Goal: Task Accomplishment & Management: Manage account settings

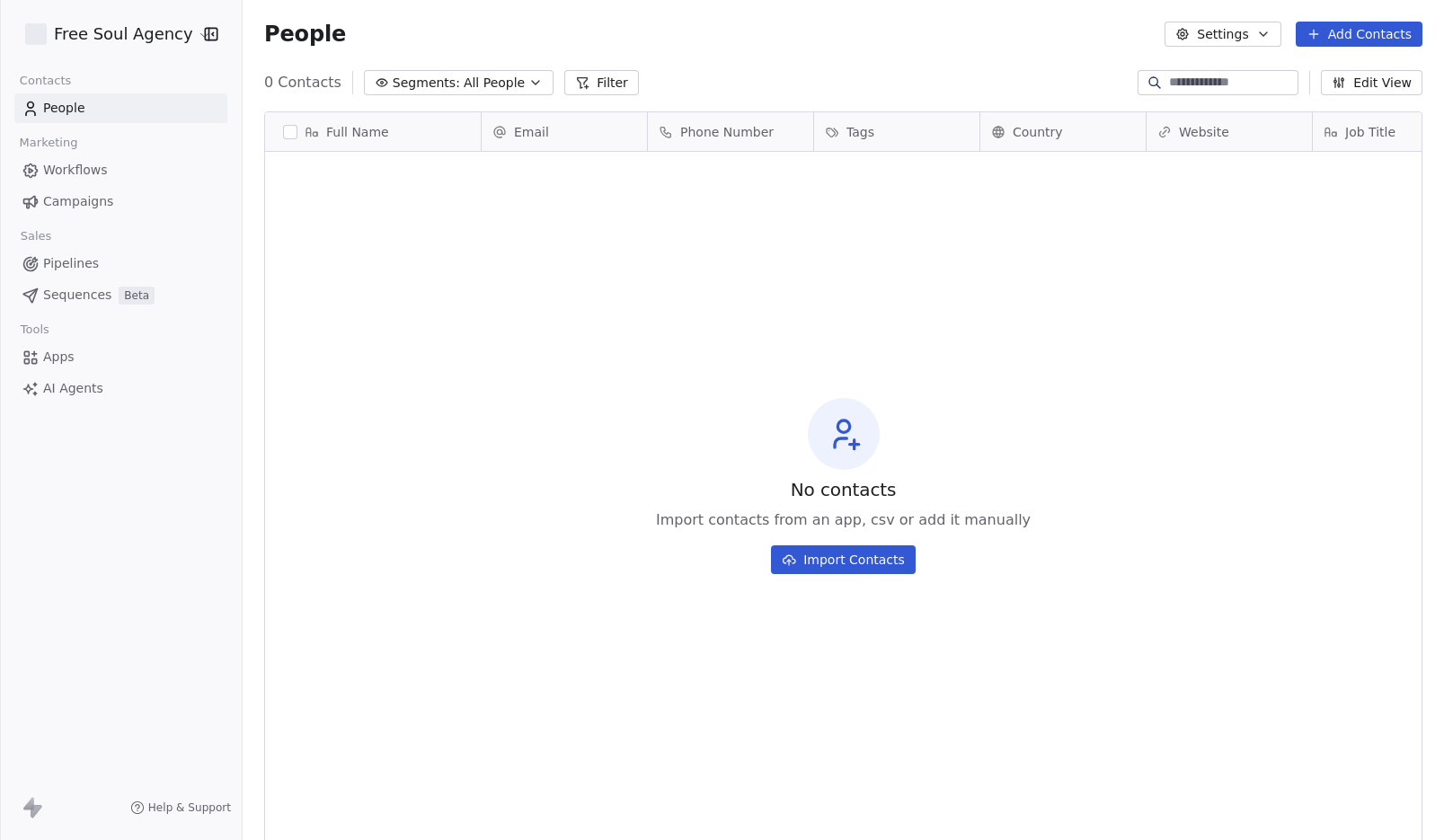
scroll to position [725, 1188]
click at [1217, 35] on button "Settings" at bounding box center [1223, 34] width 116 height 25
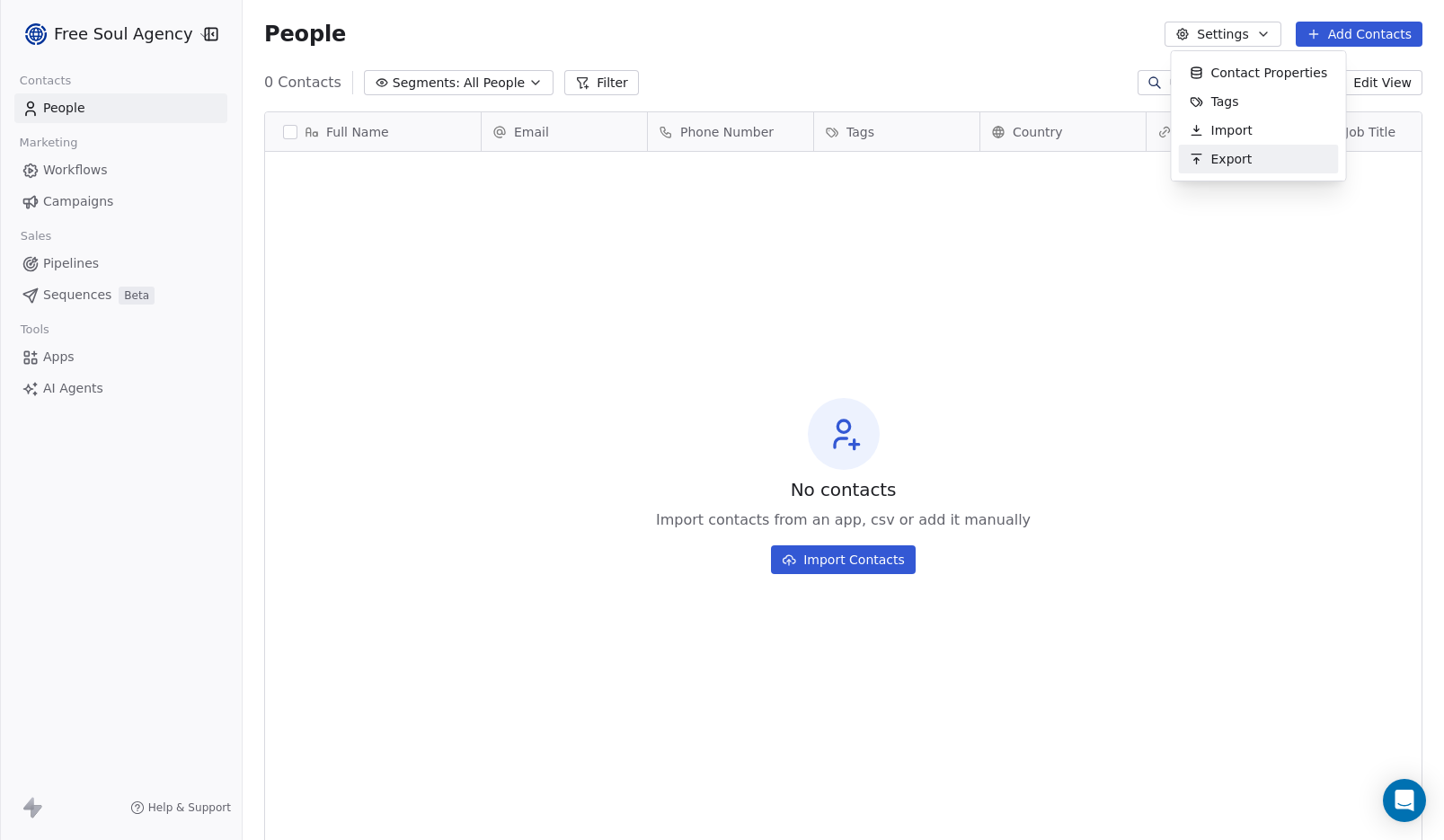
click at [1200, 397] on html "Free Soul Agency Contacts People Marketing Workflows Campaigns Sales Pipelines …" at bounding box center [722, 420] width 1444 height 840
click at [129, 40] on html "Free Soul Agency Contacts People Marketing Workflows Campaigns Sales Pipelines …" at bounding box center [722, 420] width 1444 height 840
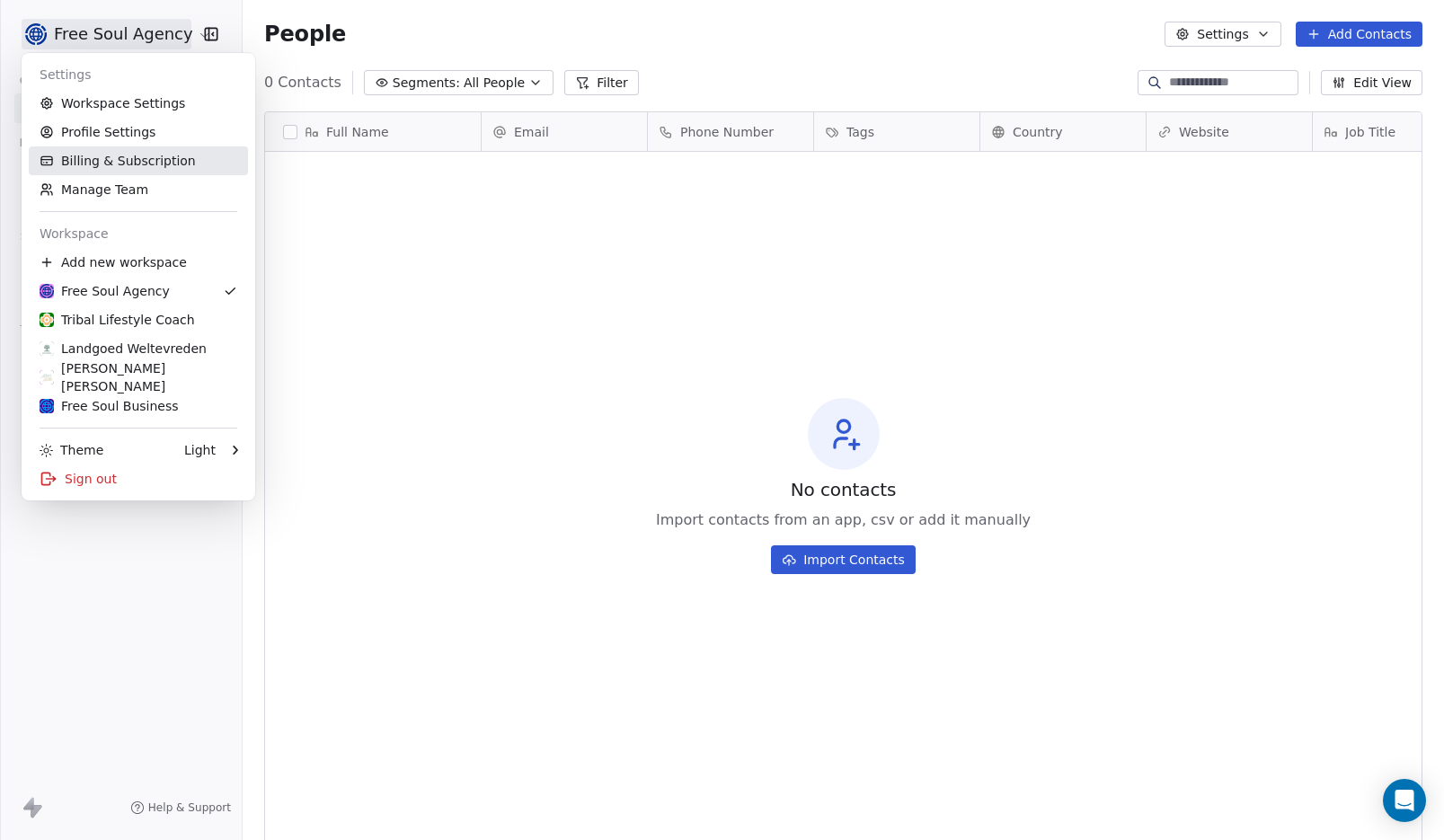
click at [131, 165] on link "Billing & Subscription" at bounding box center [139, 161] width 220 height 29
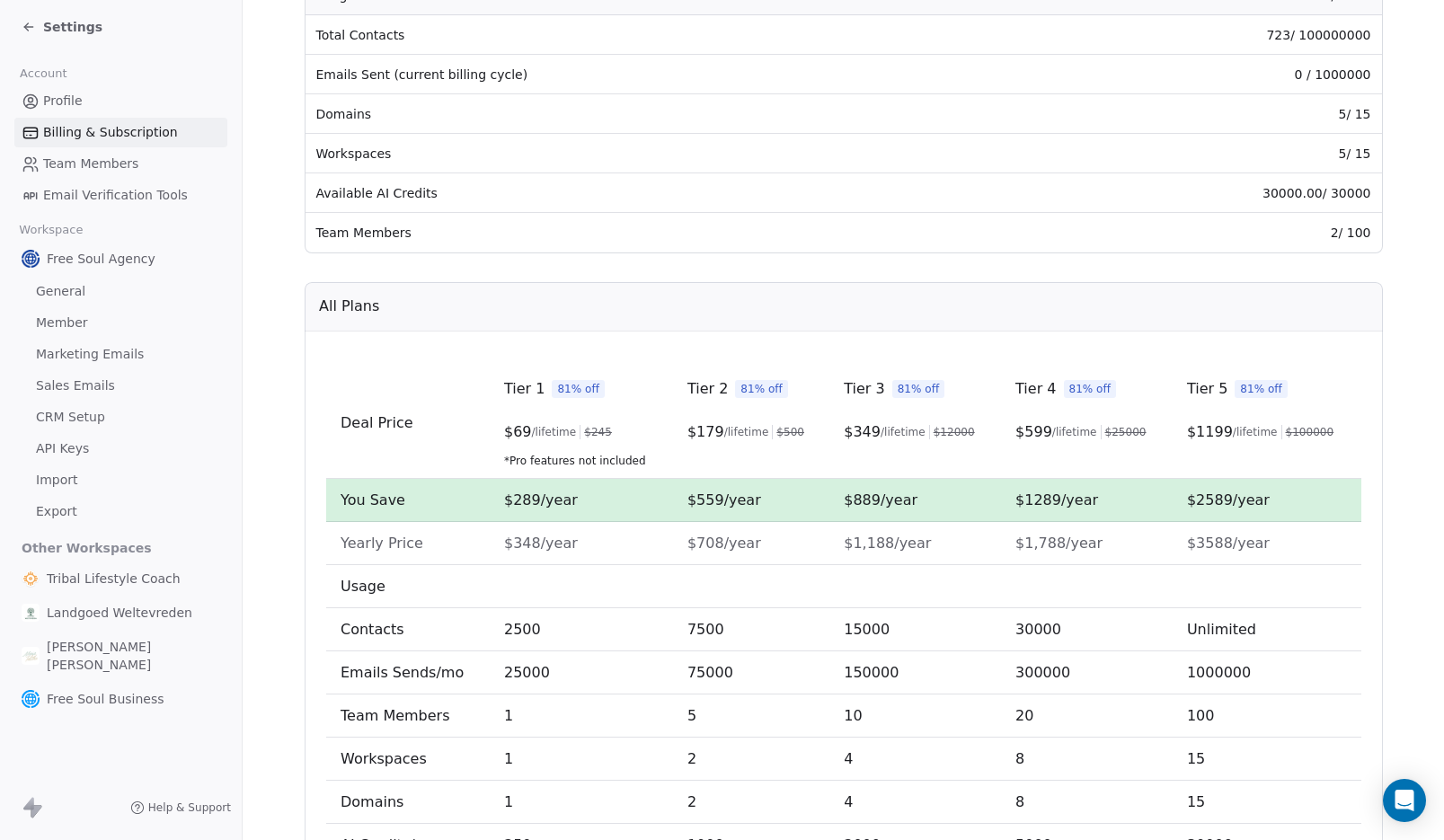
scroll to position [440, 0]
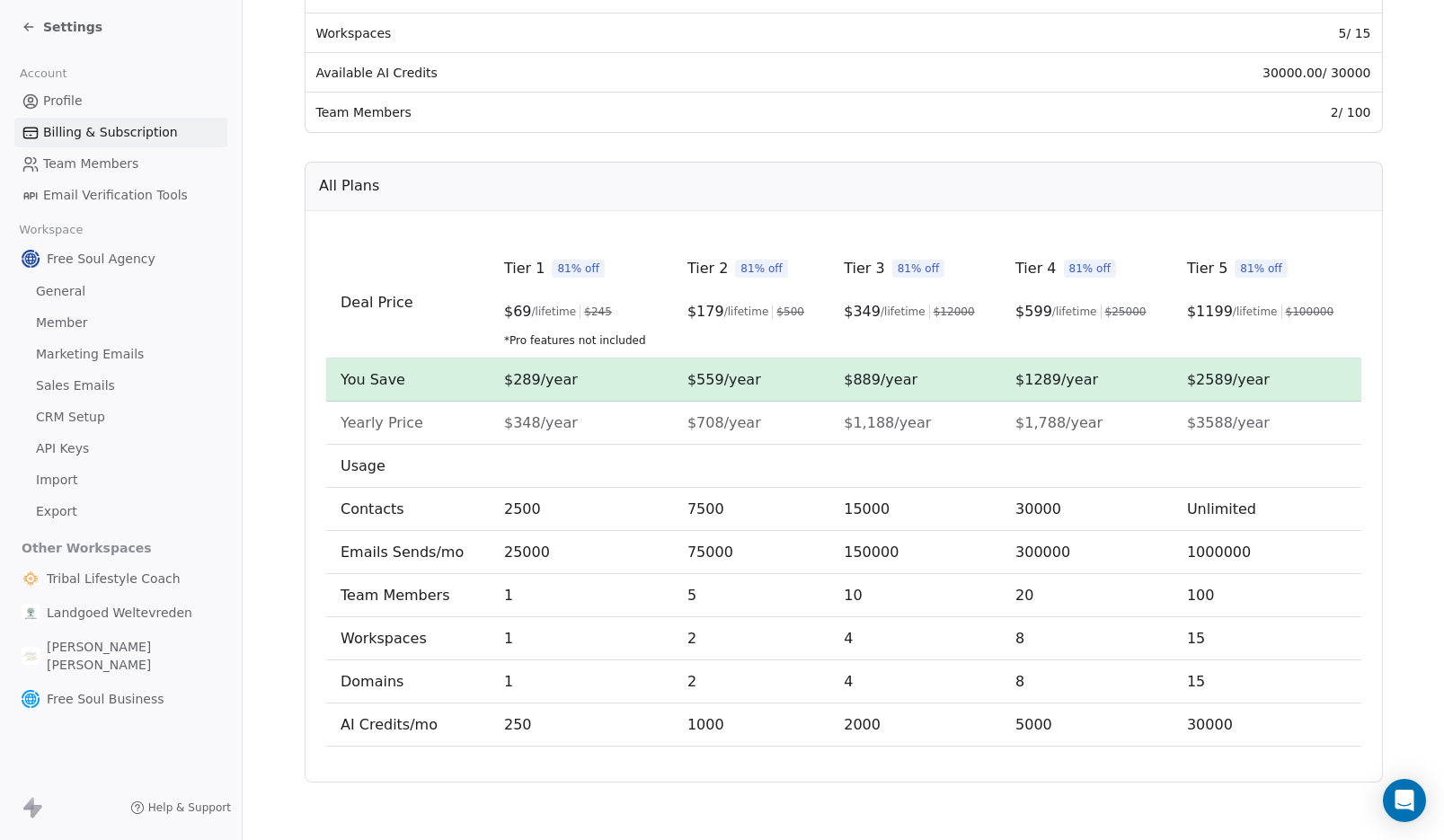
click at [61, 30] on span "Settings" at bounding box center [73, 27] width 59 height 18
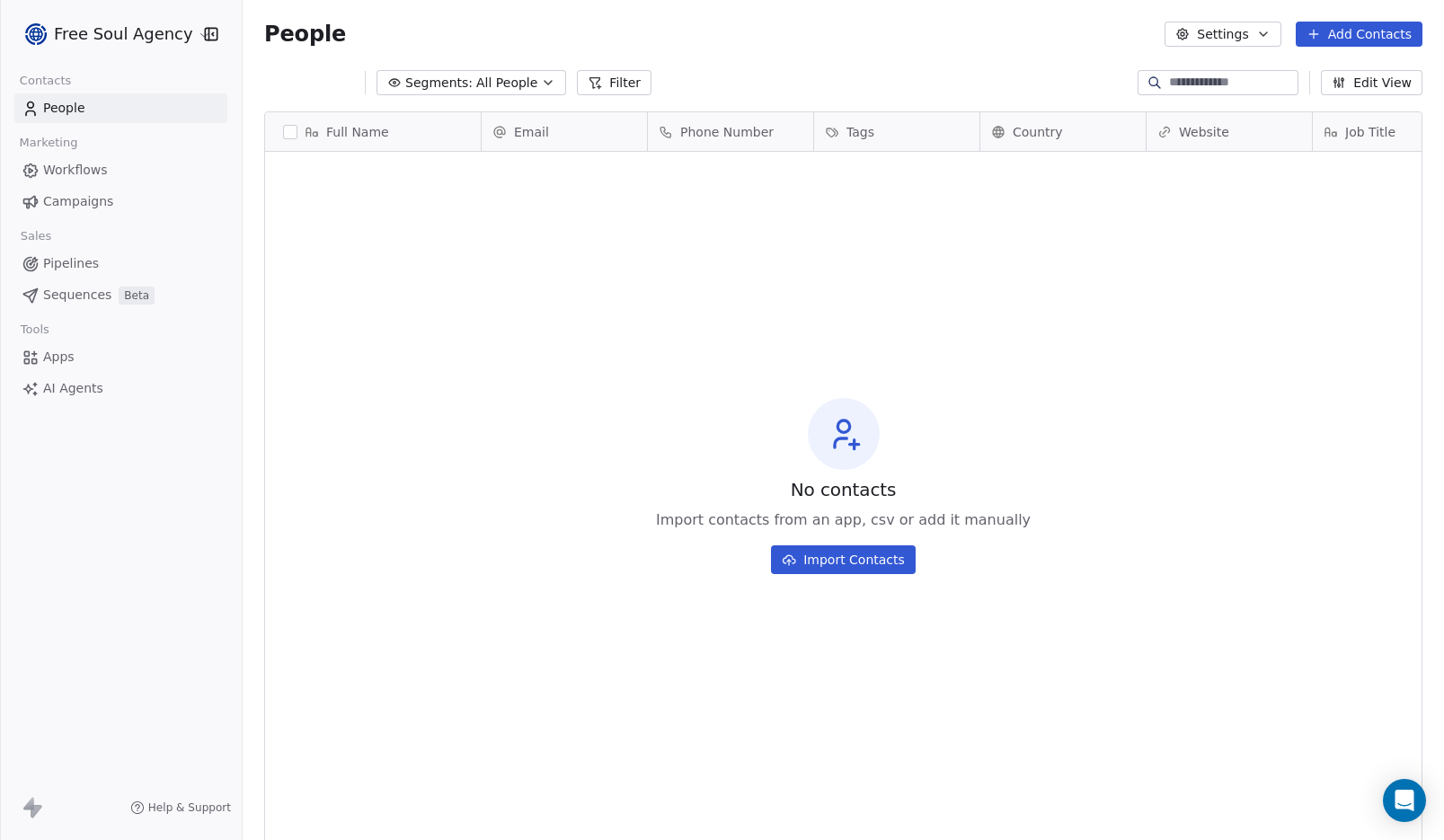
scroll to position [725, 1188]
click at [188, 33] on html "Free Soul Agency Contacts People Marketing Workflows Campaigns Sales Pipelines …" at bounding box center [722, 420] width 1444 height 840
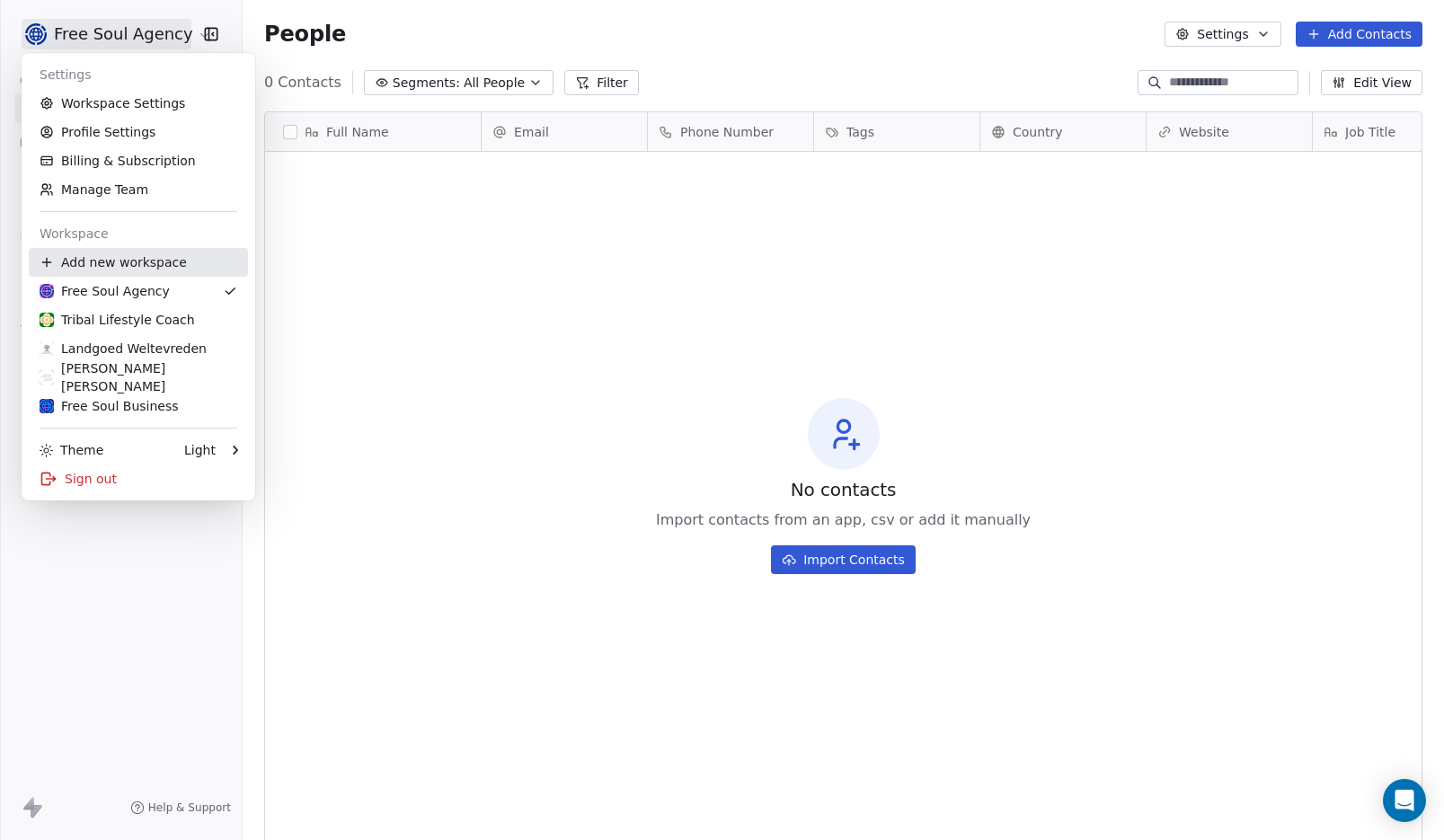
click at [170, 264] on div "Add new workspace" at bounding box center [139, 263] width 220 height 29
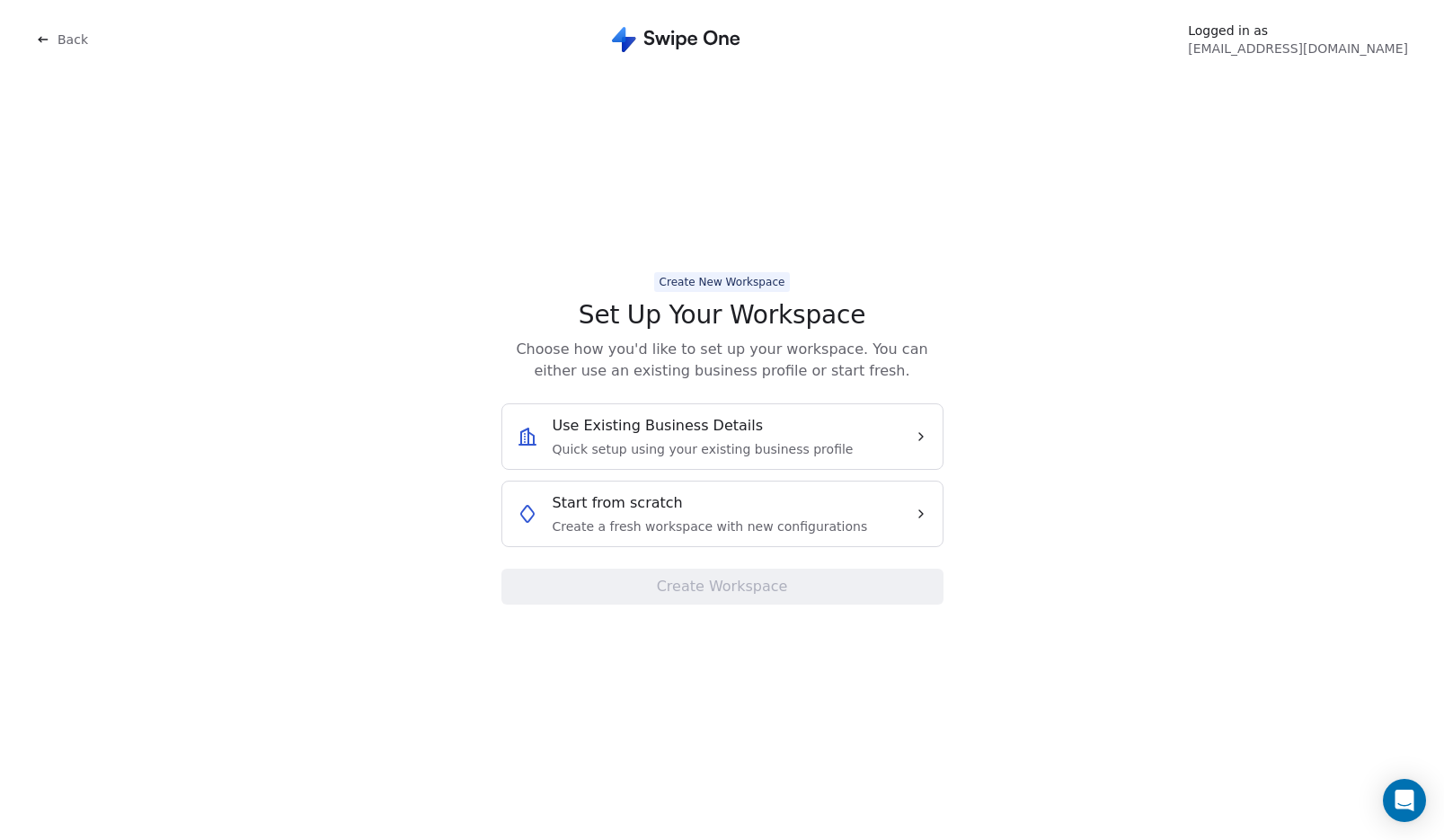
click at [793, 511] on div "Start from scratch Create a fresh workspace with new configurations" at bounding box center [710, 514] width 316 height 43
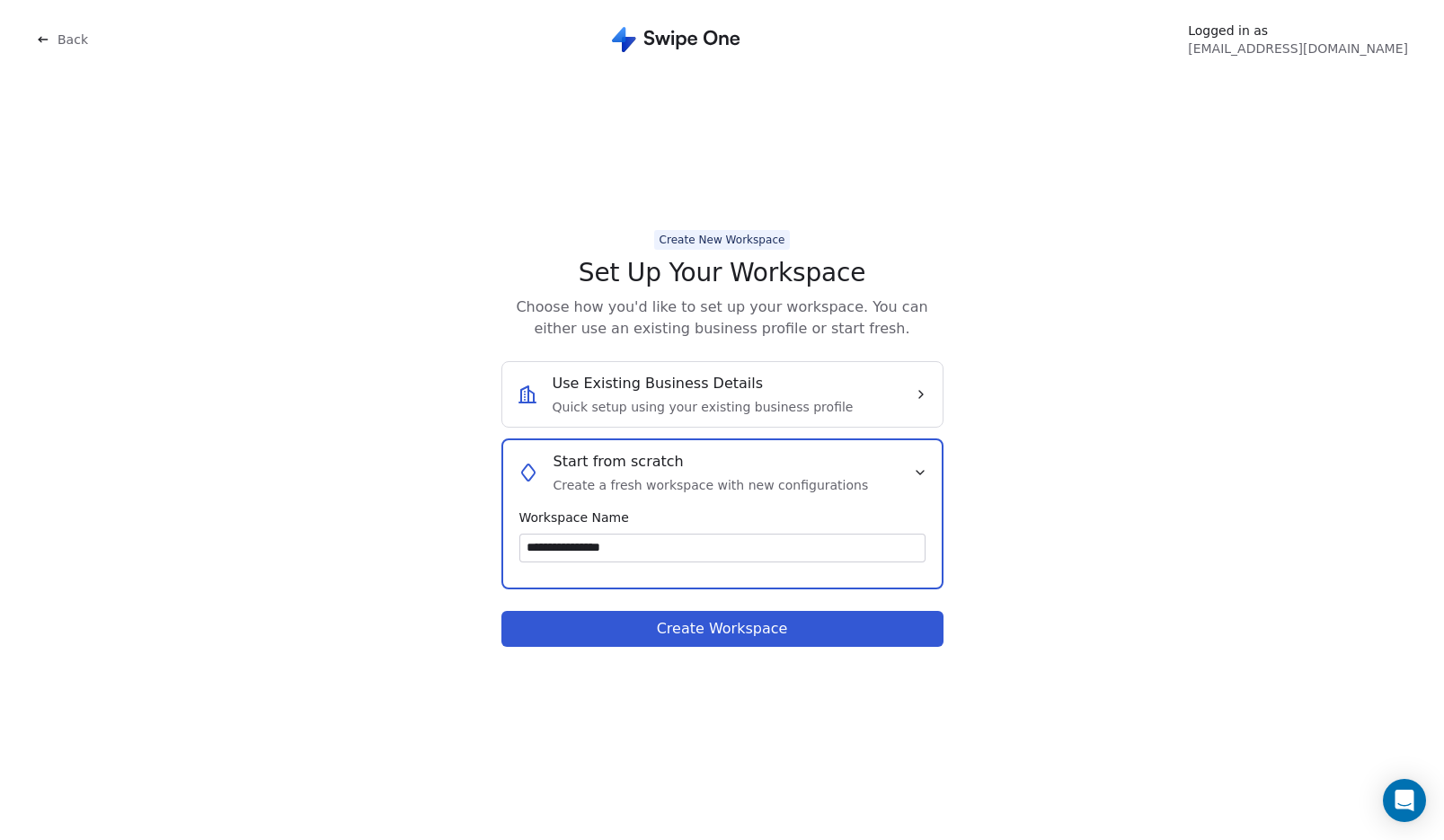
type input "**********"
click at [730, 630] on button "Create Workspace" at bounding box center [722, 629] width 443 height 36
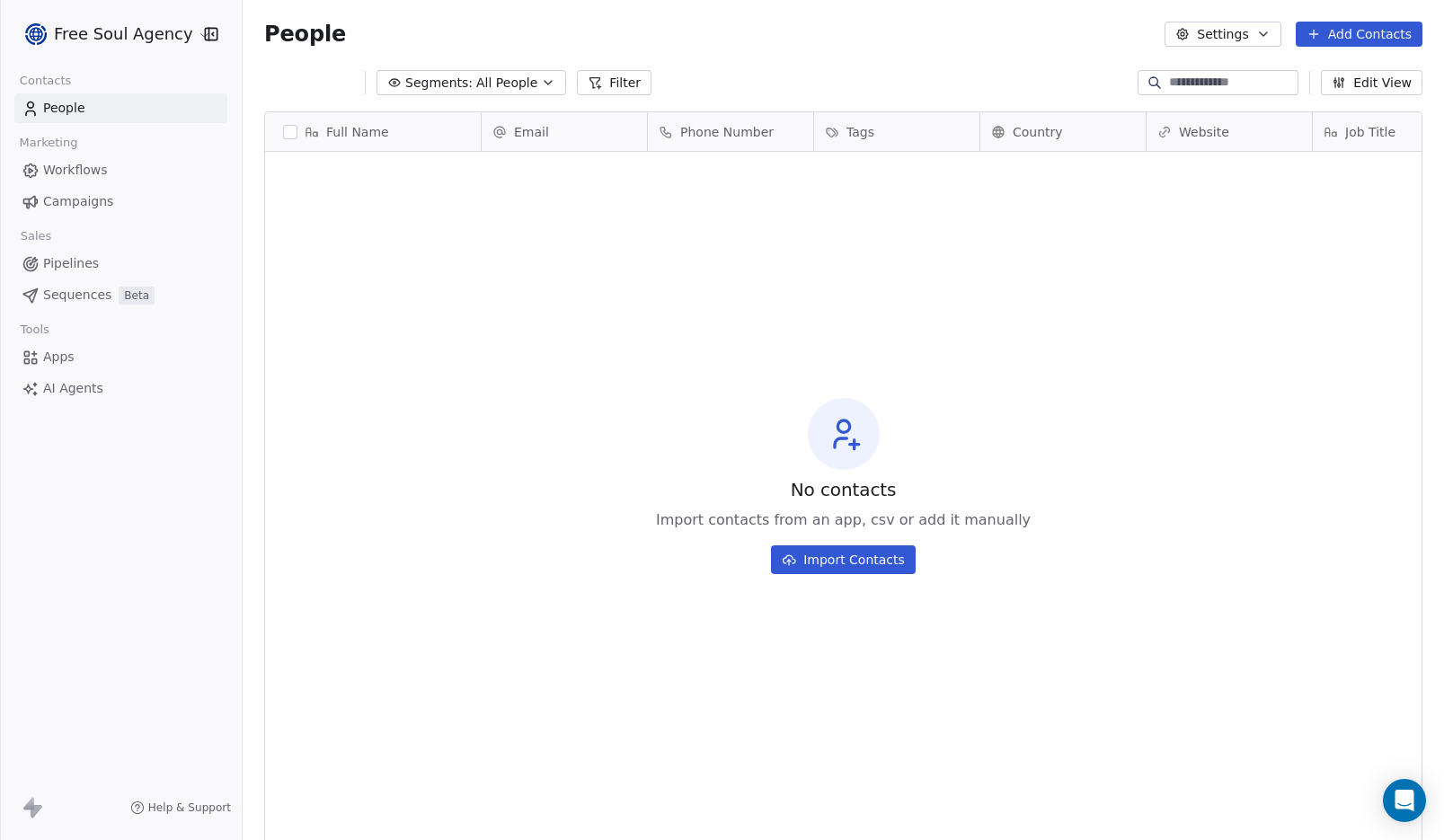
scroll to position [725, 1188]
click at [206, 34] on icon "button" at bounding box center [211, 34] width 18 height 18
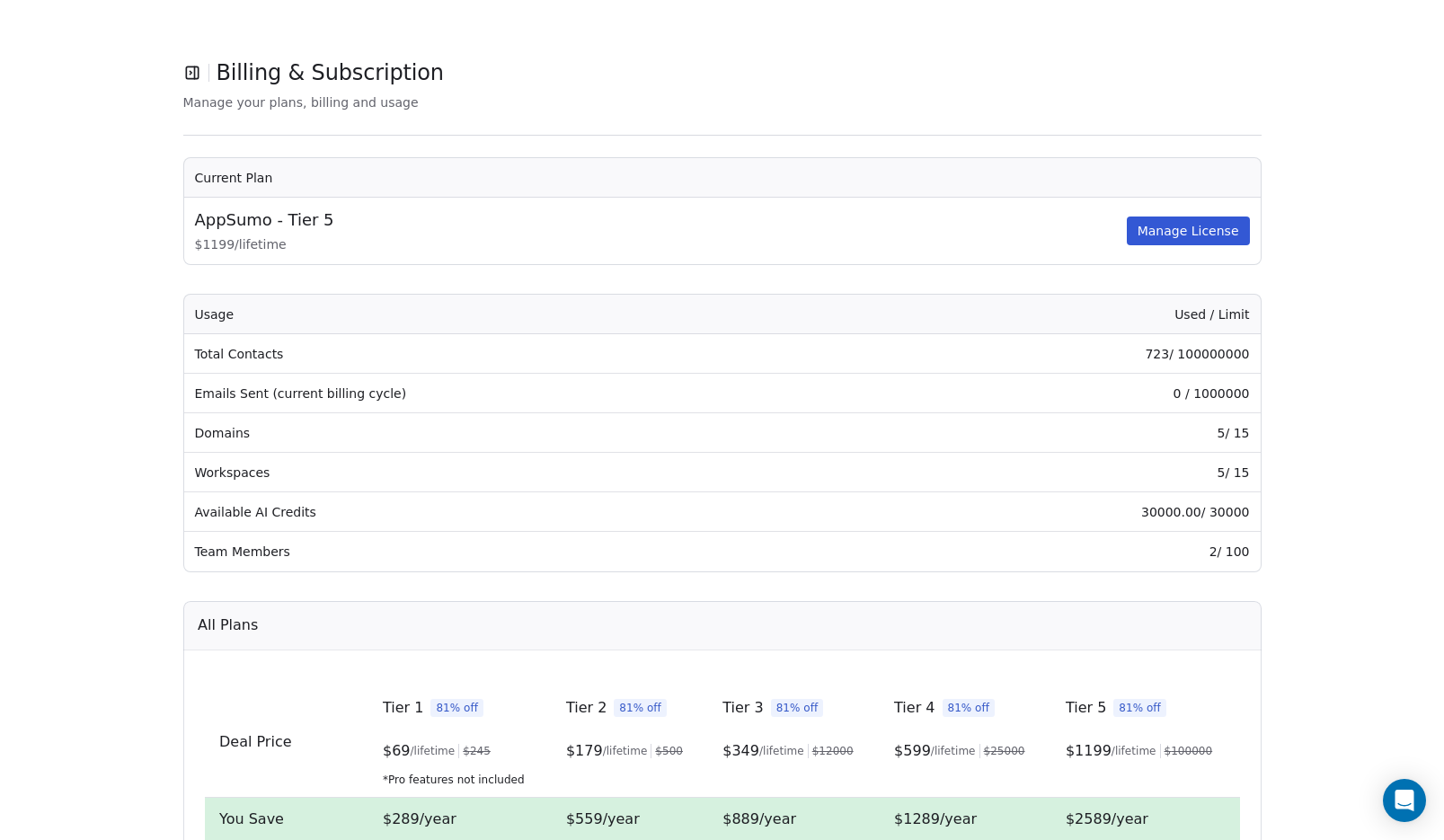
drag, startPoint x: 936, startPoint y: 147, endPoint x: 831, endPoint y: 124, distance: 107.5
click at [936, 147] on div "Billing & Subscription Manage your plans, billing and usage Current Plan AppSum…" at bounding box center [722, 639] width 1079 height 1165
drag, startPoint x: 712, startPoint y: 73, endPoint x: 353, endPoint y: 47, distance: 359.9
click at [707, 74] on div "Billing & Subscription" at bounding box center [722, 73] width 1079 height 31
click at [286, 77] on span "Billing & Subscription" at bounding box center [330, 73] width 228 height 27
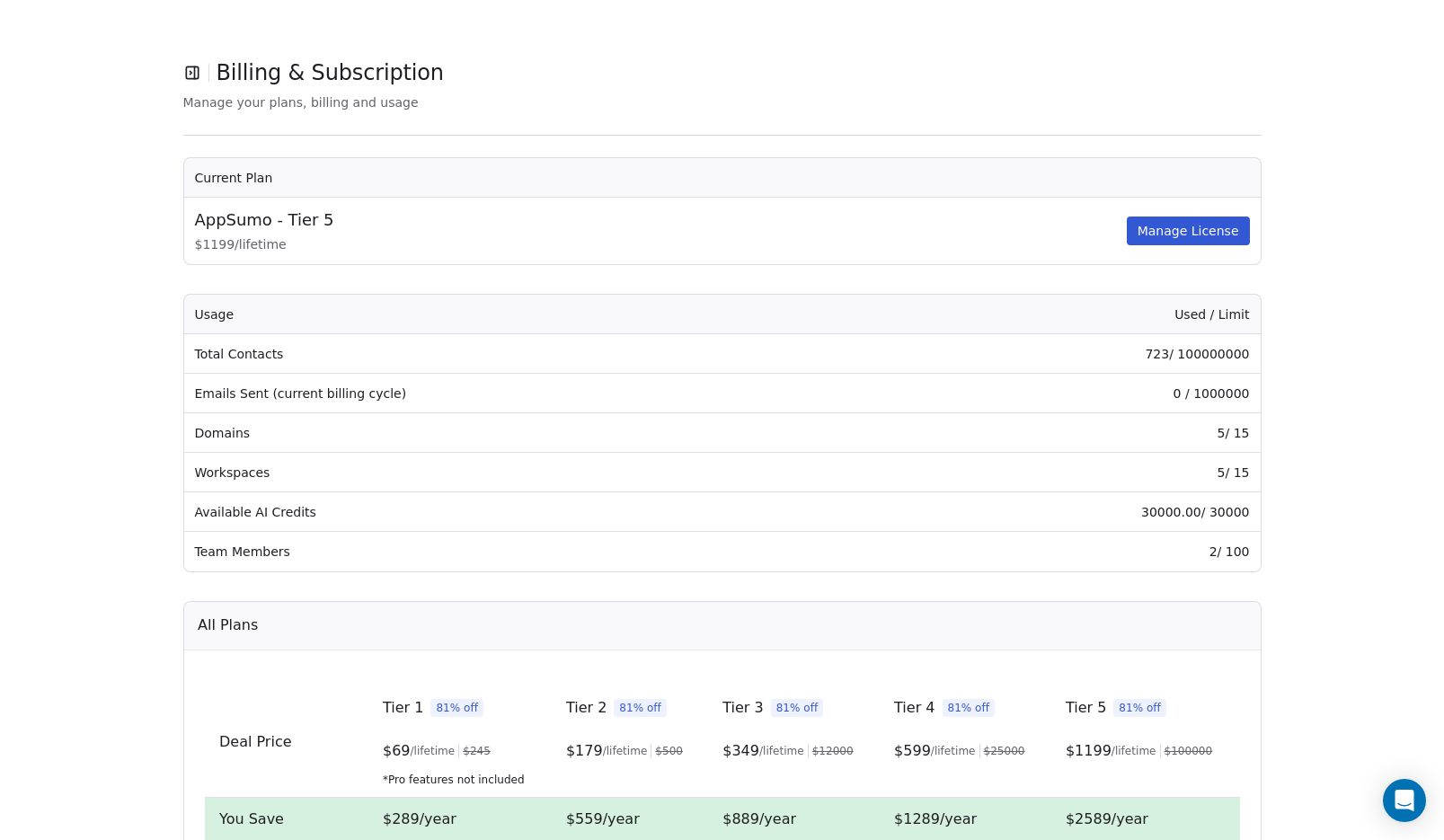
click at [189, 74] on icon "button" at bounding box center [193, 73] width 18 height 18
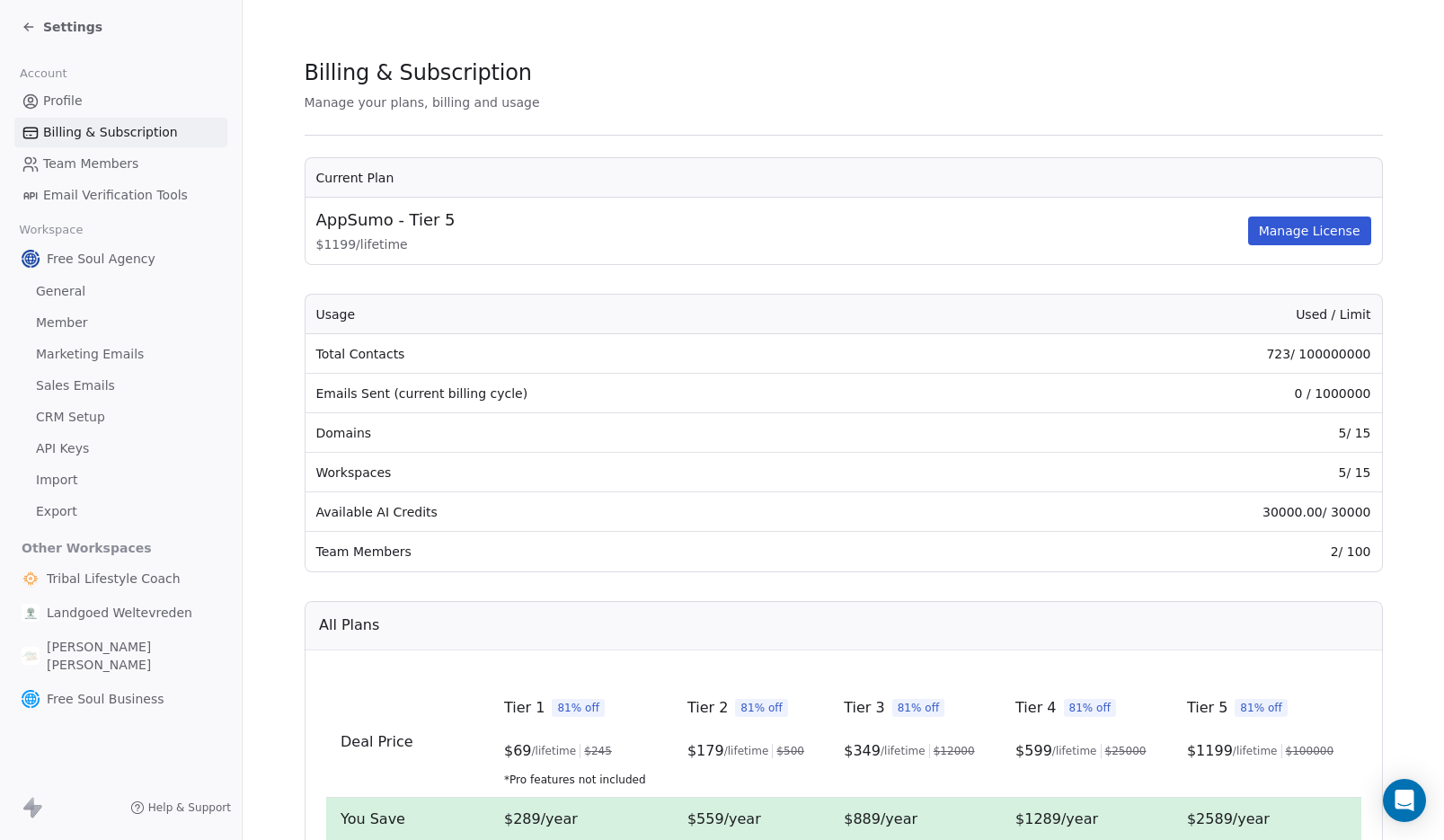
click at [103, 647] on span "[PERSON_NAME] [PERSON_NAME]" at bounding box center [133, 656] width 174 height 36
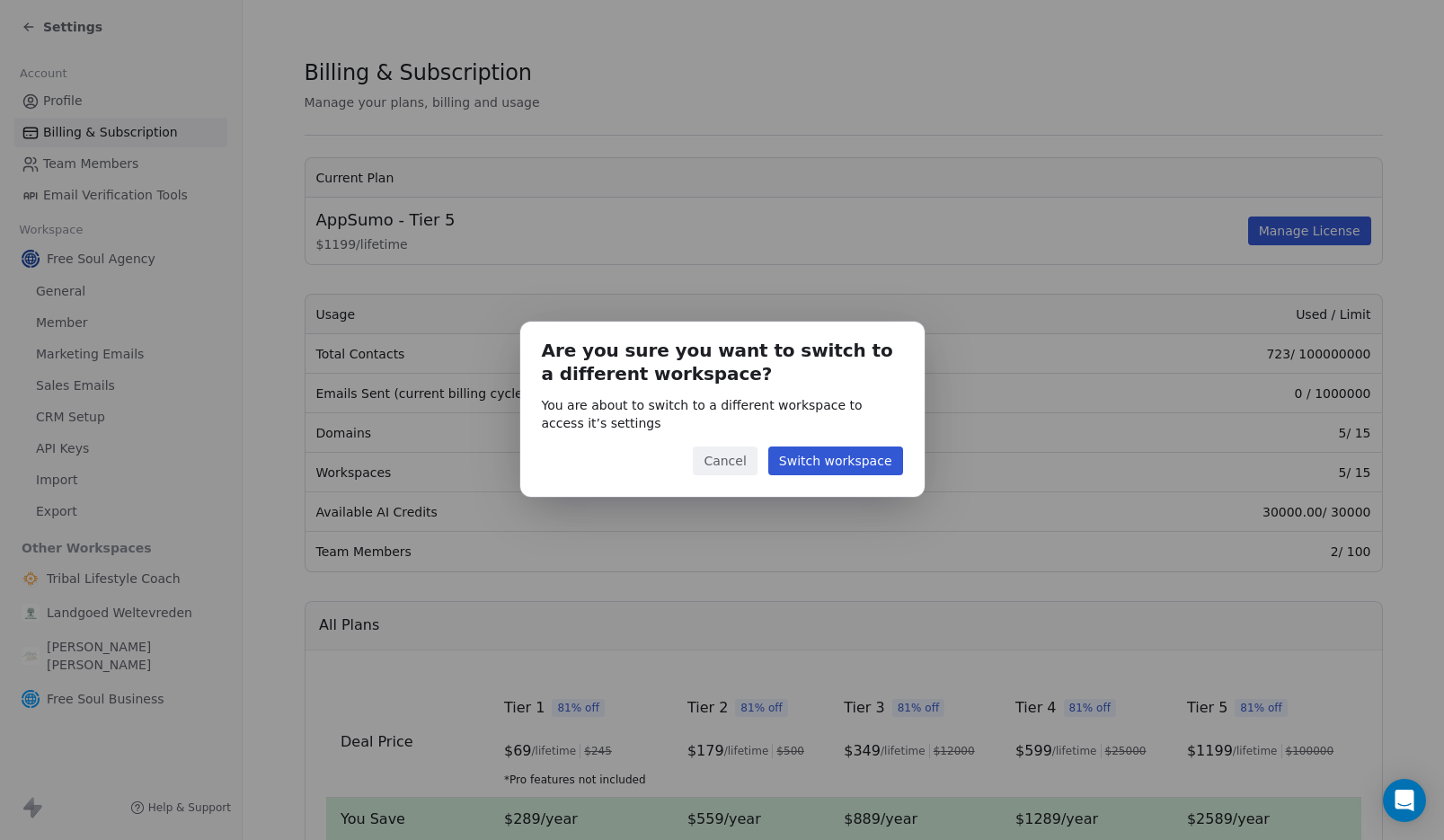
click at [848, 462] on button "Switch workspace" at bounding box center [836, 460] width 135 height 29
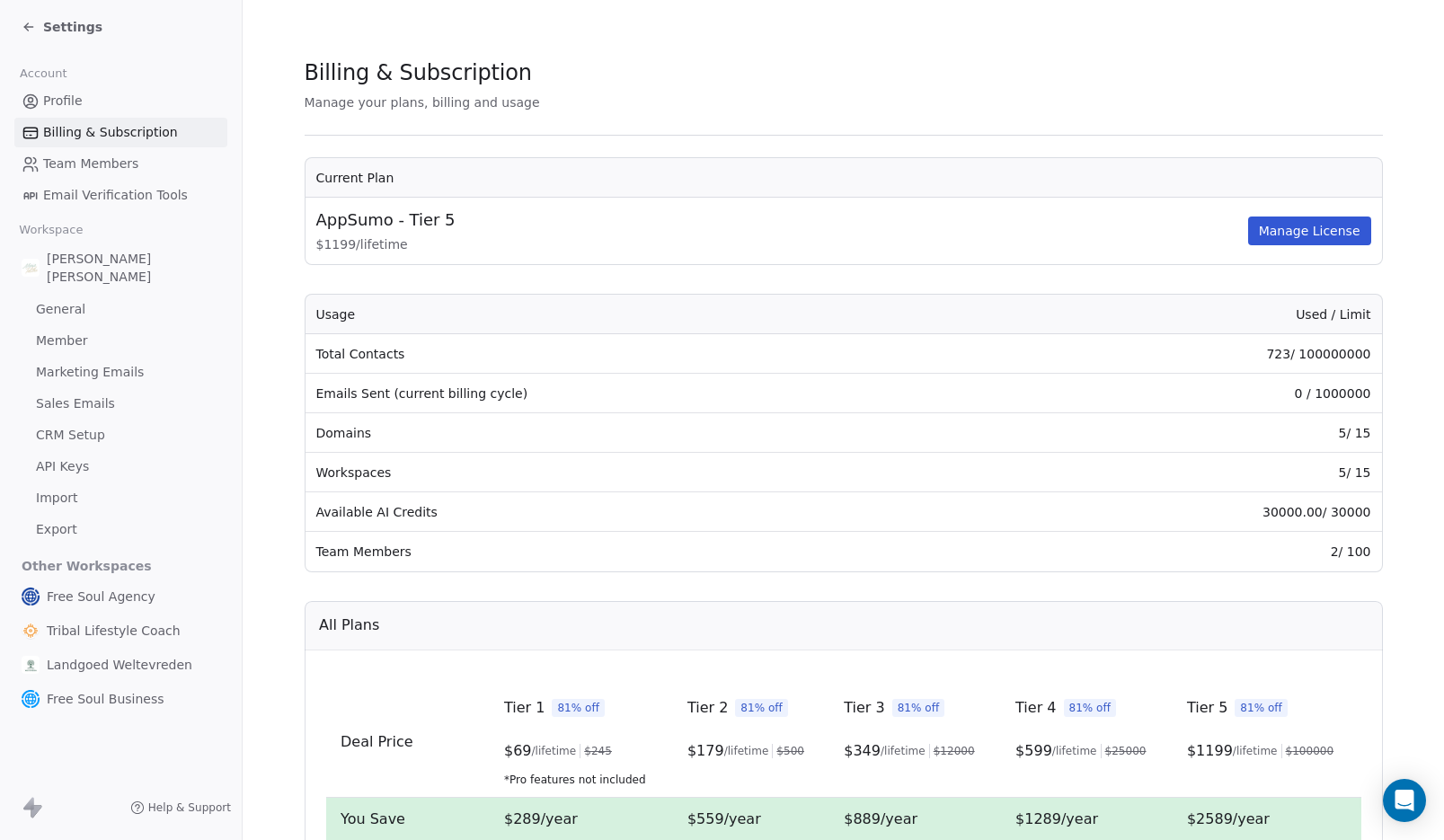
click at [85, 103] on link "Profile" at bounding box center [121, 101] width 213 height 30
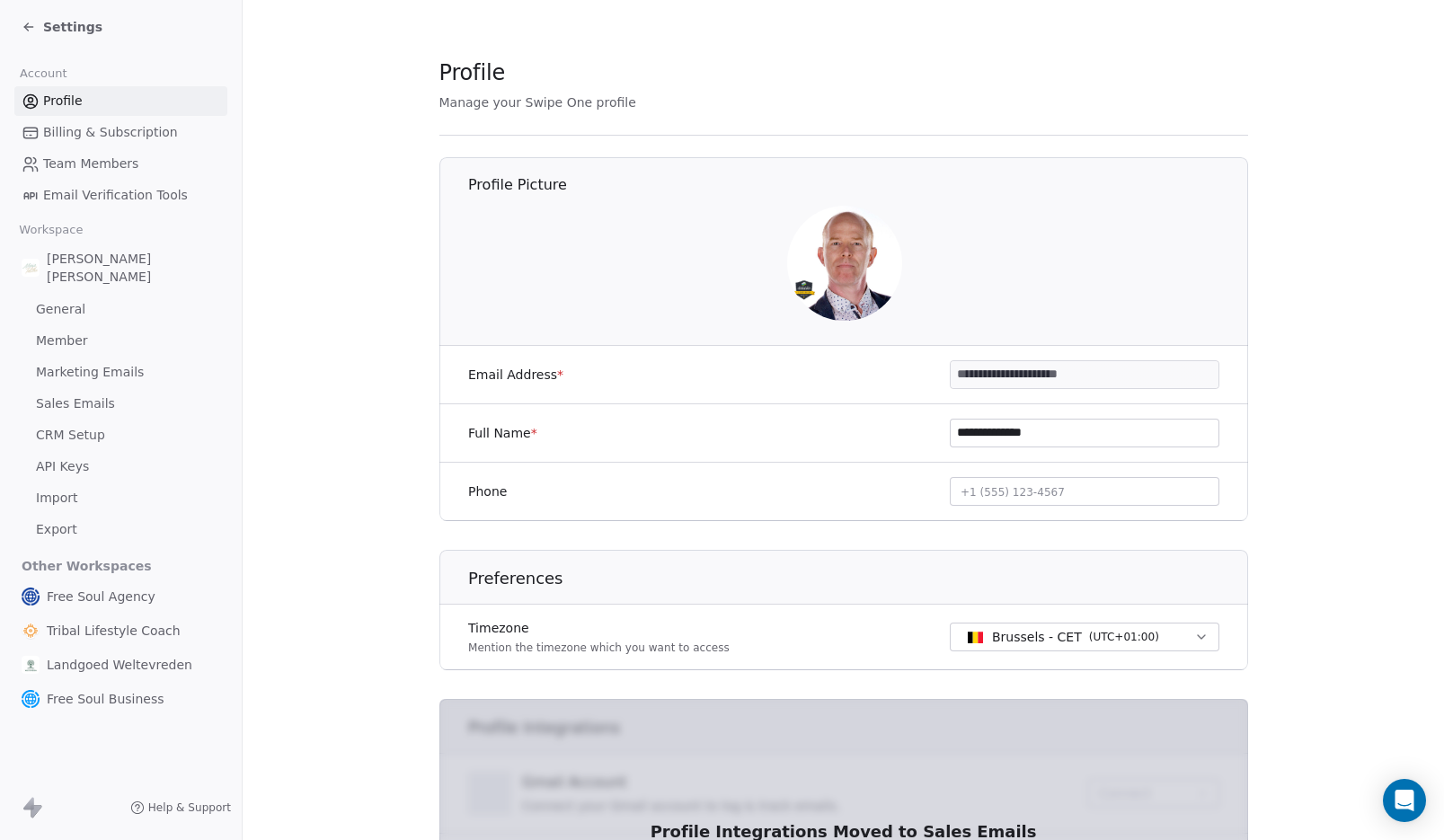
click at [97, 256] on span "Maria Talitha" at bounding box center [133, 268] width 174 height 36
click at [30, 262] on img at bounding box center [31, 268] width 18 height 18
click at [87, 22] on span "Settings" at bounding box center [73, 27] width 59 height 18
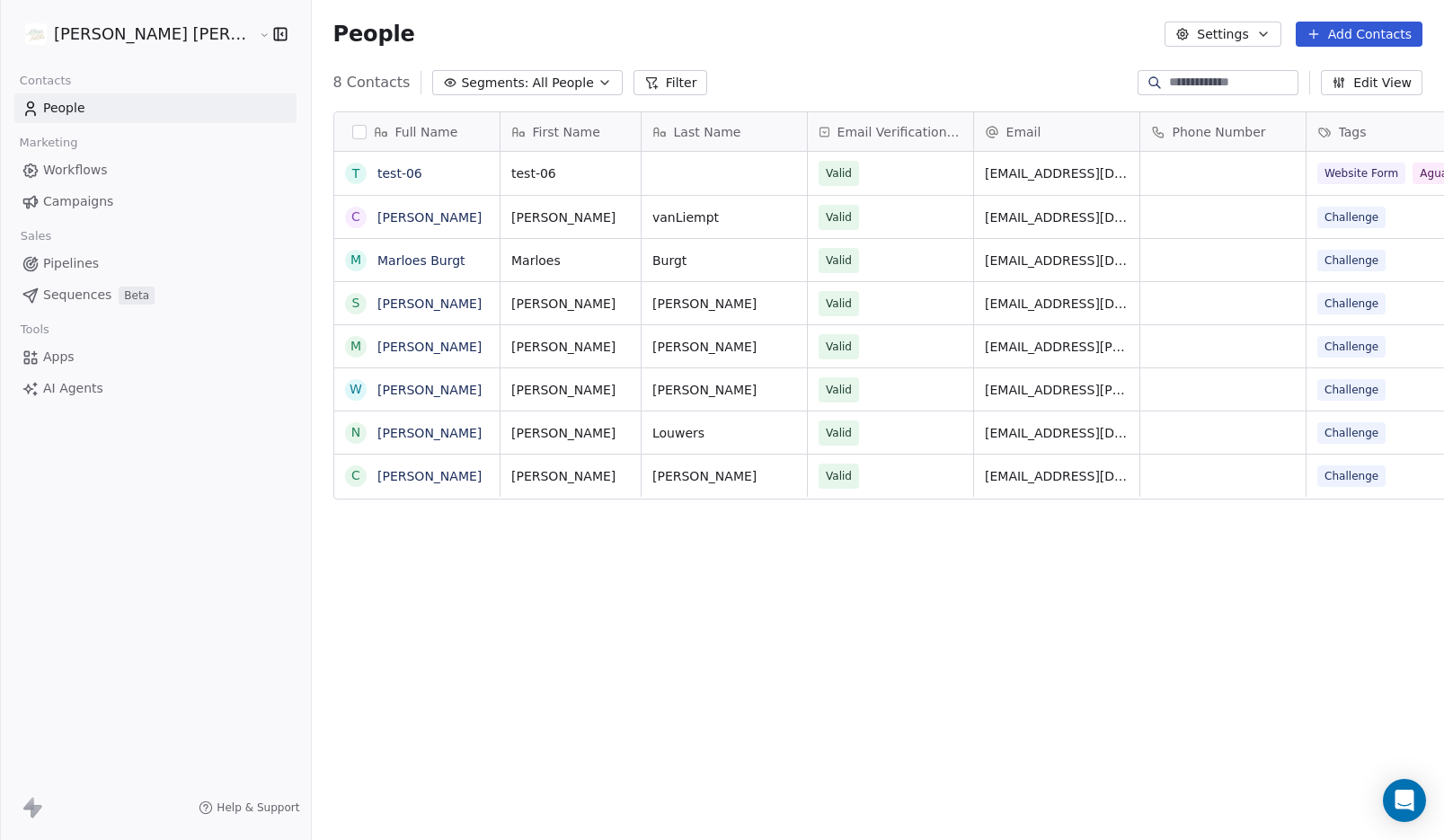
scroll to position [725, 1188]
click at [1233, 37] on button "Settings" at bounding box center [1223, 34] width 116 height 25
click at [1087, 623] on html "Maria Talitha Contacts People Marketing Workflows Campaigns Sales Pipelines Seq…" at bounding box center [722, 420] width 1444 height 840
click at [91, 268] on span "Pipelines" at bounding box center [71, 264] width 56 height 19
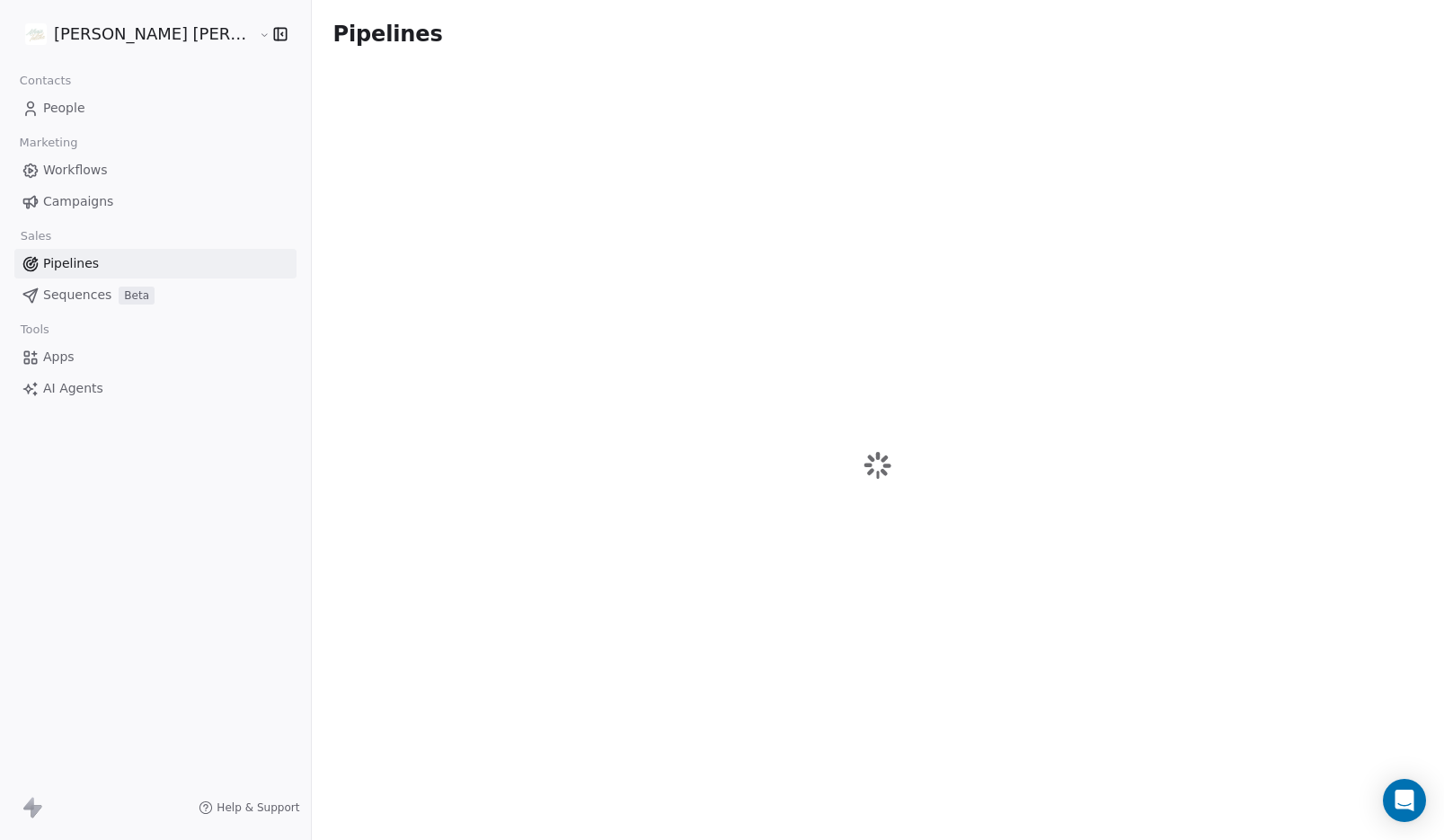
click at [84, 203] on span "Campaigns" at bounding box center [78, 201] width 70 height 19
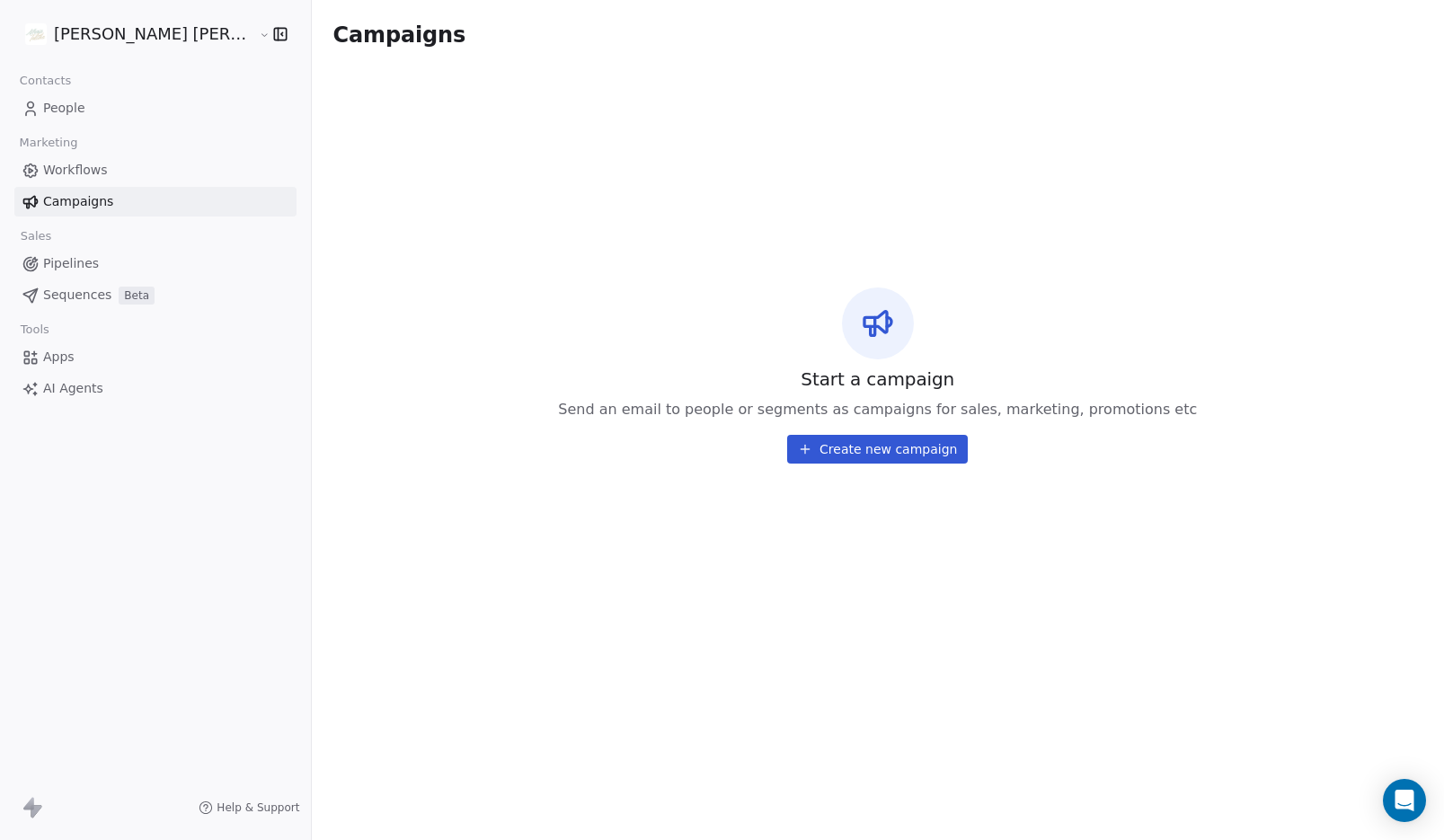
click at [87, 169] on span "Workflows" at bounding box center [76, 170] width 65 height 19
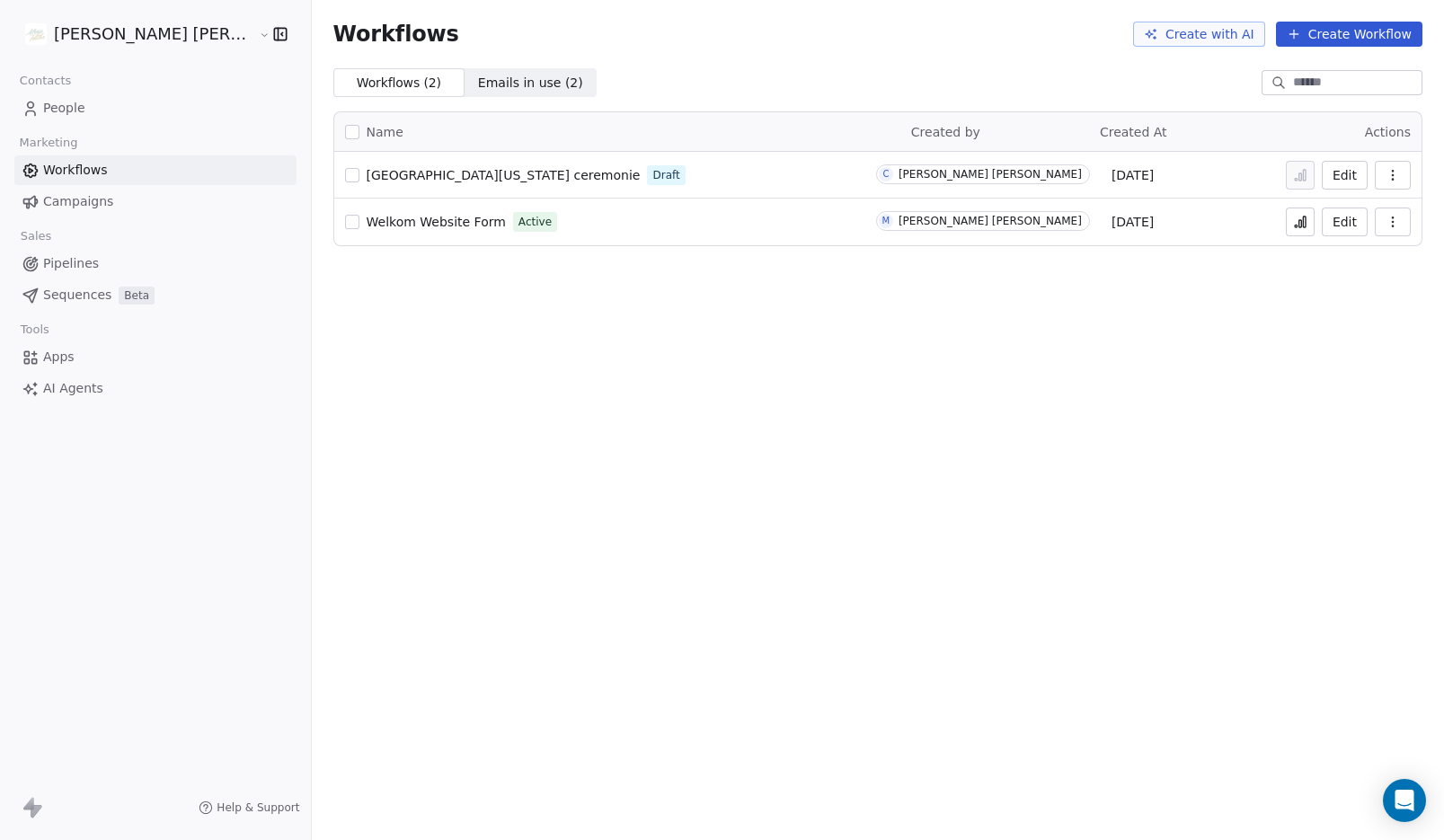
click at [72, 111] on span "People" at bounding box center [64, 108] width 42 height 19
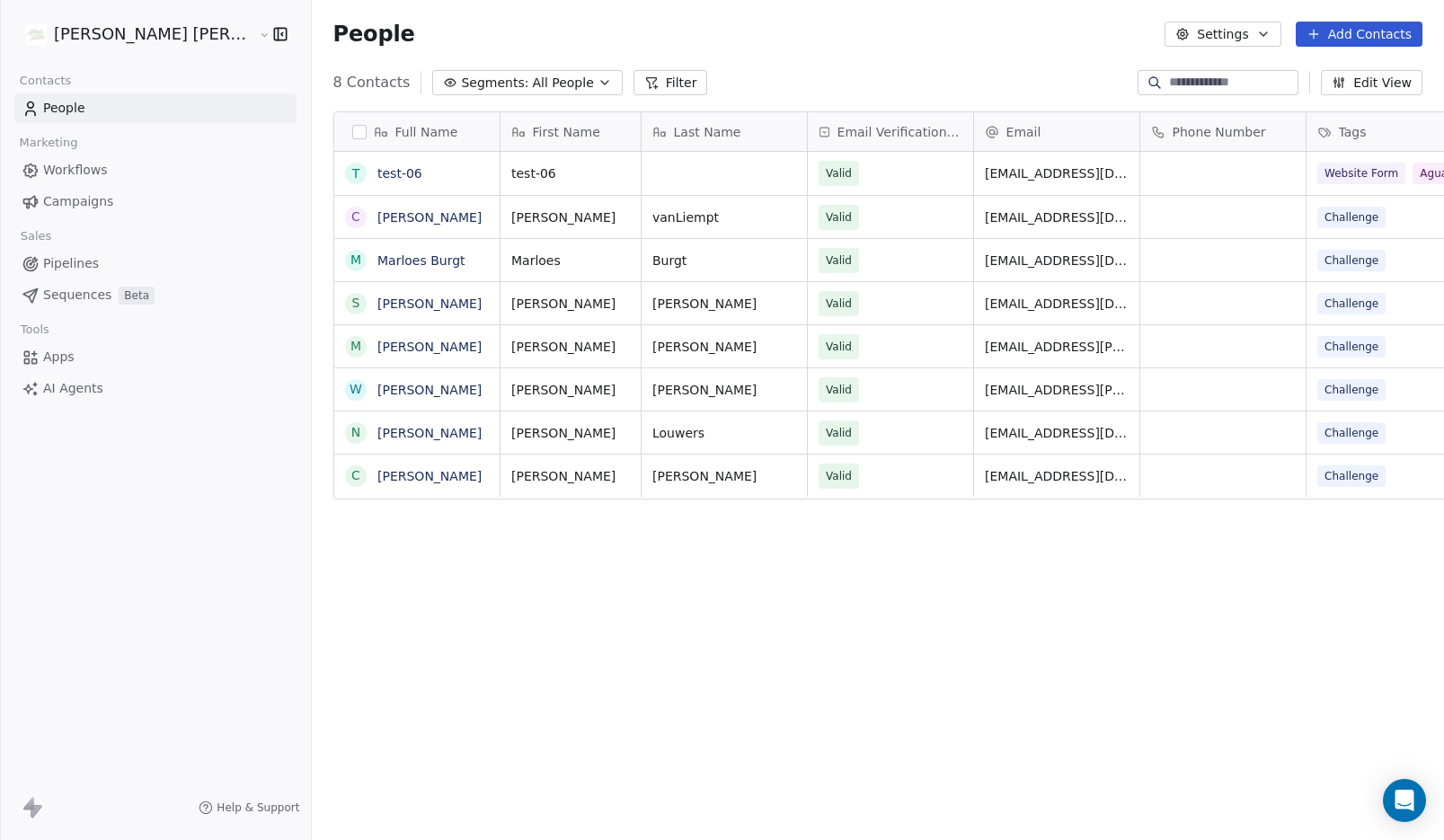
scroll to position [725, 1188]
click at [1406, 809] on icon "Open Intercom Messenger" at bounding box center [1404, 800] width 23 height 23
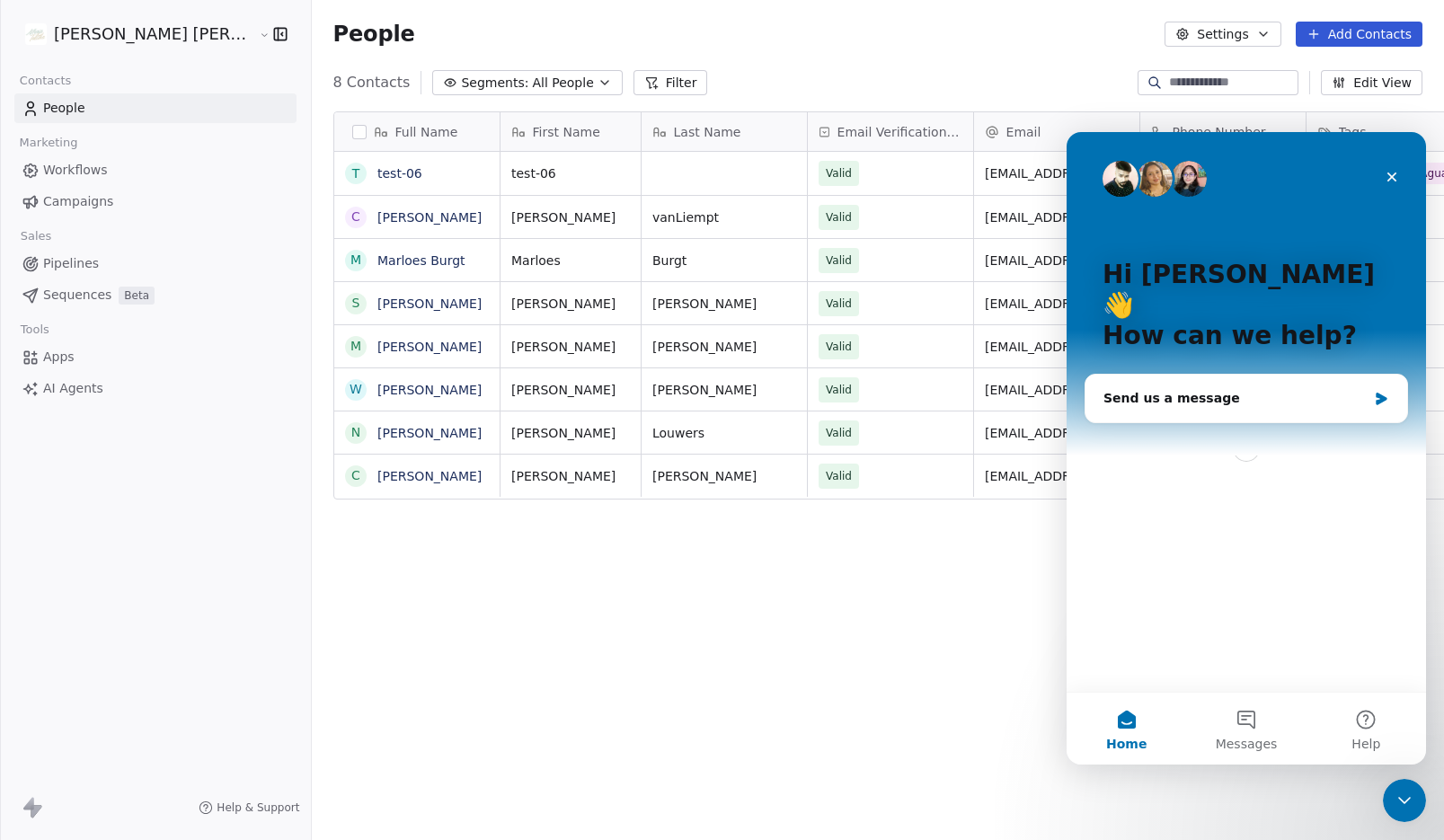
scroll to position [0, 0]
click at [1188, 389] on div "Send us a message" at bounding box center [1235, 398] width 264 height 19
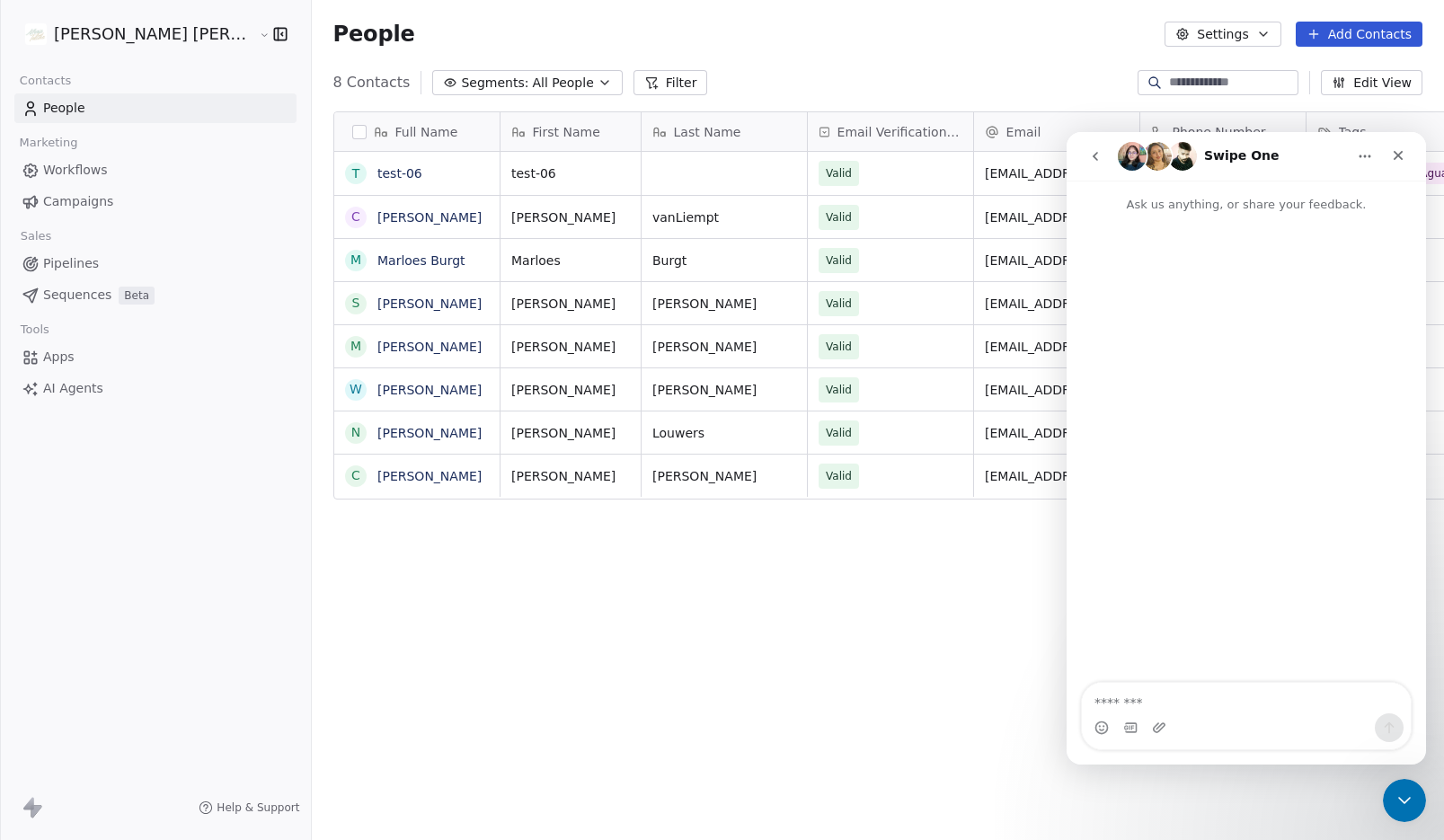
click at [1096, 156] on icon "go back" at bounding box center [1096, 156] width 14 height 14
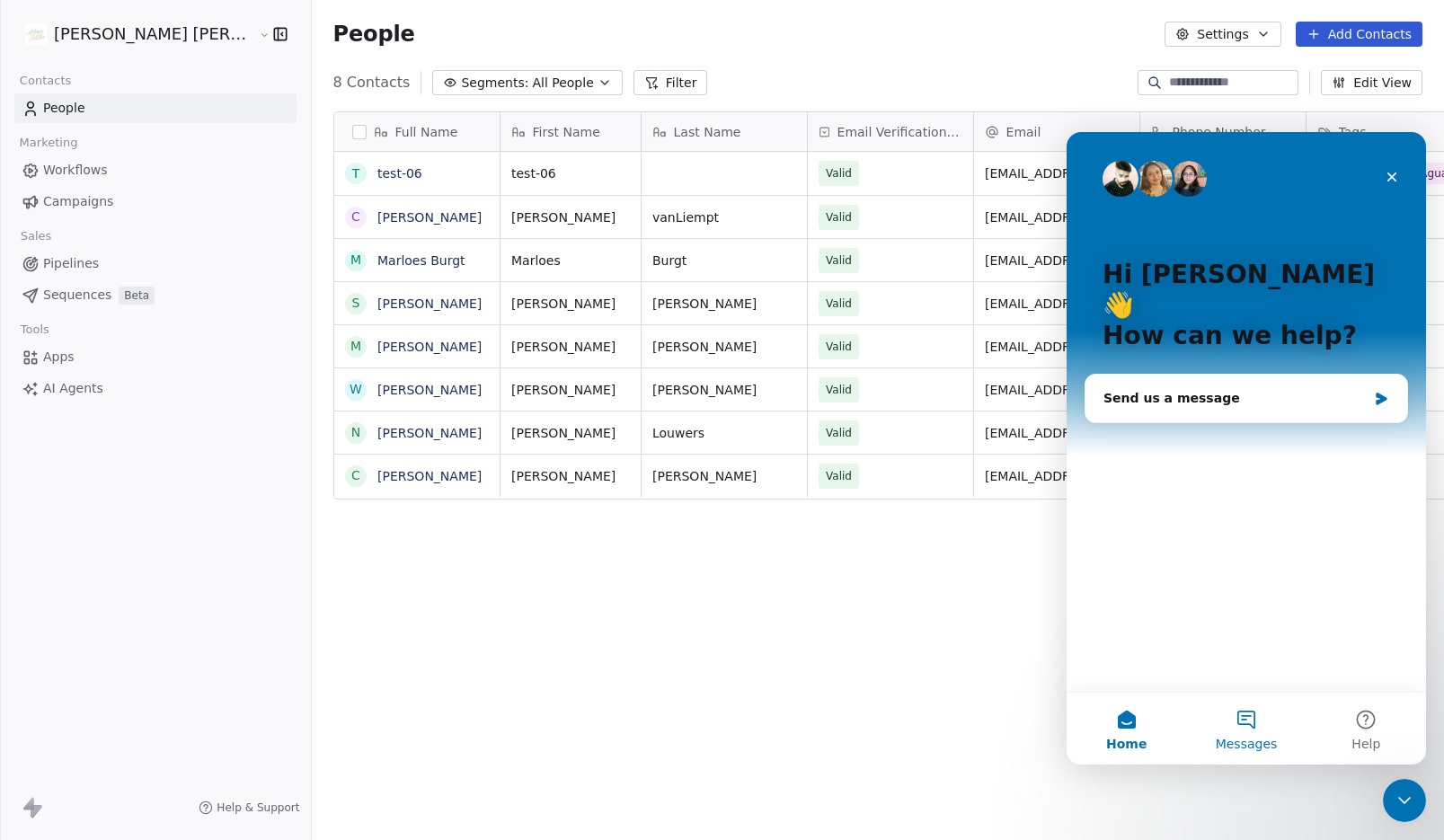
click at [1243, 720] on button "Messages" at bounding box center [1246, 728] width 120 height 72
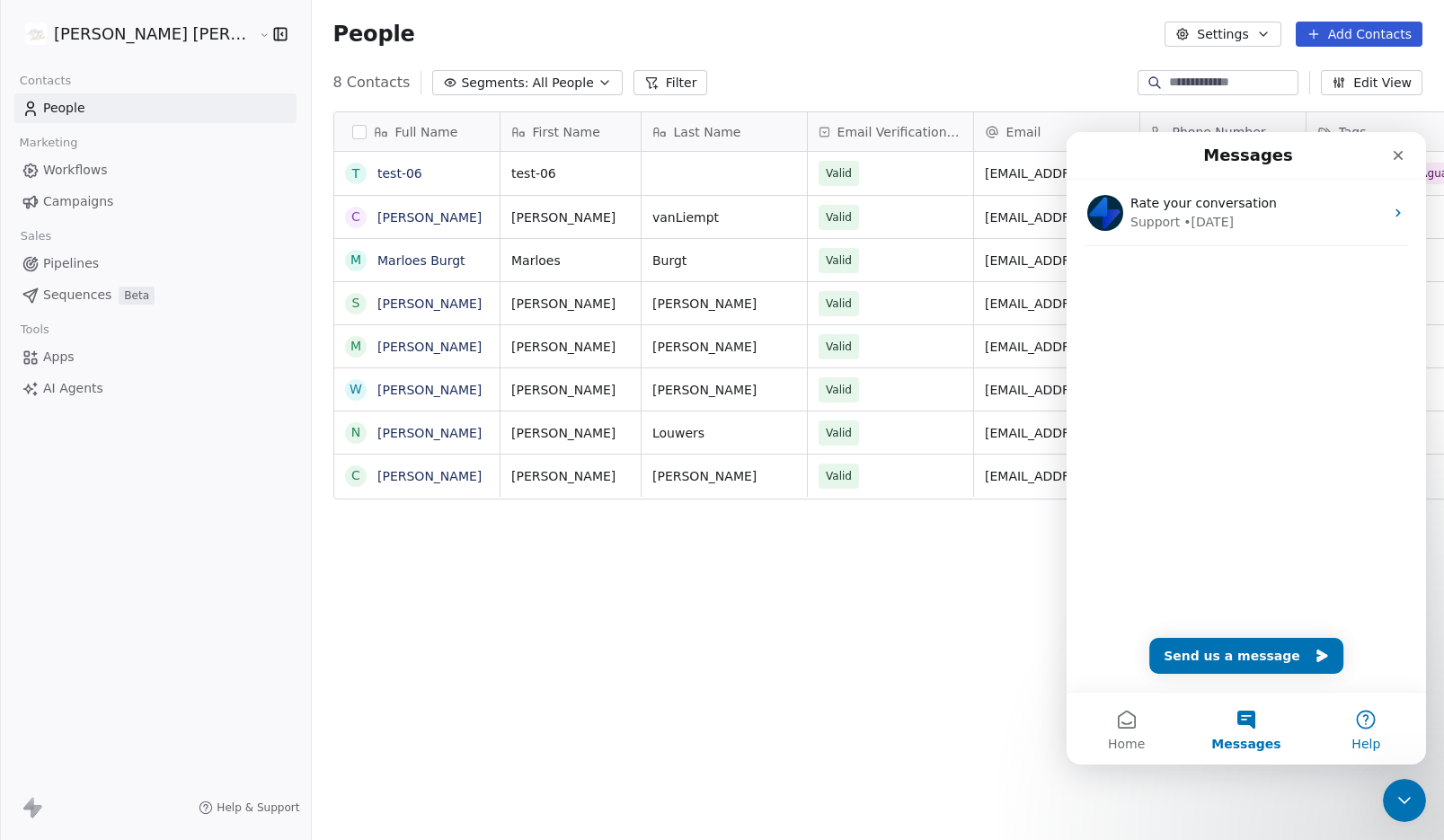
click at [1367, 717] on button "Help" at bounding box center [1367, 728] width 120 height 72
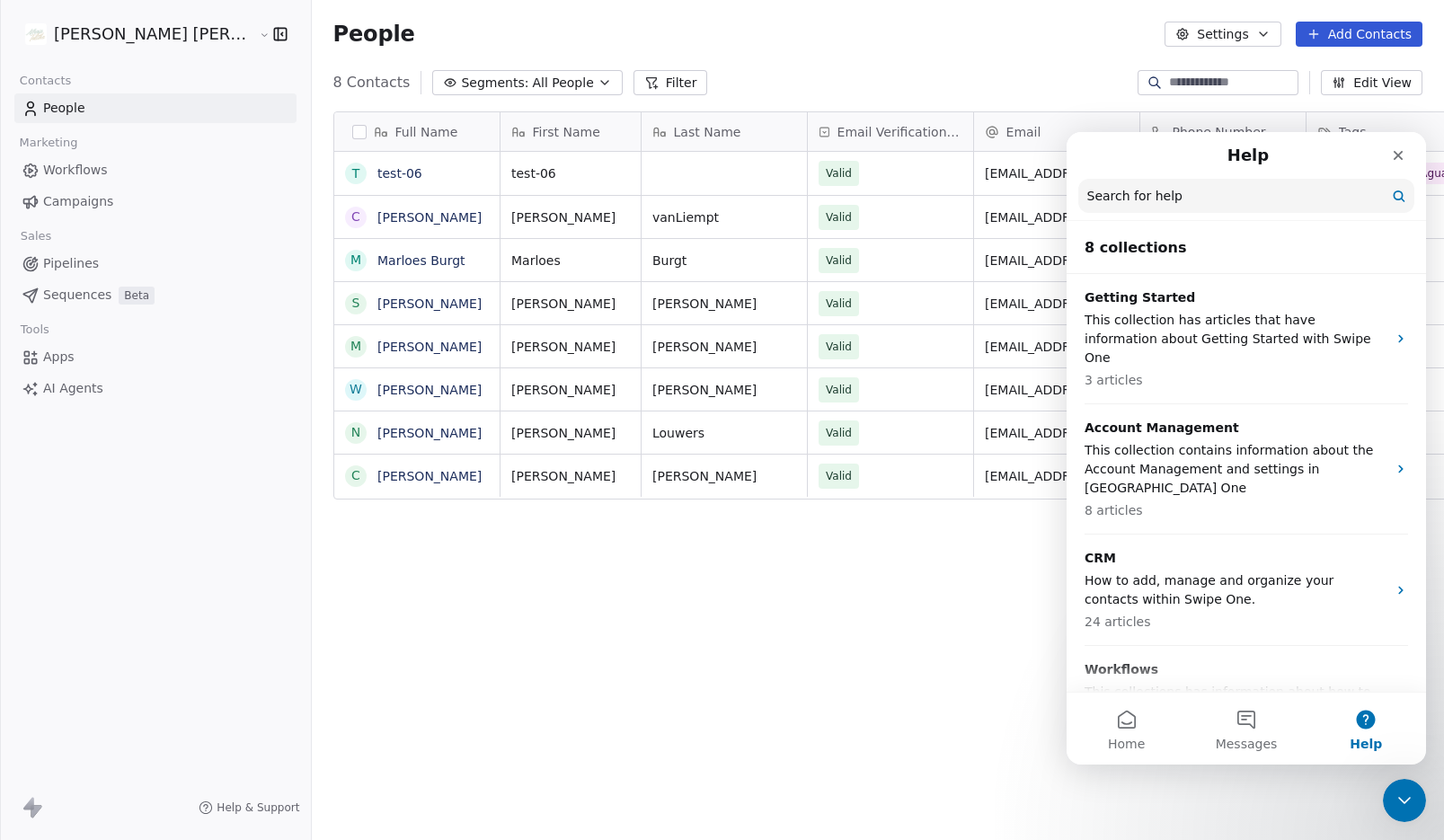
click at [1170, 202] on input "Search for help" at bounding box center [1247, 196] width 336 height 34
click at [1170, 201] on input "Search for help" at bounding box center [1247, 197] width 335 height 34
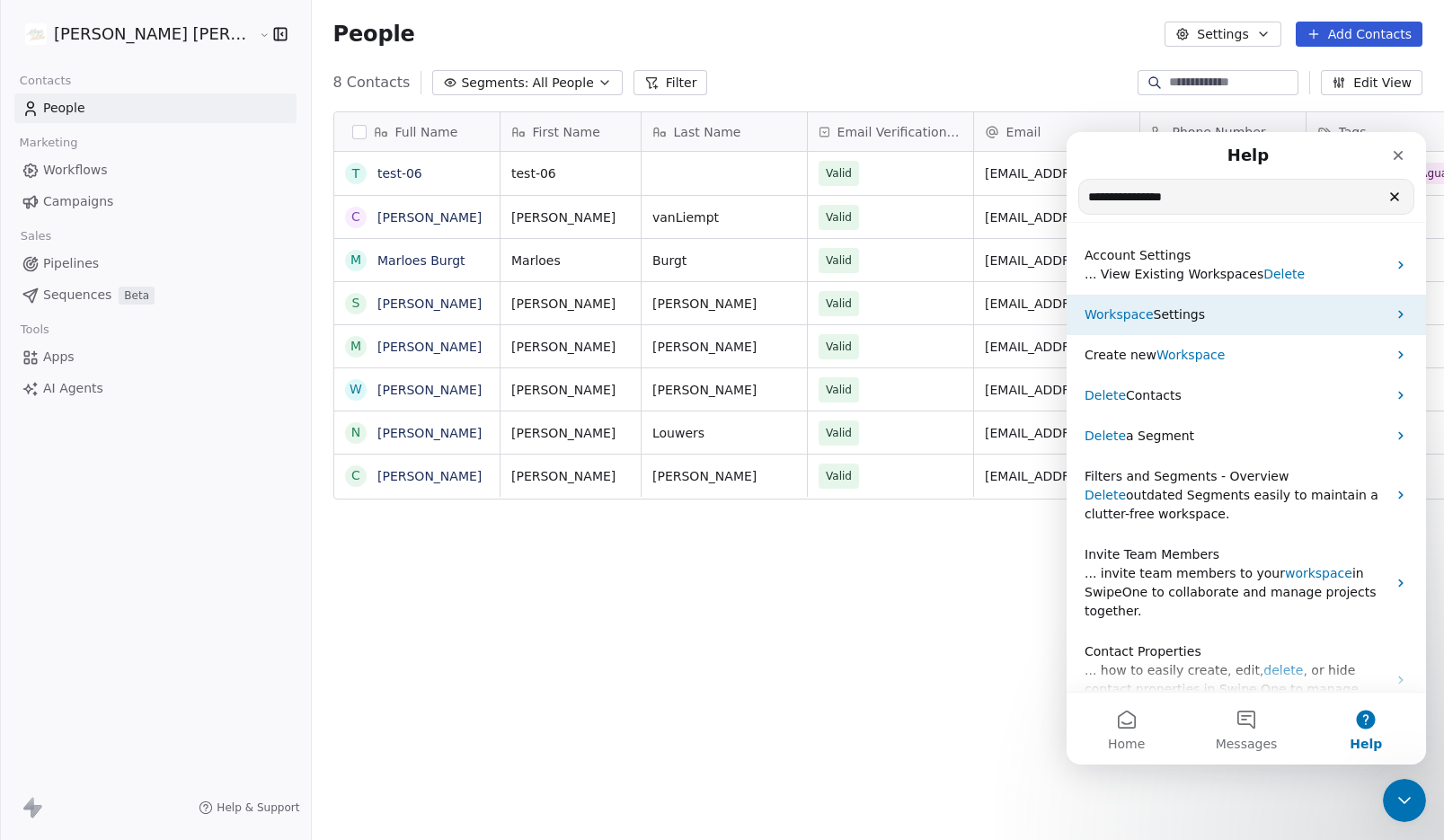
type input "**********"
click at [1142, 317] on span "Workspace" at bounding box center [1119, 315] width 69 height 14
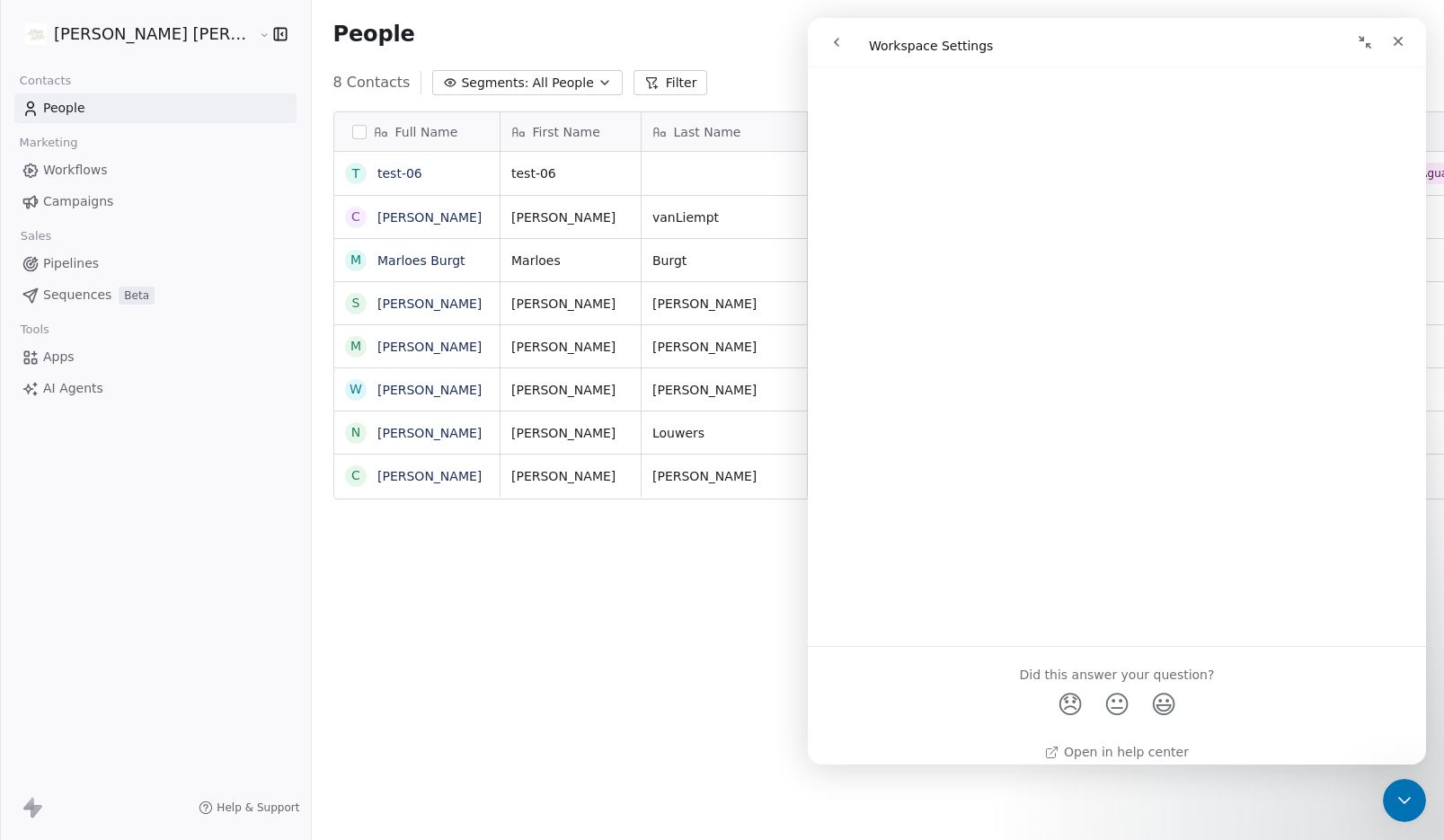
scroll to position [1341, 0]
click at [1399, 41] on icon "Close" at bounding box center [1398, 41] width 14 height 14
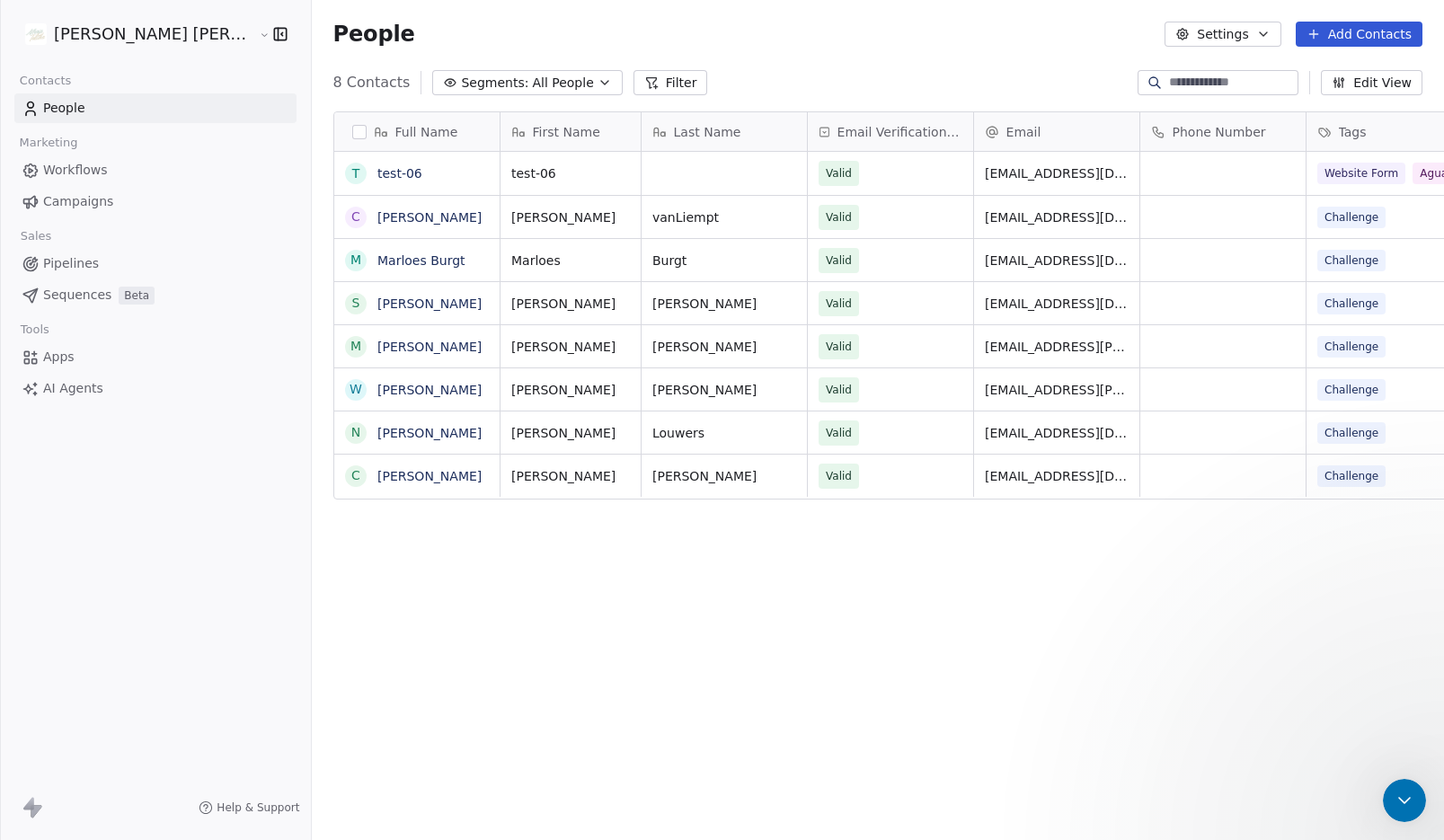
scroll to position [0, 0]
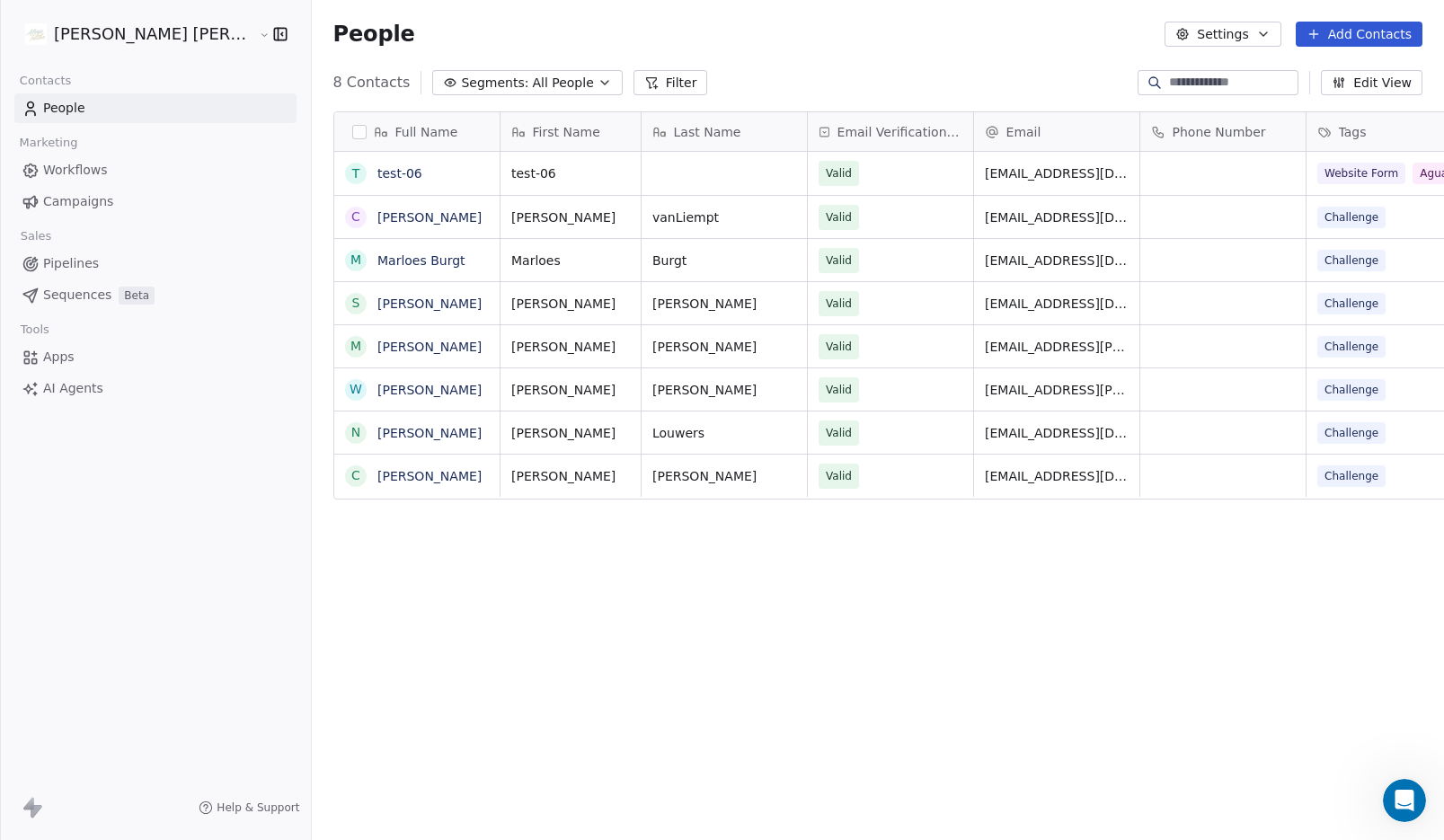
click at [141, 467] on div "Maria Talitha Contacts People Marketing Workflows Campaigns Sales Pipelines Seq…" at bounding box center [156, 420] width 311 height 840
click at [99, 25] on html "Maria Talitha Contacts People Marketing Workflows Campaigns Sales Pipelines Seq…" at bounding box center [722, 420] width 1444 height 840
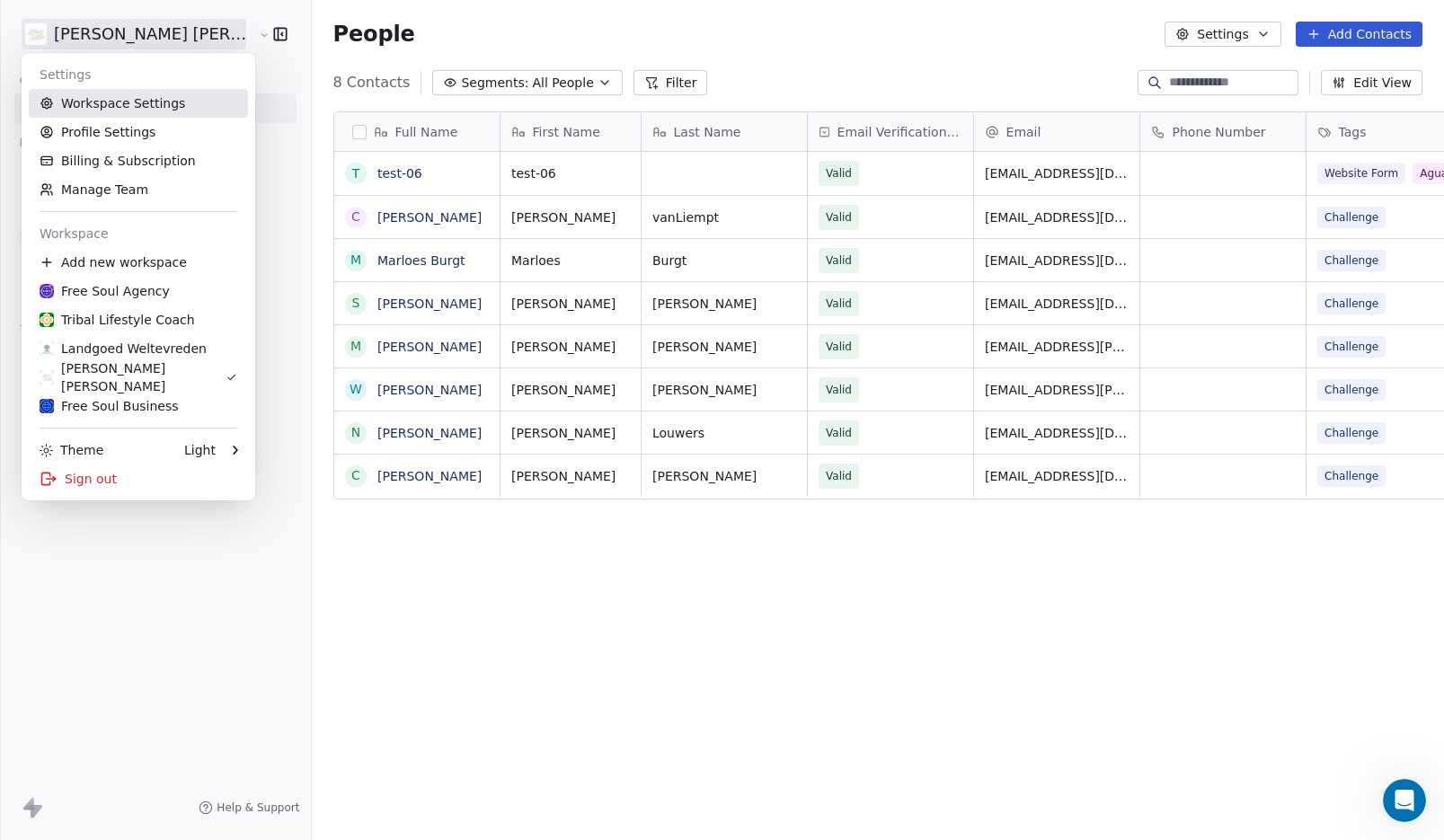
click at [120, 107] on link "Workspace Settings" at bounding box center [139, 103] width 220 height 29
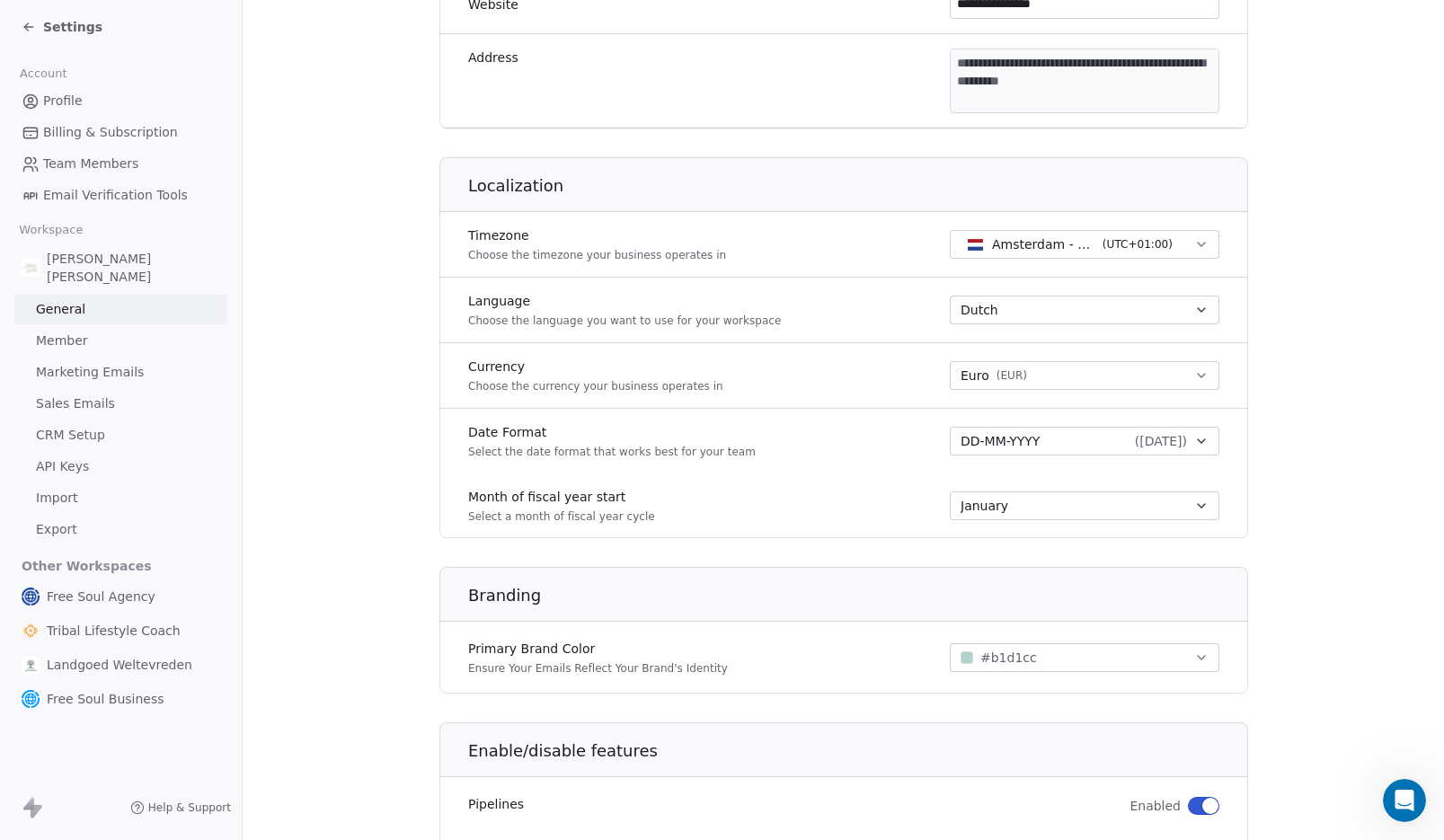
scroll to position [842, 0]
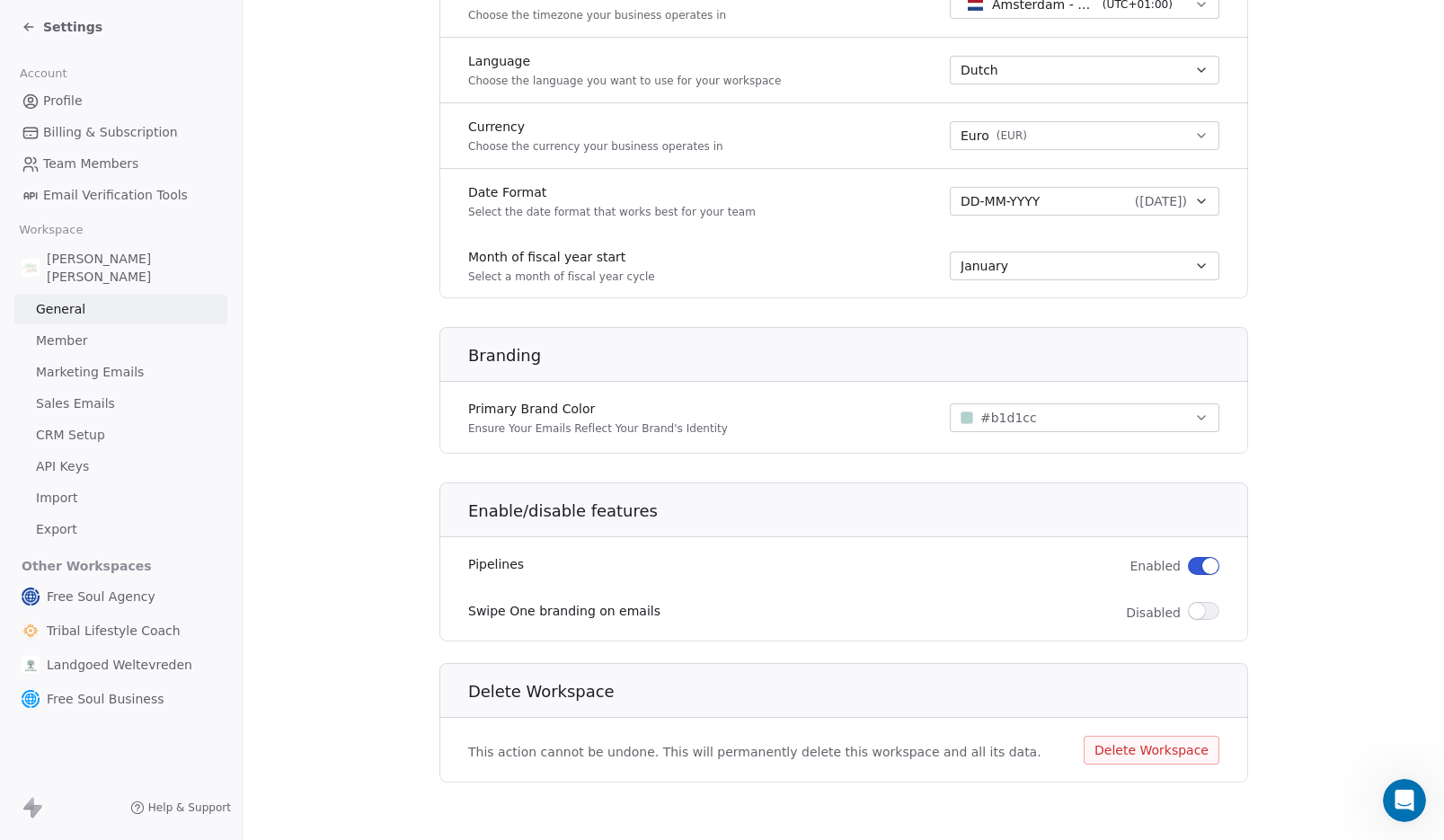
click at [1139, 755] on button "Delete Workspace" at bounding box center [1152, 750] width 136 height 29
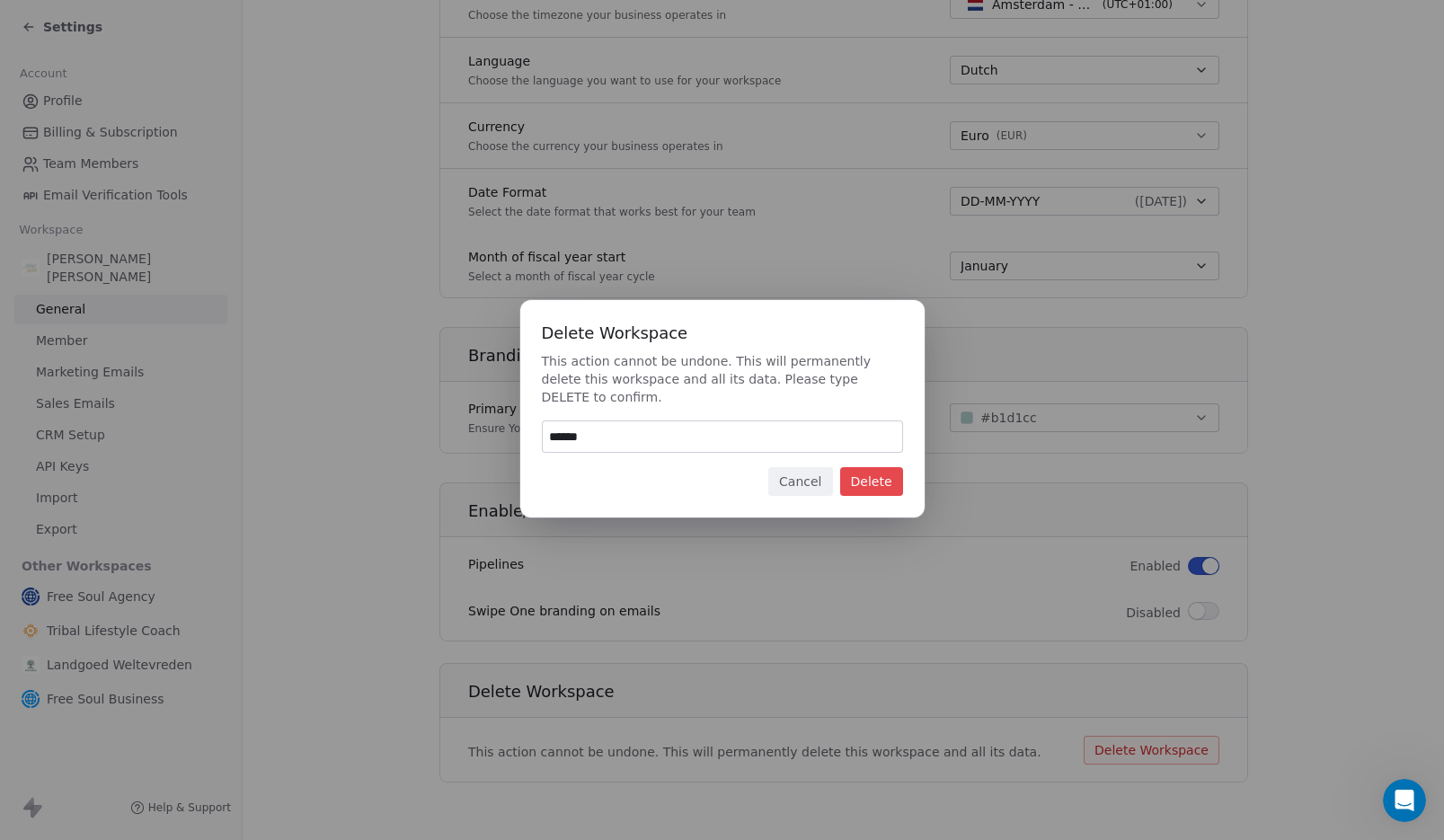
type input "******"
click at [887, 477] on button "Delete" at bounding box center [872, 481] width 63 height 29
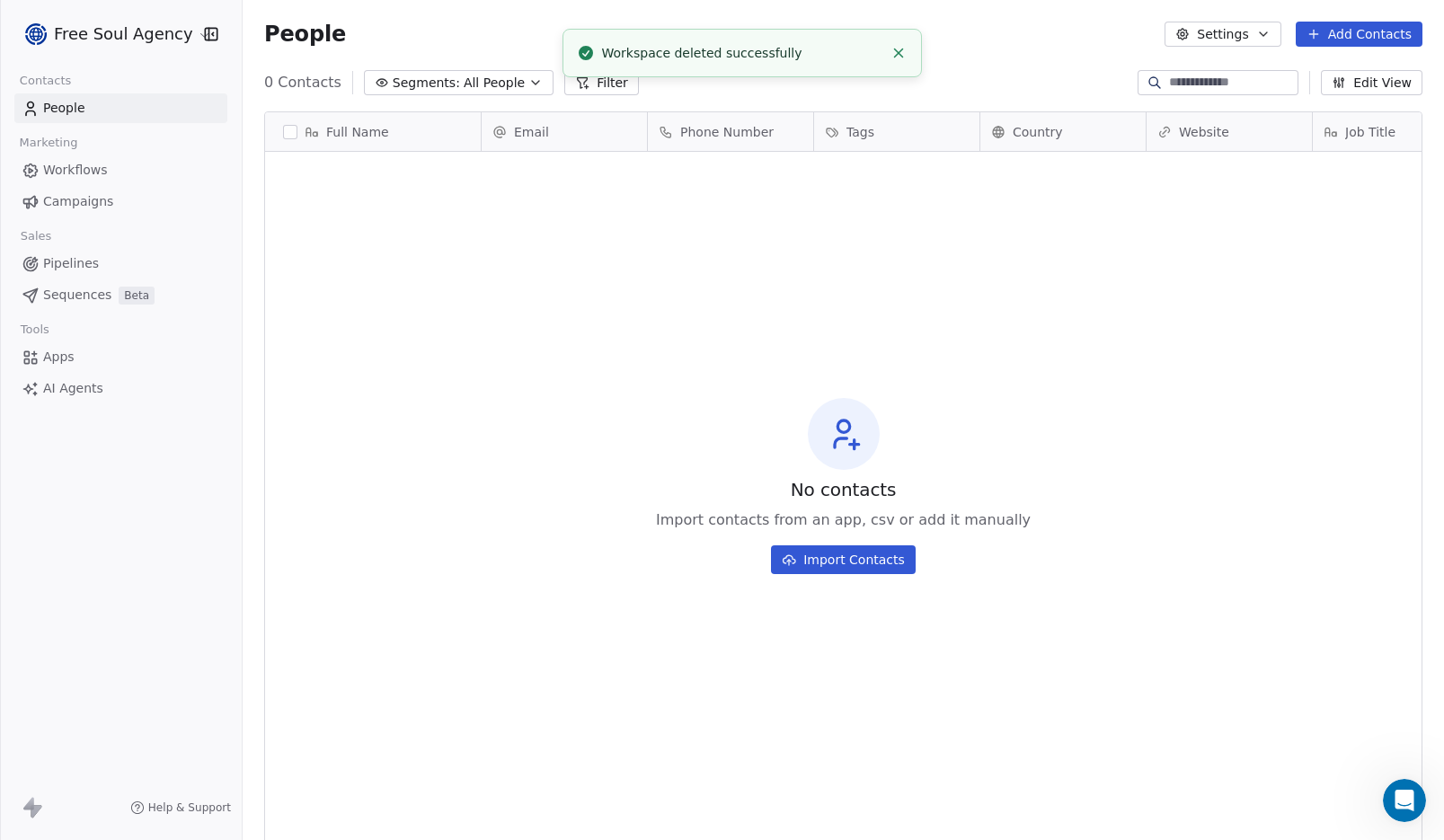
scroll to position [725, 1188]
click at [182, 32] on html "Free Soul Agency Contacts People Marketing Workflows Campaigns Sales Pipelines …" at bounding box center [722, 420] width 1444 height 840
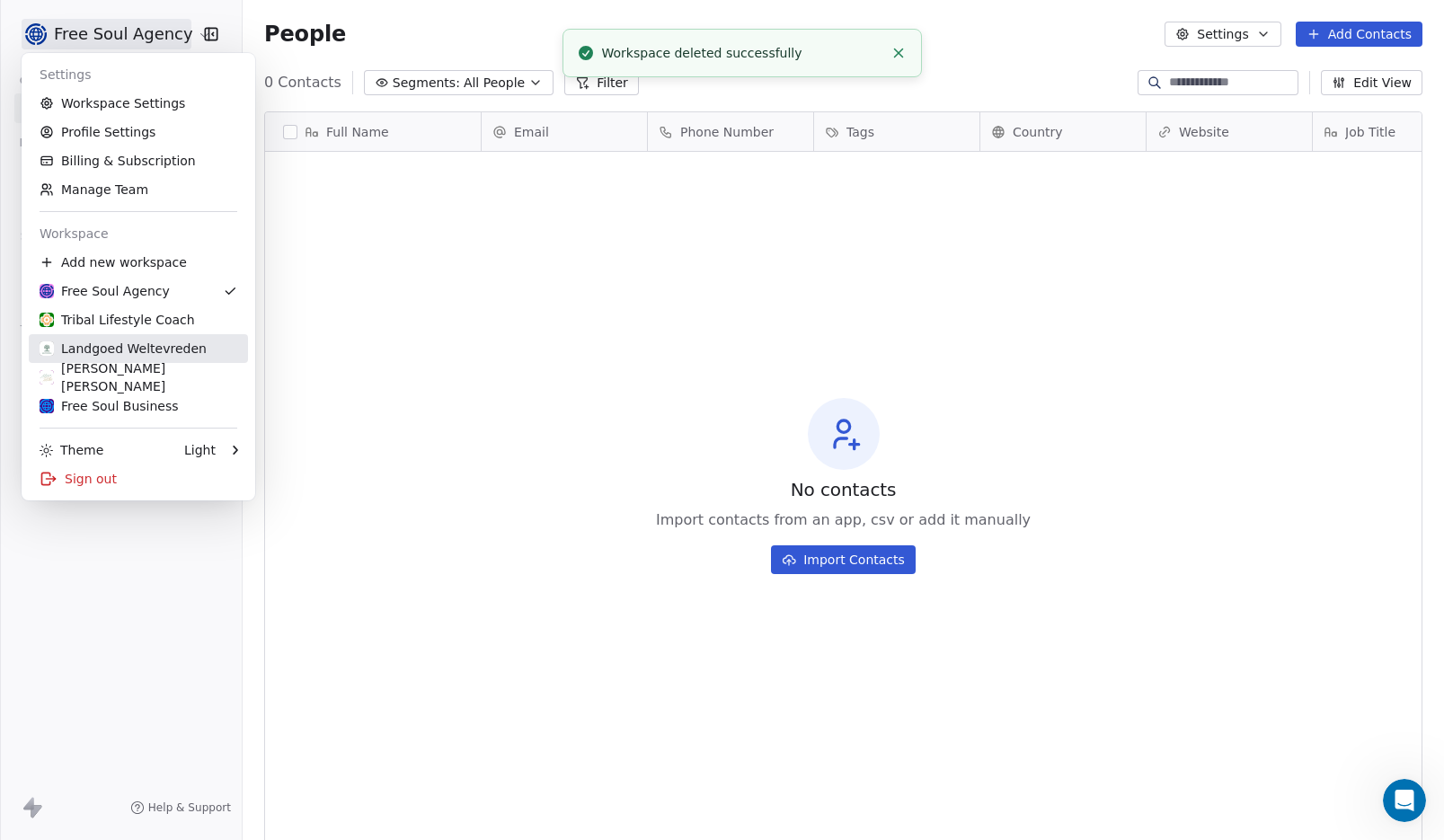
click at [134, 344] on div "Landgoed Weltevreden" at bounding box center [123, 349] width 167 height 18
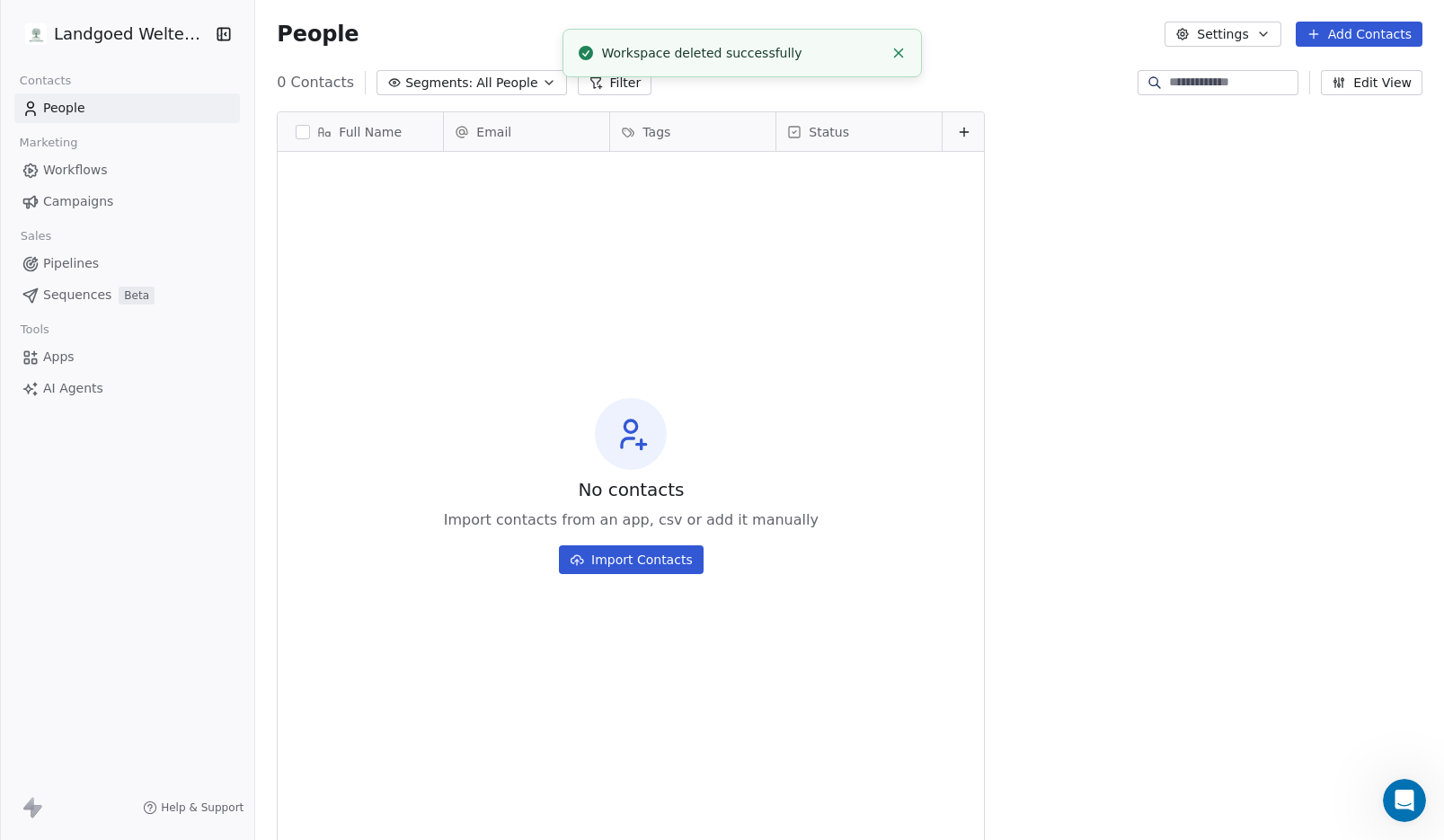
scroll to position [725, 1186]
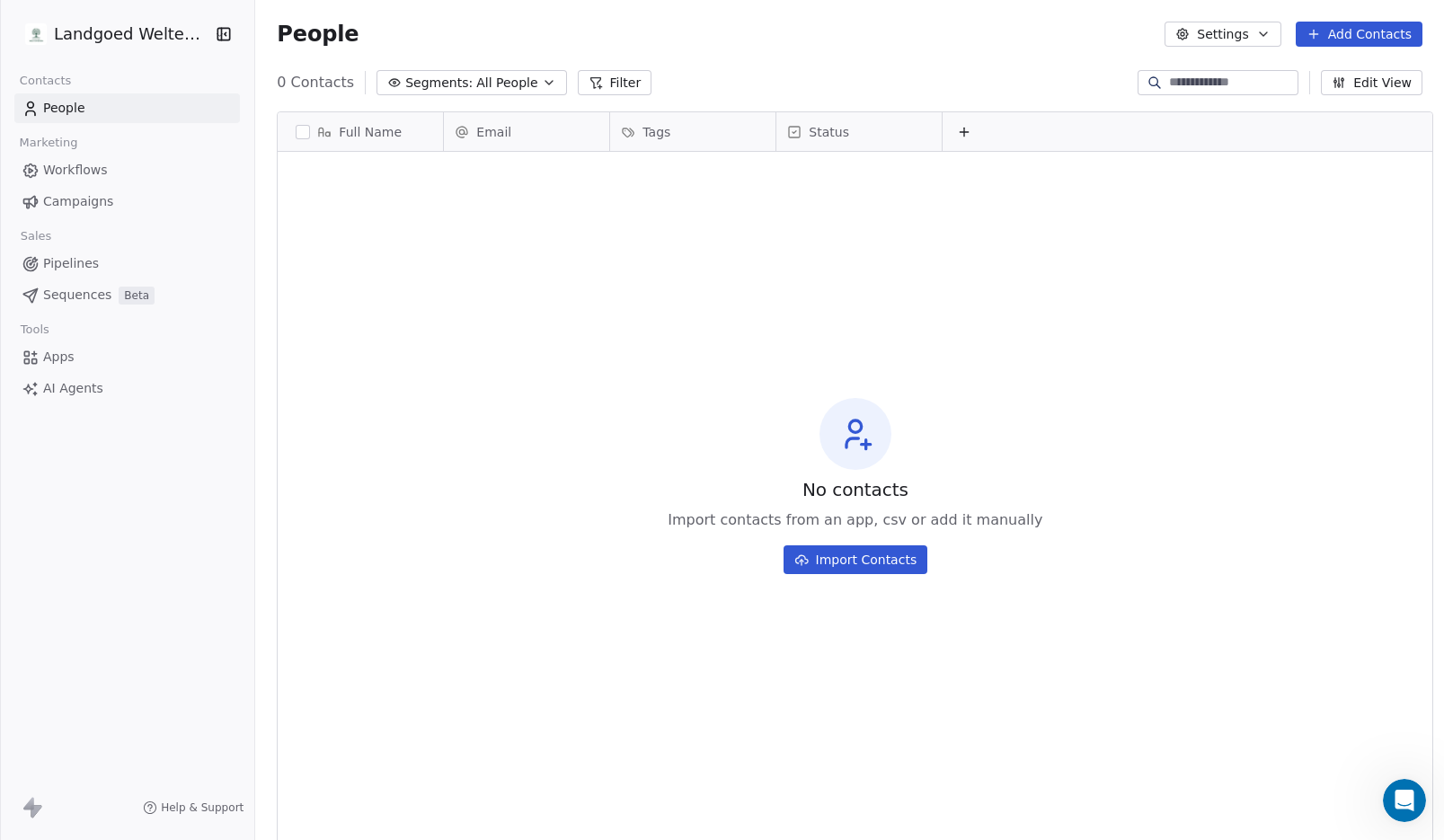
click at [1220, 35] on button "Settings" at bounding box center [1223, 34] width 116 height 25
click at [1011, 262] on html "Landgoed Weltevreden Contacts People Marketing Workflows Campaigns Sales Pipeli…" at bounding box center [722, 420] width 1444 height 840
drag, startPoint x: 417, startPoint y: 282, endPoint x: 377, endPoint y: 242, distance: 56.6
click at [417, 282] on div "No contacts Import contacts from an app, csv or add it manually Import Contacts" at bounding box center [856, 486] width 1155 height 660
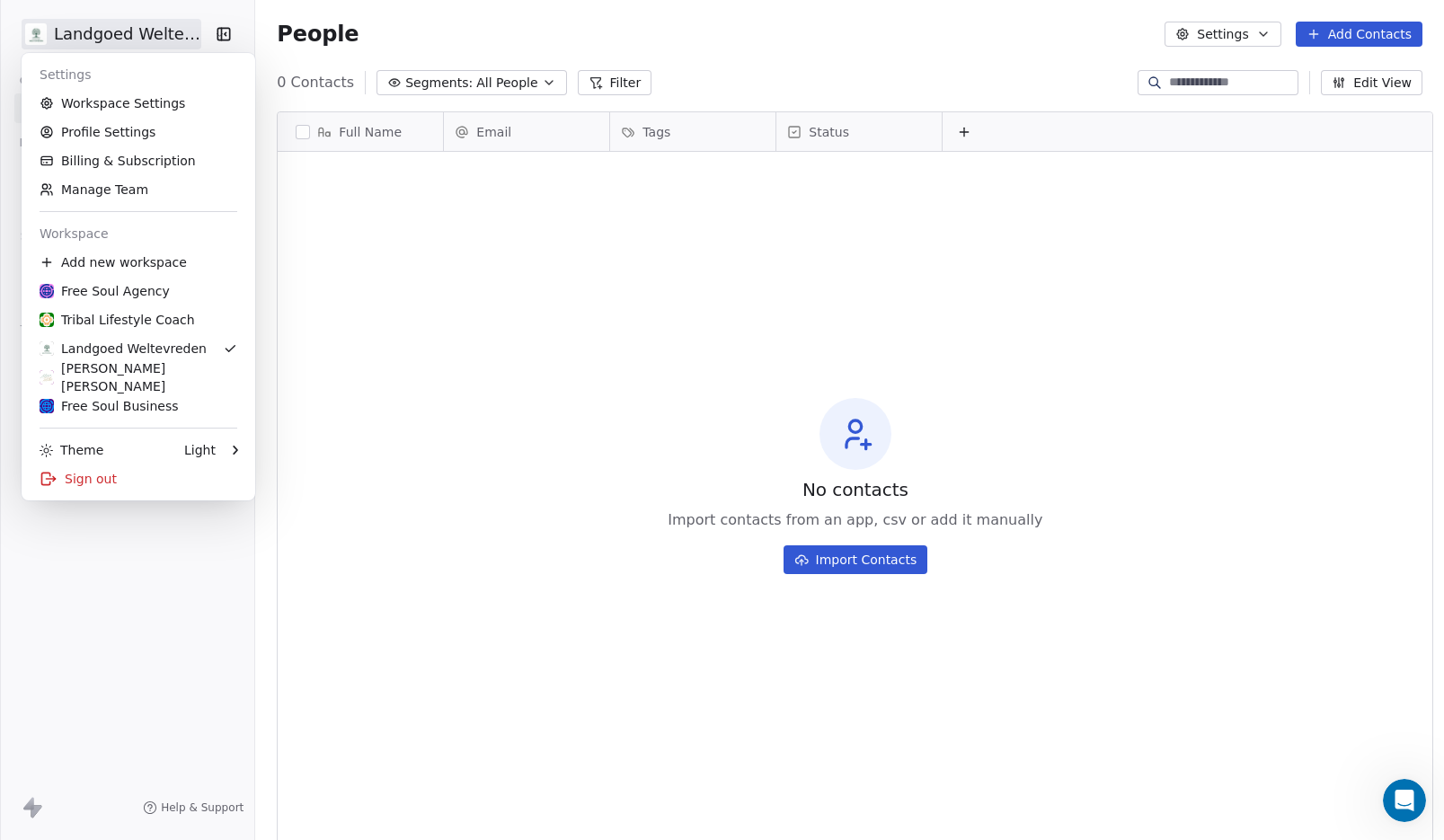
click at [140, 40] on html "Landgoed Weltevreden Contacts People Marketing Workflows Campaigns Sales Pipeli…" at bounding box center [722, 420] width 1444 height 840
click at [120, 106] on link "Workspace Settings" at bounding box center [139, 103] width 220 height 29
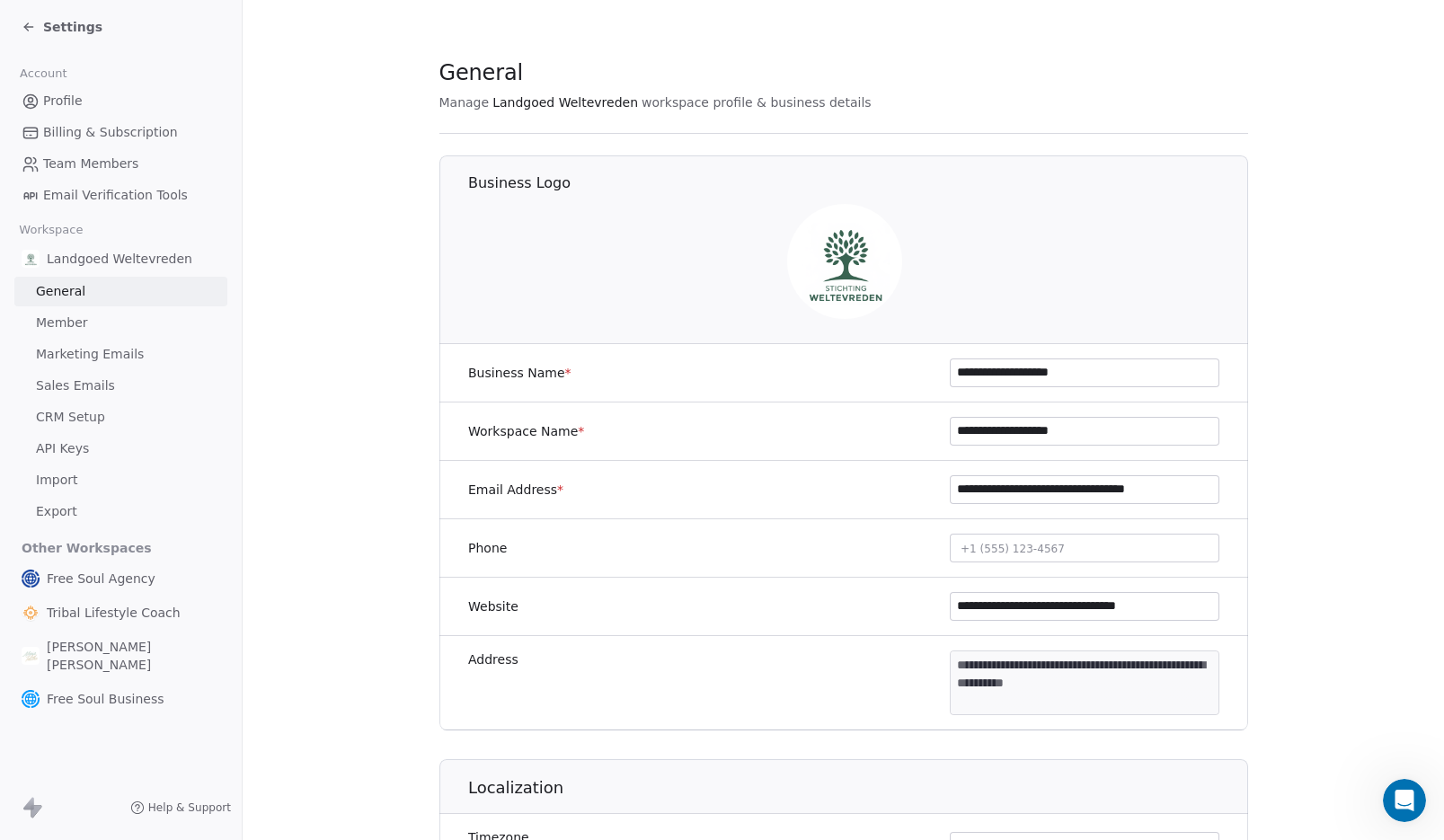
scroll to position [842, 0]
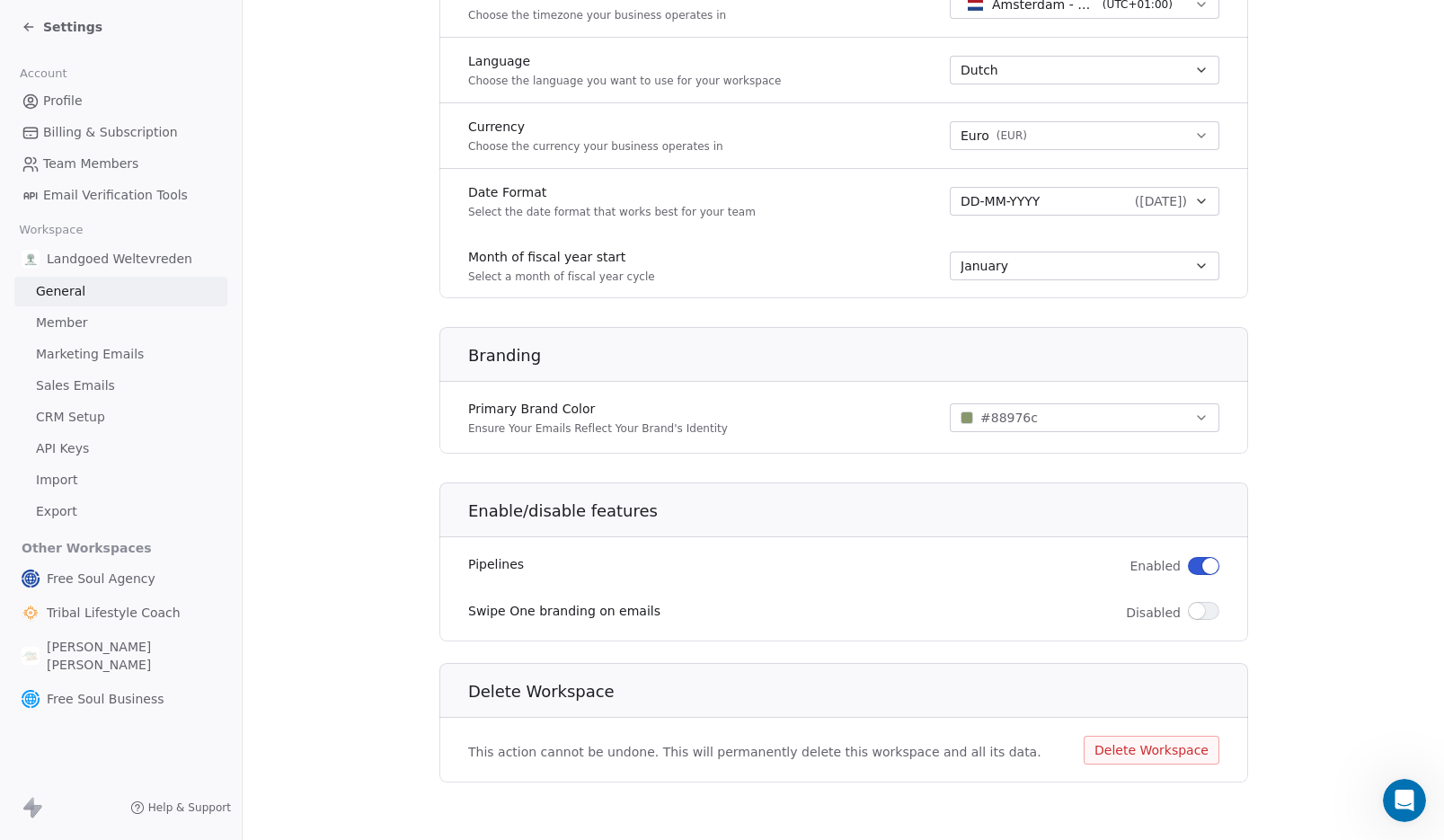
click at [1109, 752] on button "Delete Workspace" at bounding box center [1152, 750] width 136 height 29
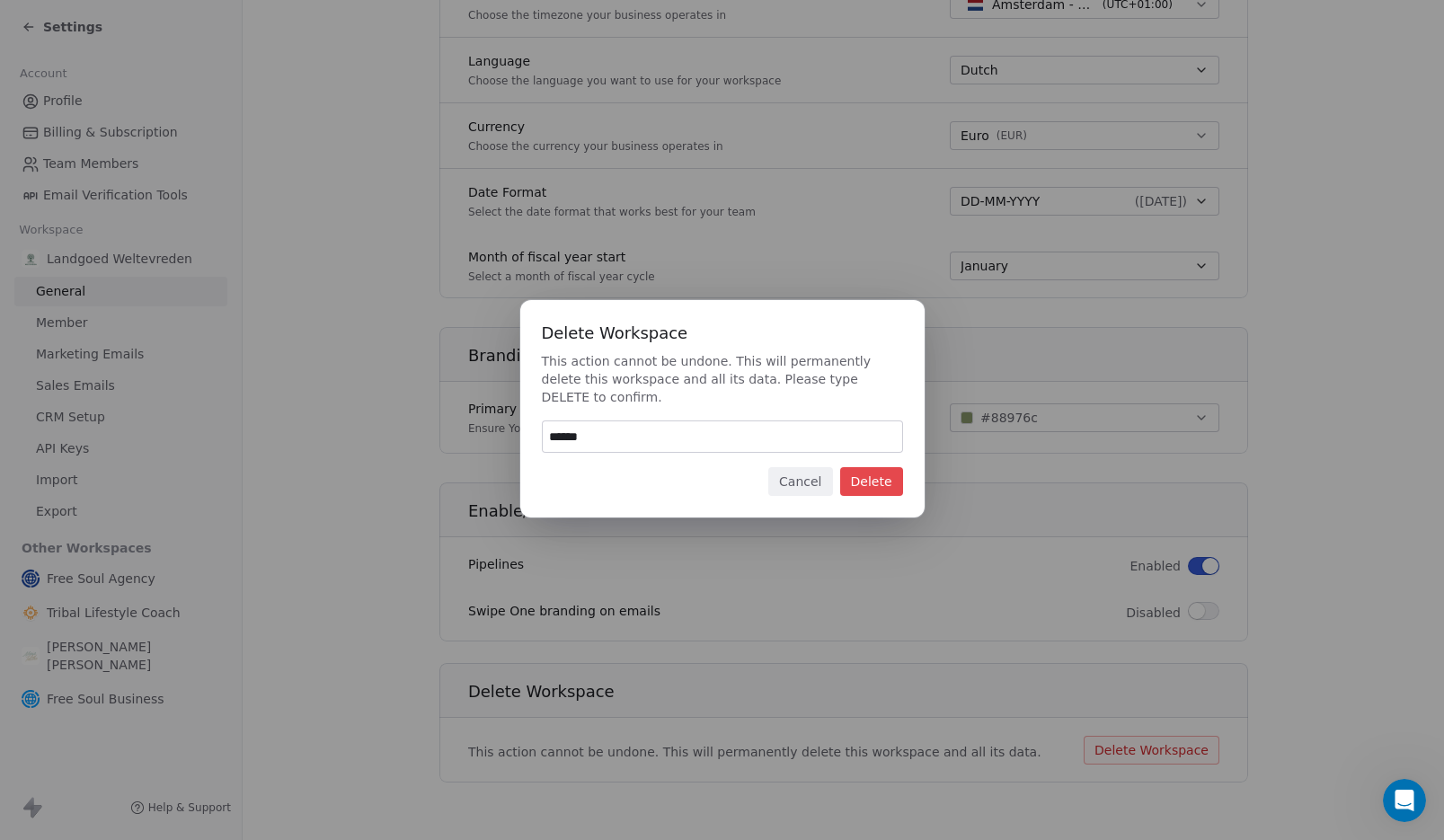
type input "******"
click at [874, 484] on button "Delete" at bounding box center [872, 481] width 63 height 29
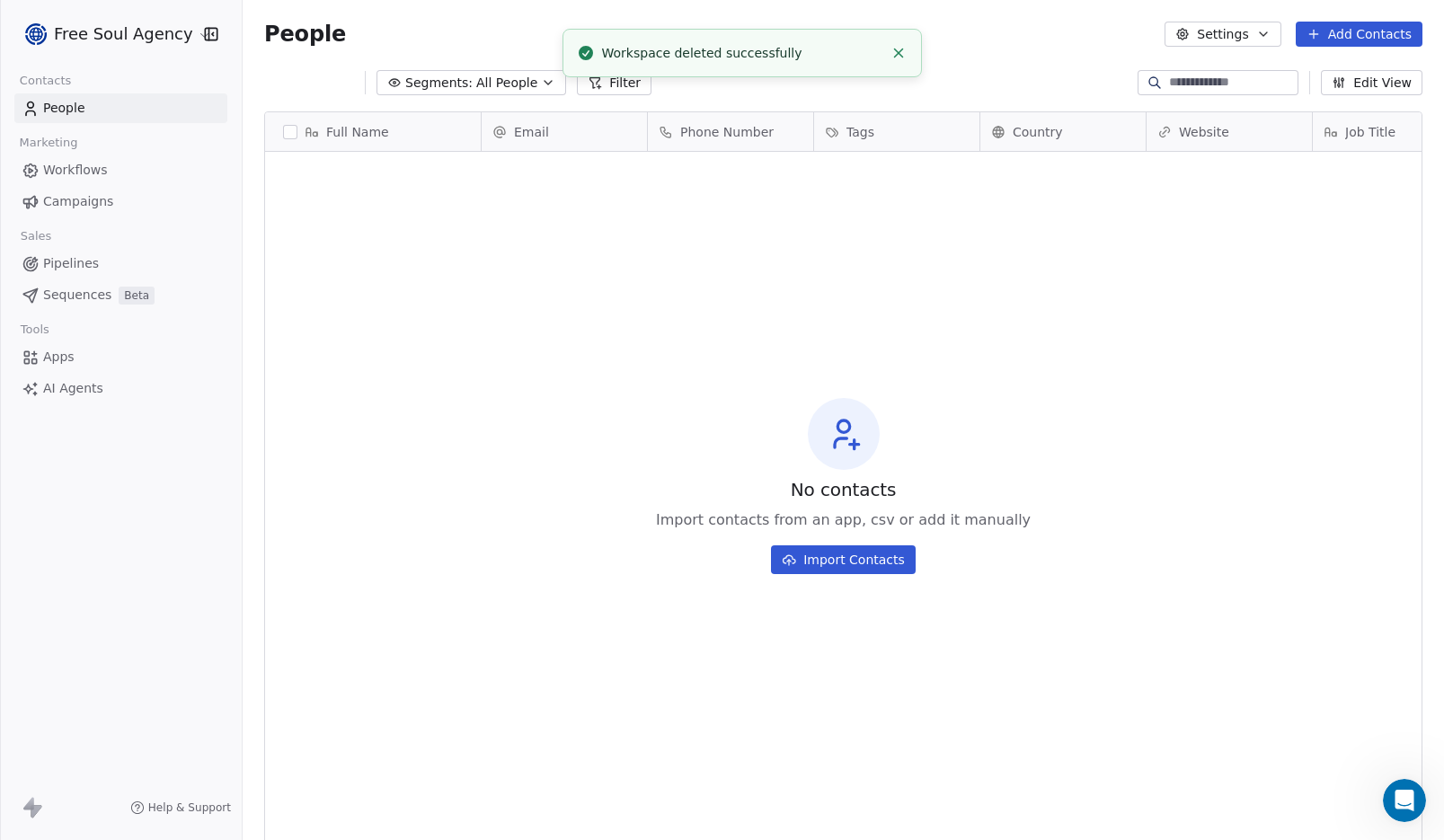
scroll to position [725, 1188]
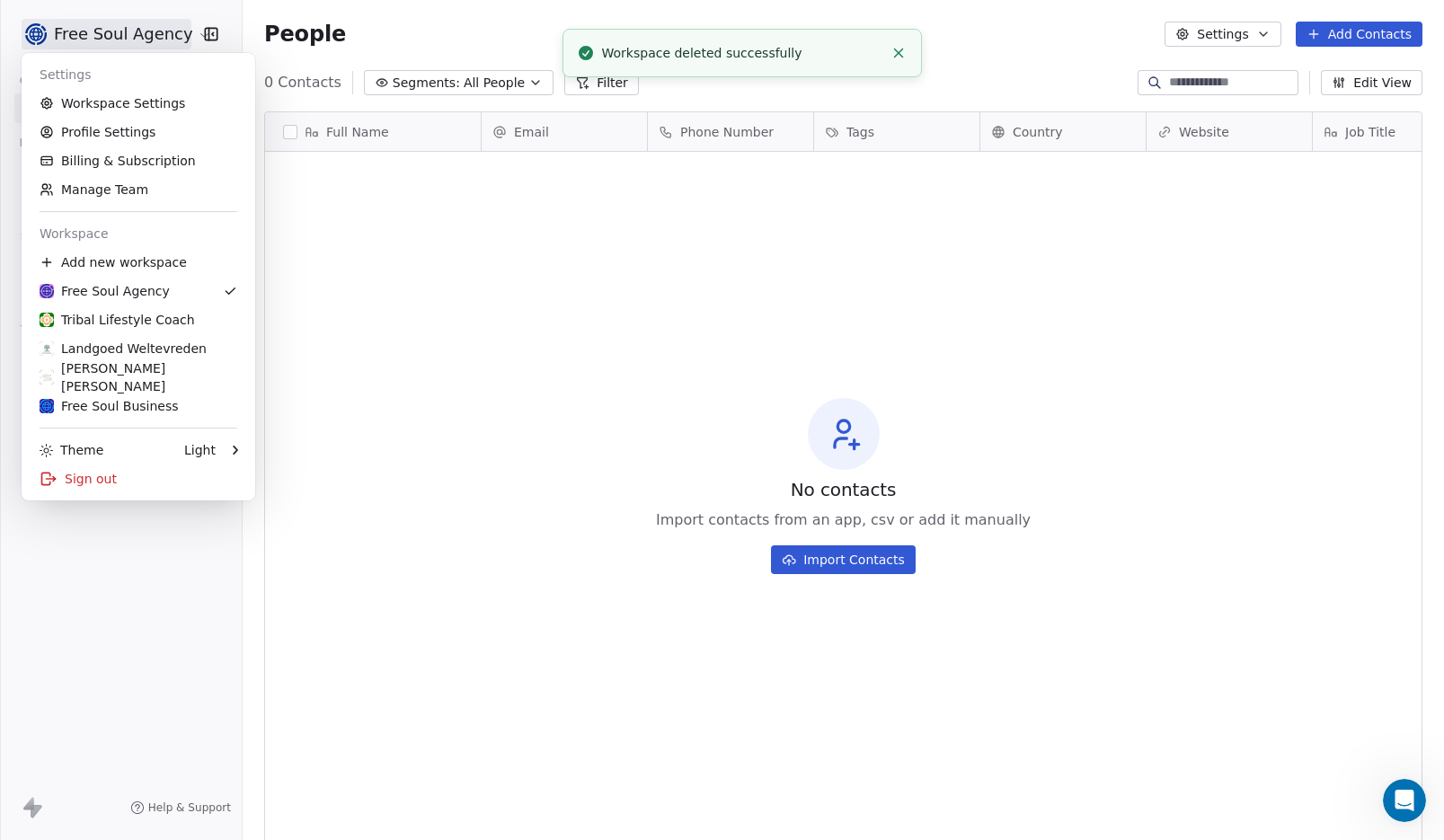
click at [168, 40] on html "Free Soul Agency Contacts People Marketing Workflows Campaigns Sales Pipelines …" at bounding box center [722, 420] width 1444 height 840
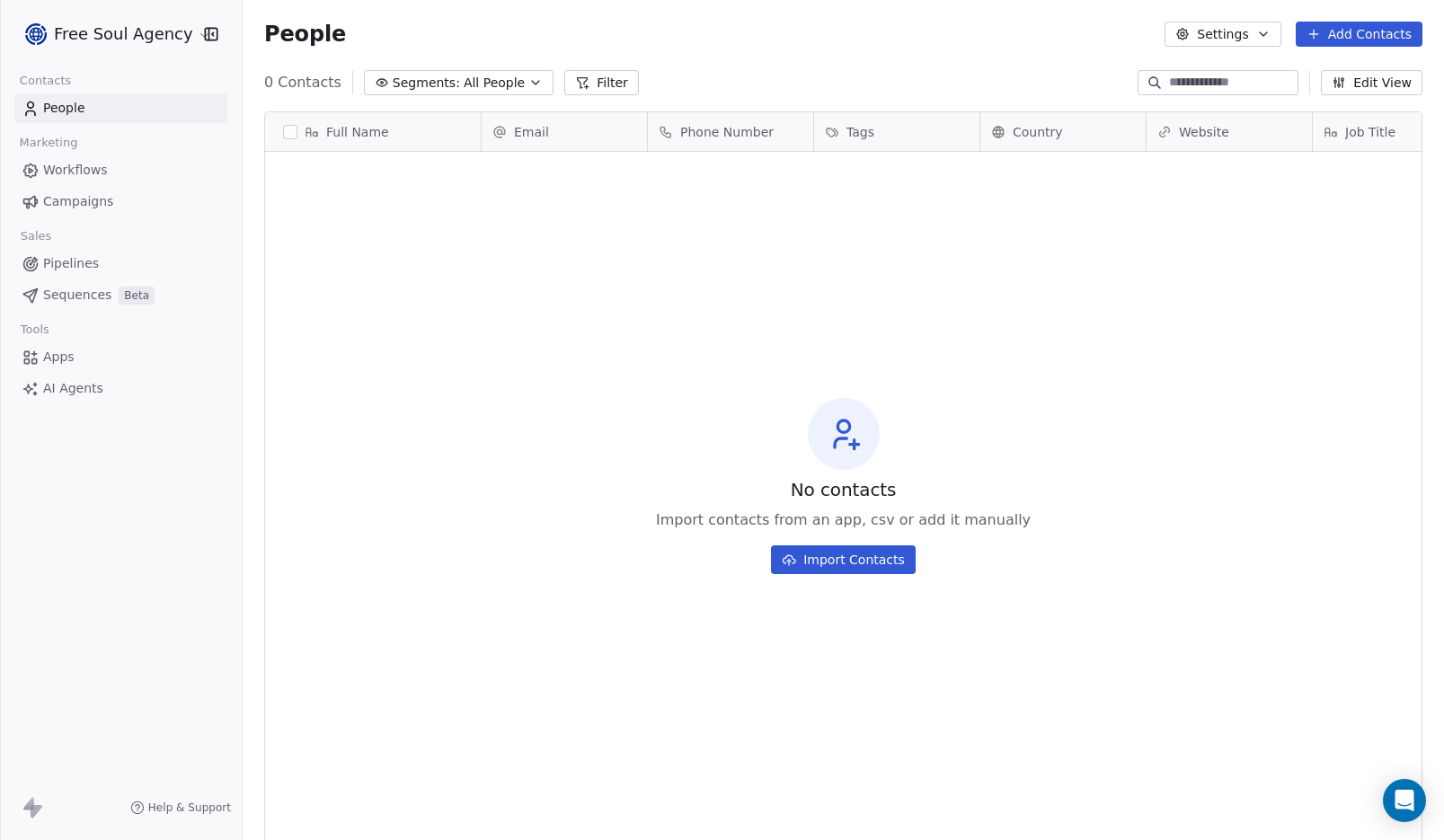
scroll to position [725, 1188]
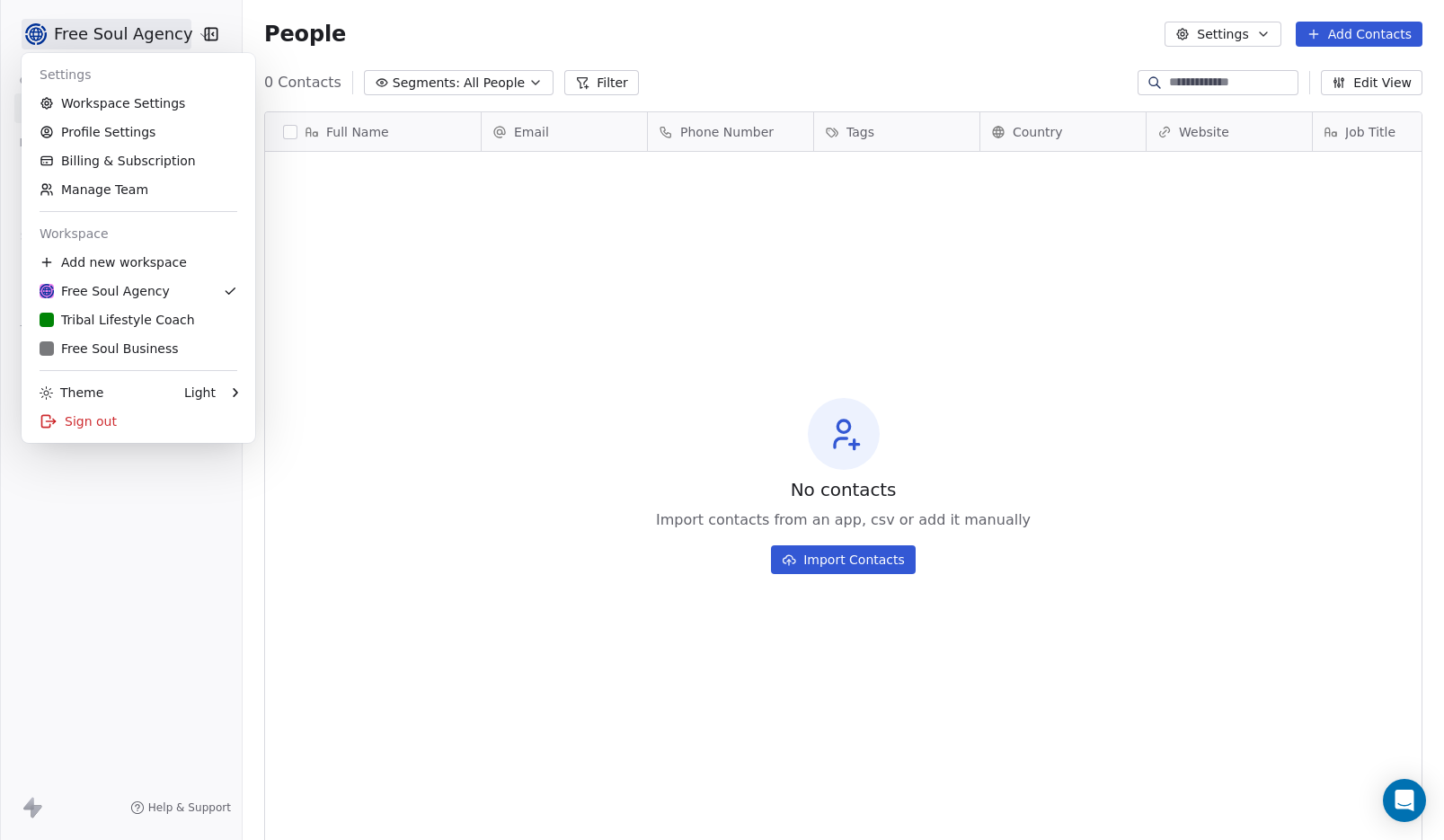
click at [123, 40] on html "Free Soul Agency Contacts People Marketing Workflows Campaigns Sales Pipelines …" at bounding box center [722, 420] width 1444 height 840
click at [107, 254] on div "Add new workspace" at bounding box center [139, 263] width 220 height 29
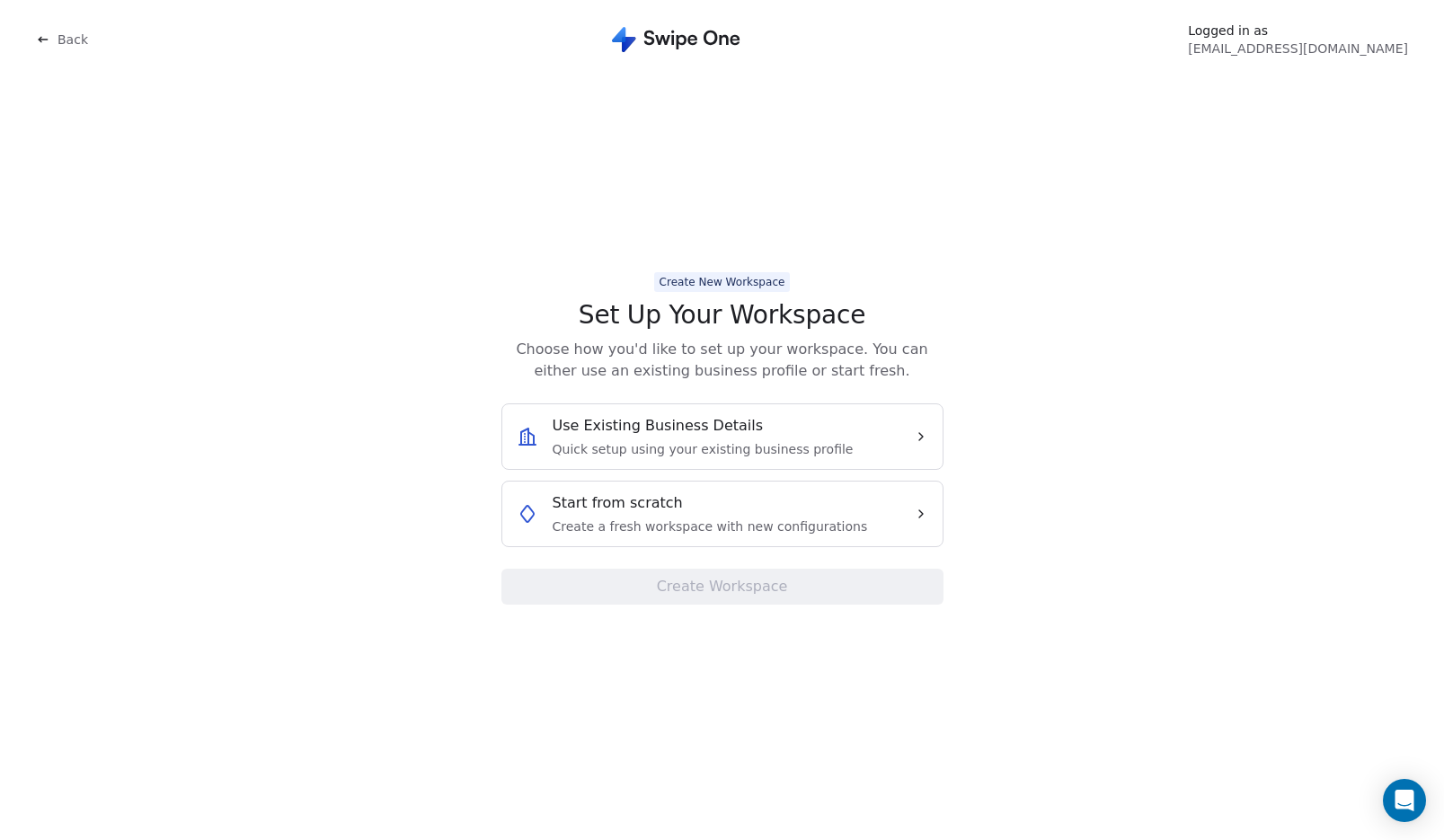
click at [712, 515] on div "Start from scratch Create a fresh workspace with new configurations" at bounding box center [710, 514] width 316 height 43
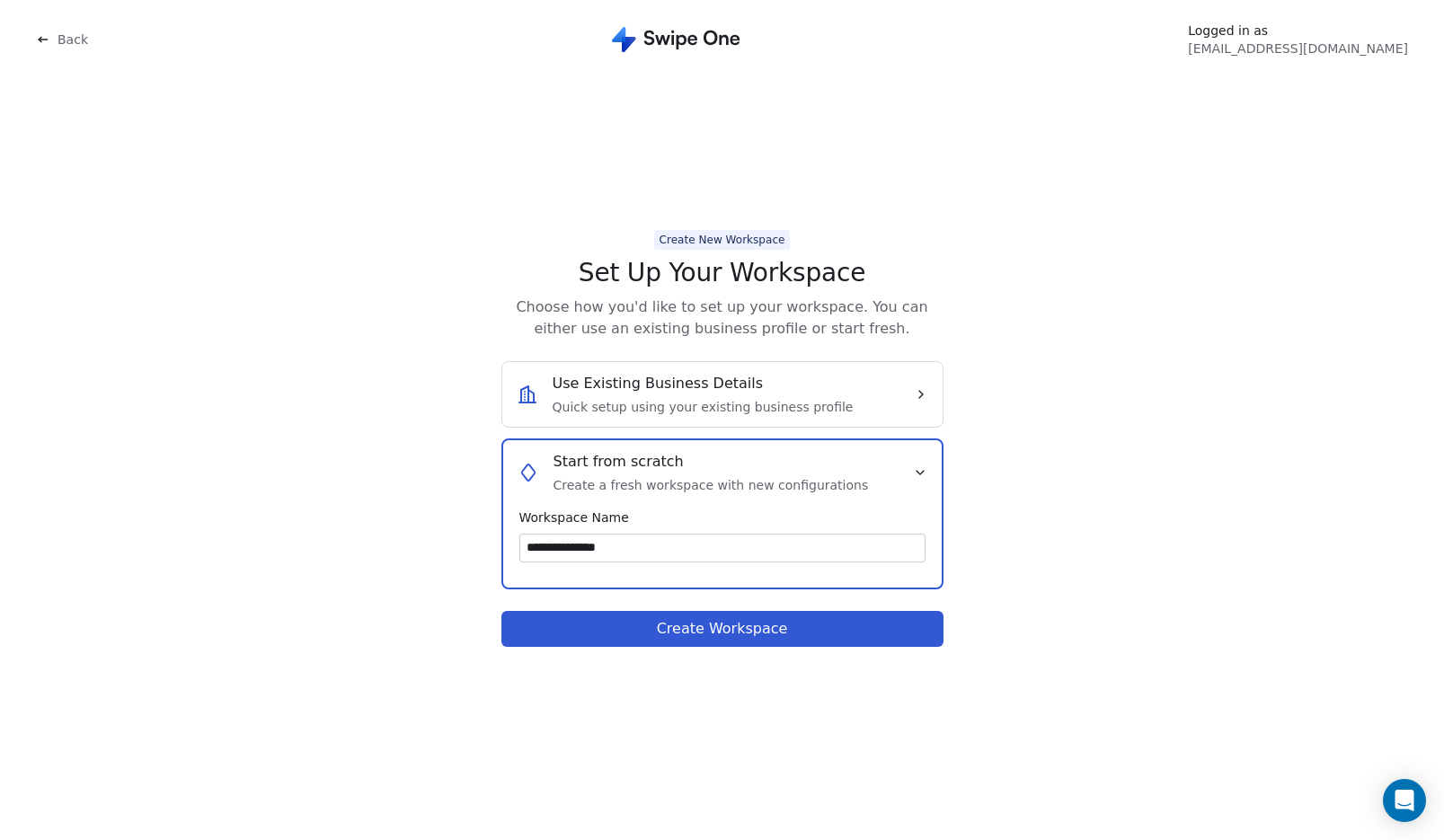
type input "**********"
click at [706, 640] on button "Create Workspace" at bounding box center [722, 629] width 443 height 36
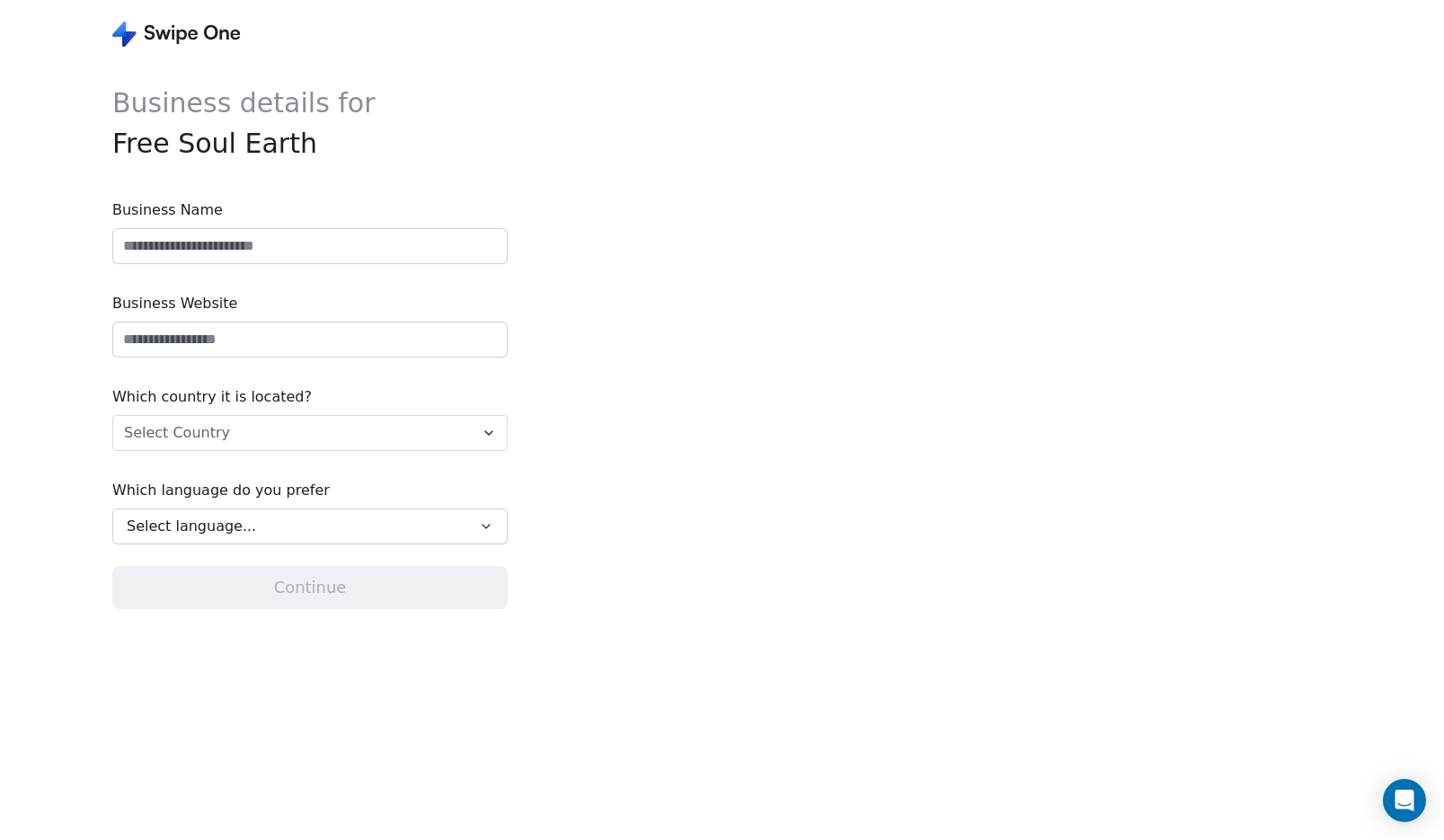
click at [259, 253] on input at bounding box center [310, 246] width 394 height 34
type input "**********"
click at [247, 338] on input "url" at bounding box center [310, 340] width 394 height 34
paste input "**********"
type input "**********"
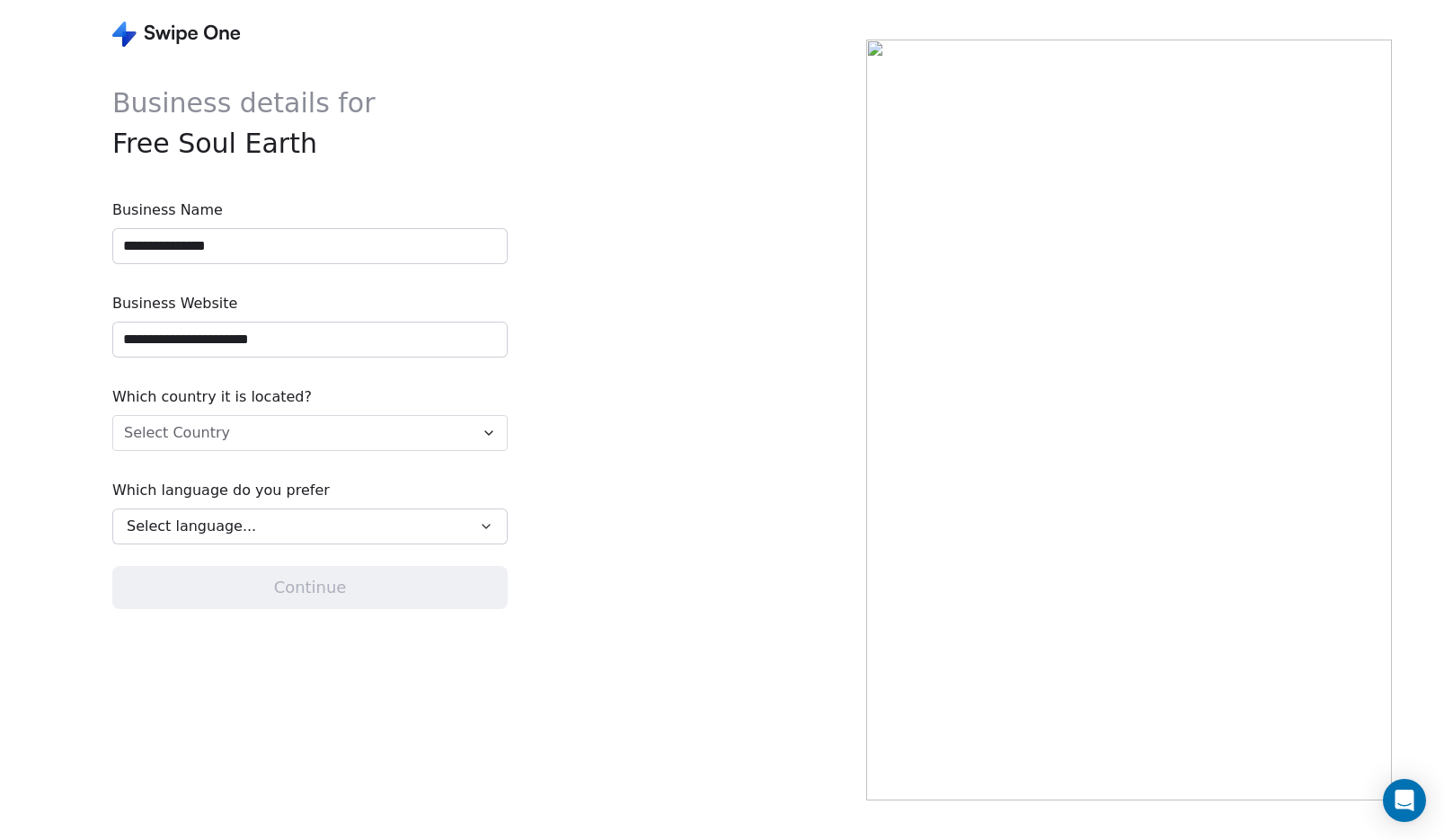
click at [341, 439] on html "**********" at bounding box center [722, 420] width 1444 height 840
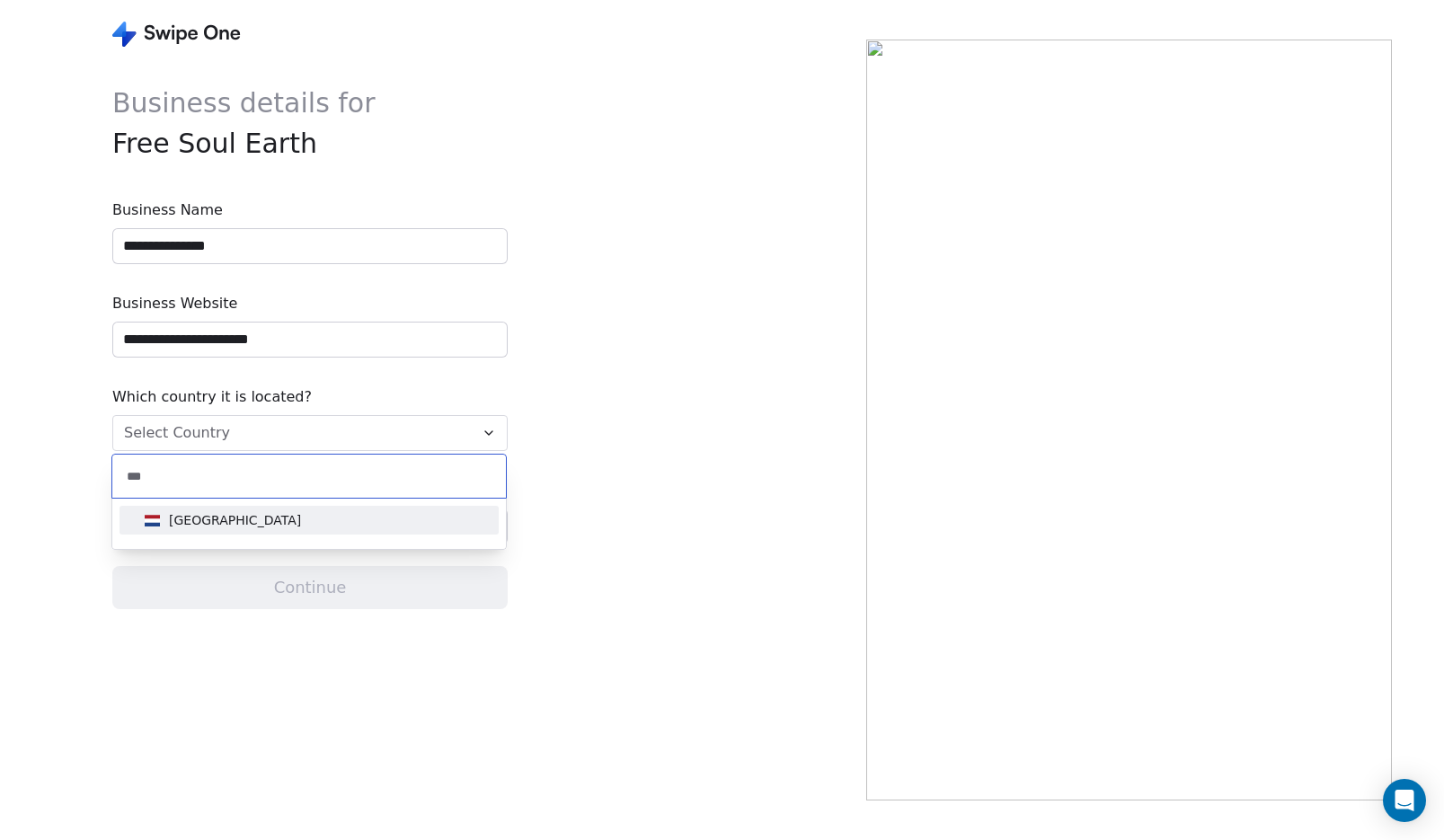
type input "***"
click at [228, 514] on div "[GEOGRAPHIC_DATA]" at bounding box center [235, 520] width 132 height 18
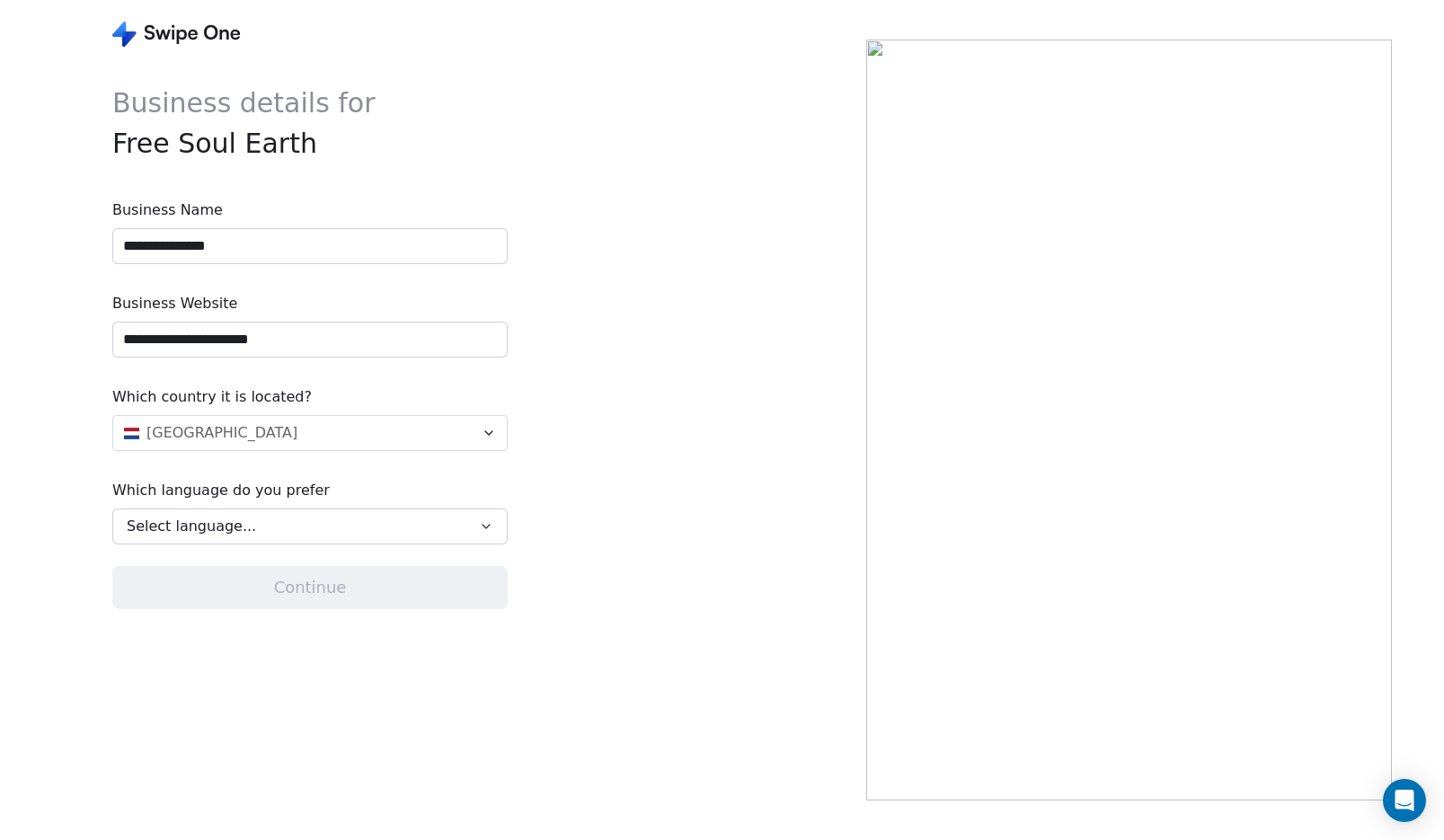
click at [228, 523] on span "Select language..." at bounding box center [192, 526] width 130 height 22
type input "**"
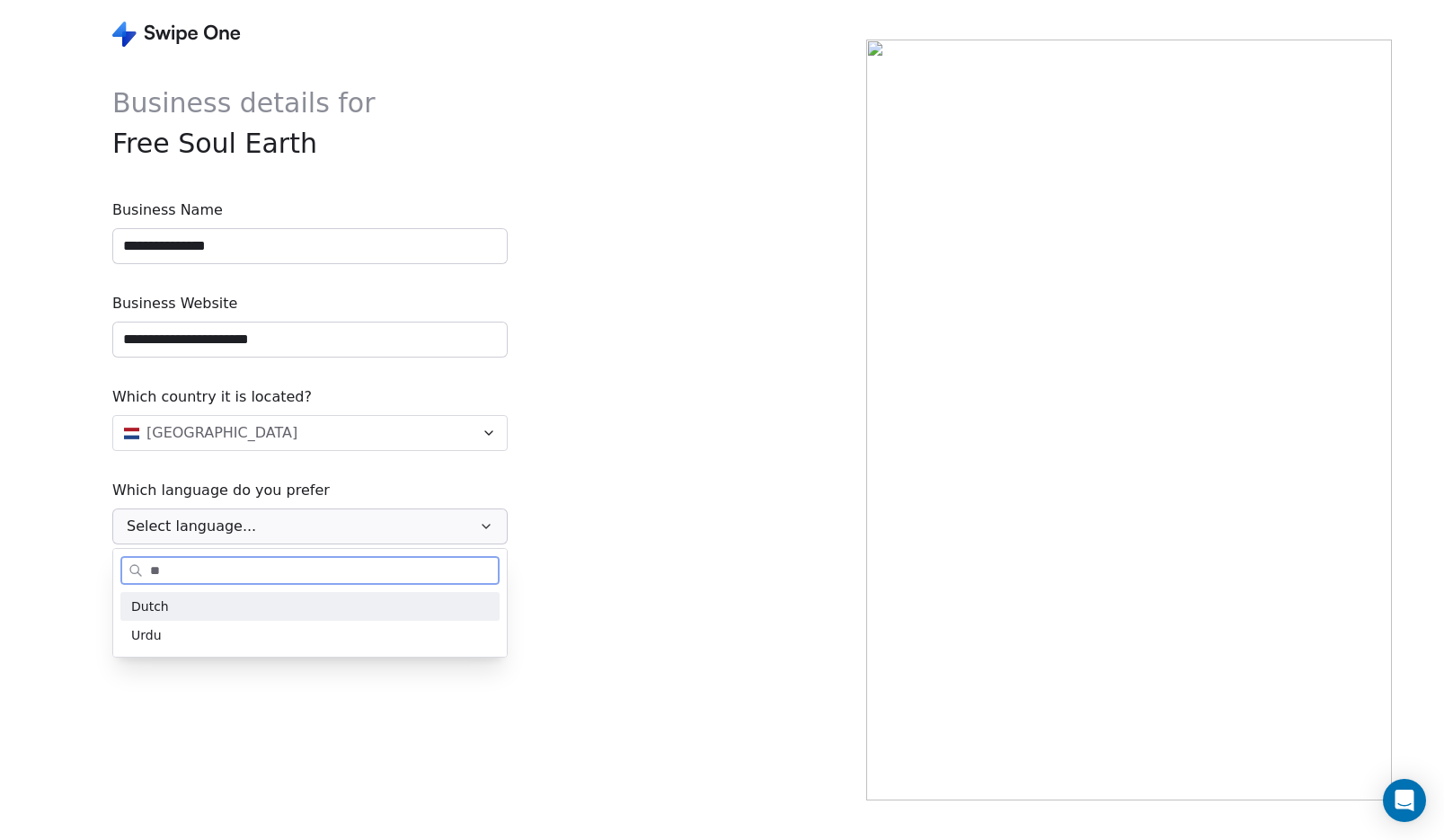
click at [150, 608] on span "Dutch" at bounding box center [150, 606] width 38 height 19
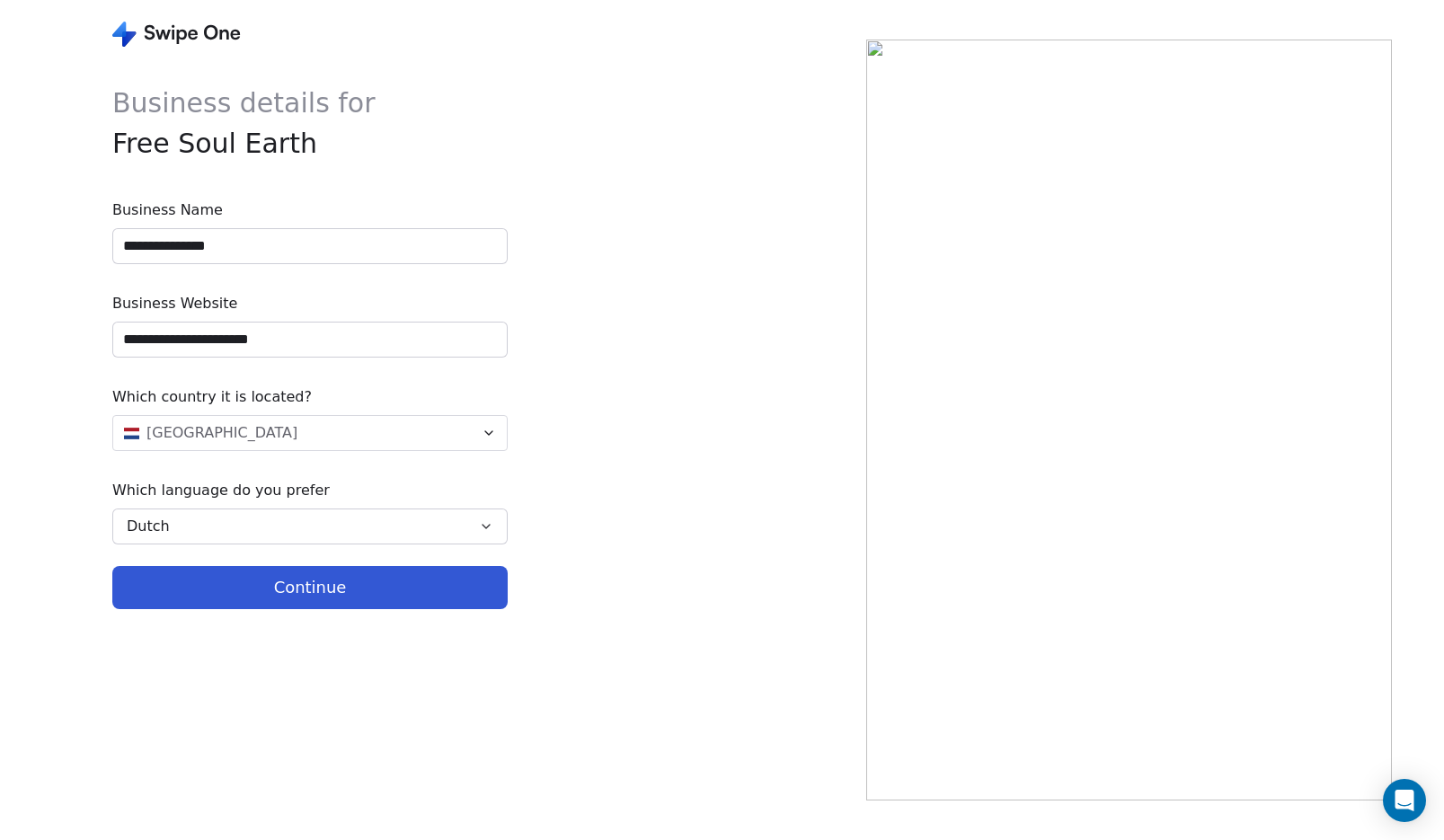
click at [360, 582] on button "Continue" at bounding box center [310, 587] width 396 height 43
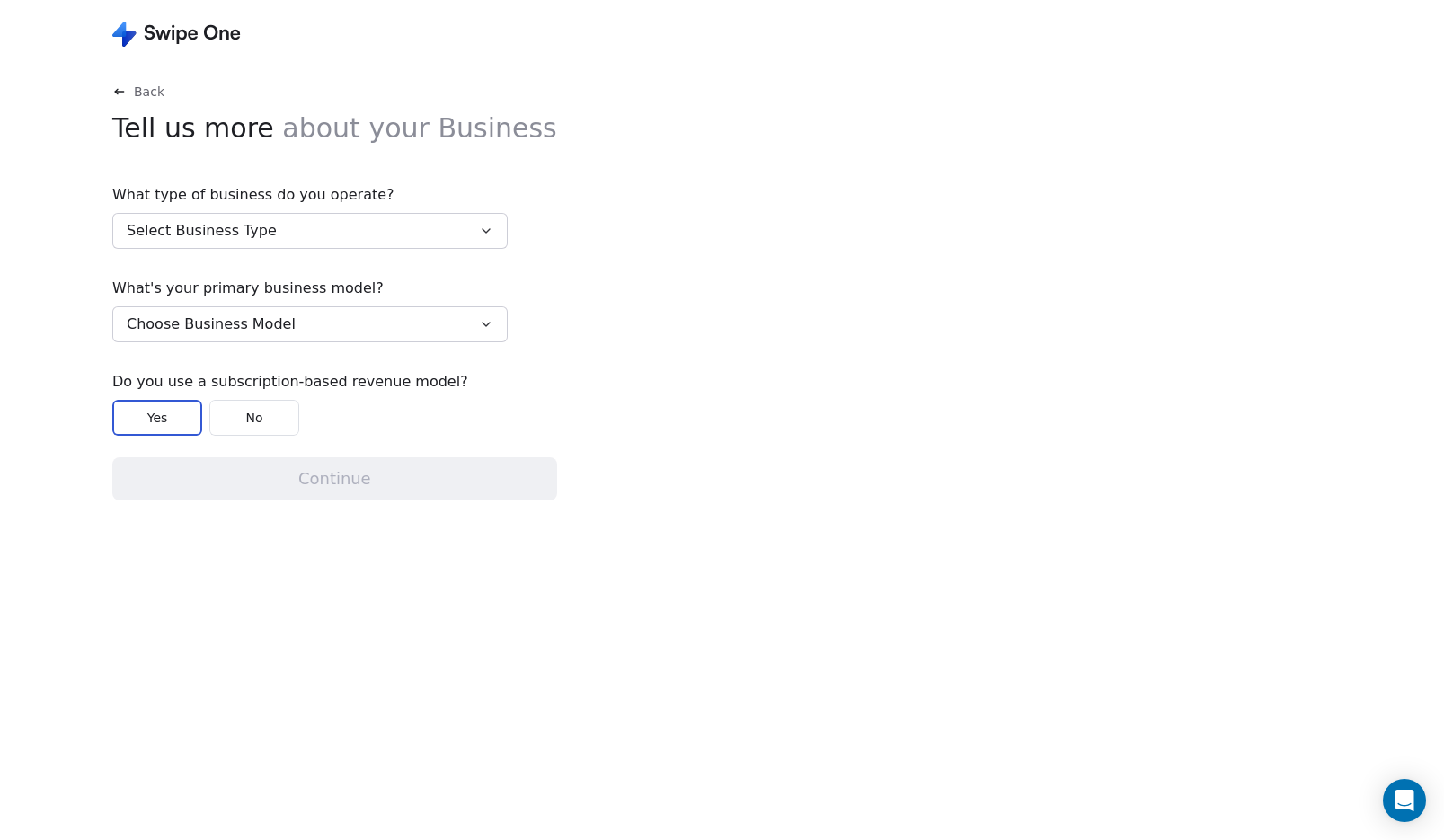
click at [315, 229] on button "Select Business Type" at bounding box center [310, 231] width 396 height 36
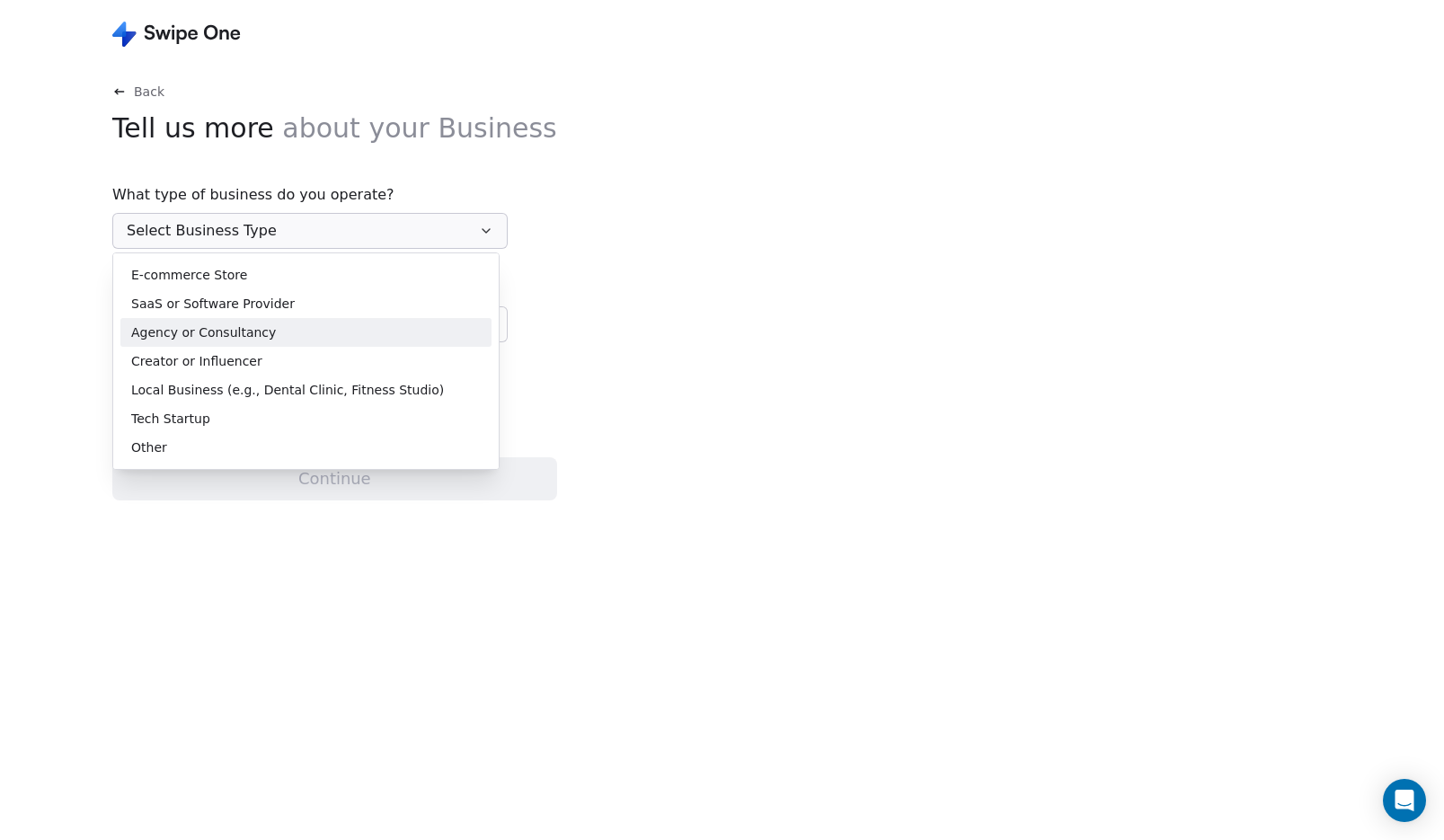
click at [261, 344] on div "Agency or Consultancy" at bounding box center [306, 333] width 372 height 29
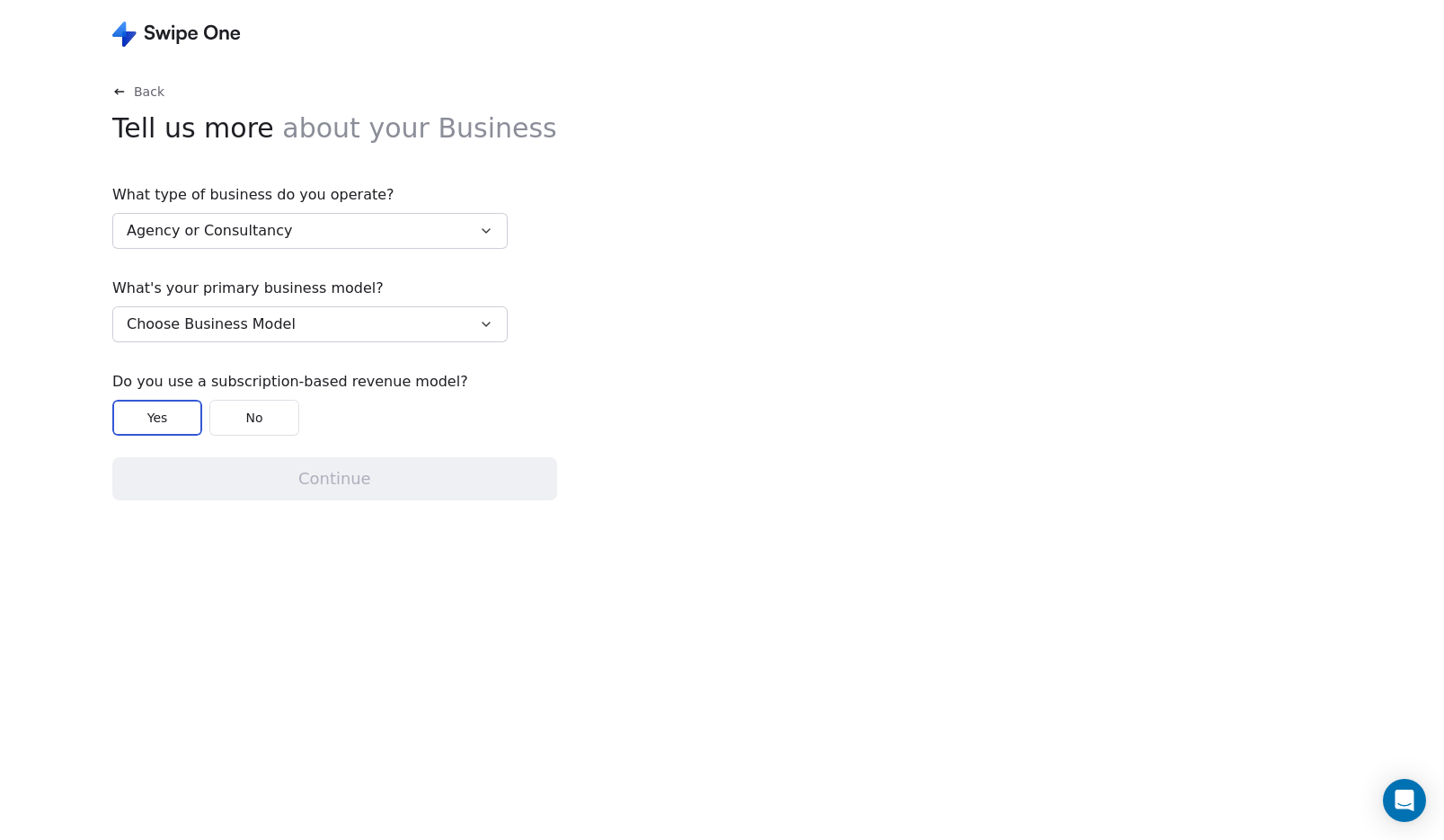
click at [277, 331] on span "Choose Business Model" at bounding box center [211, 325] width 169 height 22
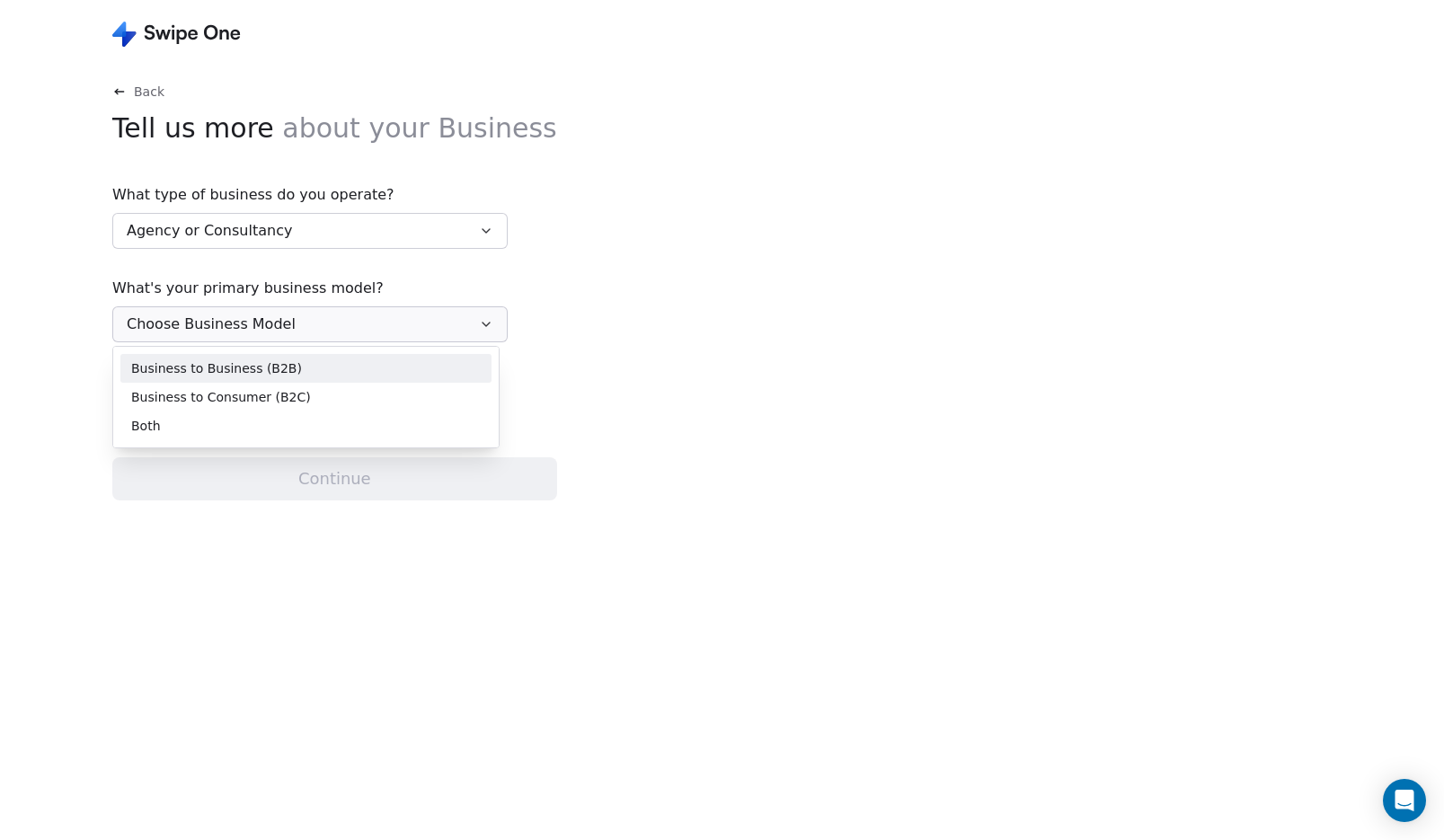
click at [260, 366] on span "Business to Business (B2B)" at bounding box center [217, 369] width 171 height 19
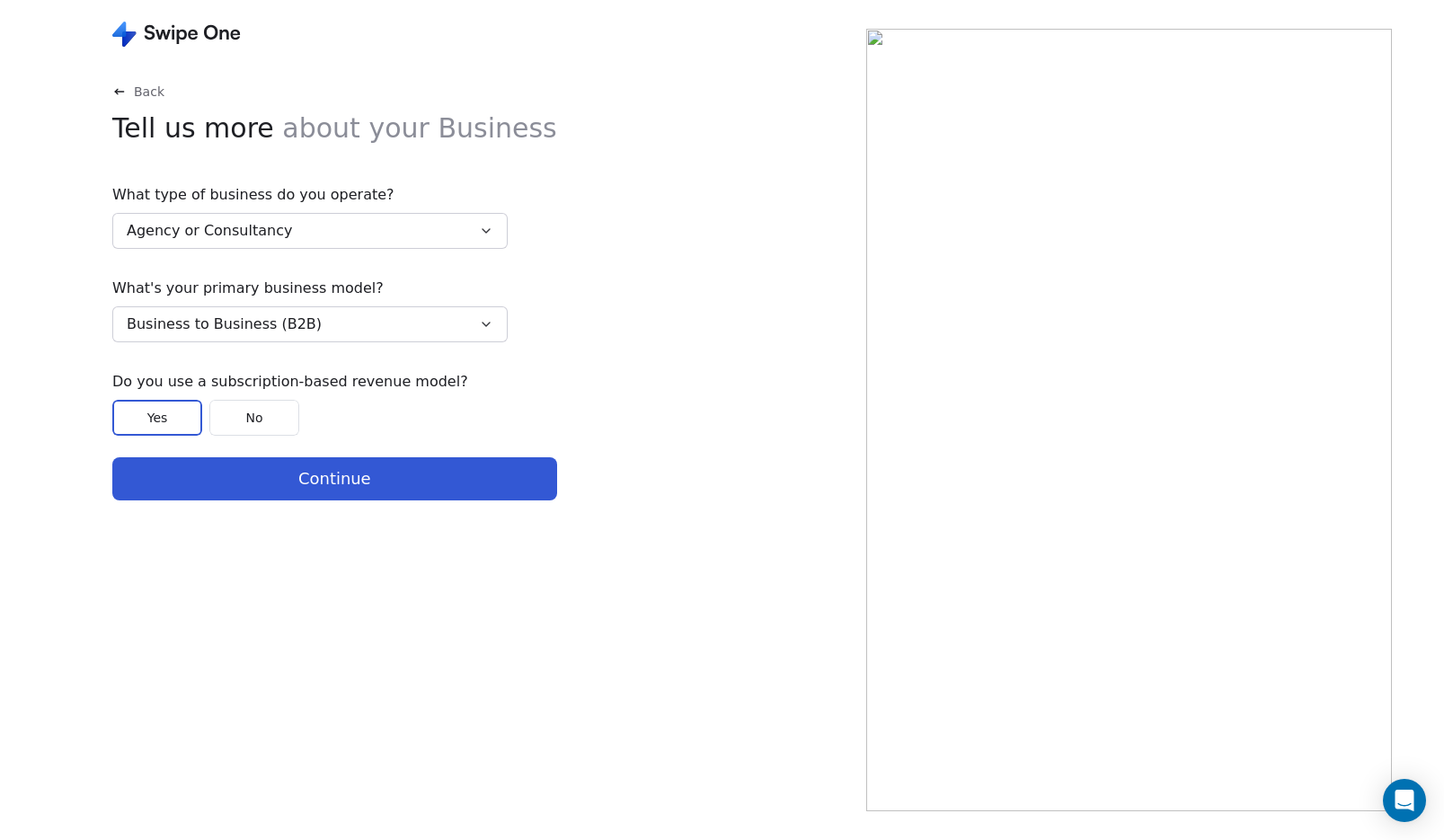
click at [173, 420] on button "Yes" at bounding box center [157, 418] width 90 height 36
click at [328, 478] on button "Continue" at bounding box center [335, 478] width 444 height 43
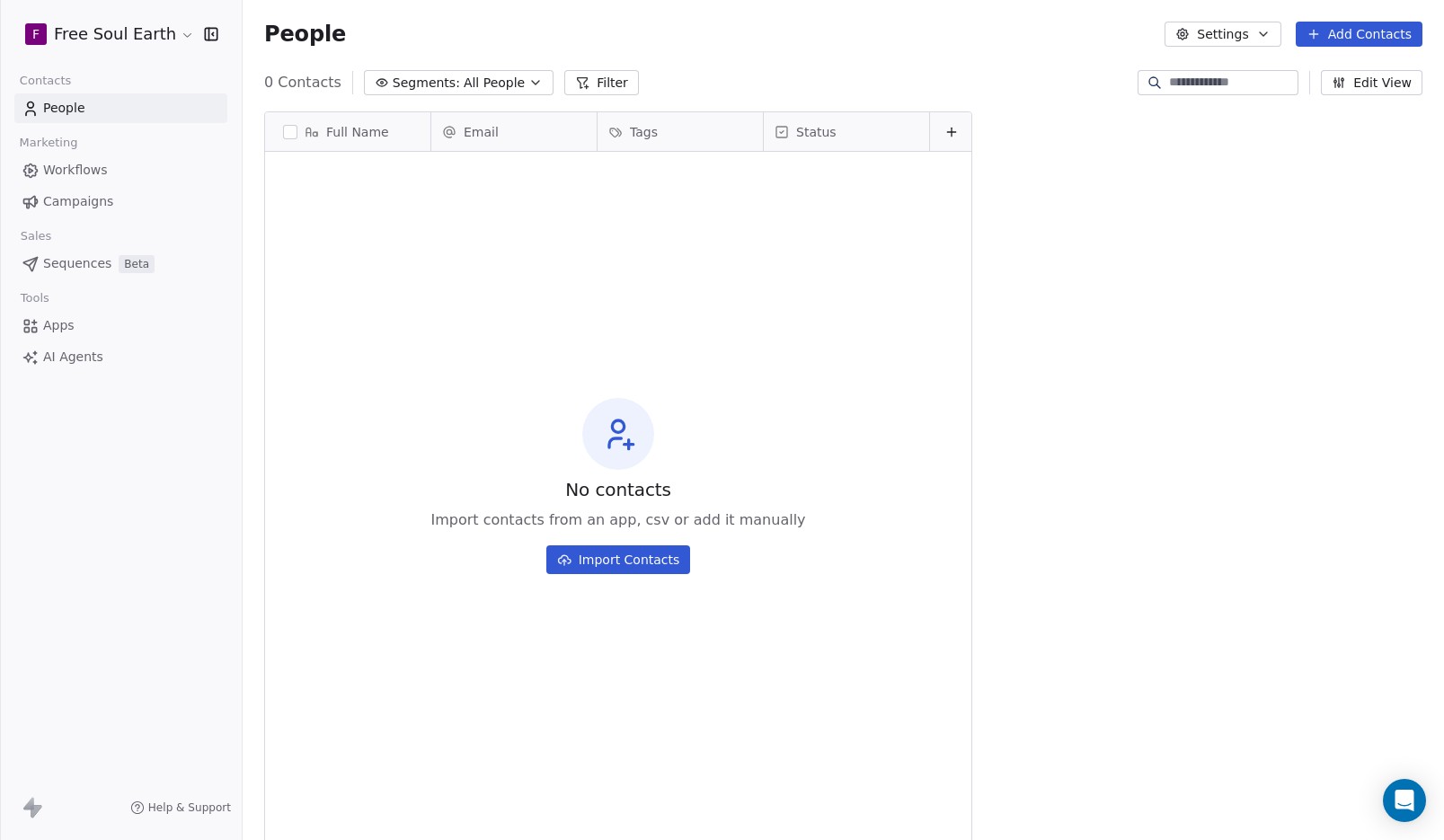
scroll to position [725, 1188]
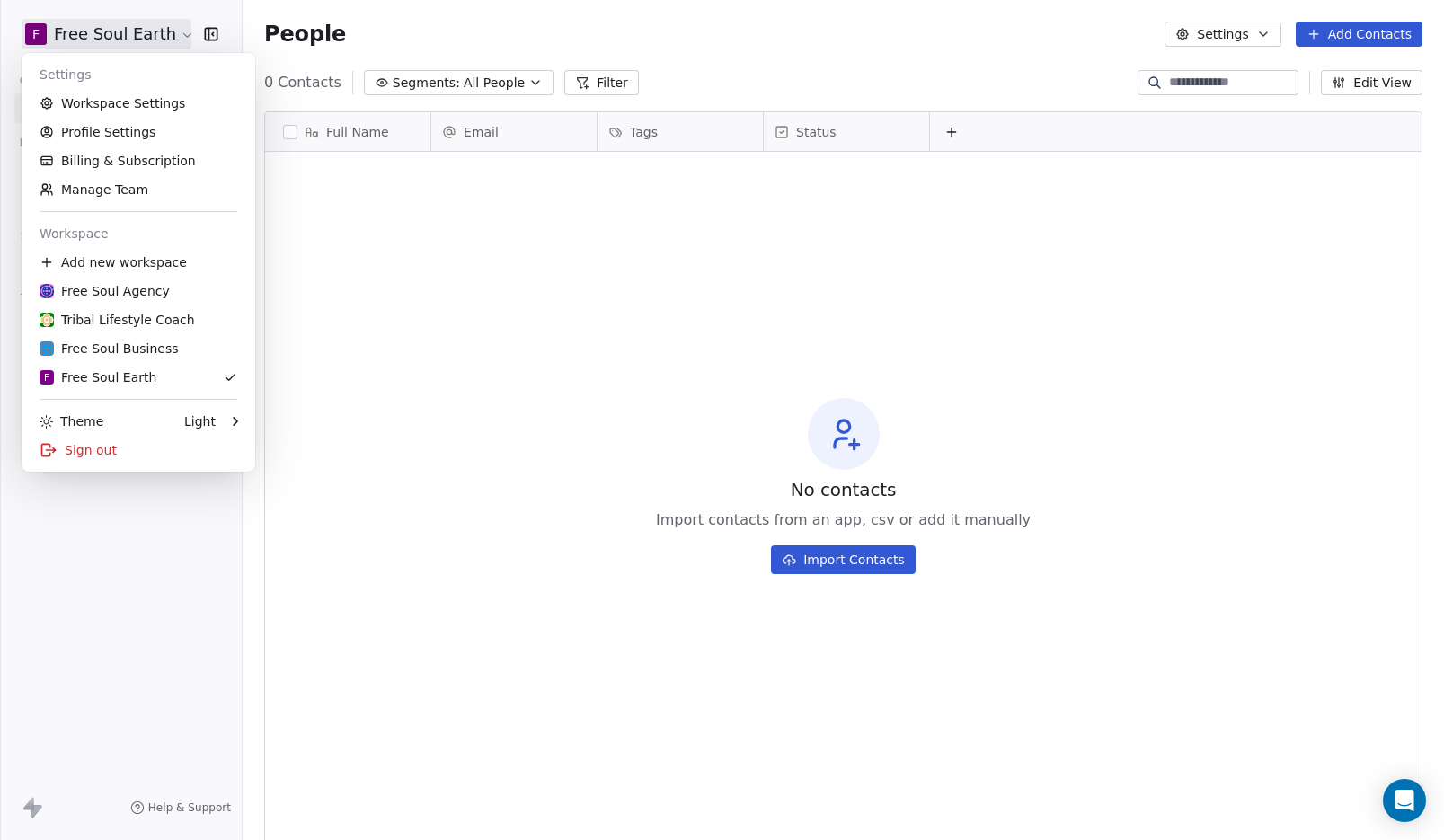
click at [78, 37] on html "F Free Soul Earth Contacts People Marketing Workflows Campaigns Sales Sequences…" at bounding box center [722, 420] width 1444 height 840
click at [88, 128] on link "Profile Settings" at bounding box center [139, 132] width 220 height 29
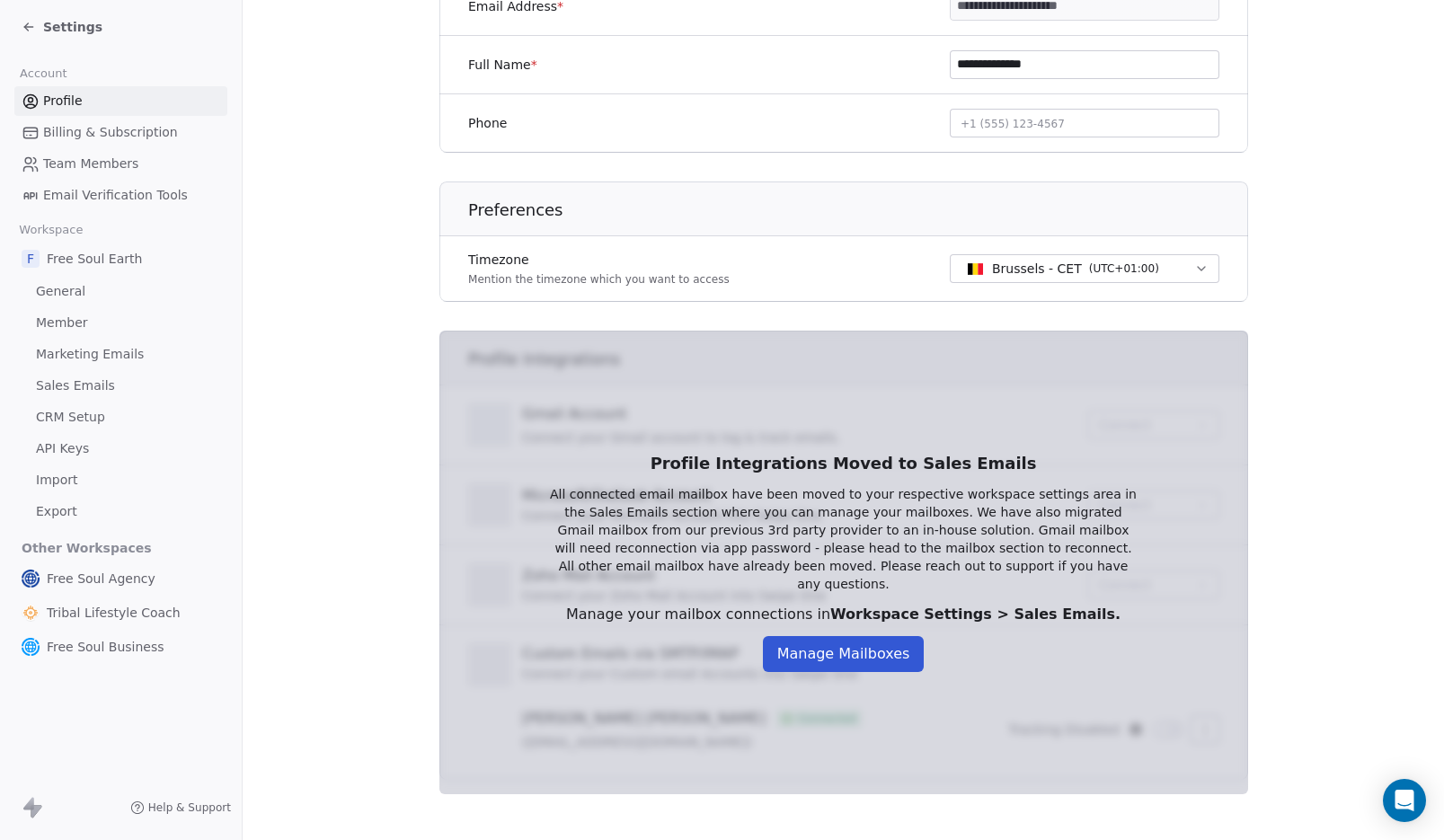
scroll to position [380, 0]
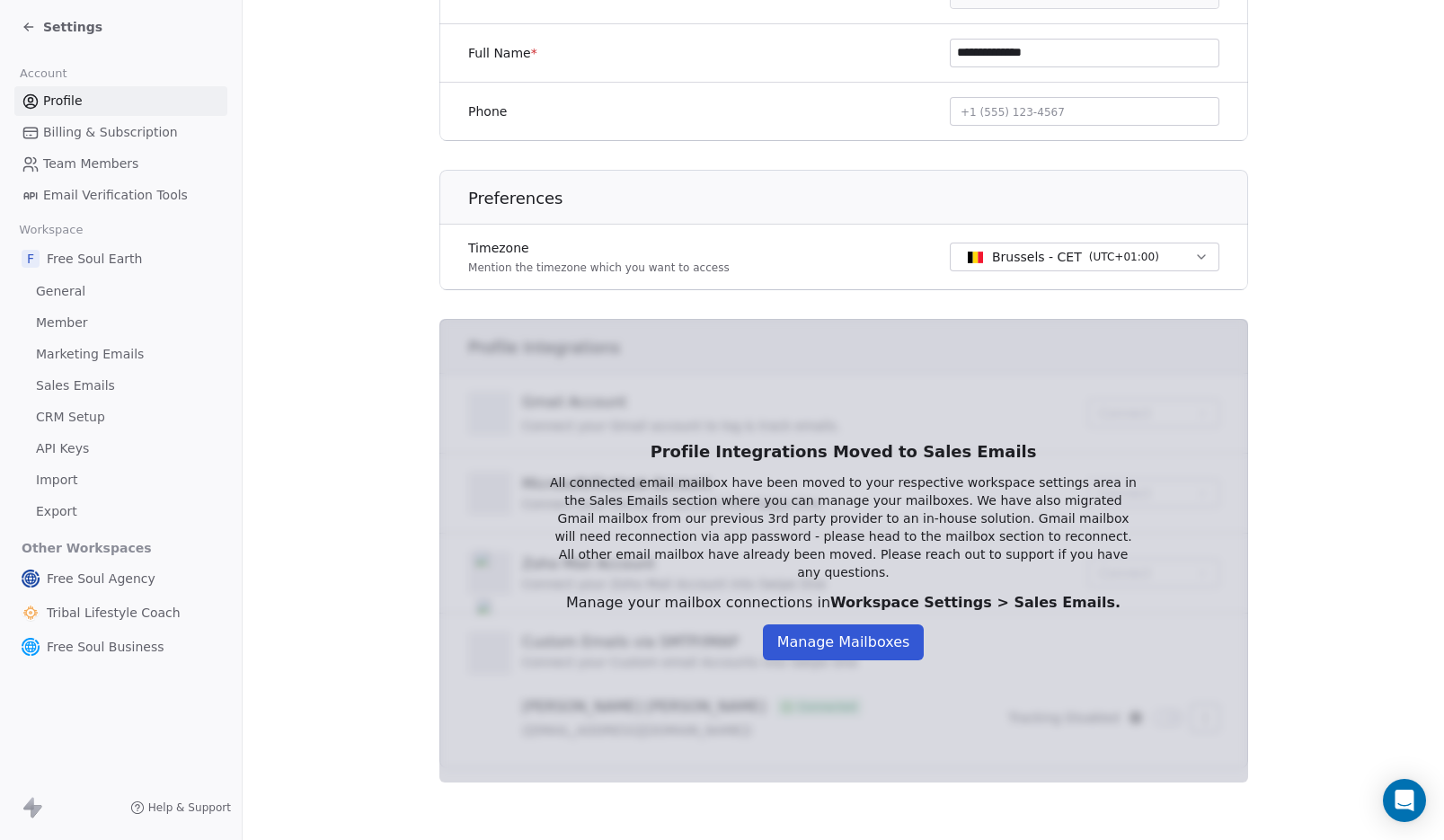
click at [1089, 255] on span "( UTC+01:00 )" at bounding box center [1124, 257] width 70 height 16
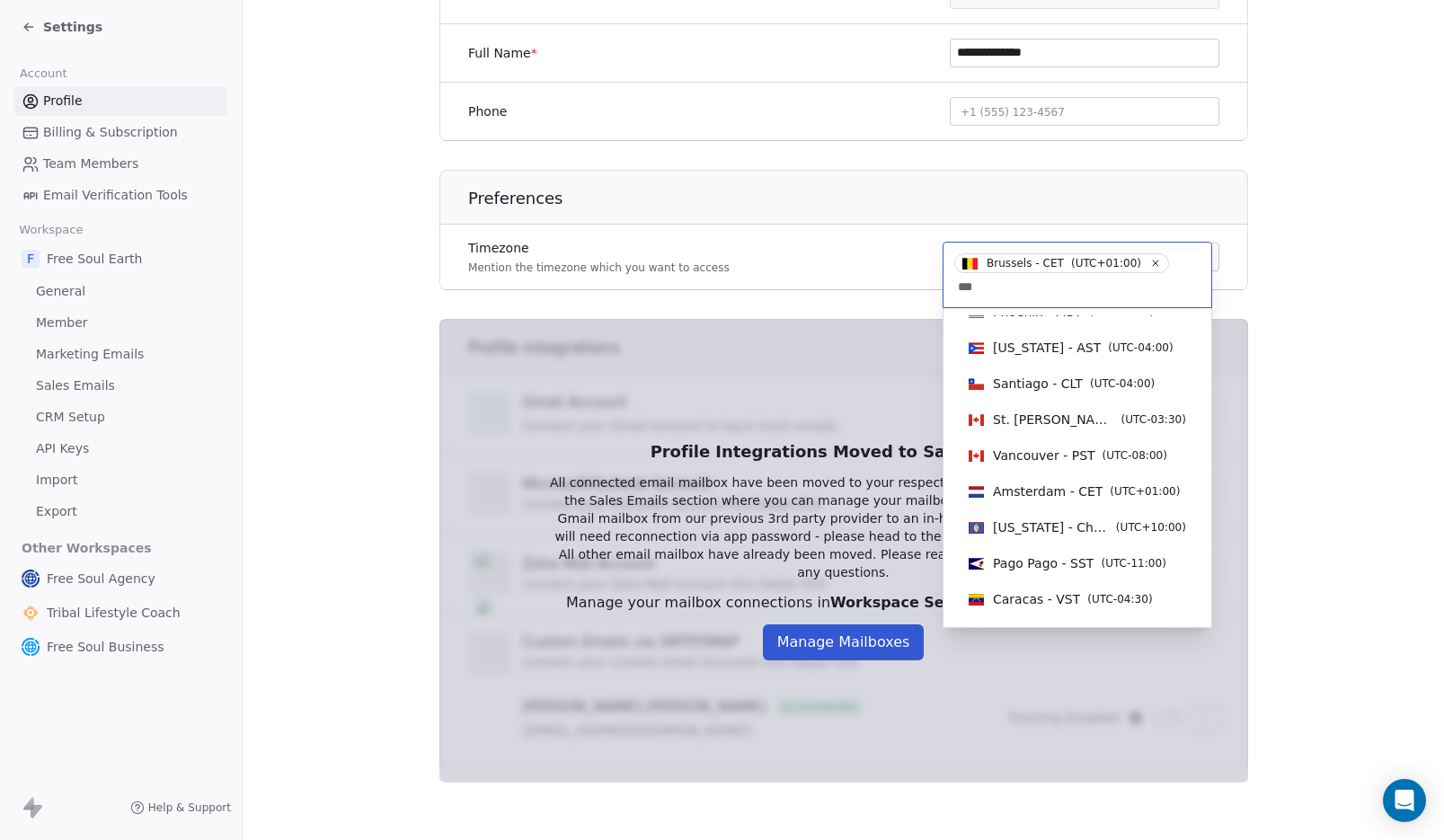
scroll to position [0, 0]
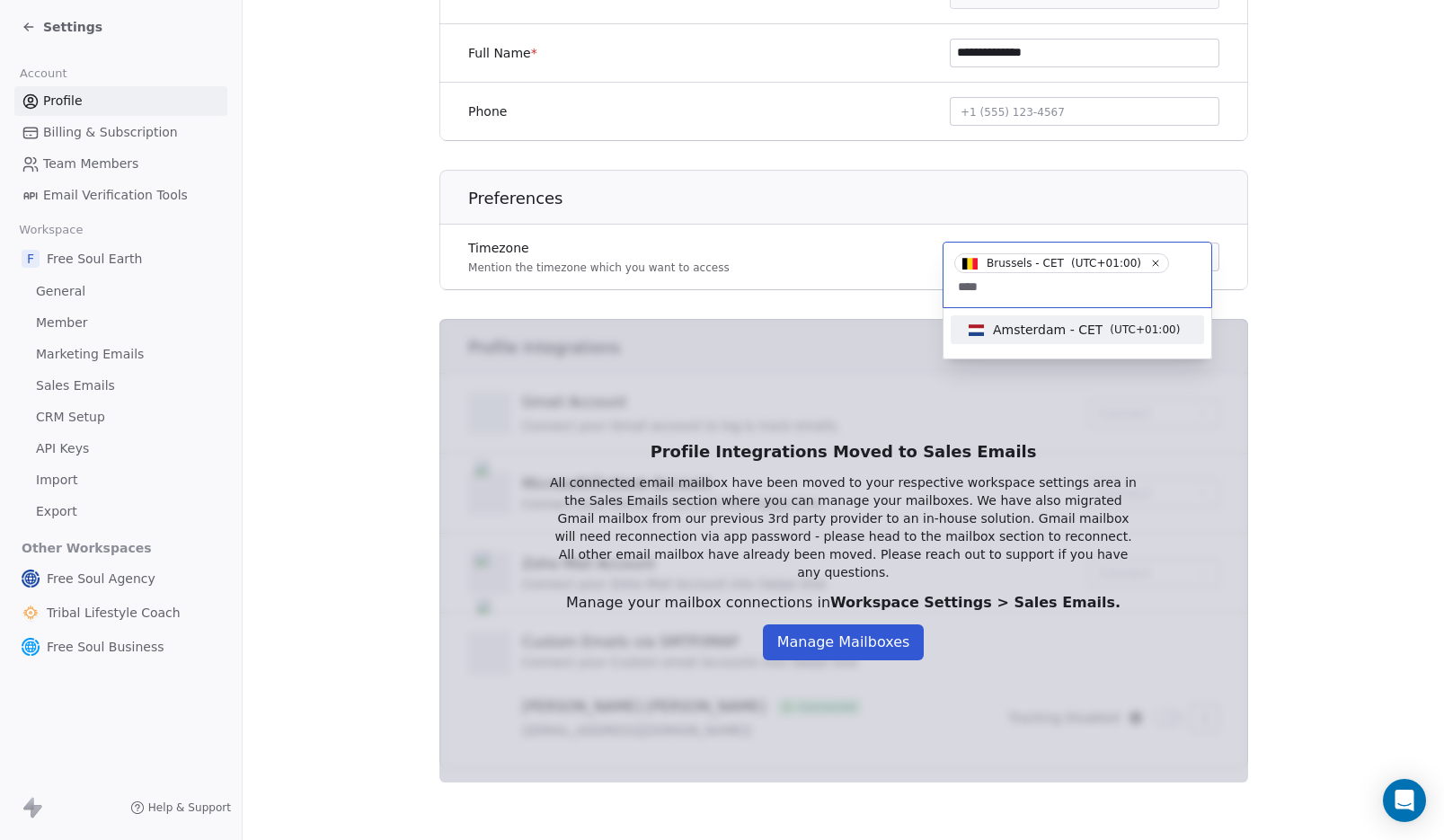
type input "****"
click at [1055, 331] on span "Amsterdam - CET" at bounding box center [1048, 330] width 110 height 18
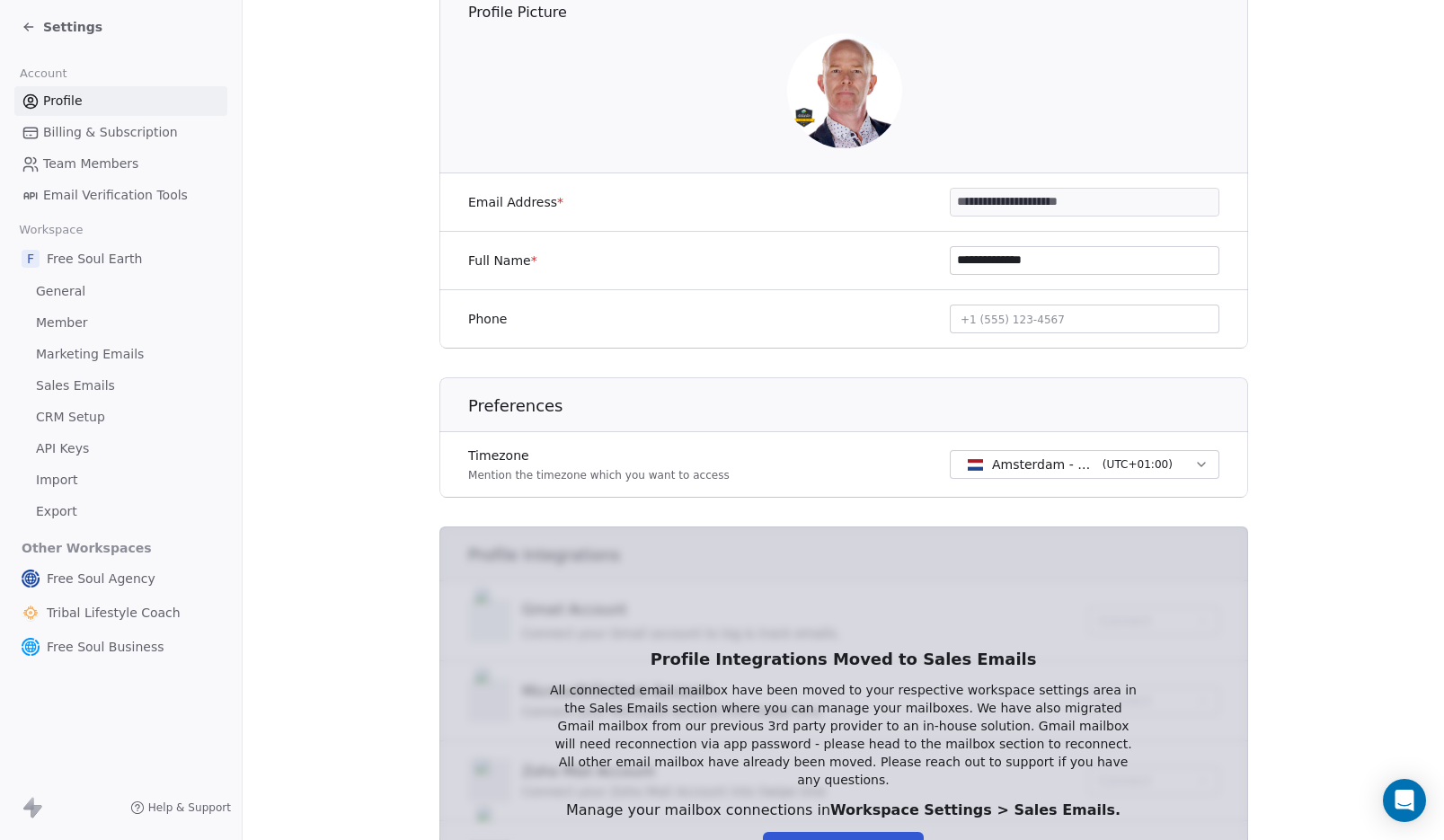
scroll to position [210, 0]
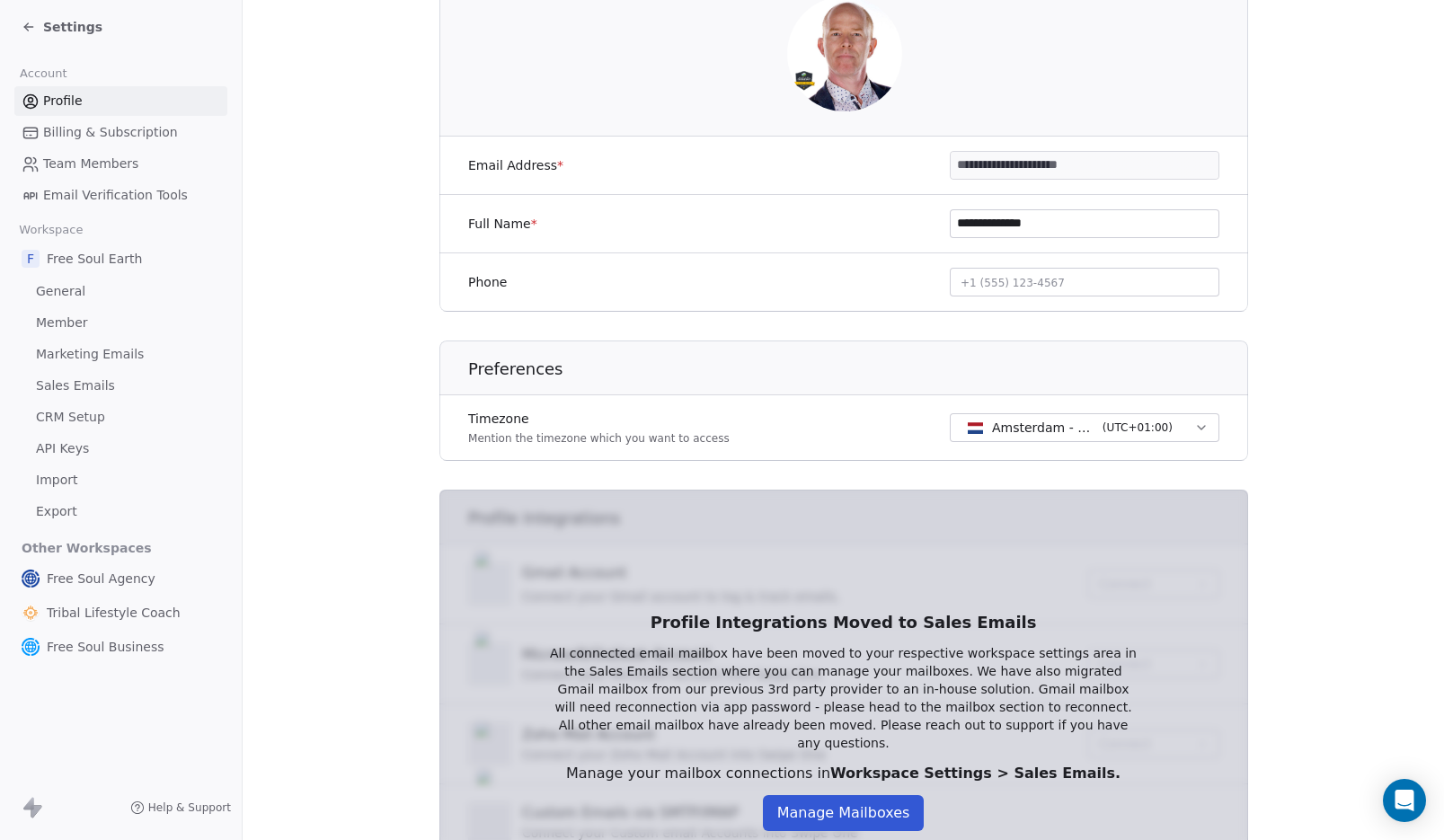
click at [63, 296] on span "General" at bounding box center [60, 291] width 49 height 19
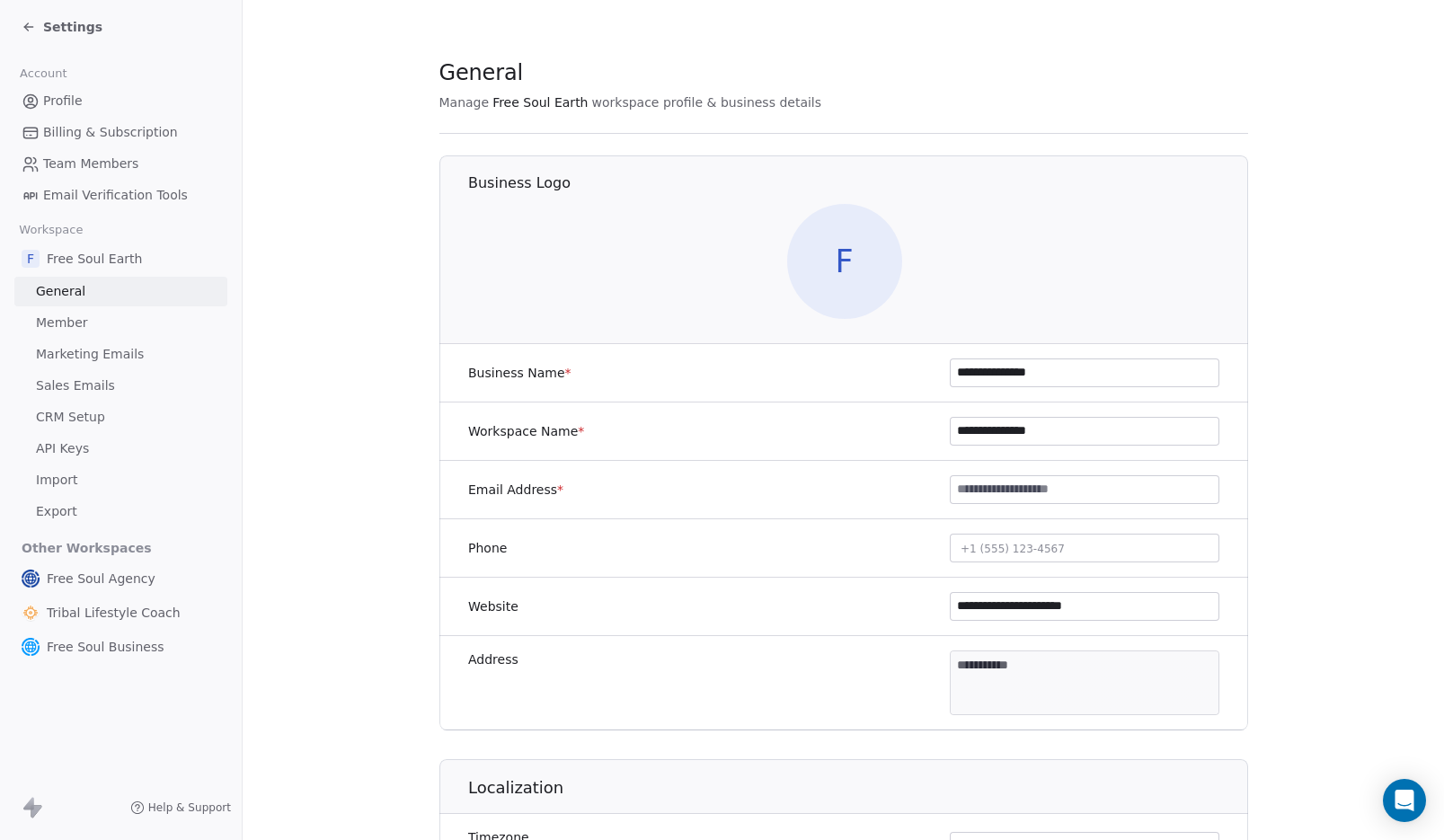
click at [842, 273] on span "F" at bounding box center [844, 262] width 115 height 115
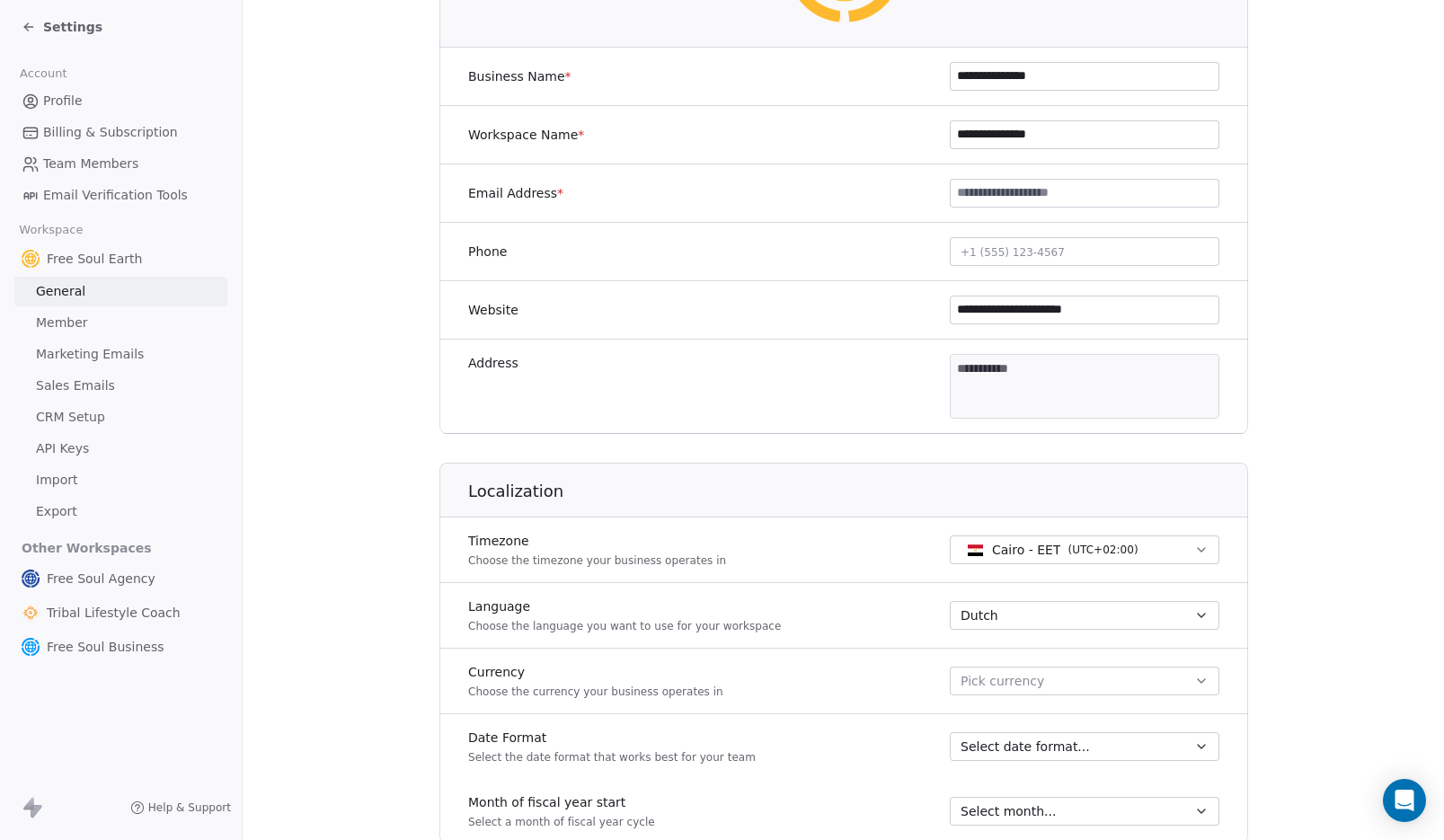
scroll to position [291, 0]
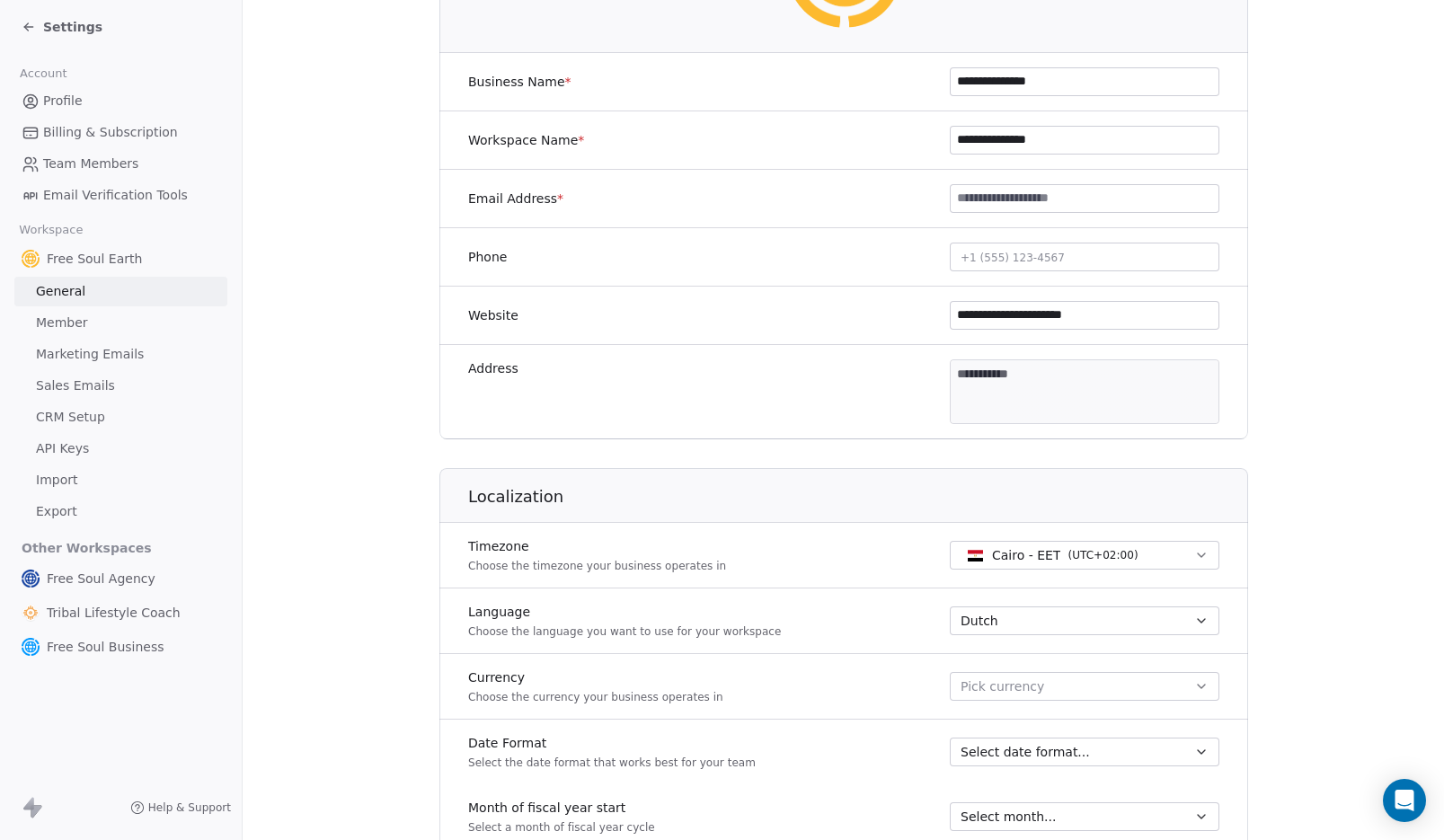
click at [1026, 193] on input at bounding box center [1085, 199] width 268 height 27
type input "**********"
click at [1321, 264] on section "**********" at bounding box center [844, 550] width 1202 height 1682
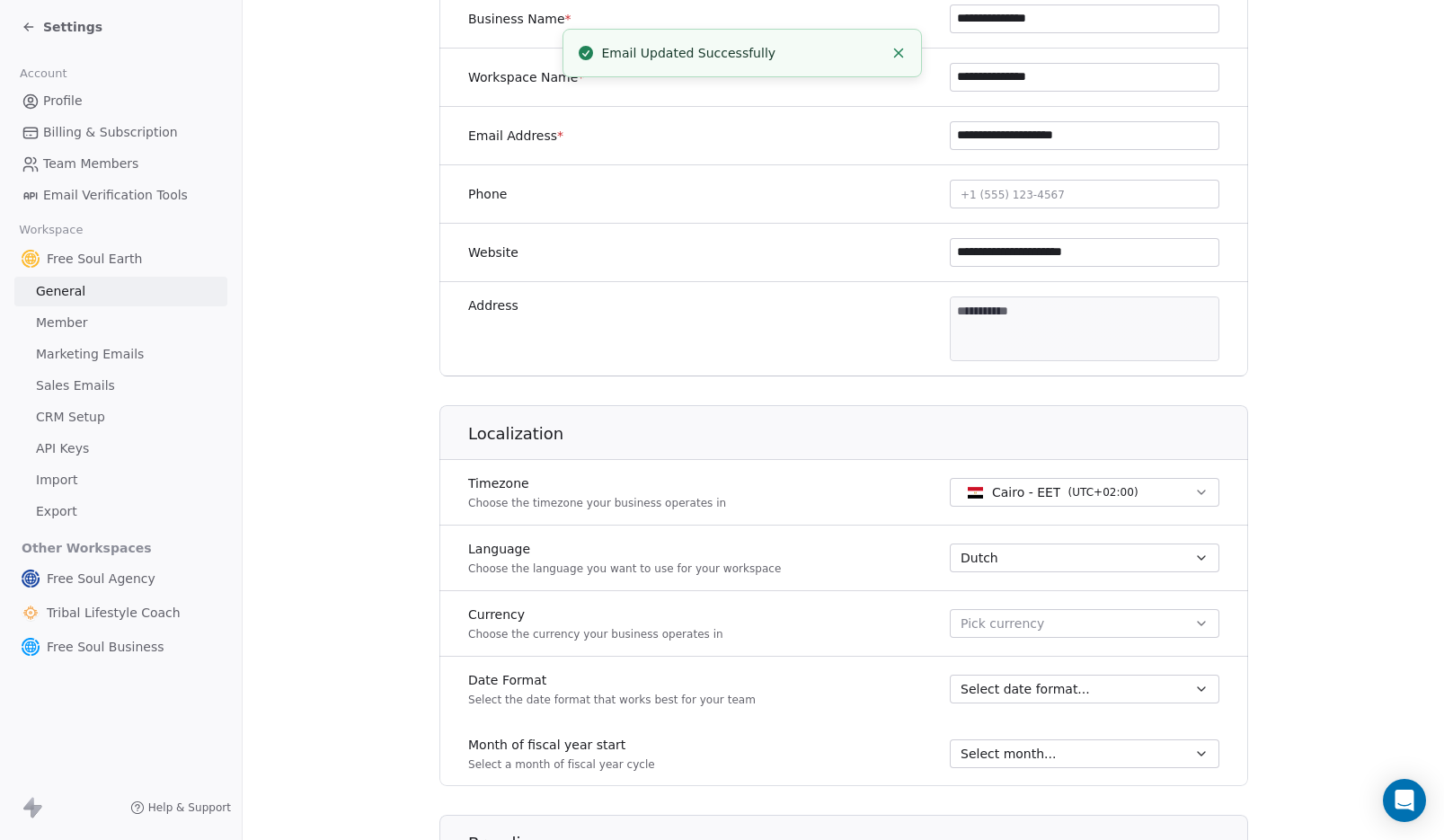
scroll to position [271, 0]
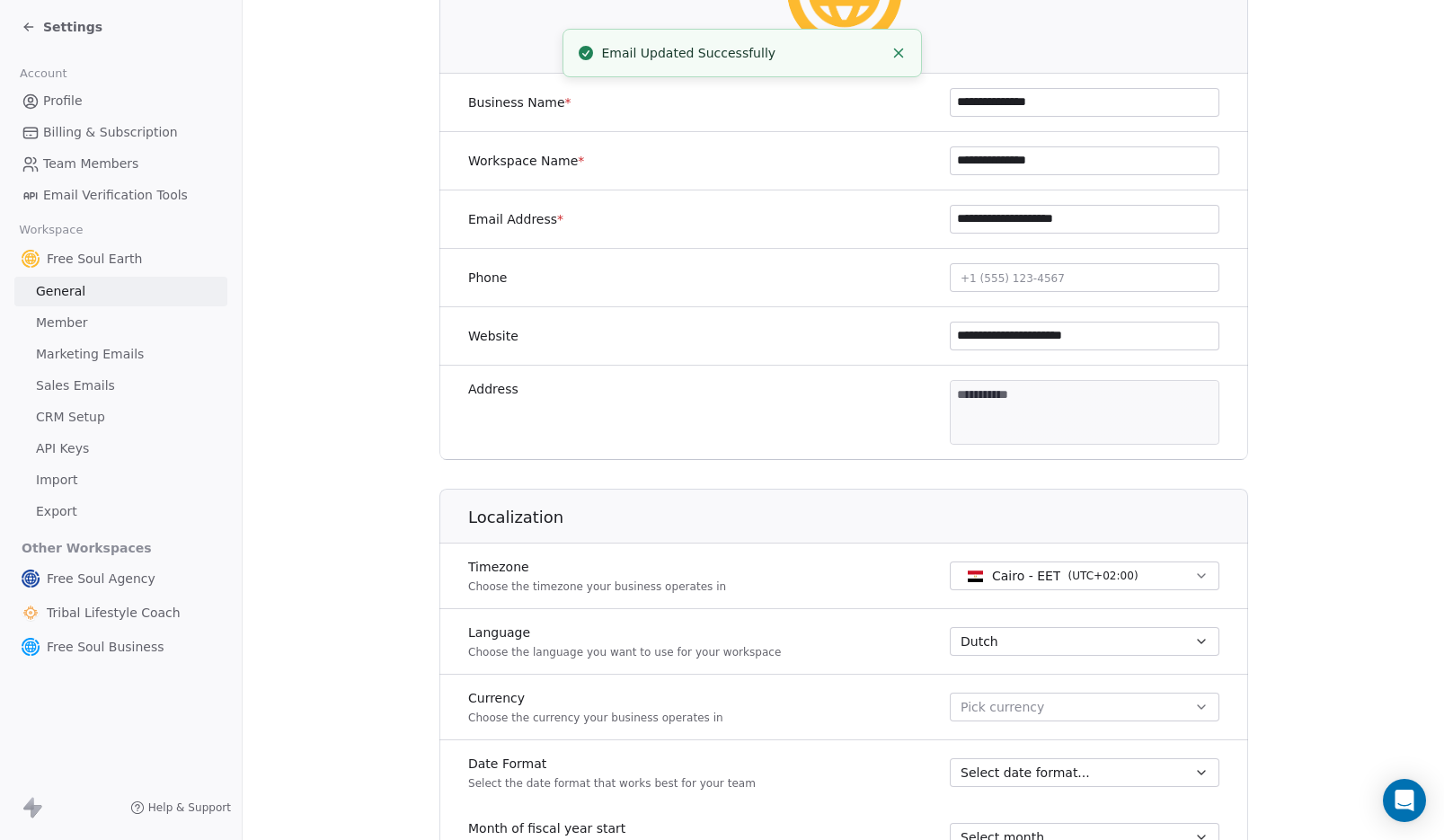
click at [1036, 273] on span "+1 (555) 123-4567" at bounding box center [1013, 279] width 104 height 13
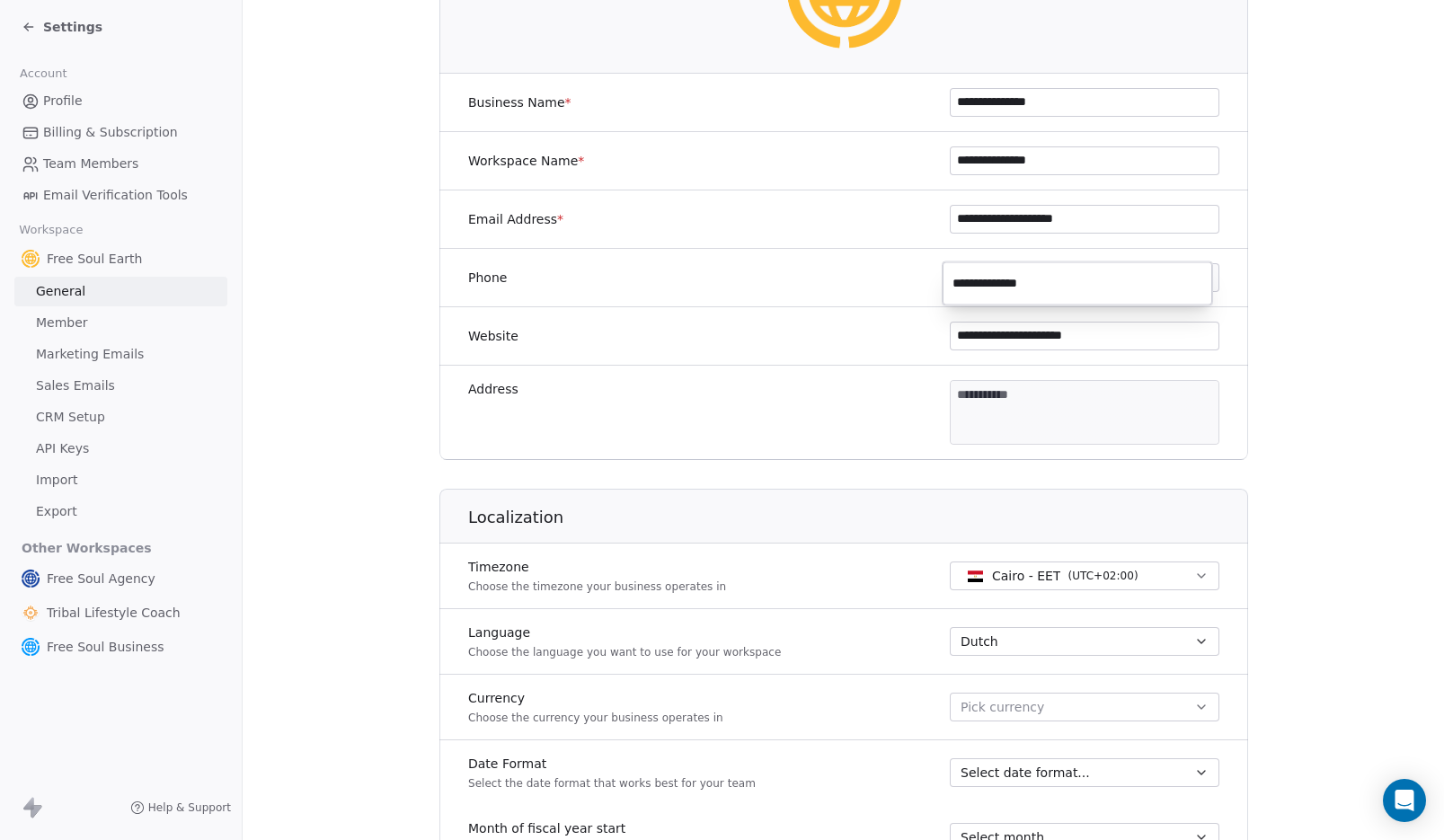
type input "**********"
click at [1417, 338] on html "**********" at bounding box center [722, 420] width 1444 height 840
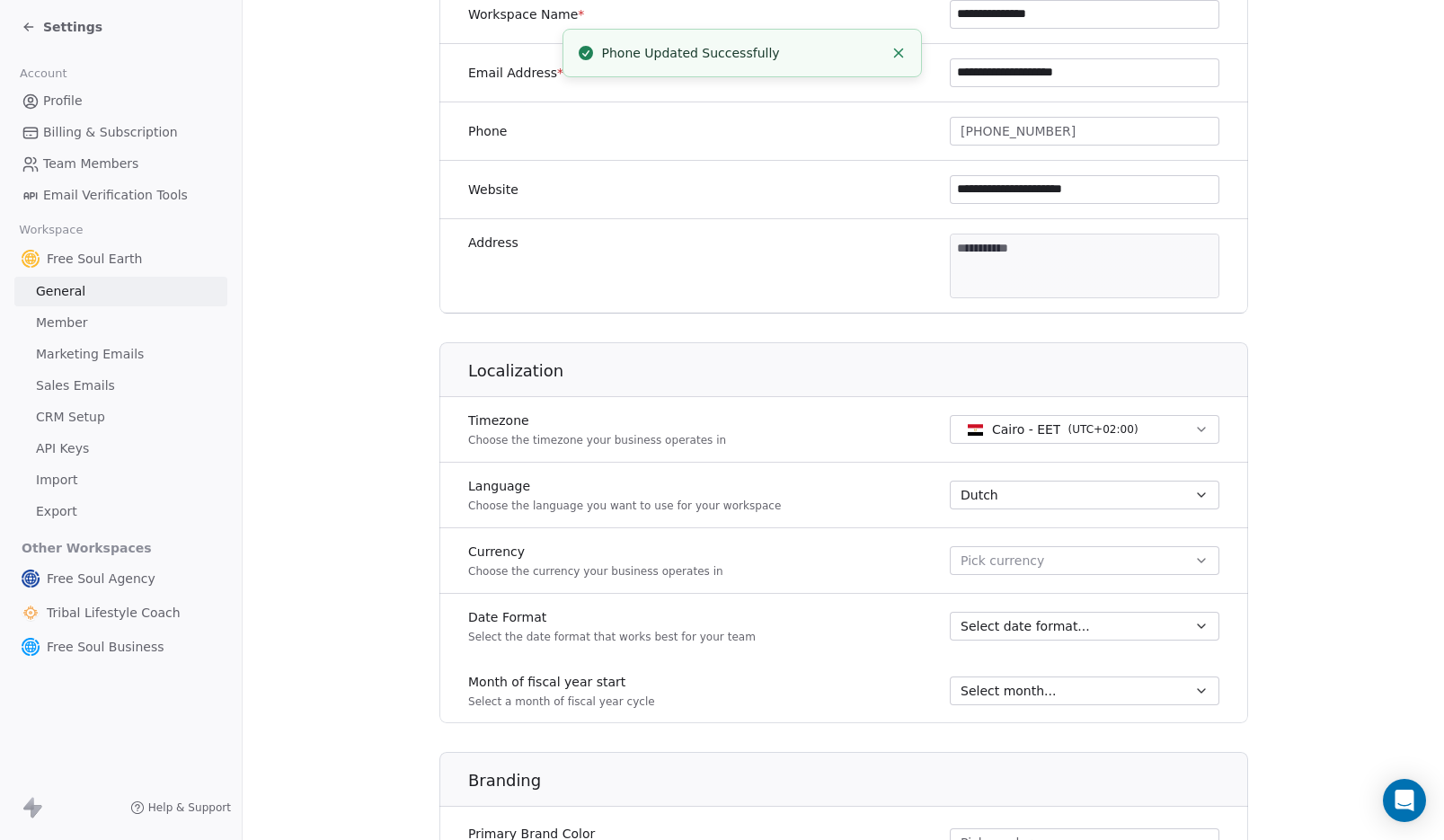
scroll to position [494, 0]
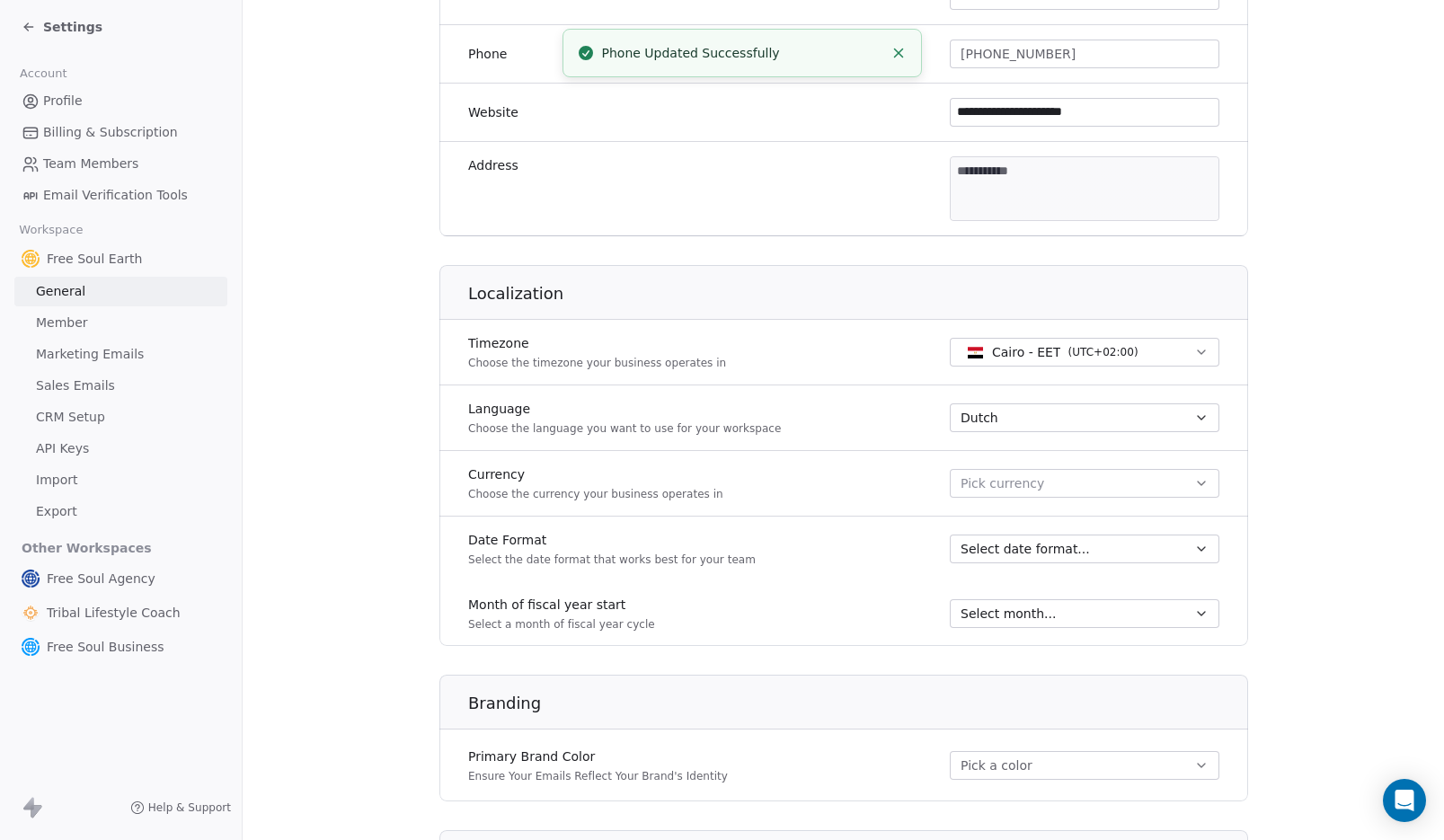
click at [1083, 357] on span "( UTC+02:00 )" at bounding box center [1103, 353] width 70 height 16
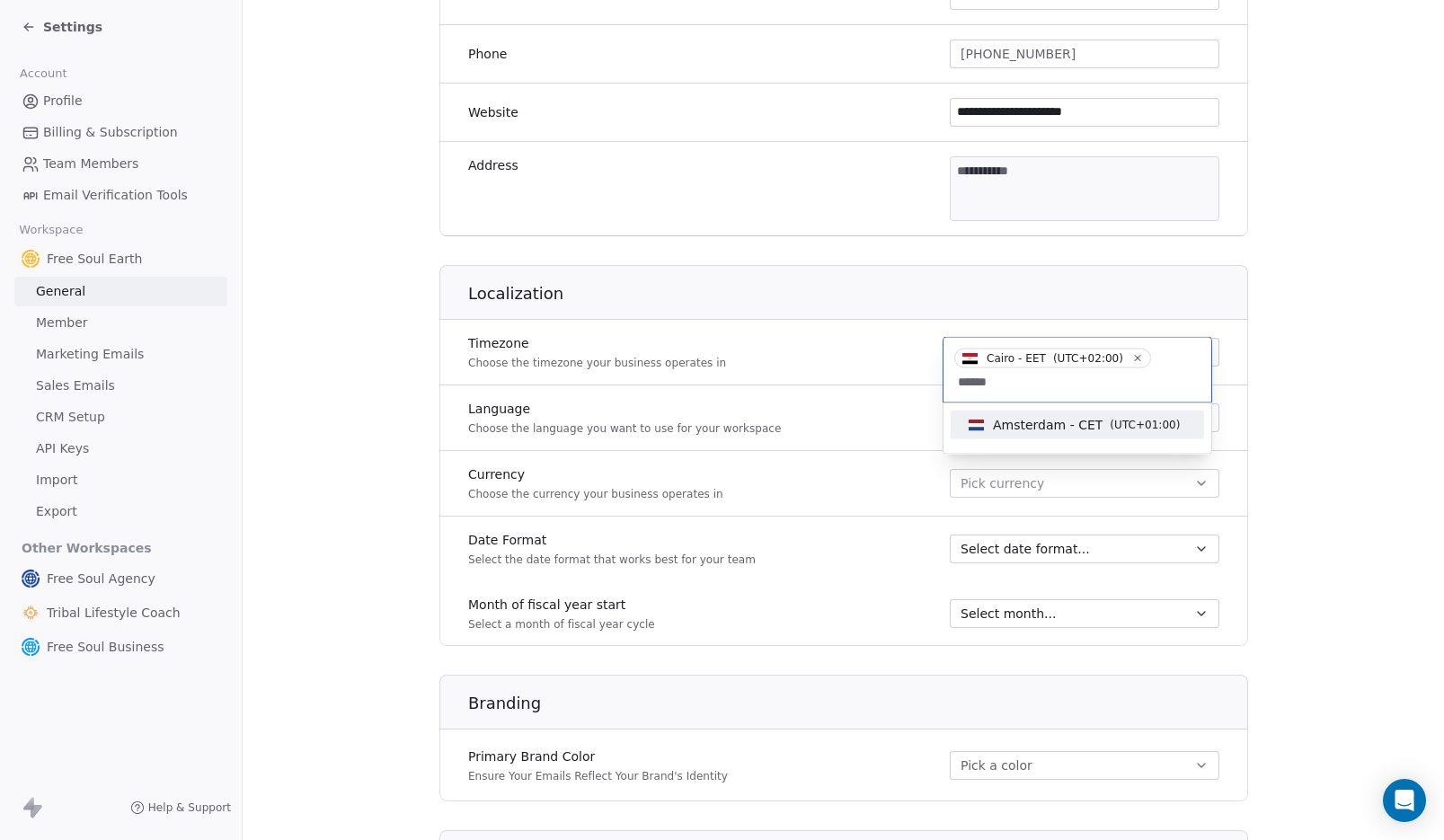
type input "******"
click at [1054, 431] on span "Amsterdam - CET" at bounding box center [1048, 425] width 110 height 18
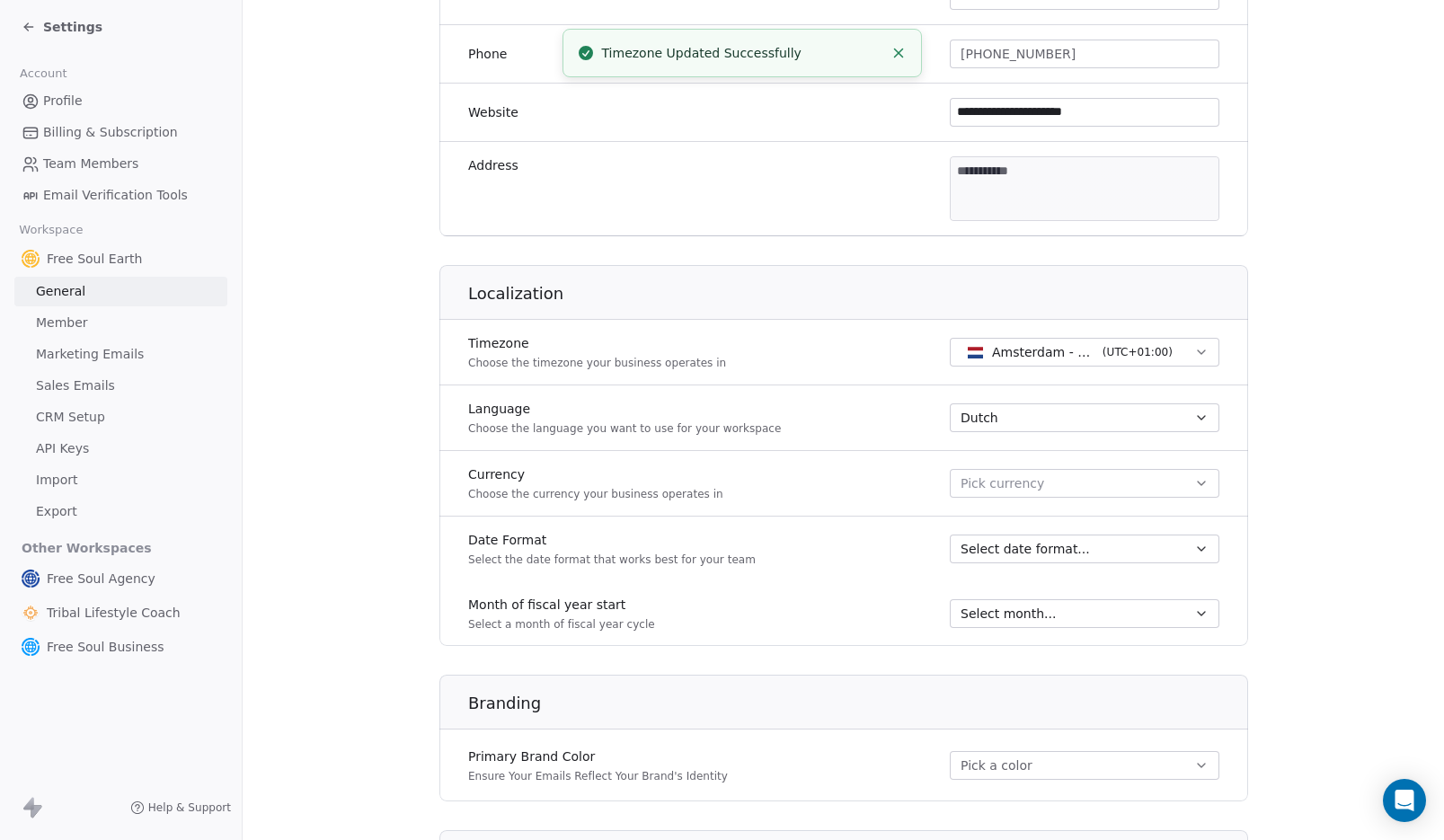
click at [1031, 481] on span "Pick currency" at bounding box center [1002, 483] width 84 height 19
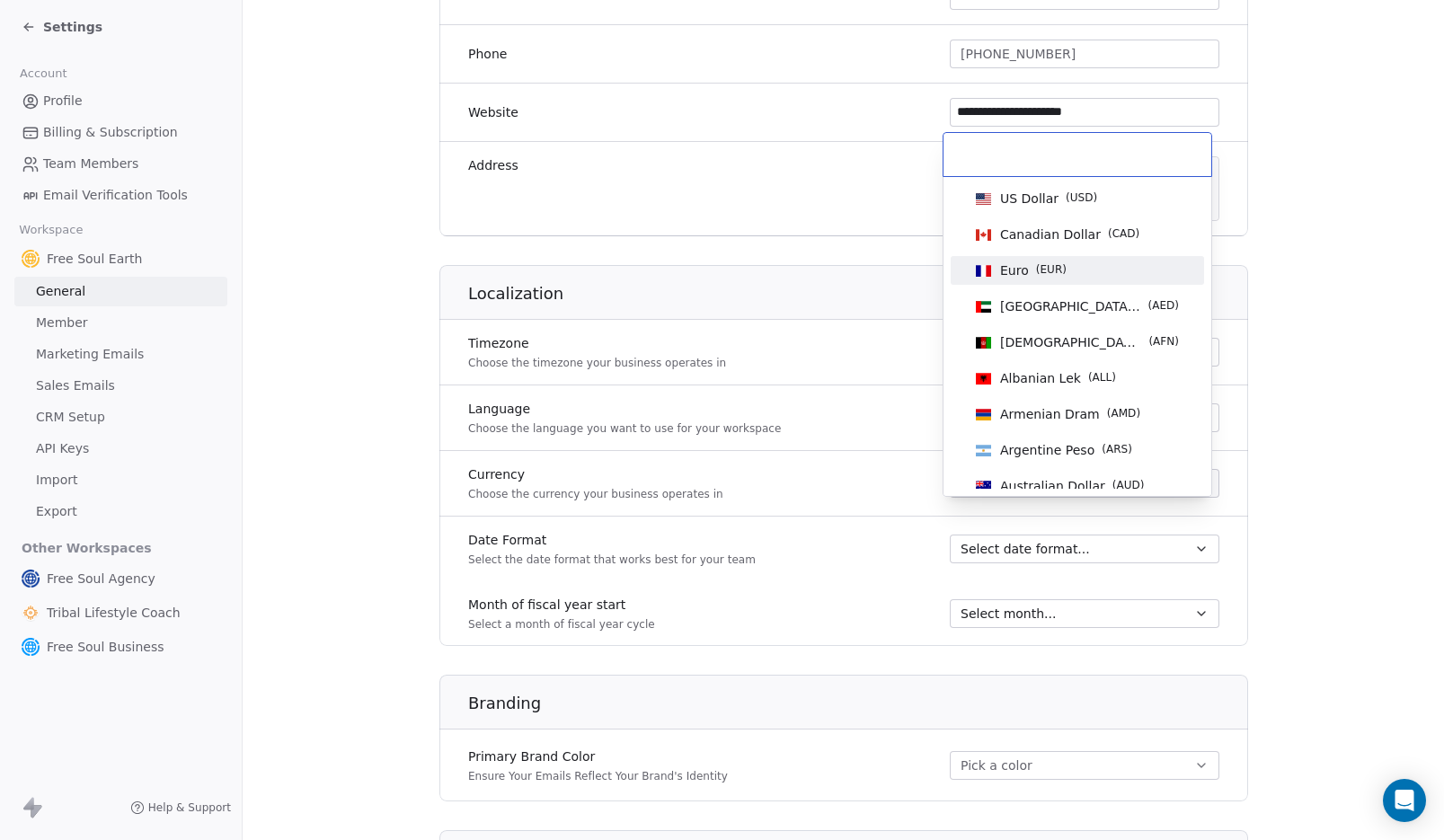
click at [1034, 267] on div "Euro ( EUR )" at bounding box center [1034, 271] width 67 height 18
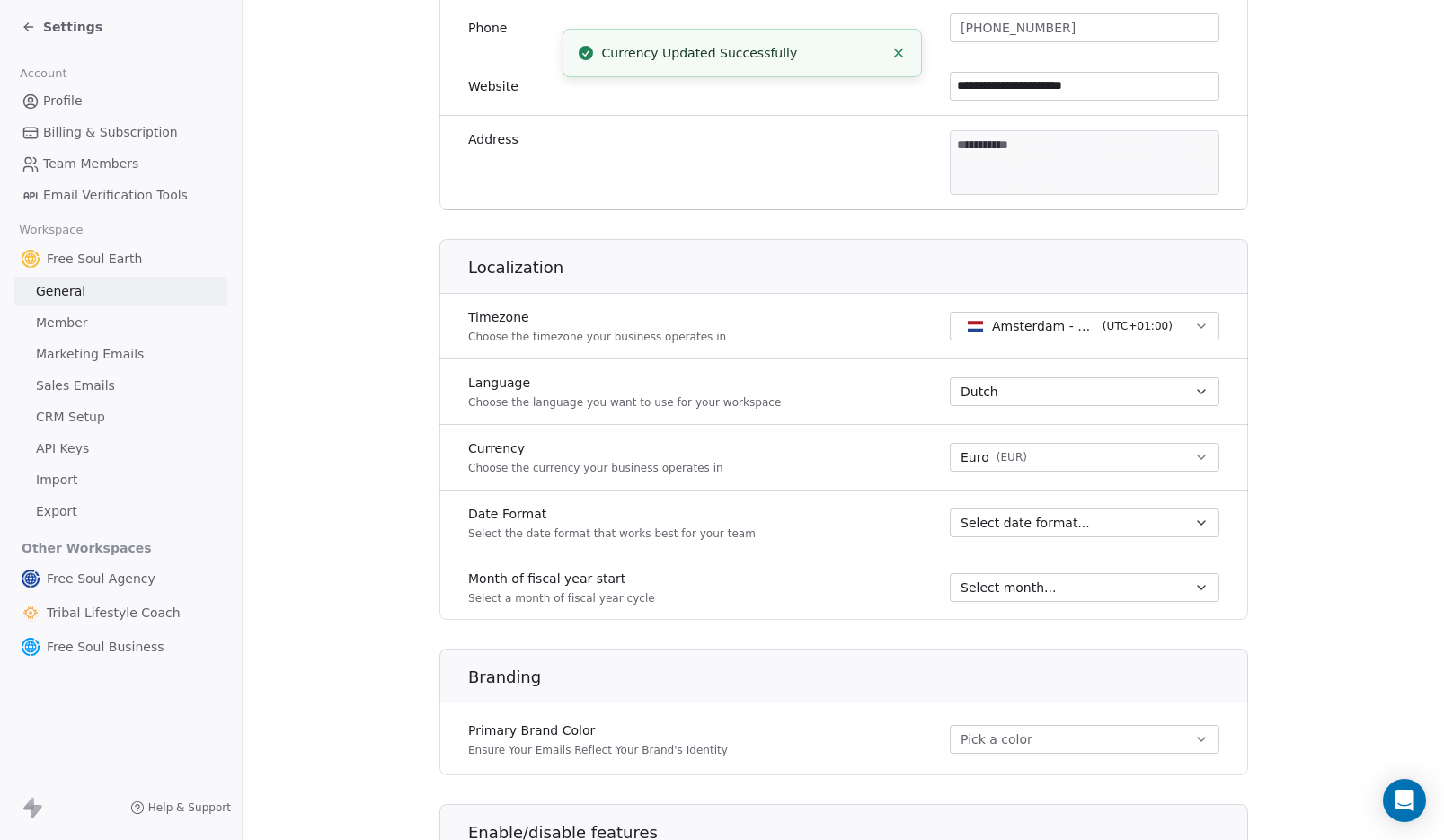
scroll to position [540, 0]
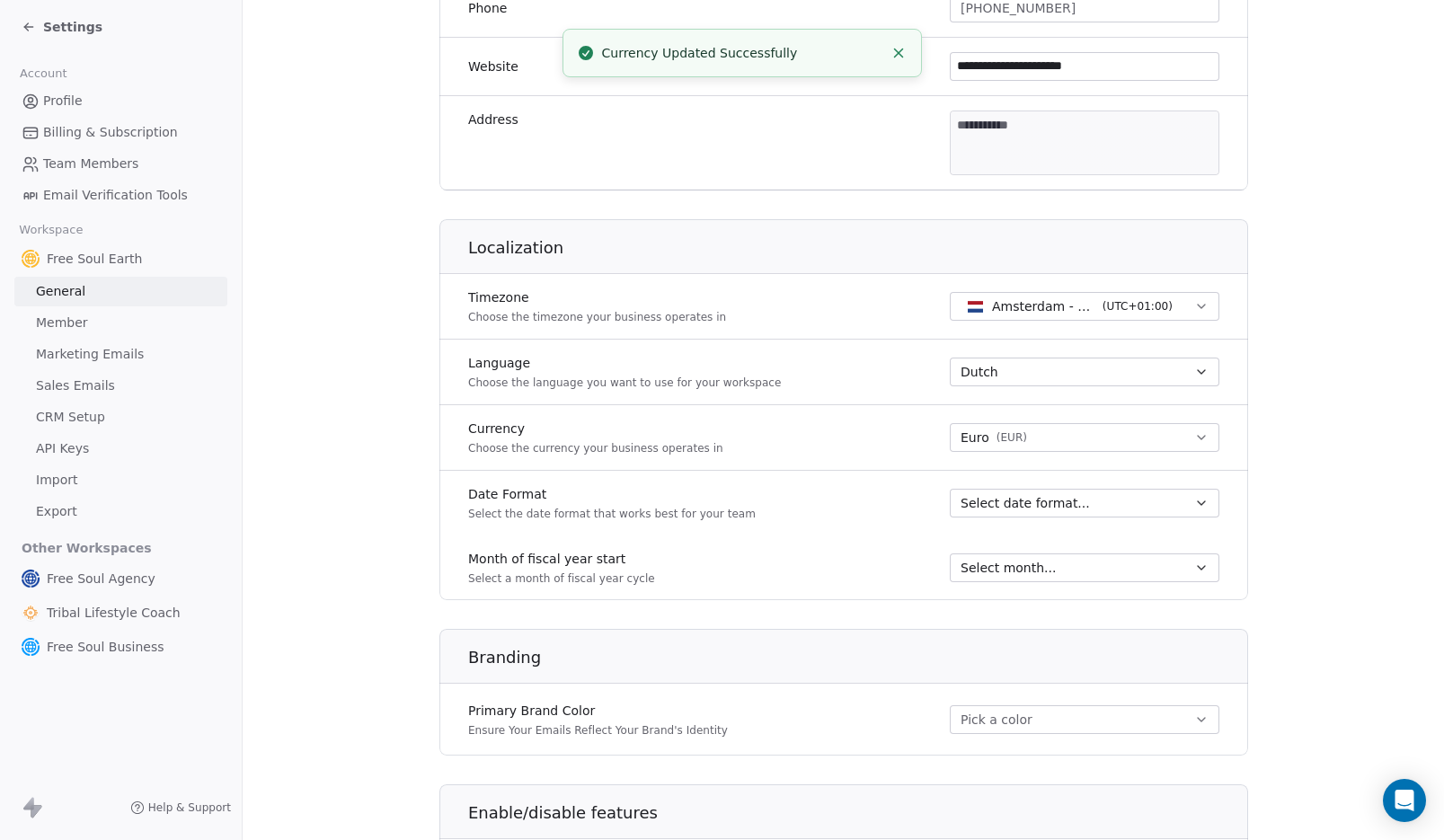
click at [999, 506] on span "Select date format..." at bounding box center [1026, 503] width 130 height 18
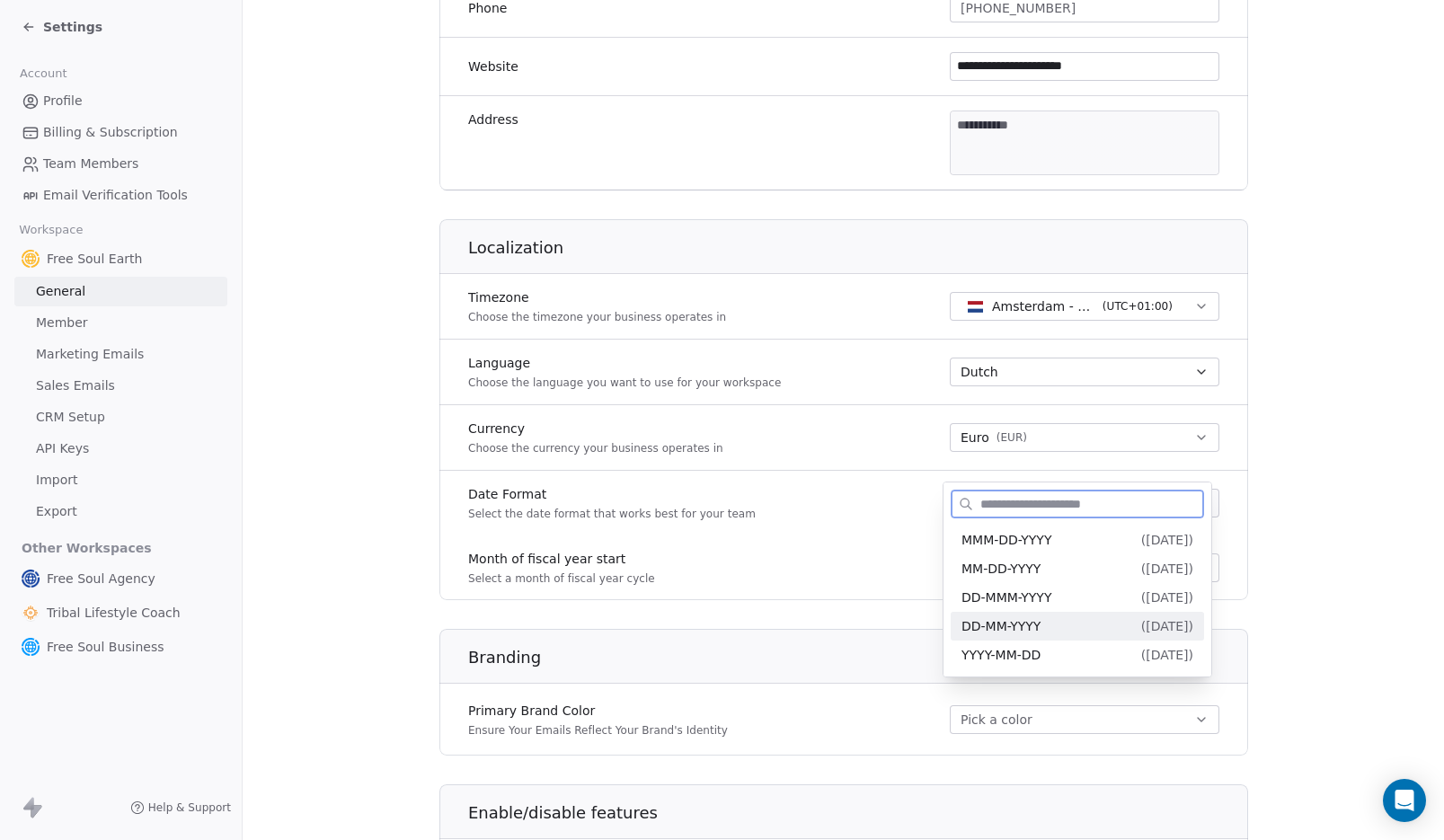
click at [1056, 632] on div "DD-MM-YYYY ( [DATE] )" at bounding box center [1078, 626] width 232 height 19
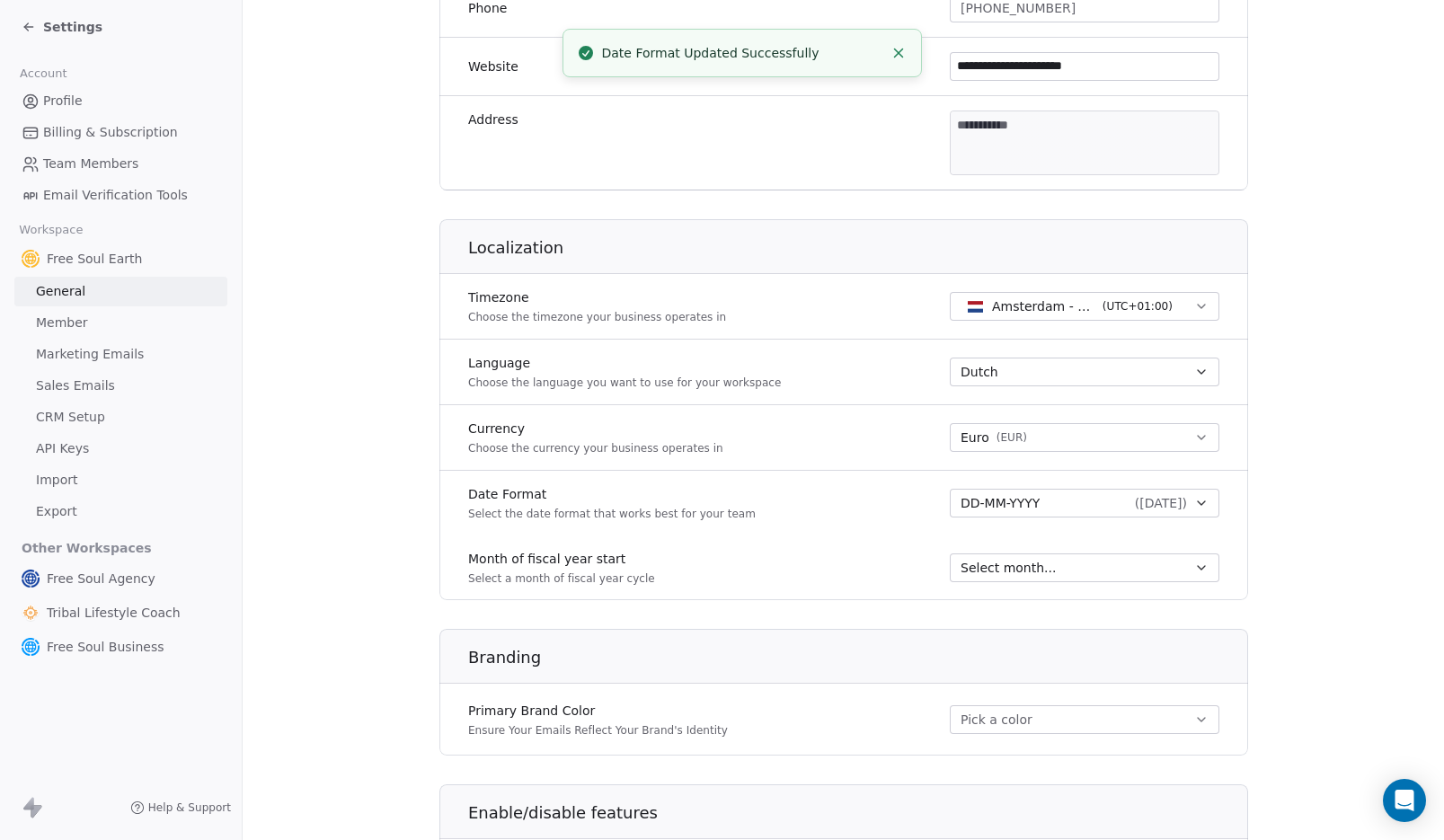
click at [1055, 567] on div "Select month..." at bounding box center [1074, 567] width 227 height 18
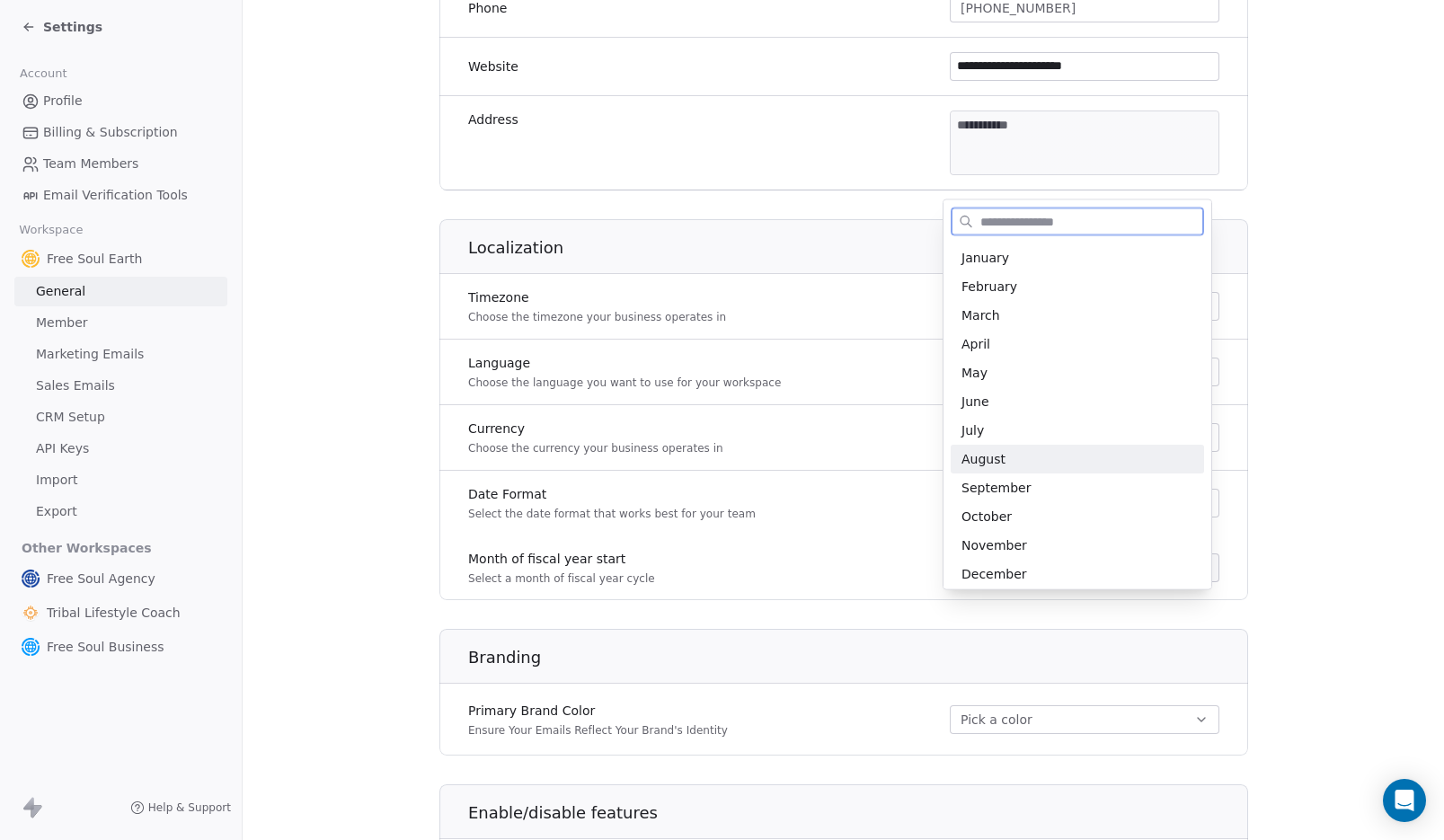
click at [982, 451] on span "August" at bounding box center [1078, 459] width 232 height 18
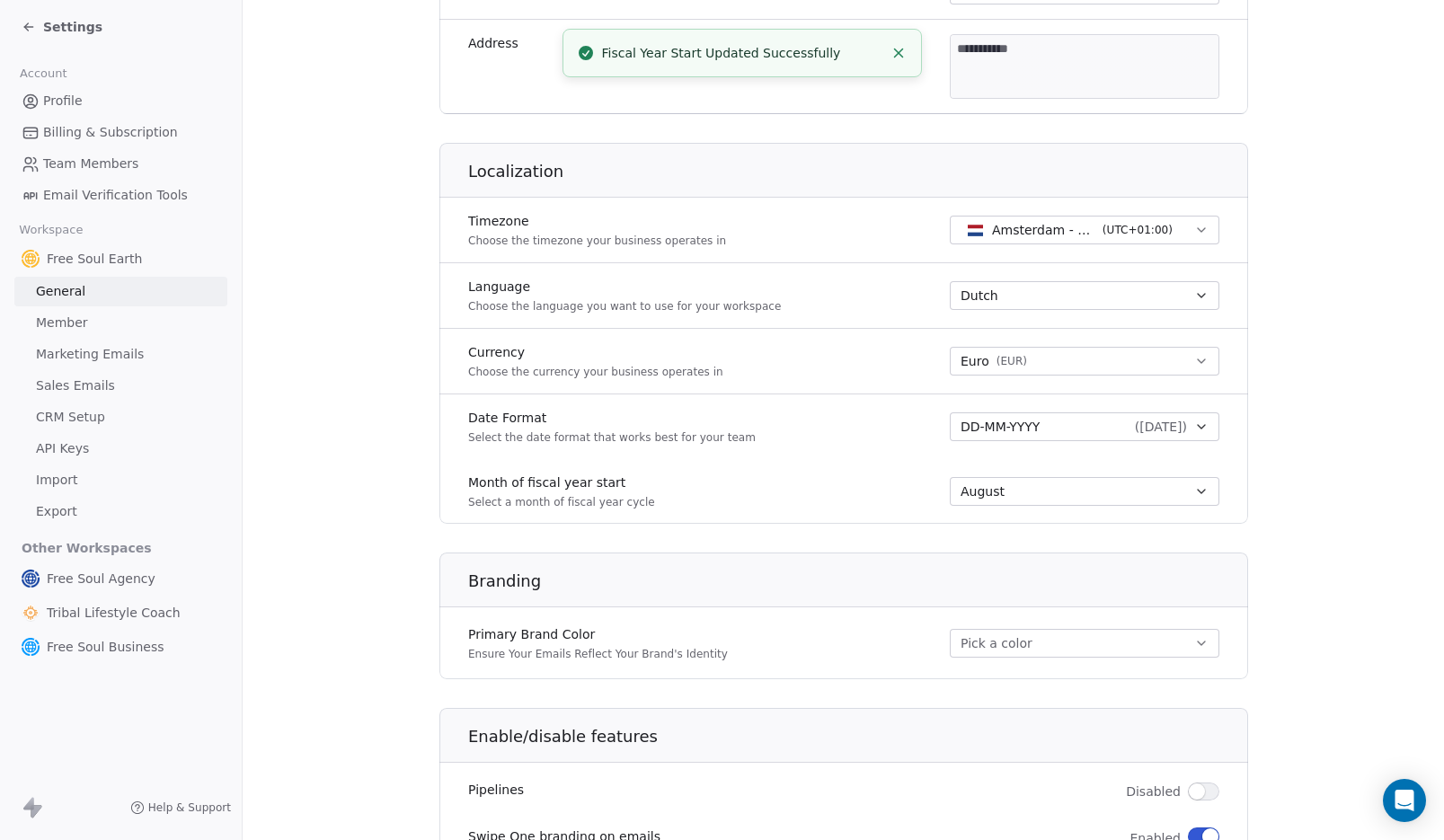
scroll to position [646, 0]
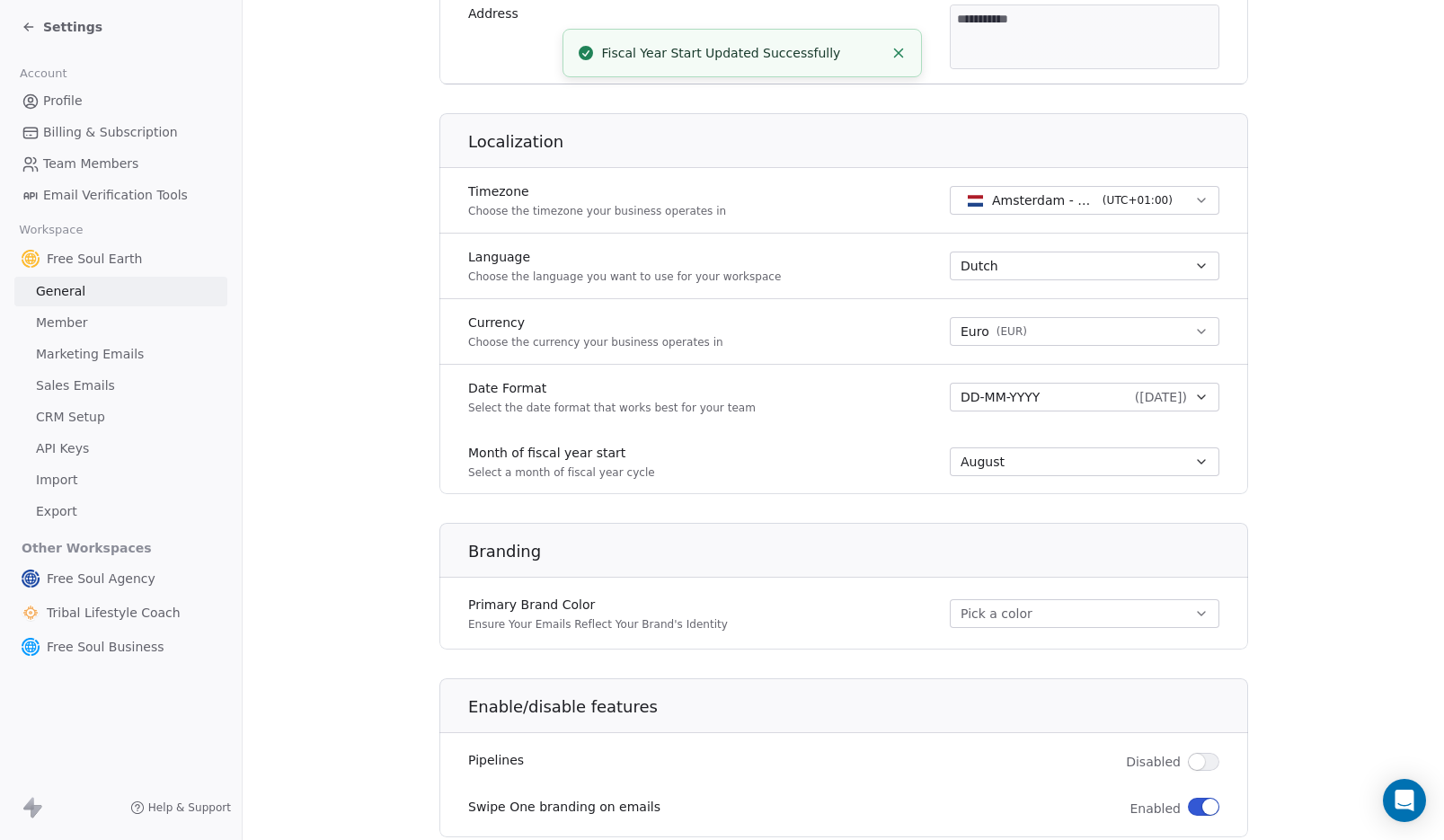
click at [1012, 457] on div "August" at bounding box center [1074, 461] width 227 height 18
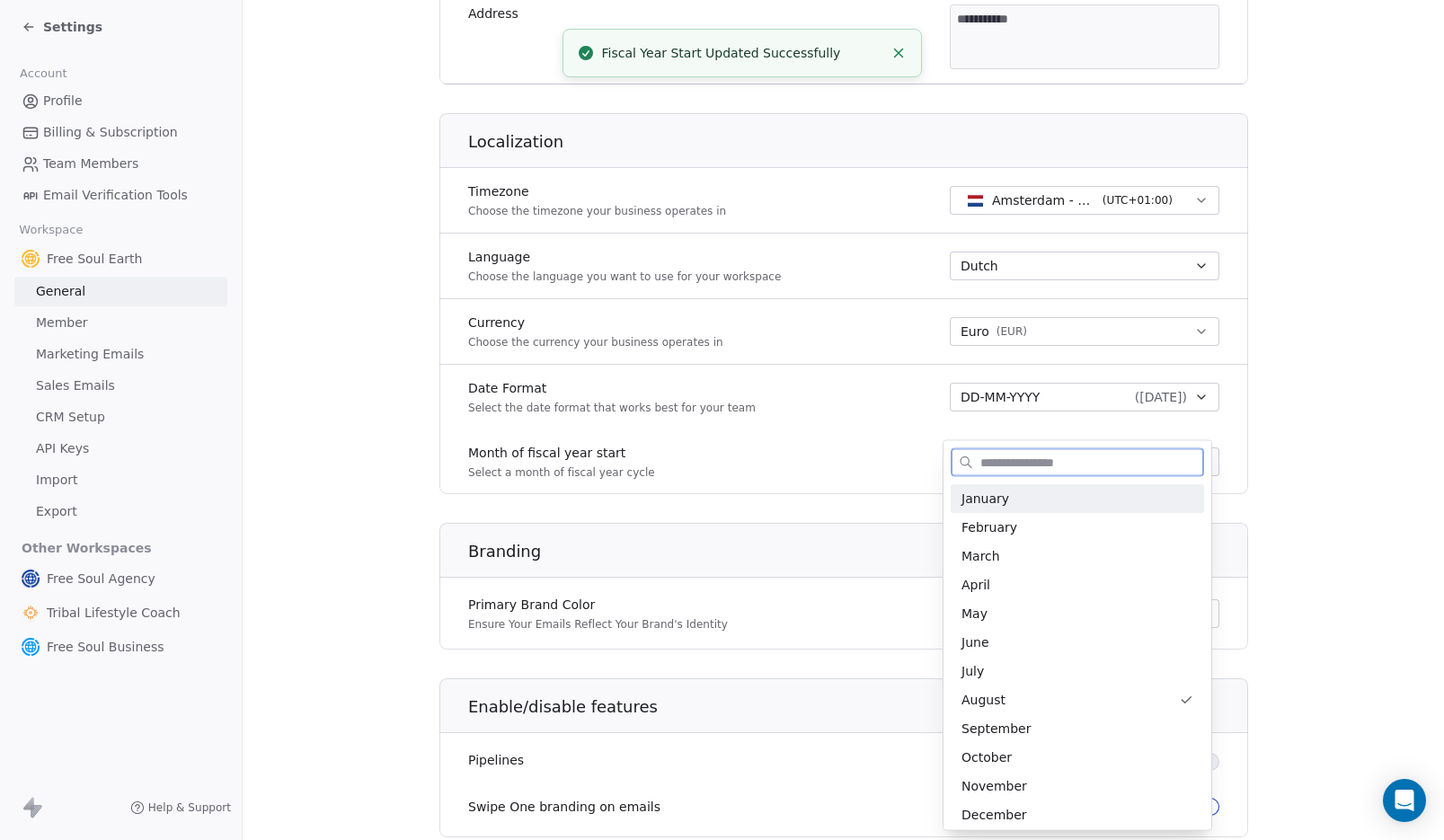
click at [1000, 493] on span "January" at bounding box center [1078, 498] width 232 height 18
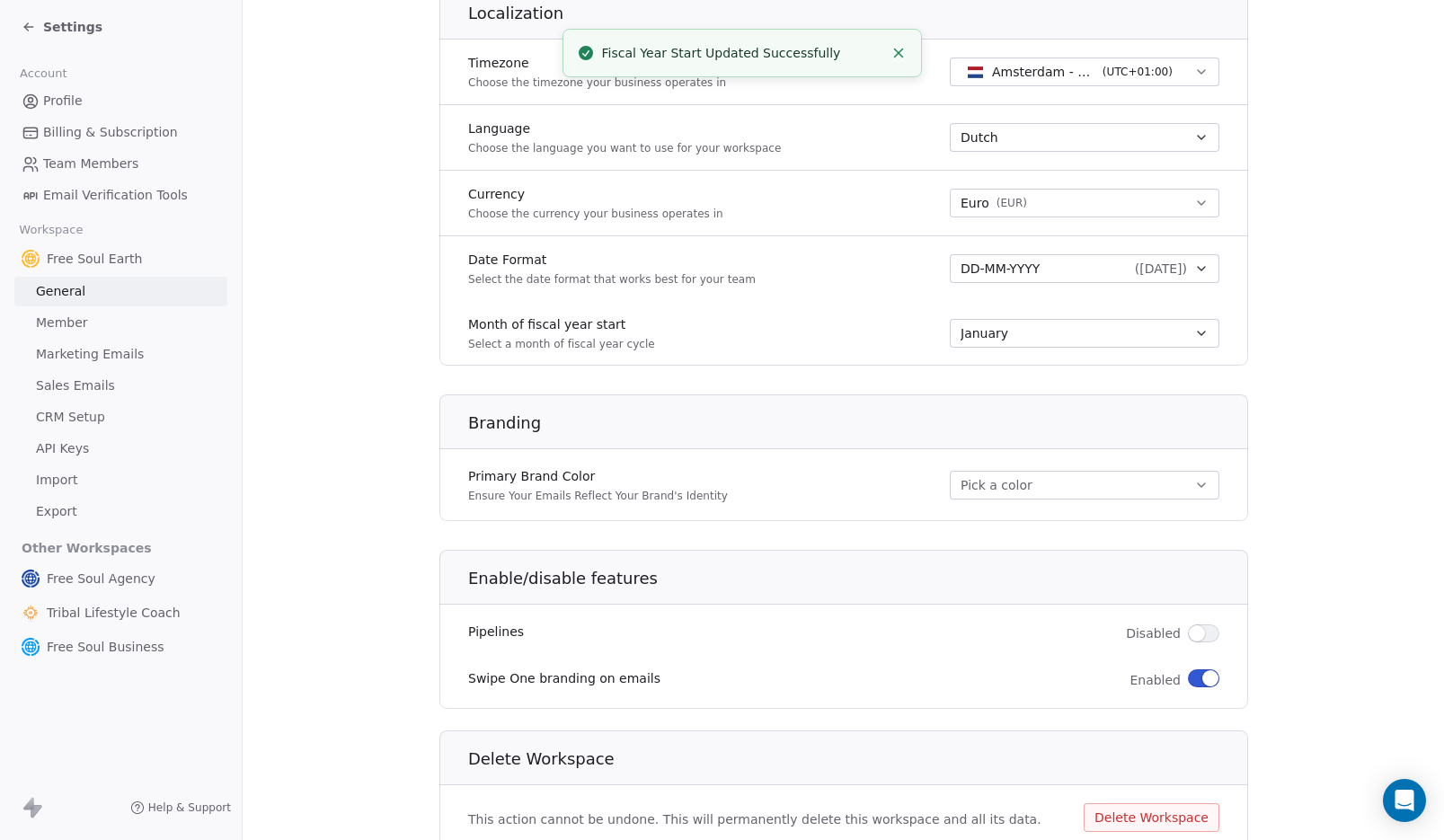
scroll to position [842, 0]
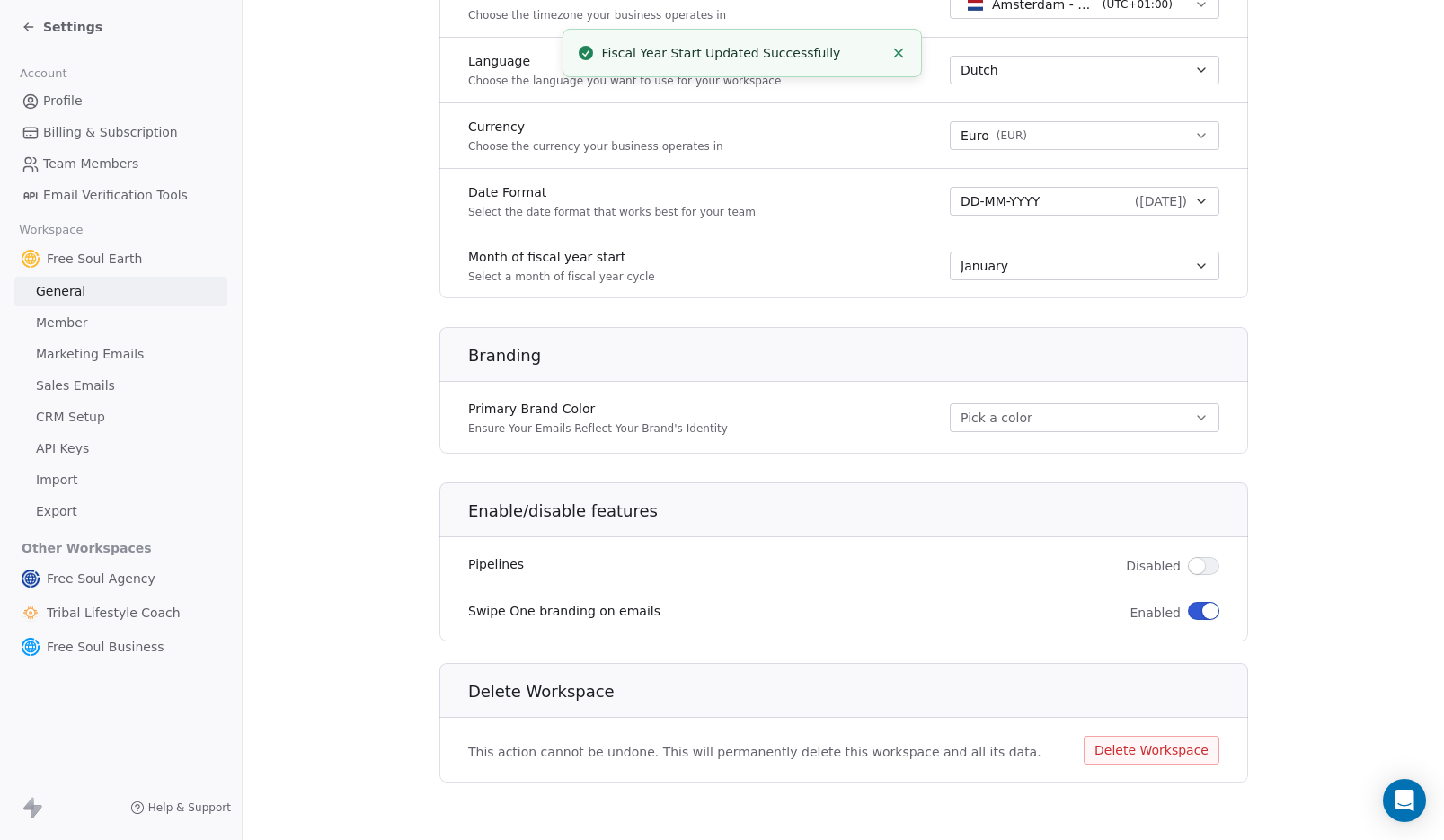
click at [1033, 412] on button "Pick a color" at bounding box center [1085, 418] width 270 height 29
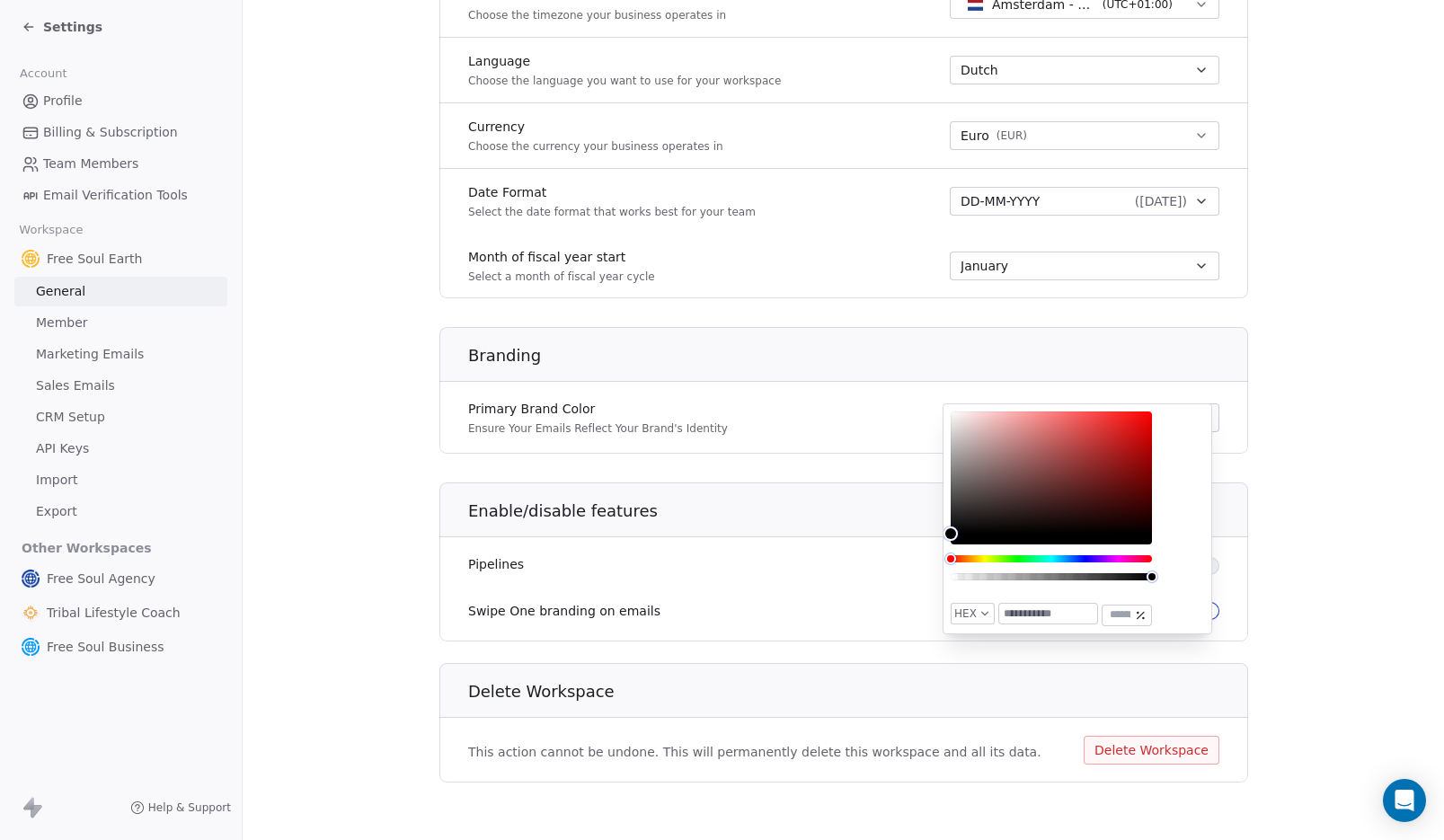
click at [1071, 621] on input "text" at bounding box center [1048, 613] width 98 height 20
paste input "******"
click at [1072, 614] on input "*******" at bounding box center [1048, 613] width 98 height 20
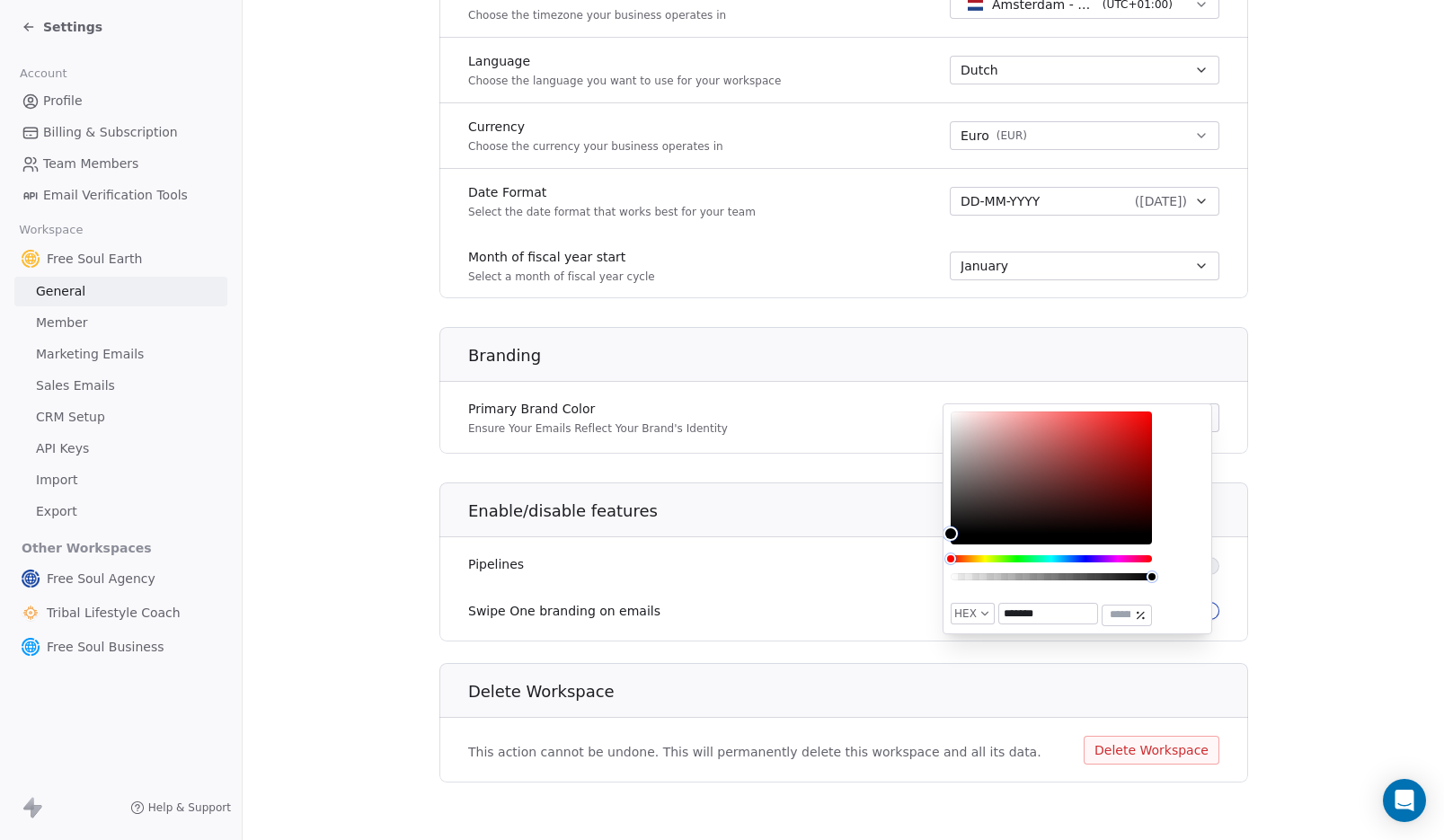
paste input "text"
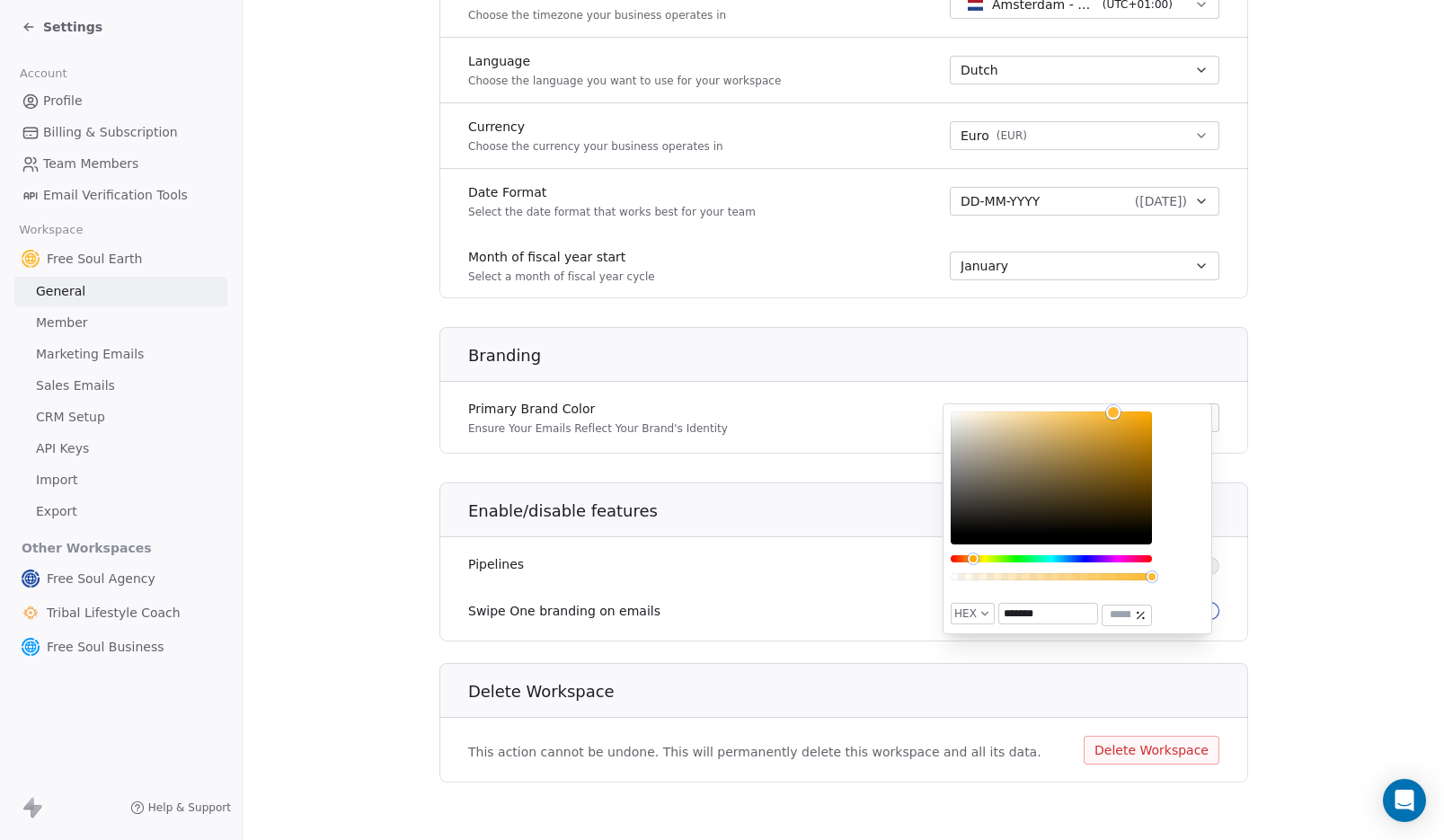
type input "*******"
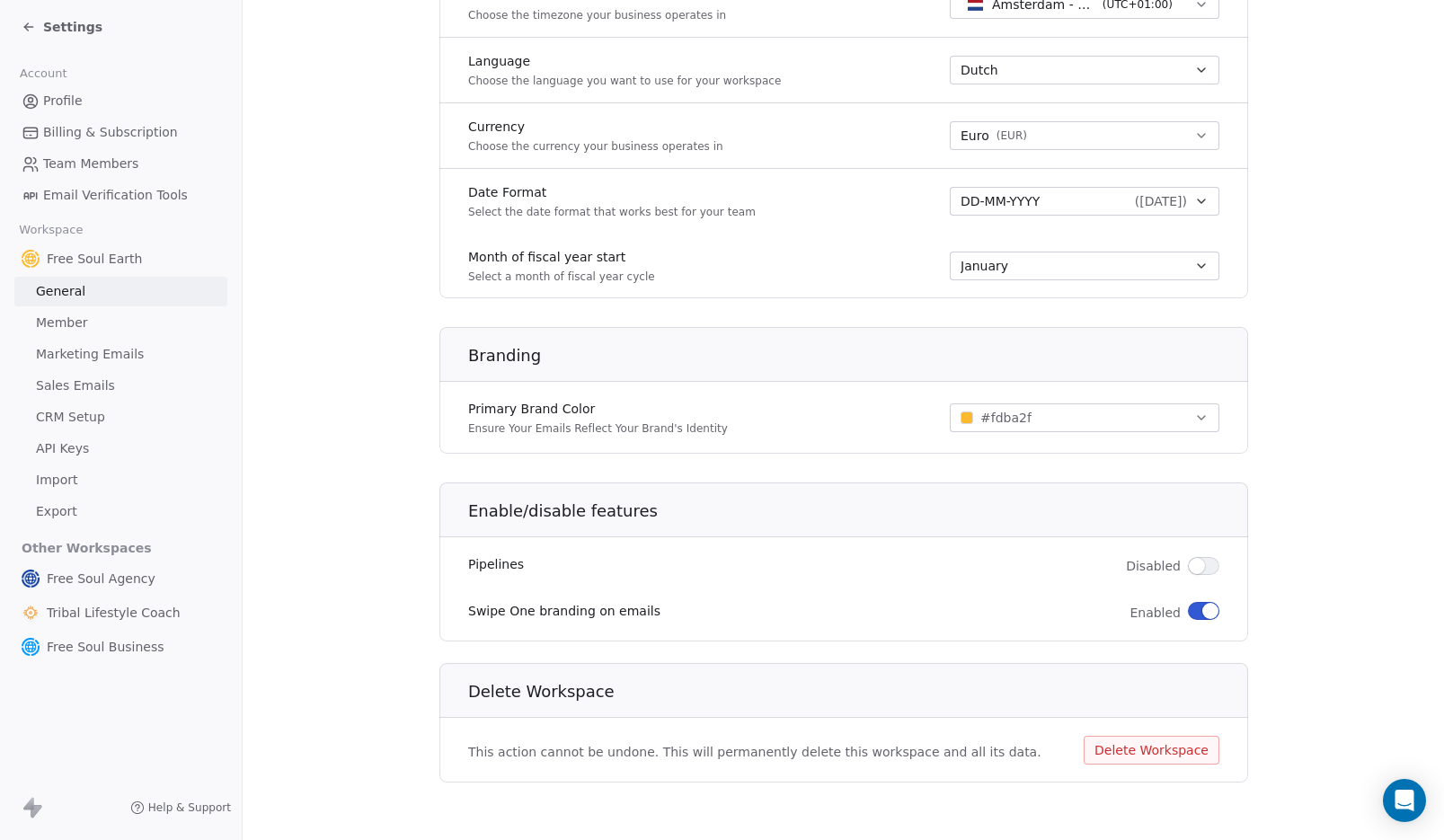
click at [1188, 612] on button "button" at bounding box center [1204, 611] width 31 height 18
click at [75, 329] on span "Member" at bounding box center [62, 323] width 52 height 19
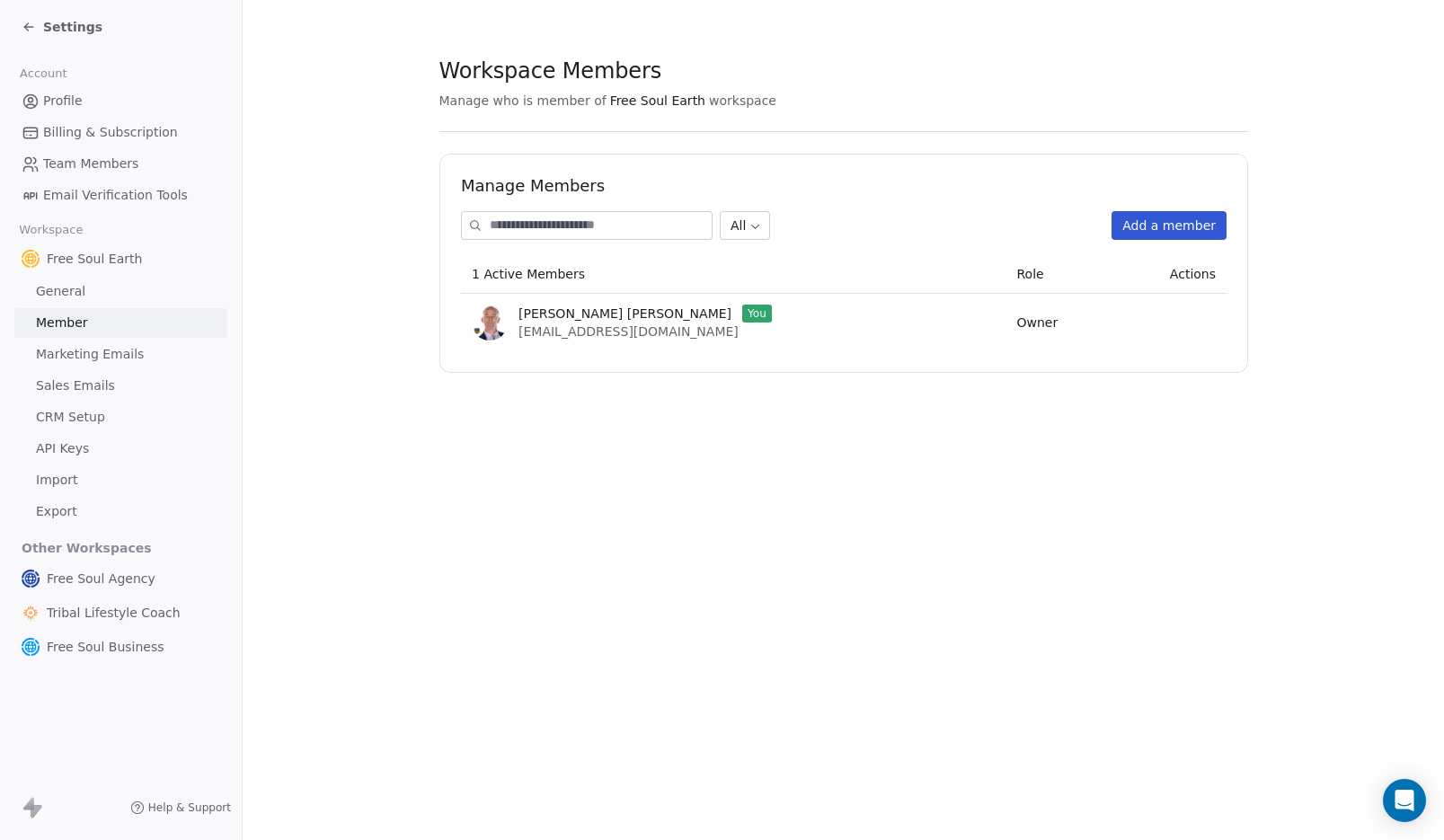
click at [118, 353] on span "Marketing Emails" at bounding box center [90, 354] width 108 height 19
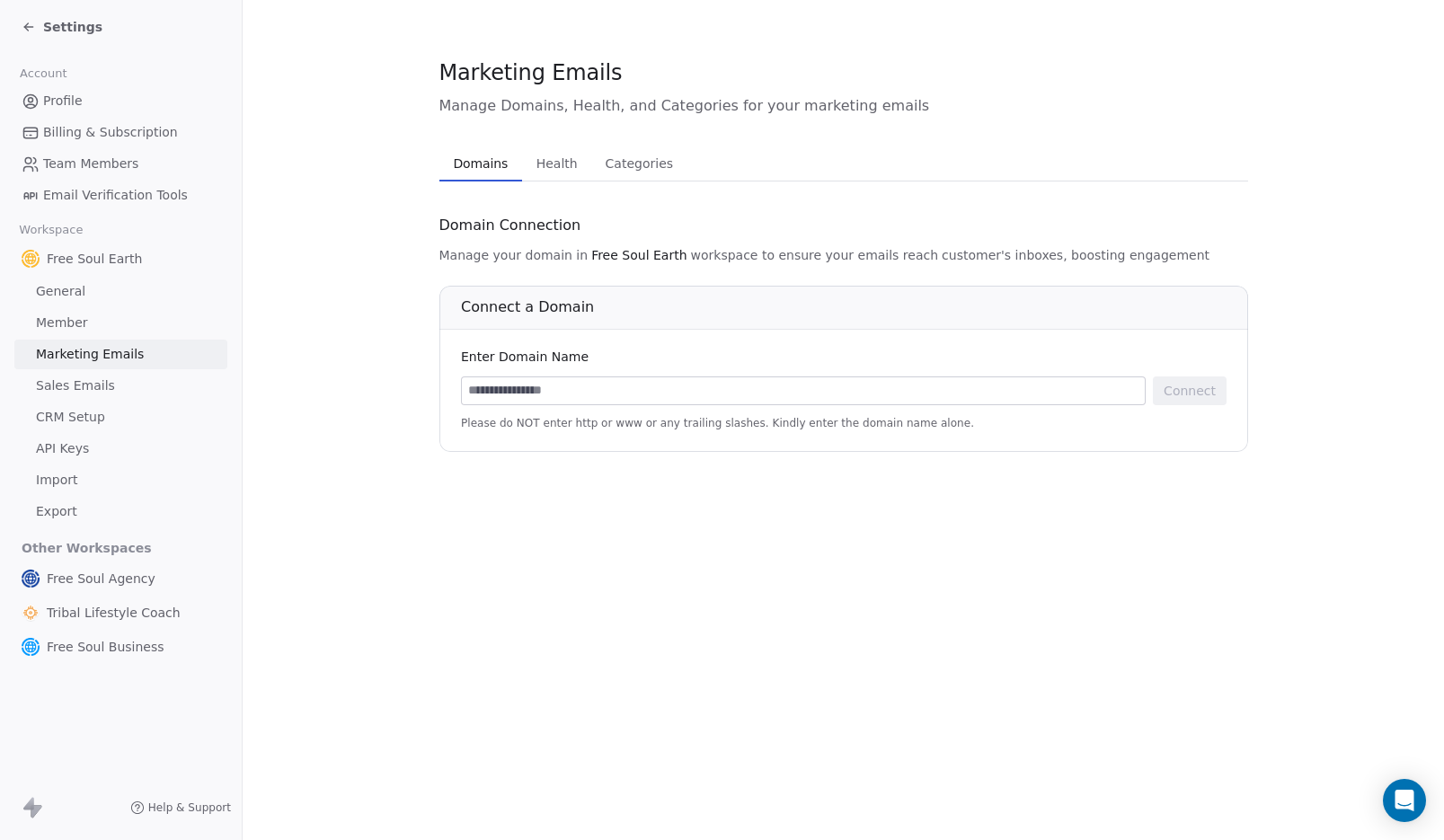
click at [602, 389] on input at bounding box center [803, 391] width 683 height 27
paste input "******"
type input "******"
click at [498, 396] on input "******" at bounding box center [803, 391] width 683 height 27
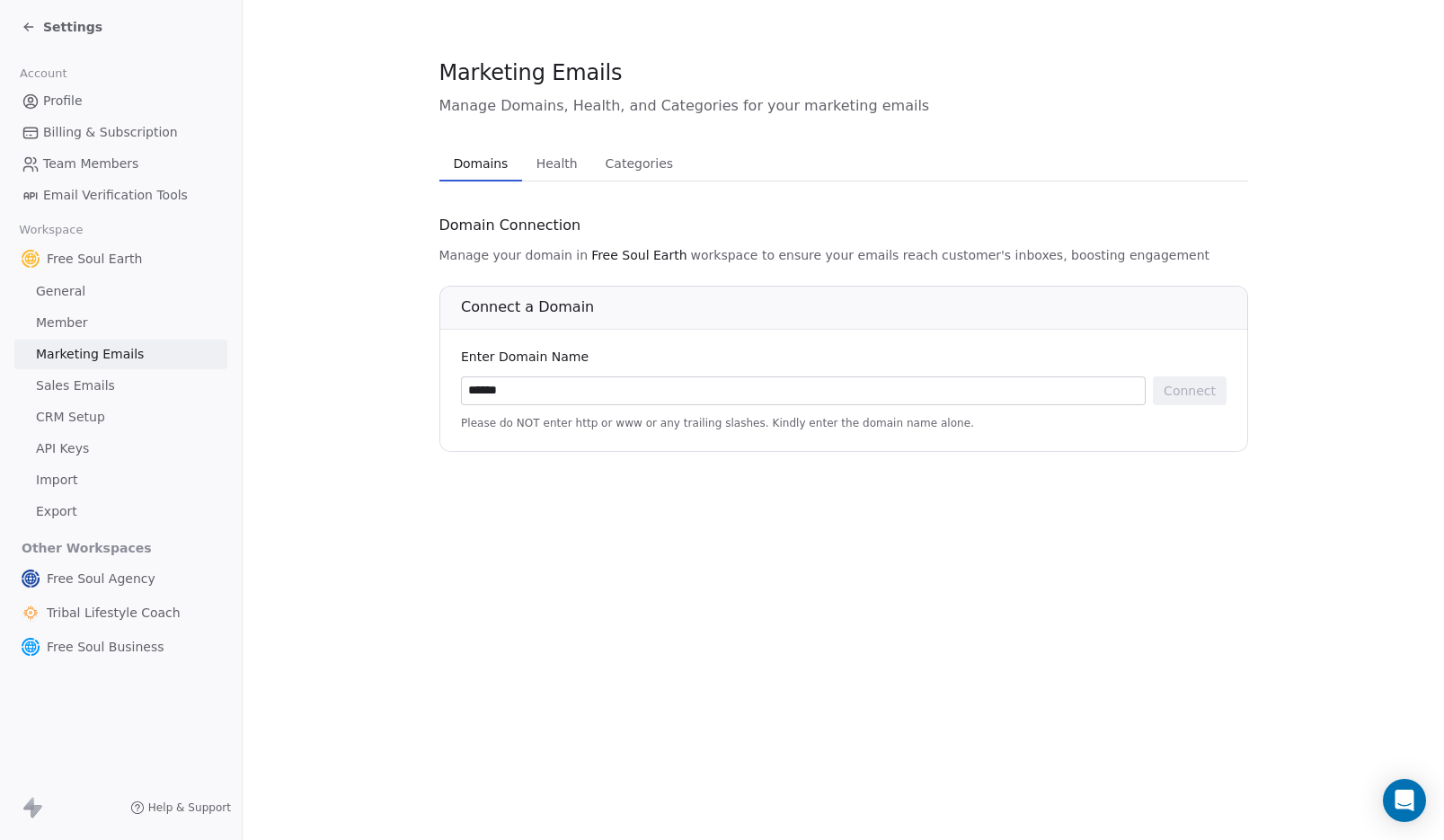
paste input "**********"
click at [1151, 422] on span "Please do NOT enter http or www or any trailing slashes. Kindly enter the domai…" at bounding box center [843, 424] width 766 height 14
click at [814, 396] on input "**********" at bounding box center [803, 391] width 683 height 27
drag, startPoint x: 508, startPoint y: 391, endPoint x: 395, endPoint y: 385, distance: 113.2
click at [395, 385] on section "**********" at bounding box center [844, 255] width 1202 height 509
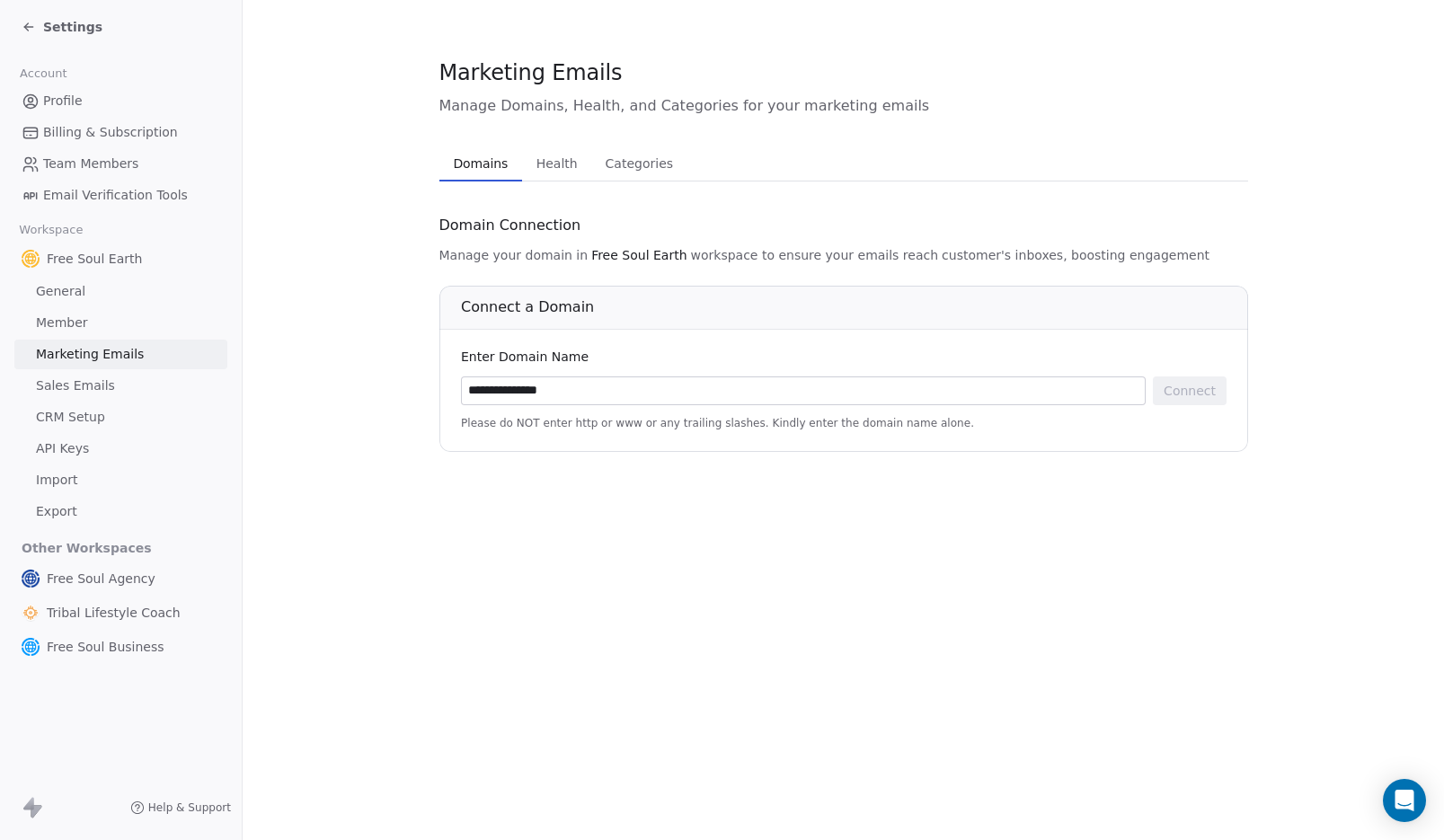
click at [561, 388] on input "**********" at bounding box center [803, 391] width 683 height 27
type input "**********"
click at [631, 503] on section "**********" at bounding box center [844, 255] width 1202 height 509
click at [1173, 390] on button "Connect" at bounding box center [1190, 391] width 74 height 29
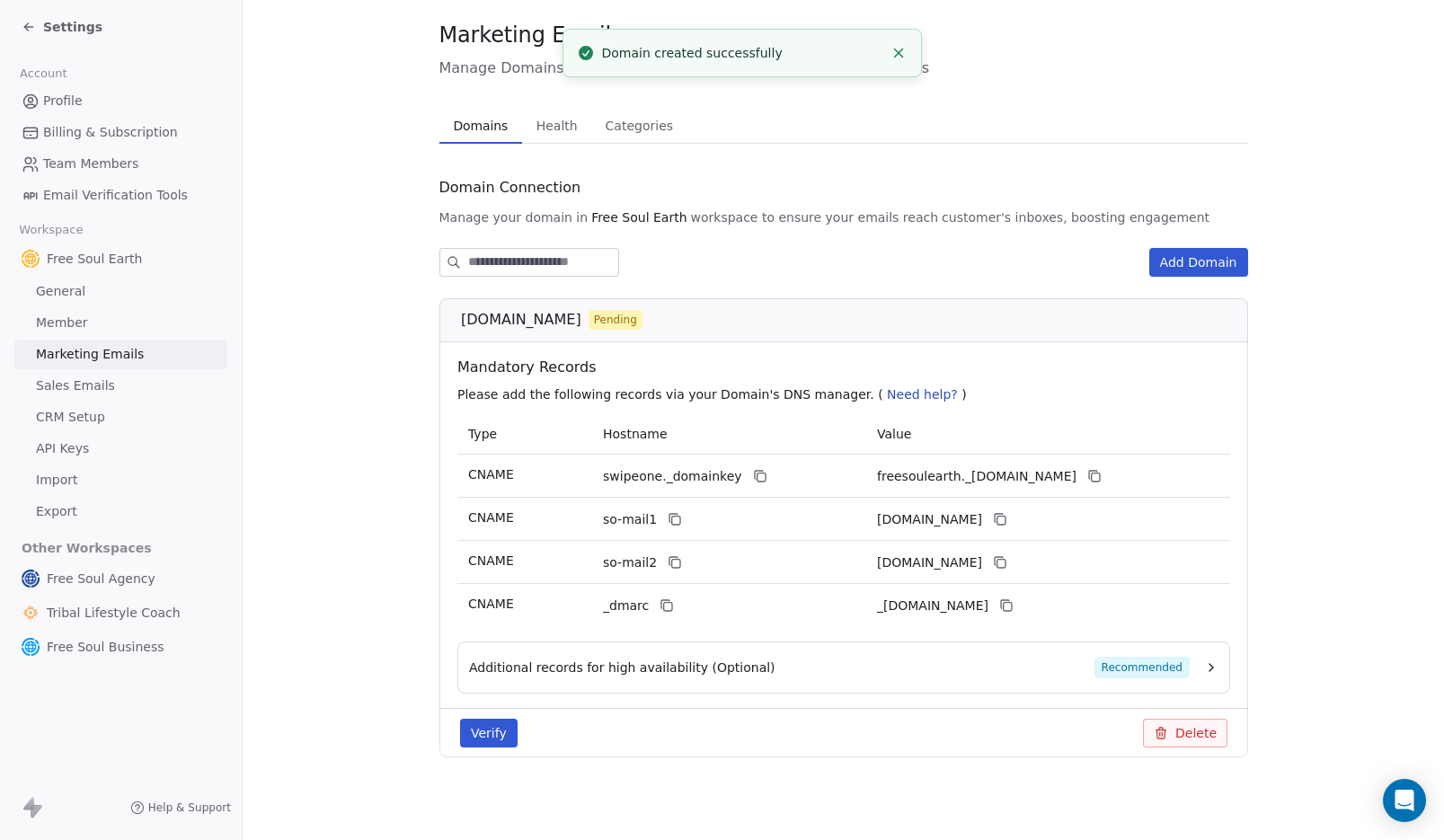
scroll to position [41, 0]
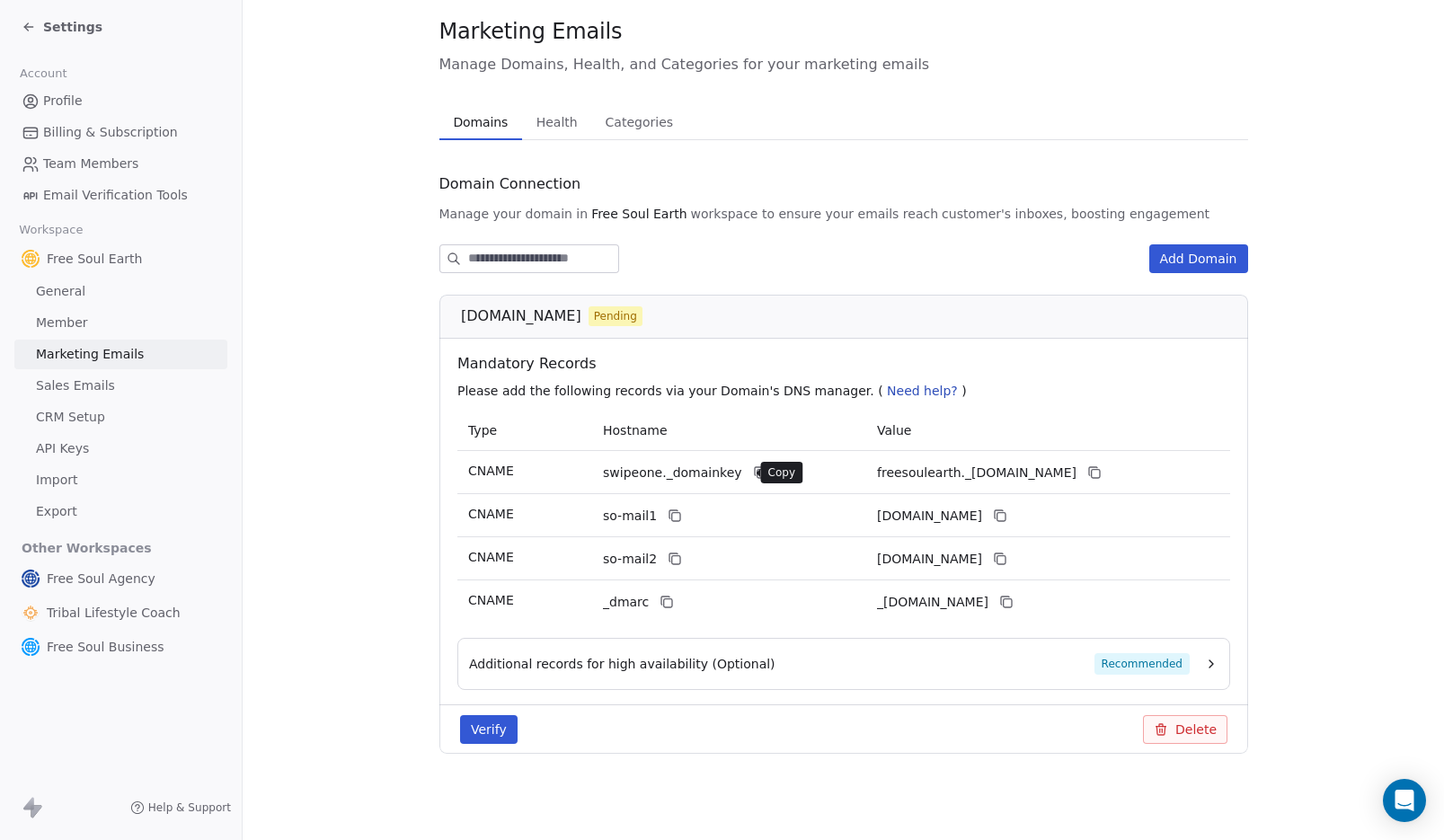
click at [752, 471] on icon at bounding box center [759, 472] width 14 height 14
click at [1101, 472] on icon at bounding box center [1094, 472] width 14 height 14
click at [668, 514] on icon at bounding box center [675, 515] width 14 height 14
click at [1007, 516] on icon at bounding box center [1000, 515] width 14 height 14
drag, startPoint x: 660, startPoint y: 559, endPoint x: 717, endPoint y: 460, distance: 114.2
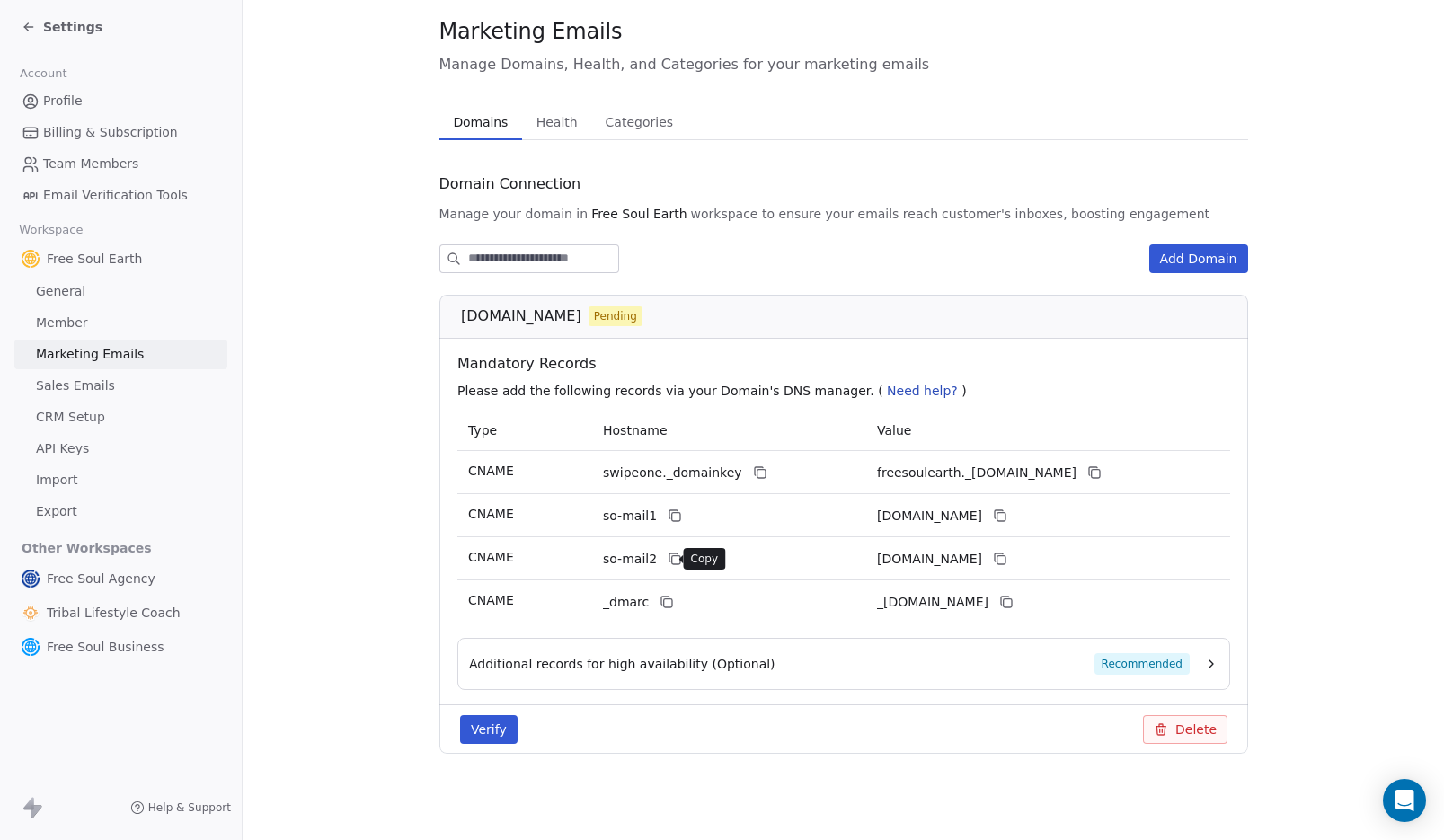
click at [668, 559] on icon at bounding box center [675, 559] width 14 height 14
click at [1005, 556] on icon at bounding box center [1000, 559] width 8 height 8
drag, startPoint x: 657, startPoint y: 603, endPoint x: 667, endPoint y: 596, distance: 12.2
click at [665, 597] on button at bounding box center [667, 602] width 22 height 22
click at [1013, 603] on icon at bounding box center [1006, 602] width 14 height 14
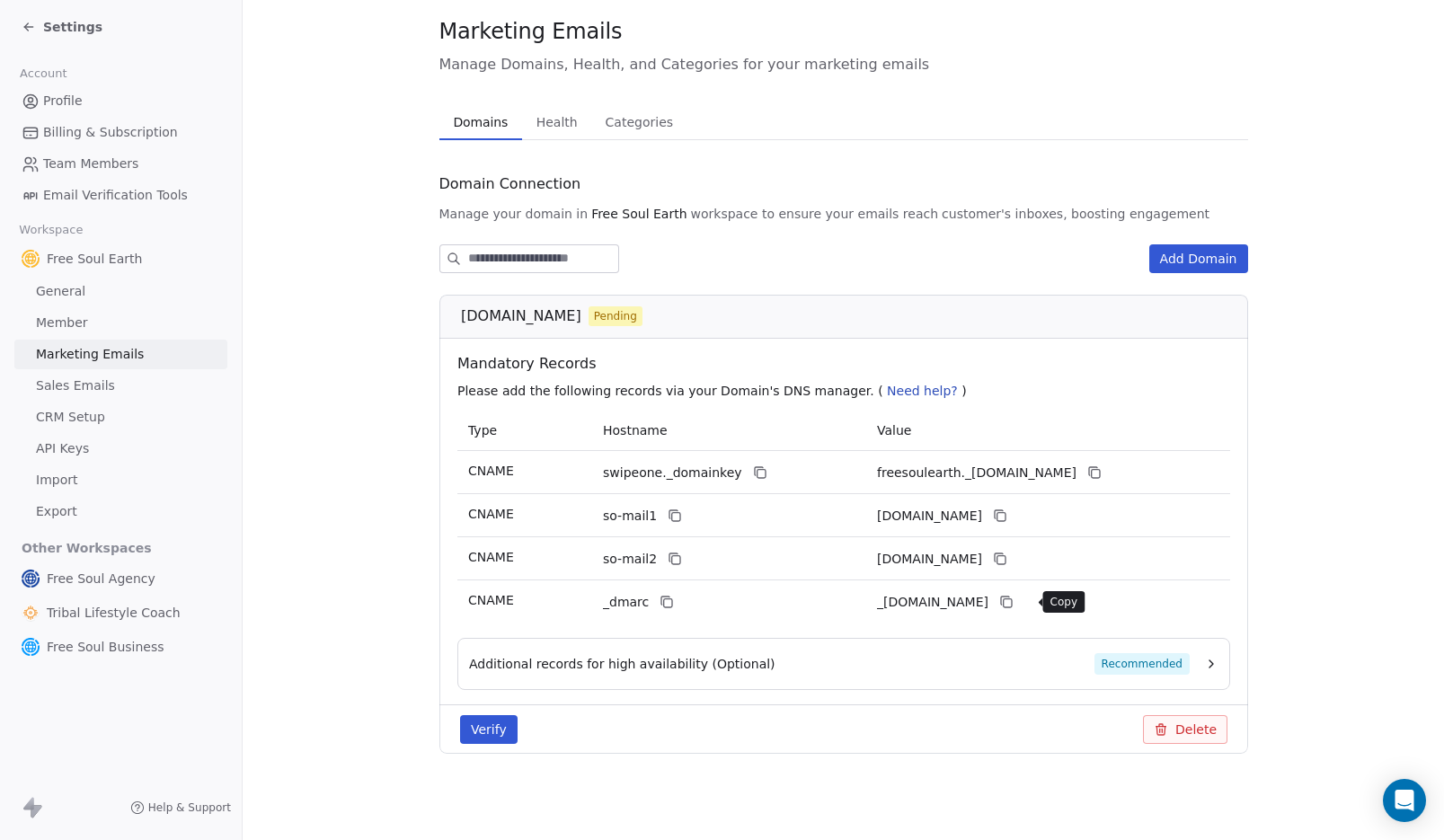
click at [1013, 603] on icon at bounding box center [1006, 602] width 14 height 14
click at [659, 602] on icon at bounding box center [667, 602] width 14 height 14
click at [1144, 664] on span "Recommended" at bounding box center [1142, 664] width 95 height 22
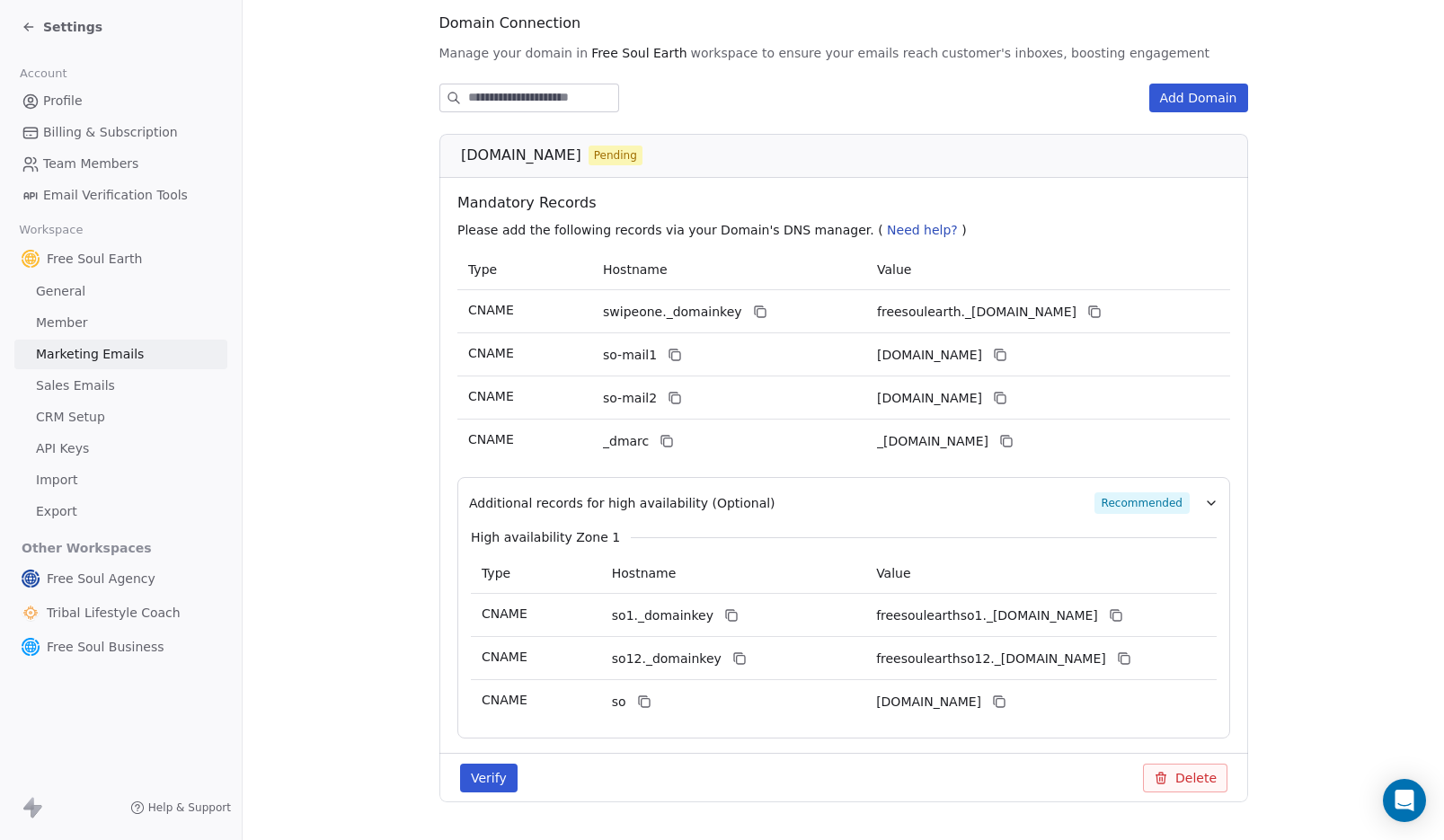
scroll to position [251, 0]
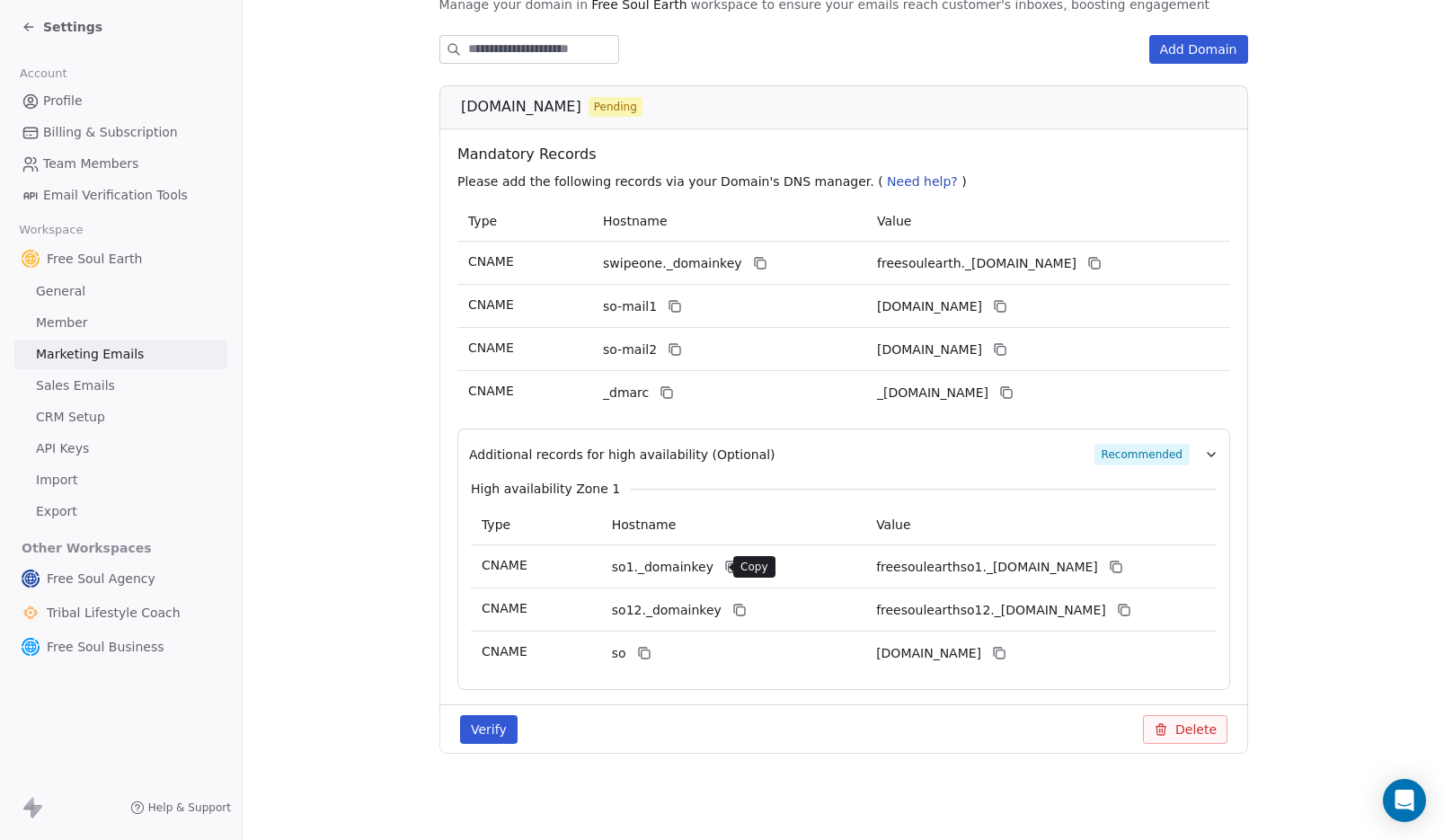
click at [723, 570] on icon at bounding box center [731, 567] width 14 height 14
click at [1121, 572] on icon at bounding box center [1117, 567] width 8 height 8
drag, startPoint x: 1130, startPoint y: 612, endPoint x: 1182, endPoint y: 278, distance: 338.0
click at [1129, 612] on icon at bounding box center [1124, 610] width 14 height 14
click at [731, 612] on icon at bounding box center [739, 610] width 14 height 14
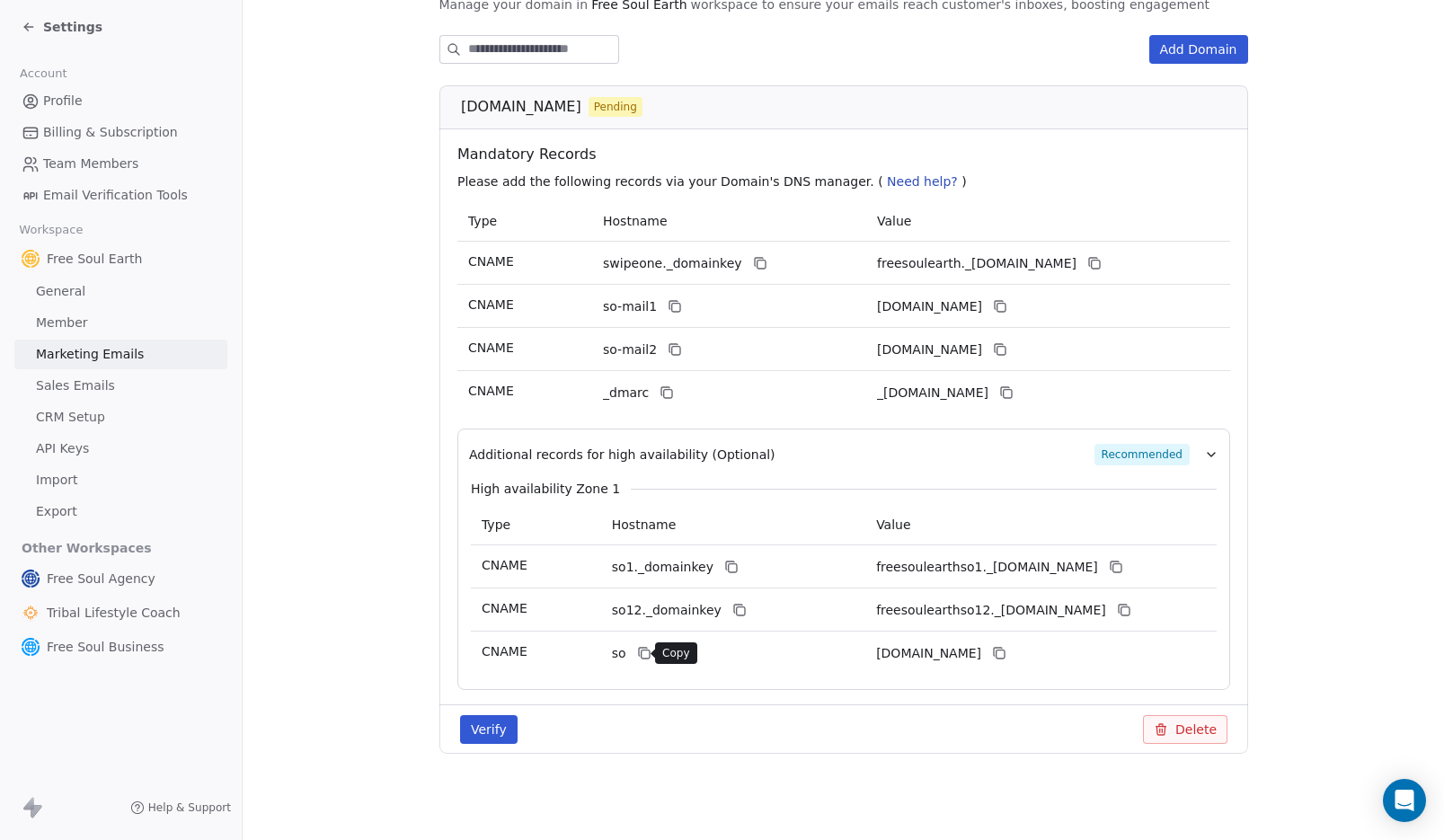
drag, startPoint x: 637, startPoint y: 654, endPoint x: 1036, endPoint y: 213, distance: 594.7
click at [637, 654] on icon at bounding box center [643, 653] width 14 height 14
click at [1007, 651] on icon at bounding box center [1000, 653] width 14 height 14
click at [480, 724] on button "Verify" at bounding box center [489, 729] width 58 height 29
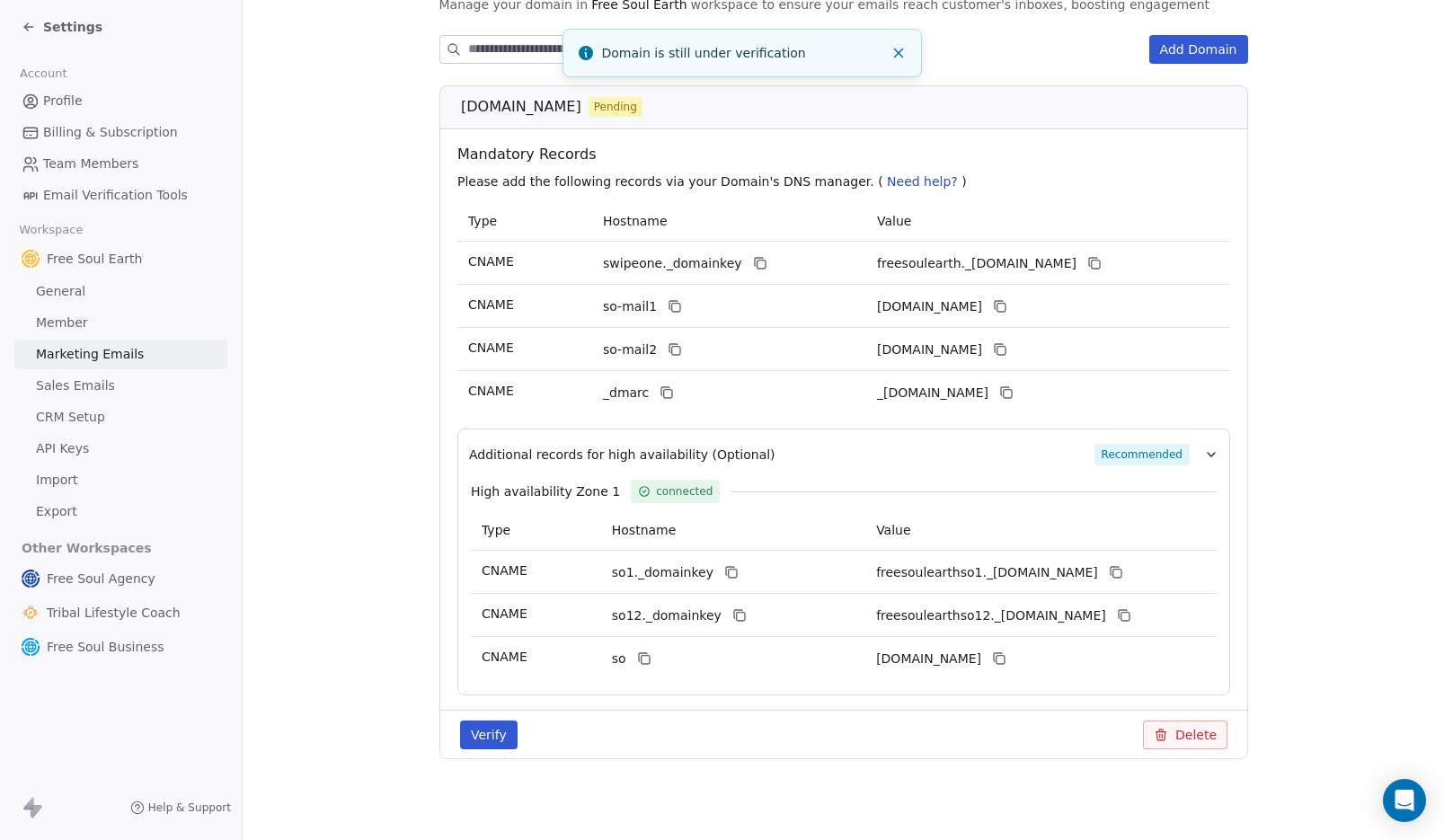
click at [354, 319] on section "Marketing Emails Manage Domains, Health, and Categories for your marketing emai…" at bounding box center [844, 297] width 1202 height 1096
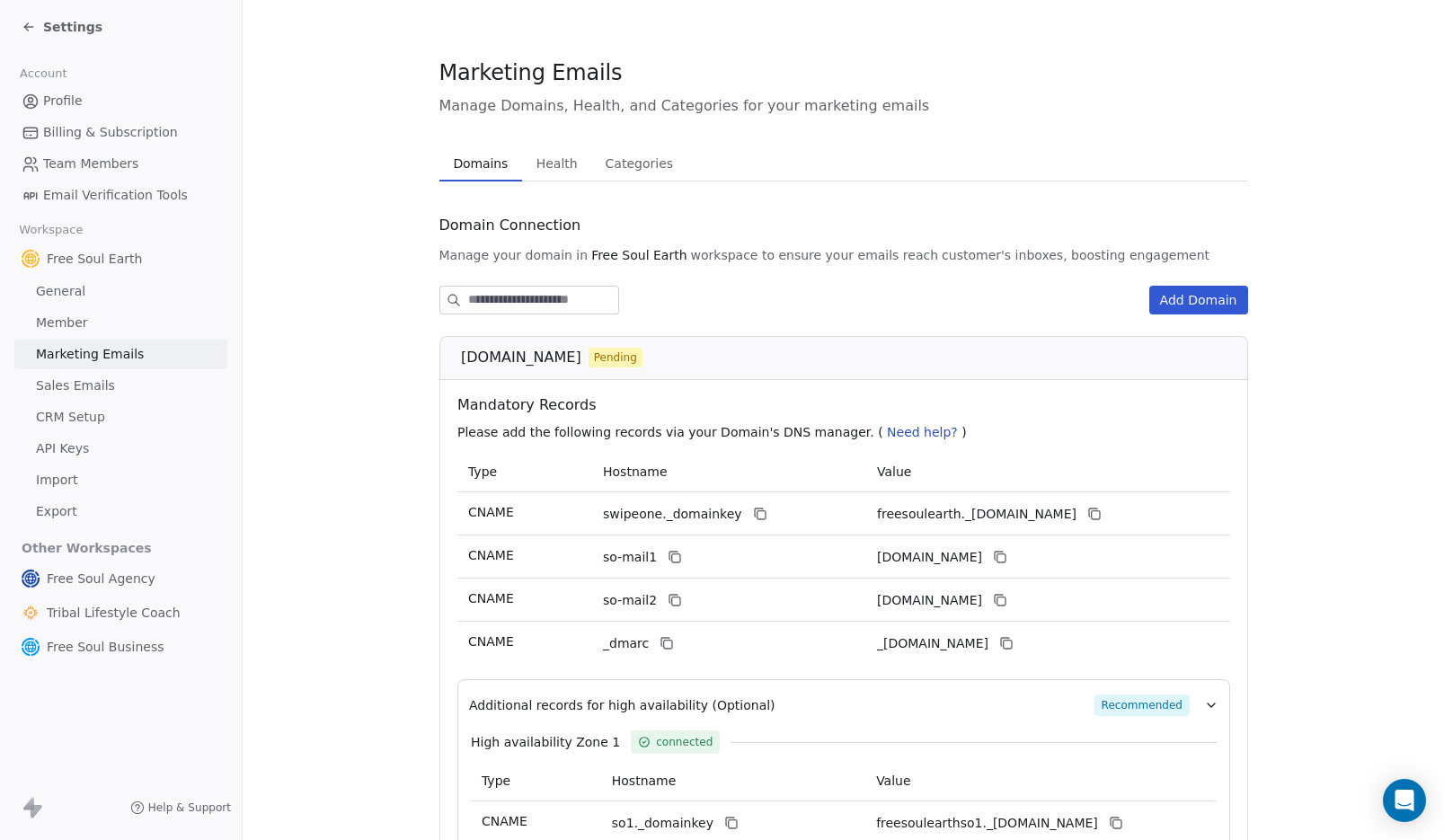
scroll to position [256, 0]
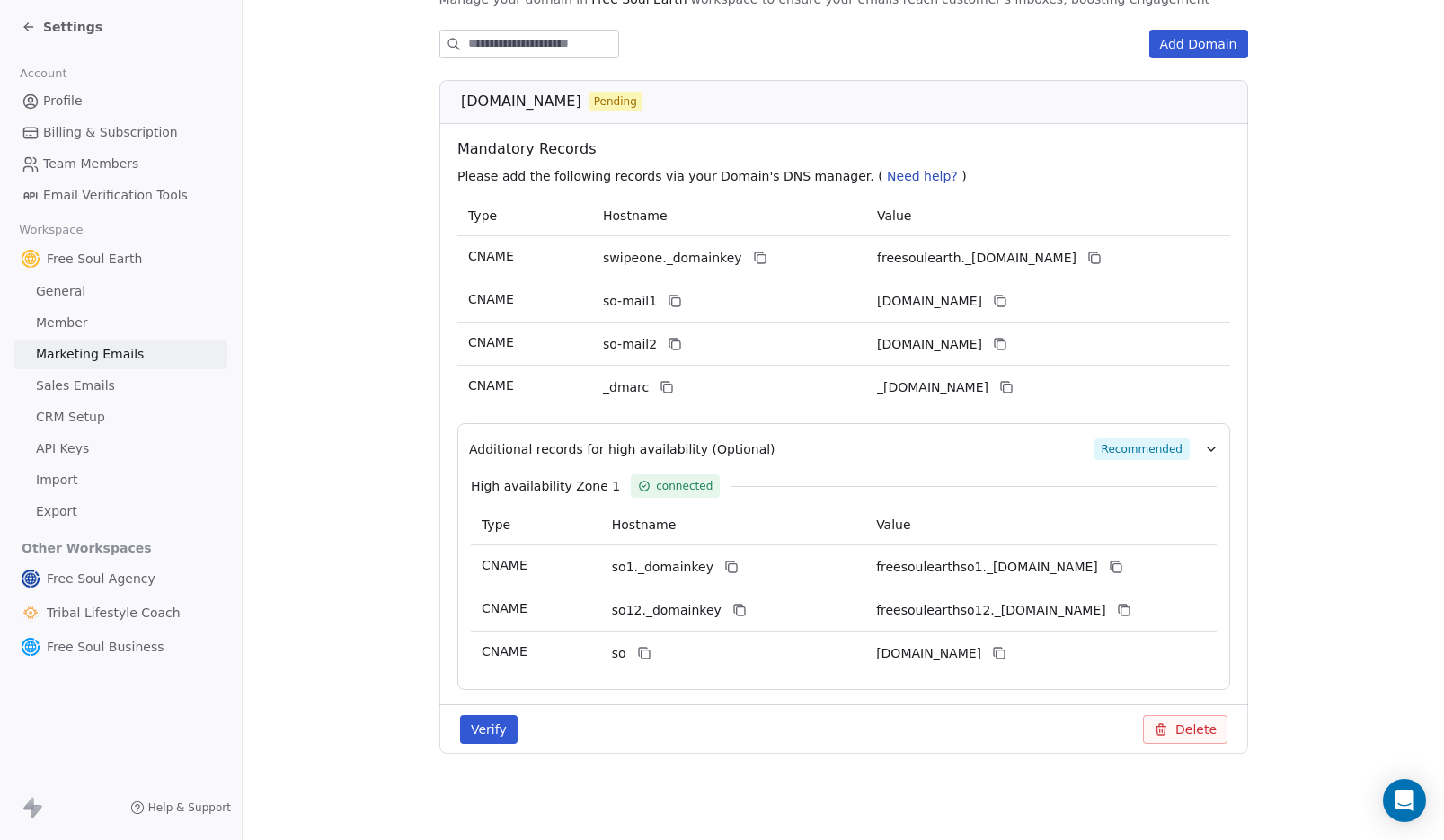
click at [99, 390] on span "Sales Emails" at bounding box center [76, 386] width 79 height 19
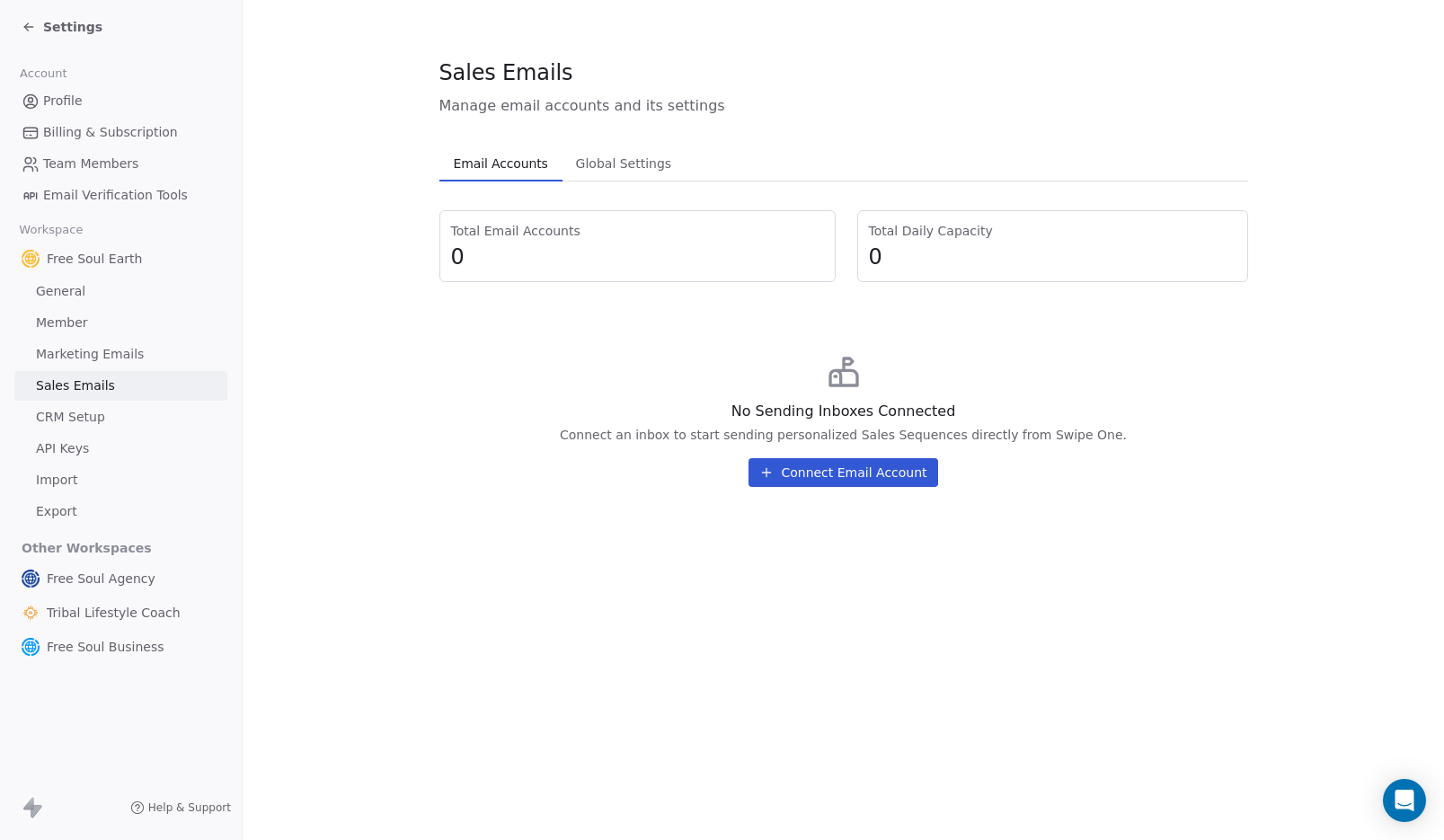
click at [658, 169] on span "Global Settings" at bounding box center [623, 164] width 111 height 25
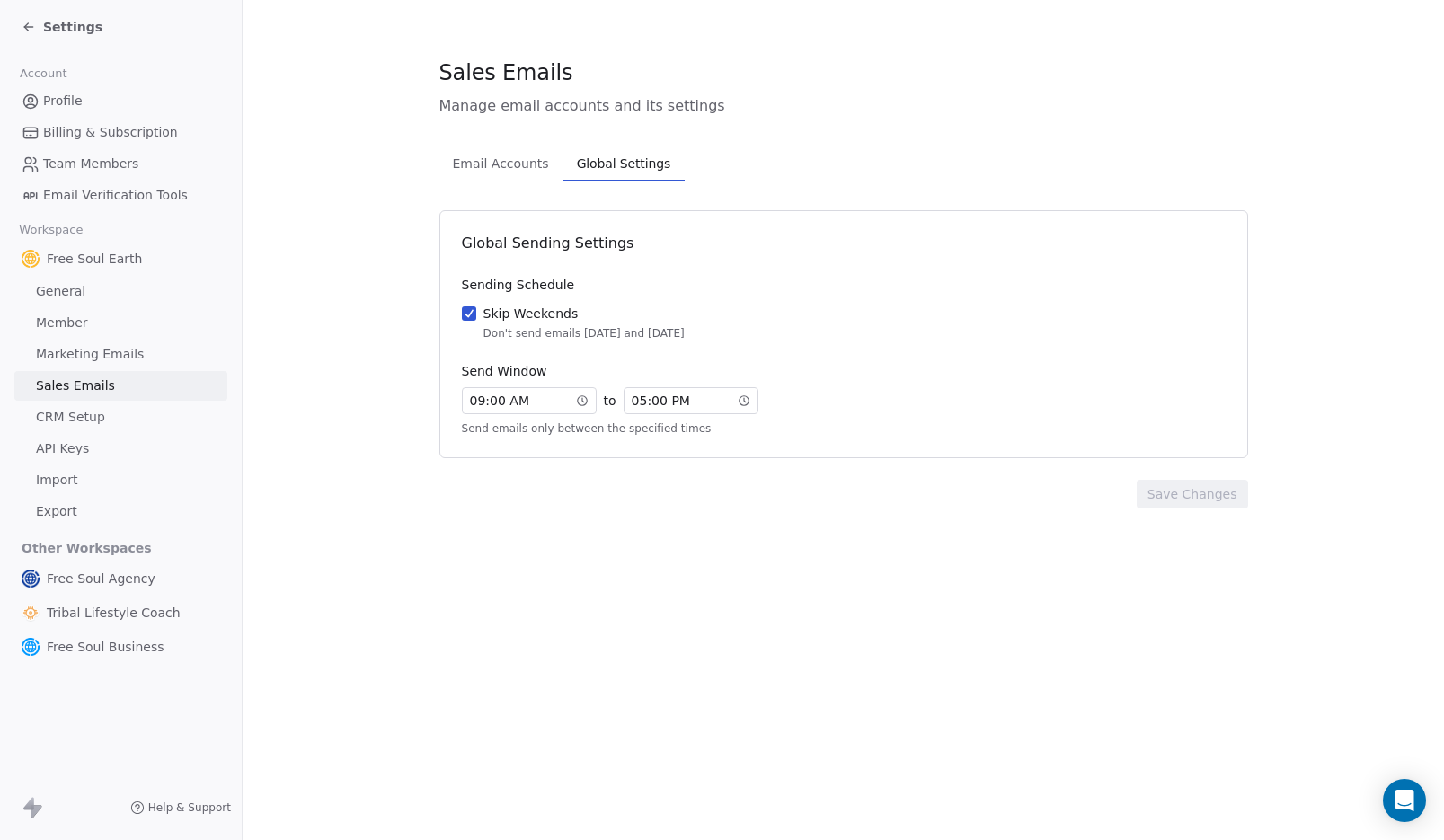
click at [465, 316] on button "Skip Weekends Don't send emails [DATE] and [DATE]" at bounding box center [469, 314] width 14 height 18
click at [1206, 503] on button "Save Changes" at bounding box center [1193, 494] width 112 height 29
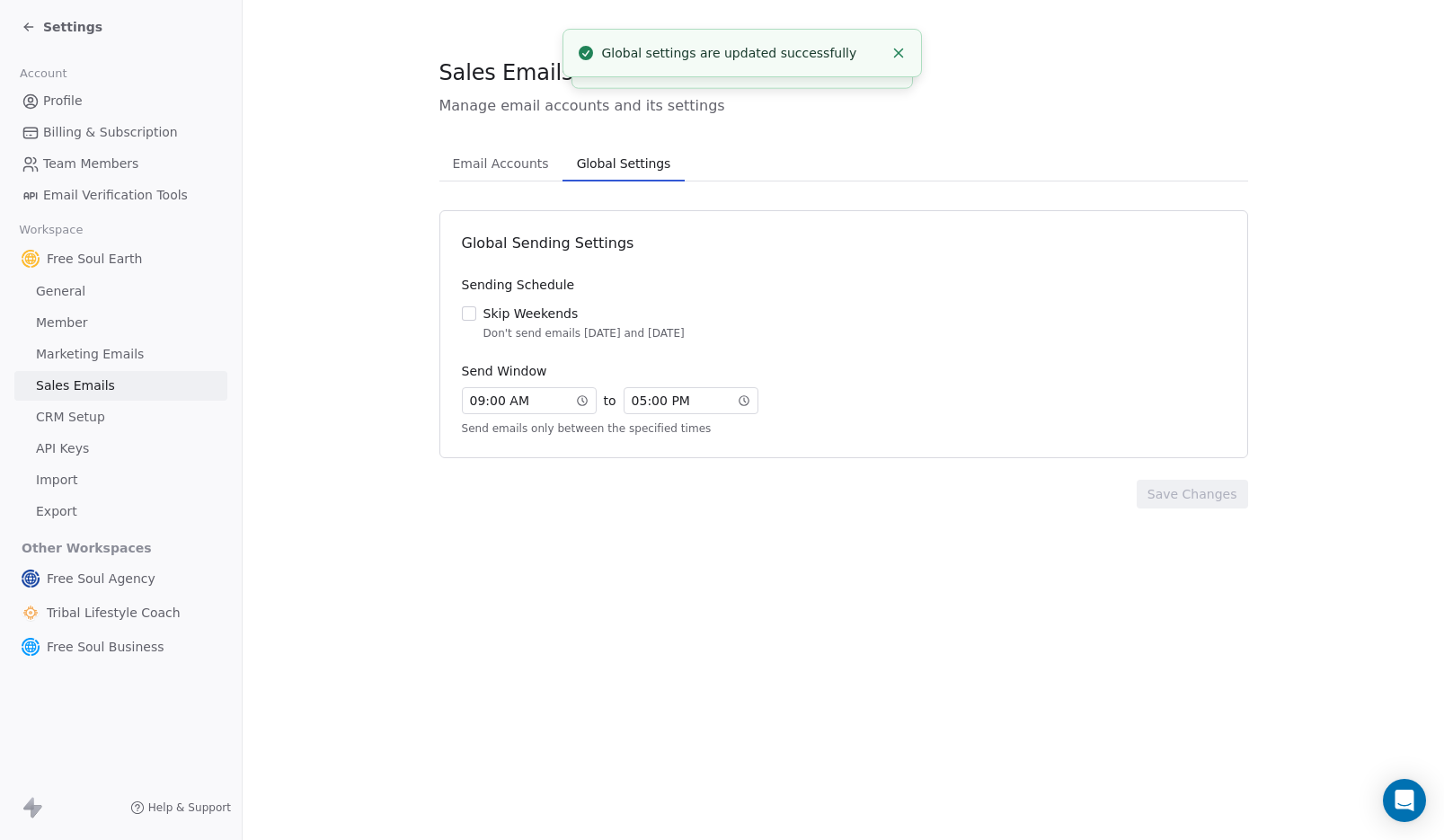
click at [96, 414] on span "CRM Setup" at bounding box center [70, 417] width 69 height 19
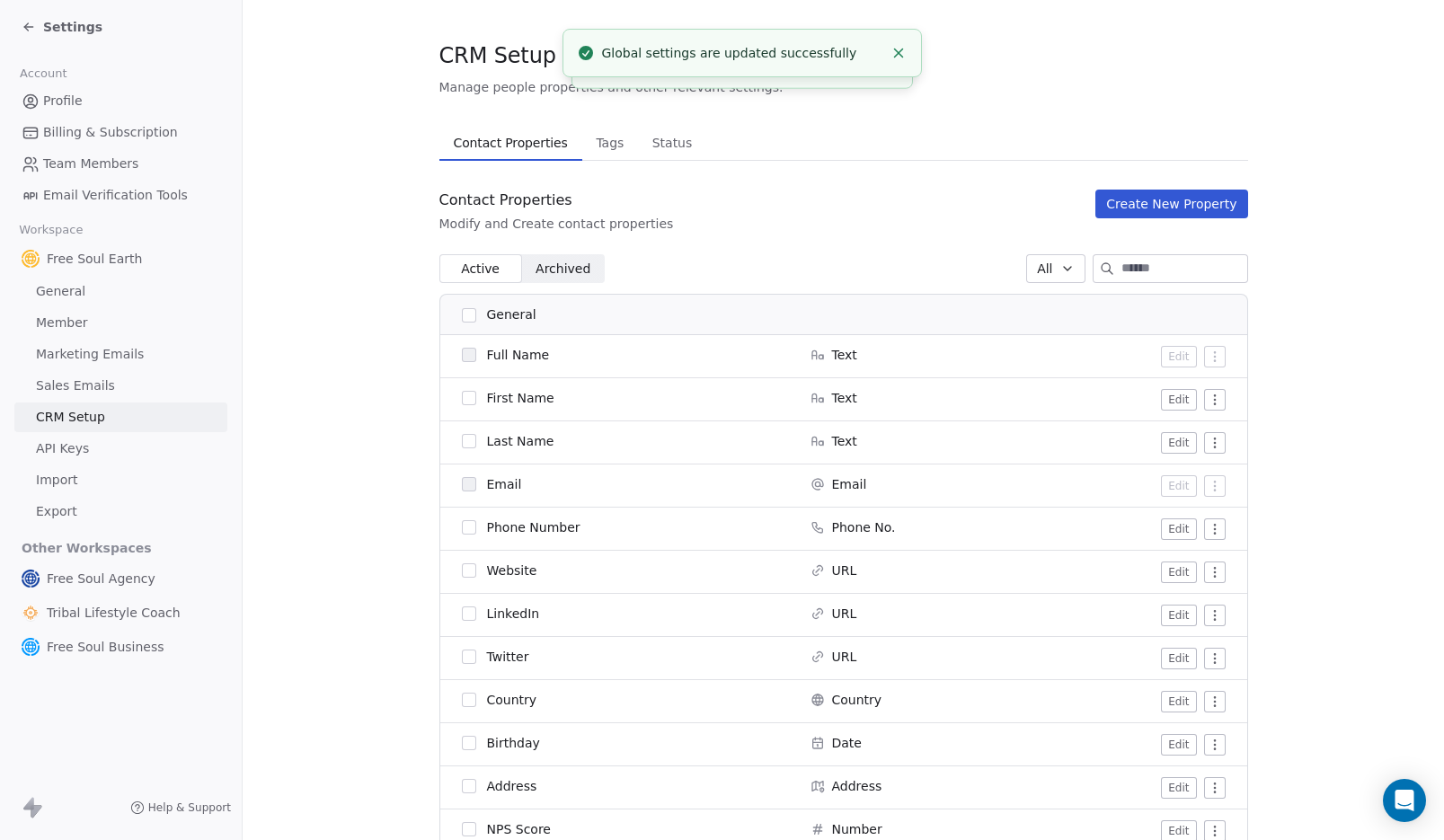
scroll to position [26, 0]
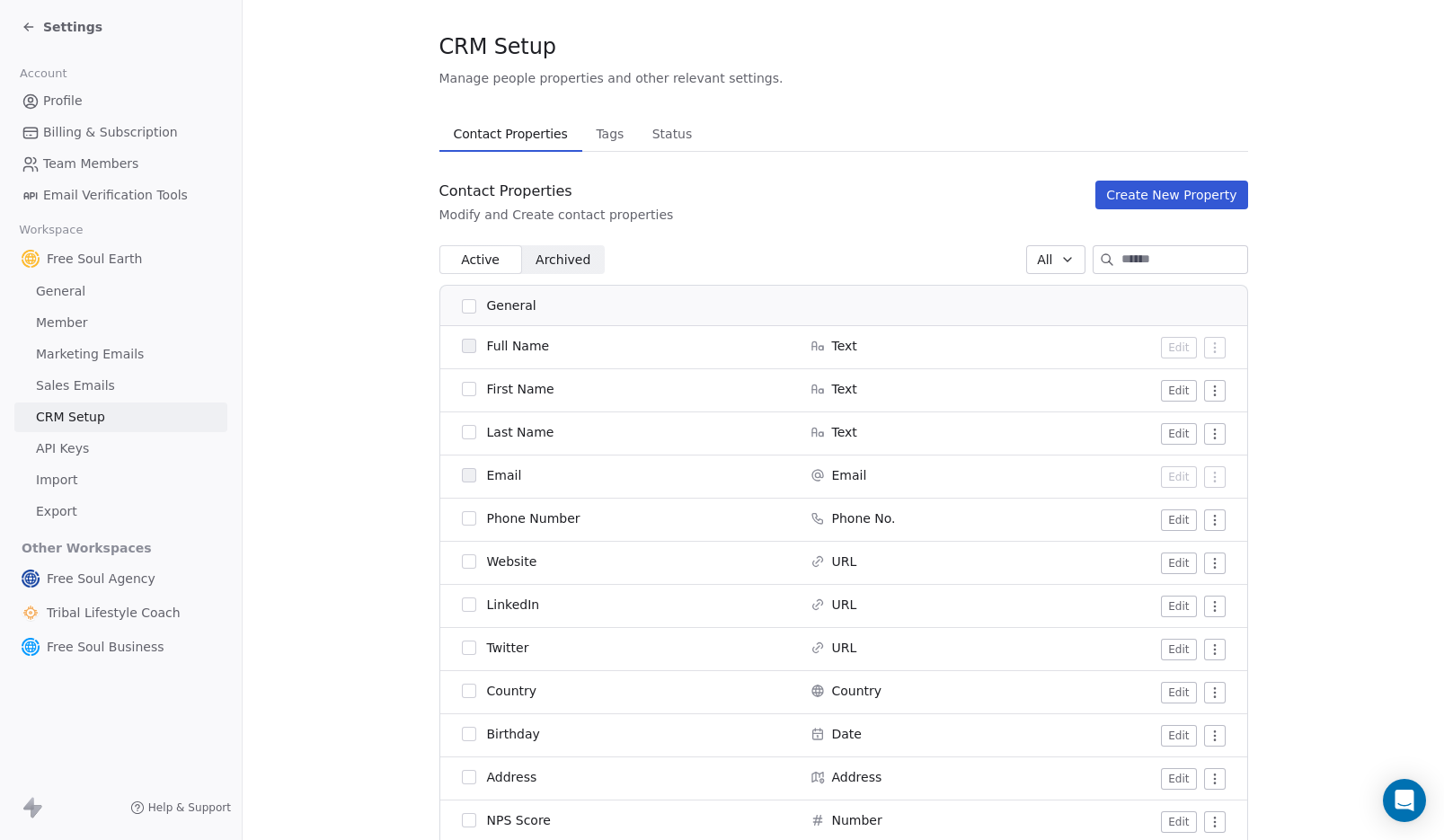
click at [462, 390] on button "button" at bounding box center [469, 389] width 14 height 14
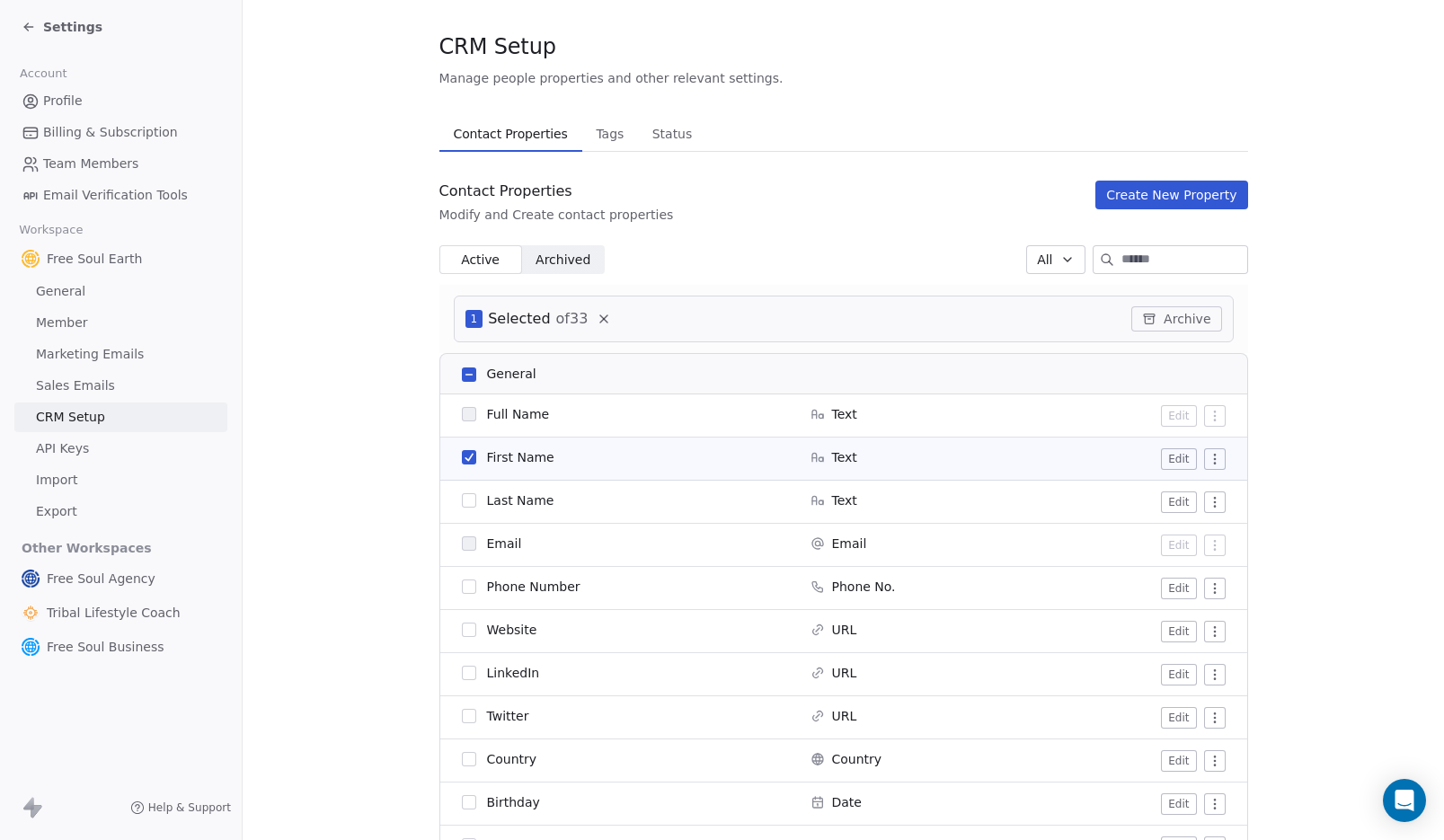
click at [462, 501] on button "button" at bounding box center [469, 500] width 14 height 14
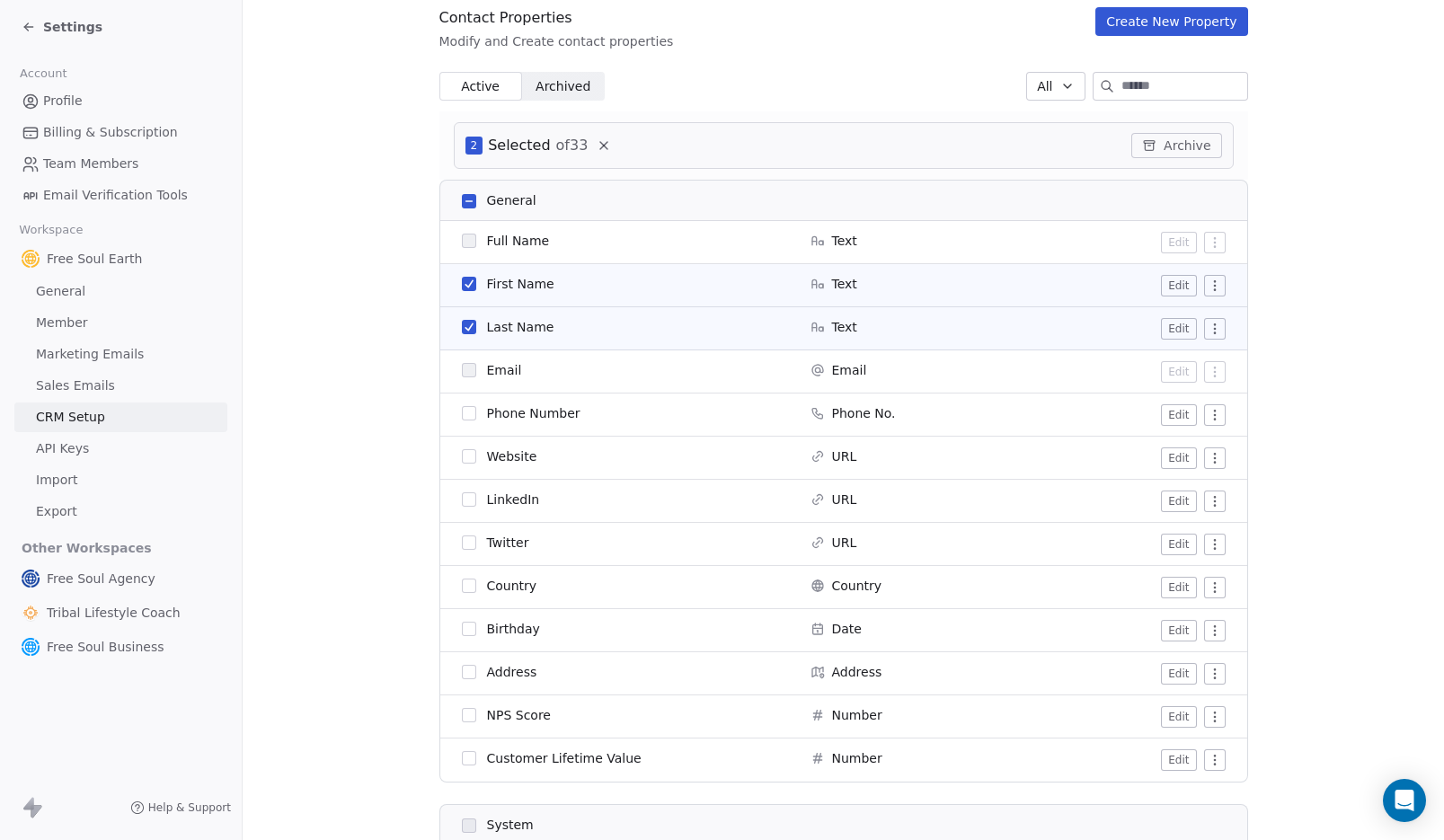
scroll to position [210, 0]
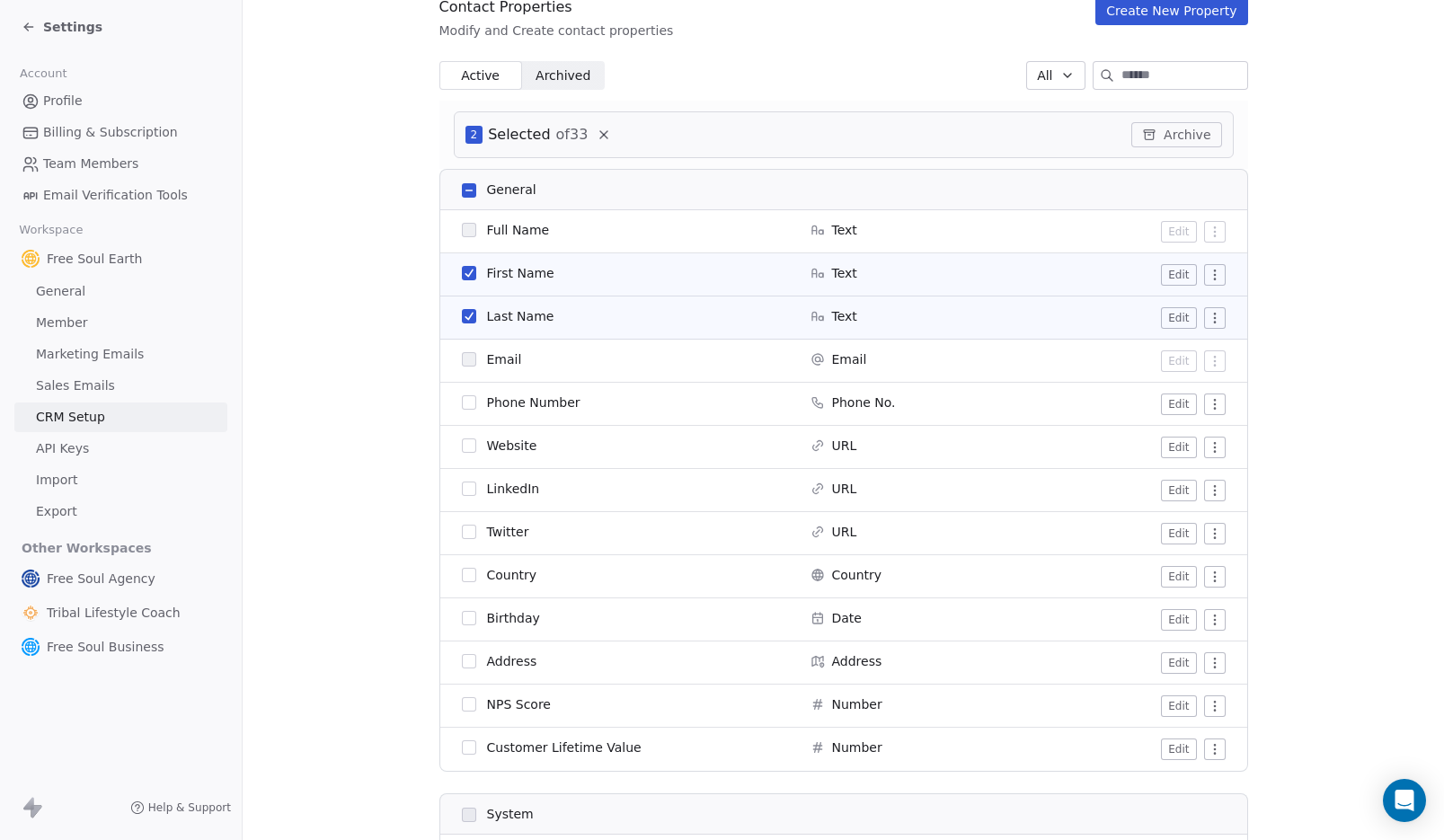
click at [462, 400] on button "button" at bounding box center [469, 403] width 14 height 14
click at [462, 443] on button "button" at bounding box center [469, 446] width 14 height 14
click at [462, 487] on button "button" at bounding box center [469, 488] width 14 height 14
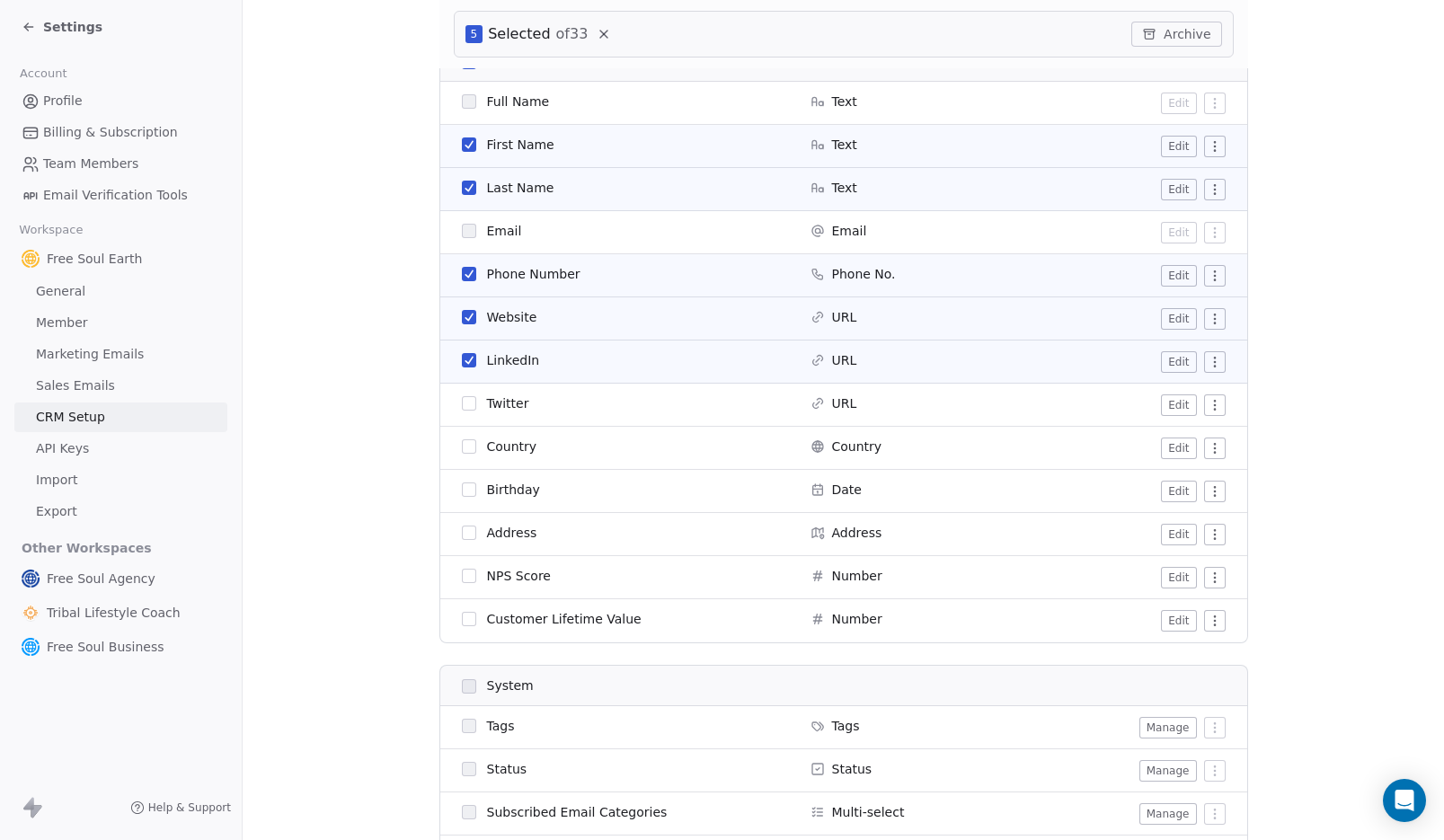
scroll to position [340, 0]
click at [462, 485] on button "button" at bounding box center [469, 488] width 14 height 14
click at [467, 532] on button "button" at bounding box center [469, 532] width 14 height 14
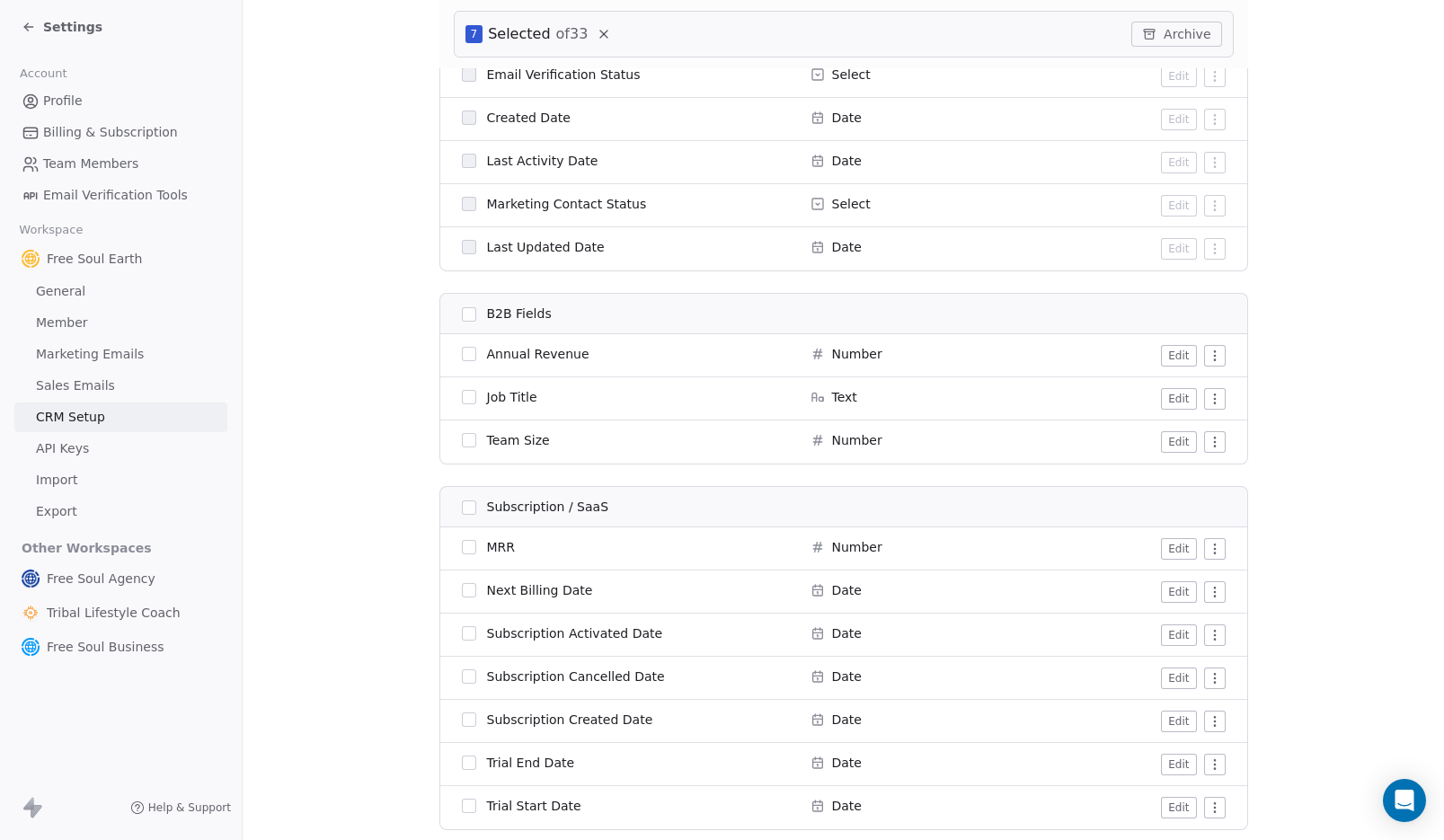
scroll to position [1275, 0]
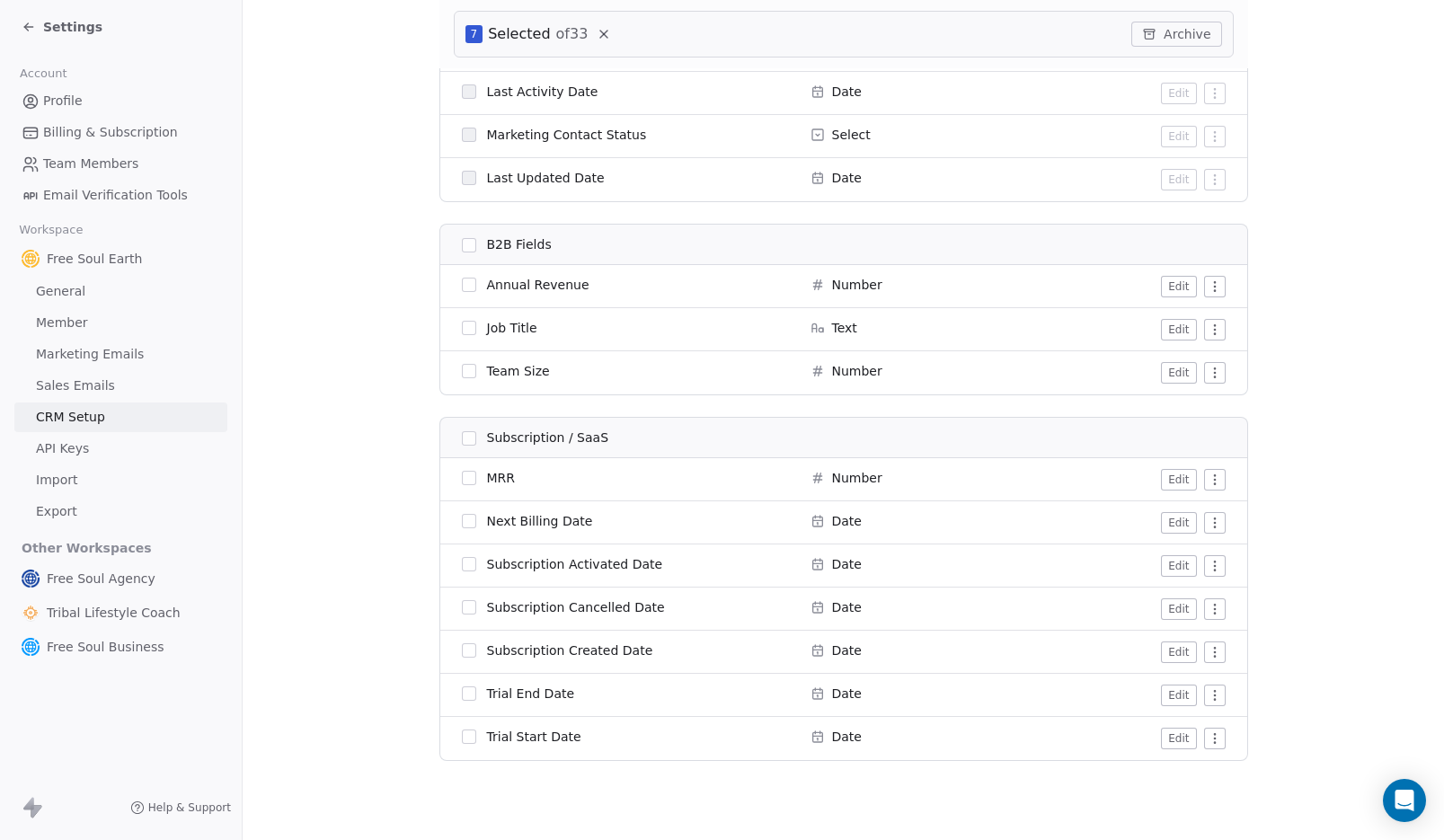
click at [464, 519] on button "button" at bounding box center [469, 521] width 14 height 14
click at [462, 564] on button "button" at bounding box center [469, 564] width 14 height 14
click at [462, 605] on button "button" at bounding box center [469, 607] width 14 height 14
click at [462, 692] on button "button" at bounding box center [469, 693] width 14 height 14
click at [1175, 480] on button "Edit" at bounding box center [1179, 479] width 35 height 22
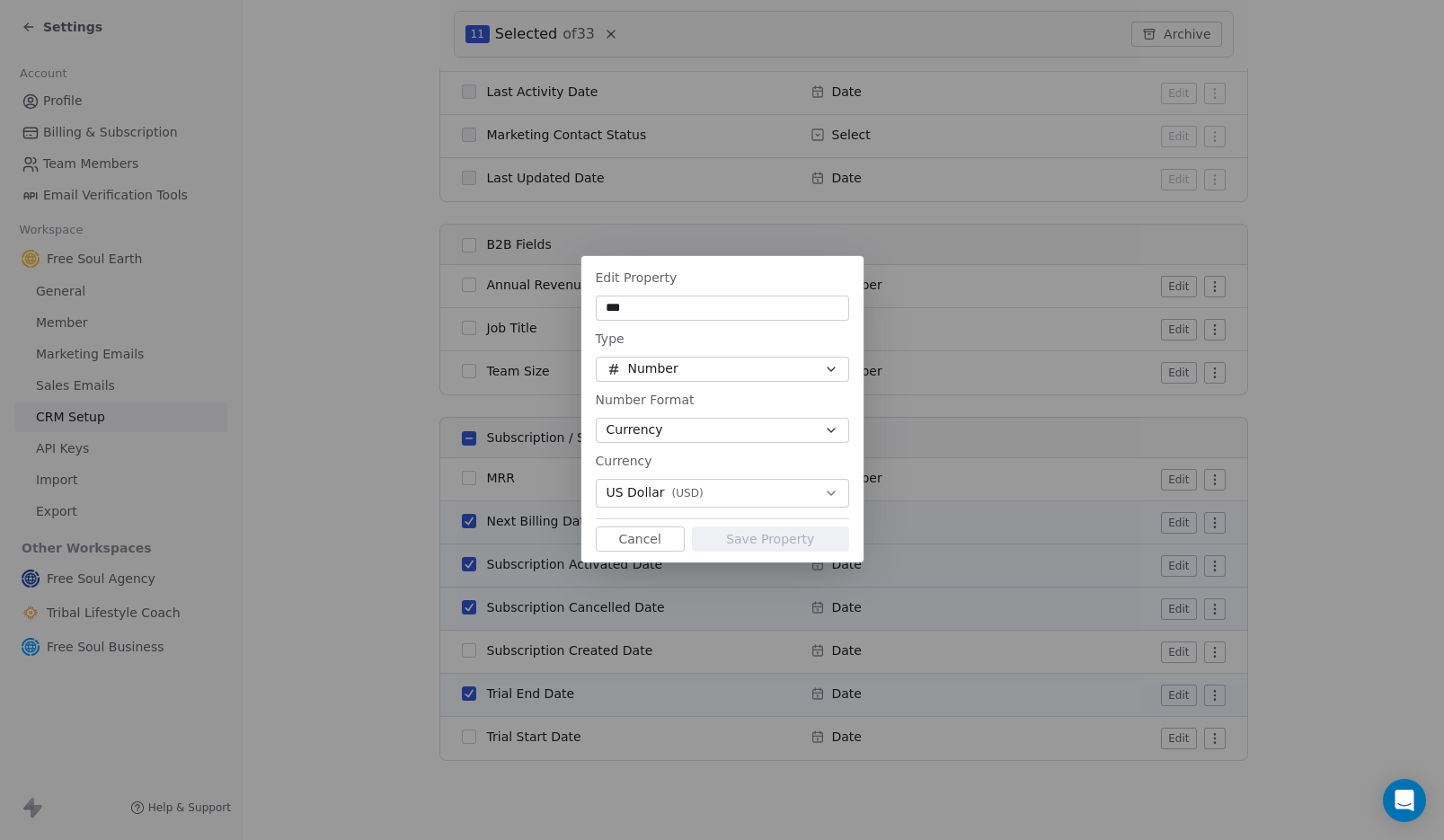
click at [663, 306] on input "***" at bounding box center [722, 308] width 247 height 18
type input "****"
click at [713, 365] on button "Number" at bounding box center [722, 370] width 254 height 25
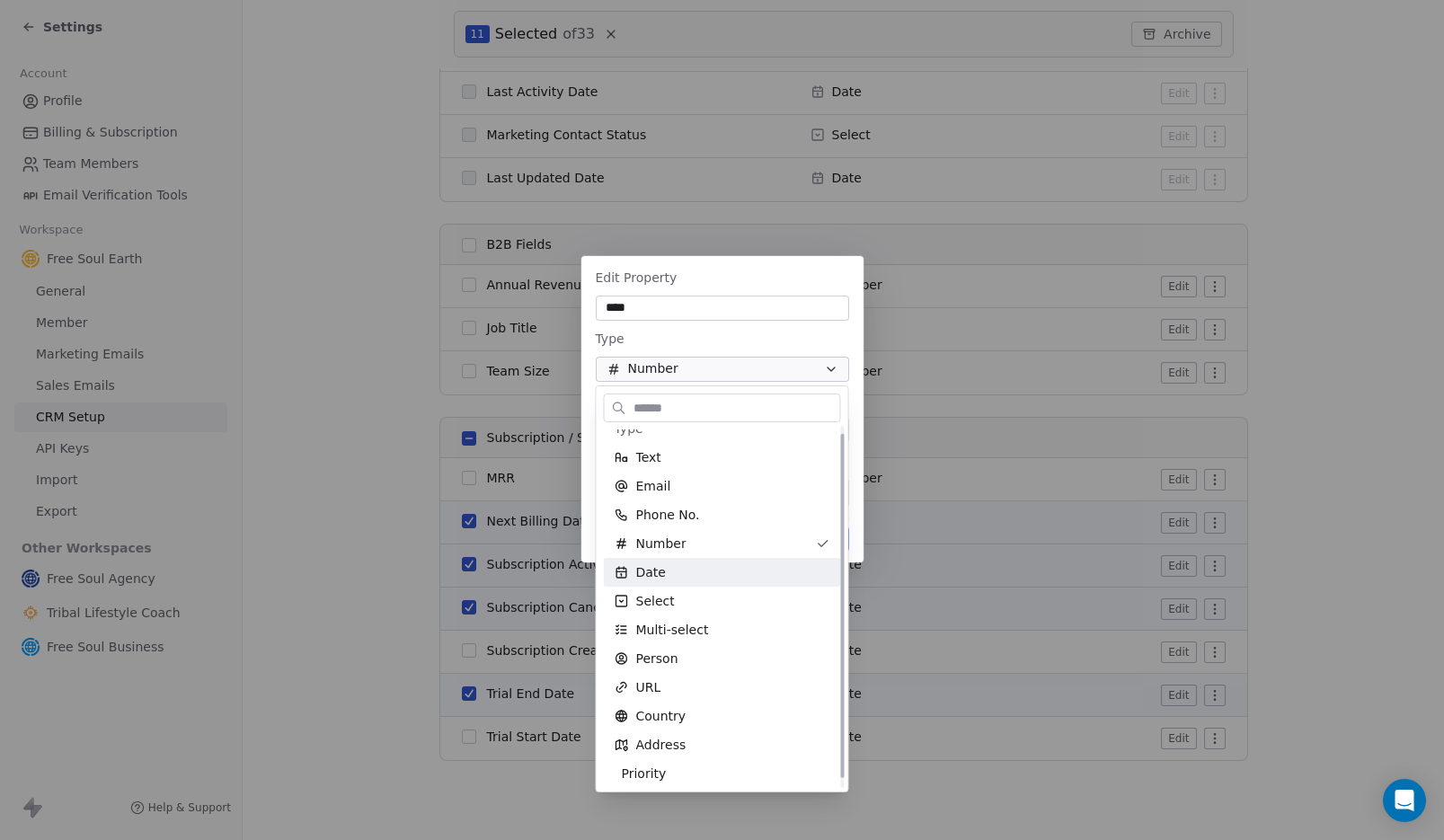
scroll to position [18, 0]
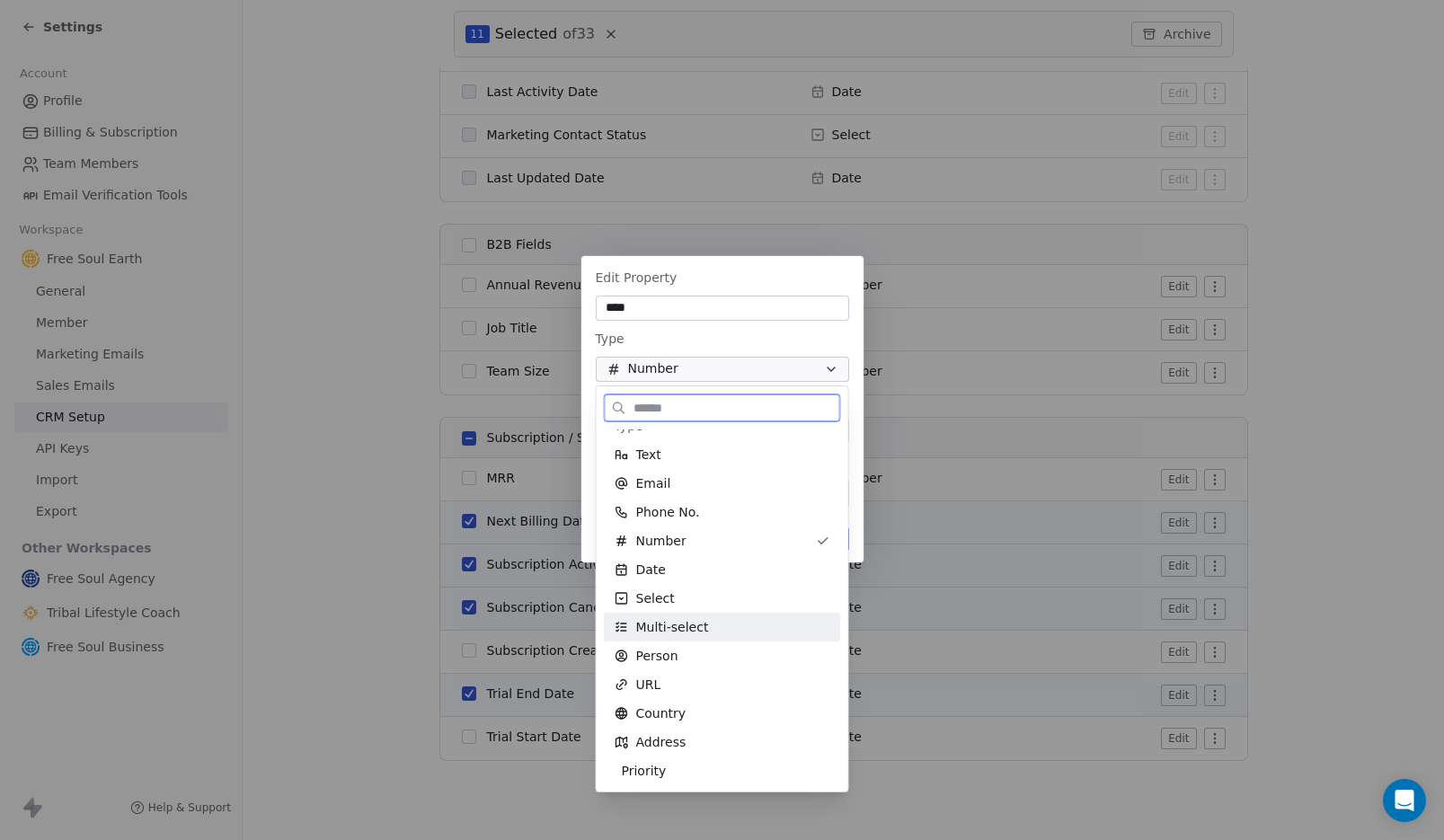
click at [694, 621] on span "Multi-select" at bounding box center [672, 627] width 73 height 18
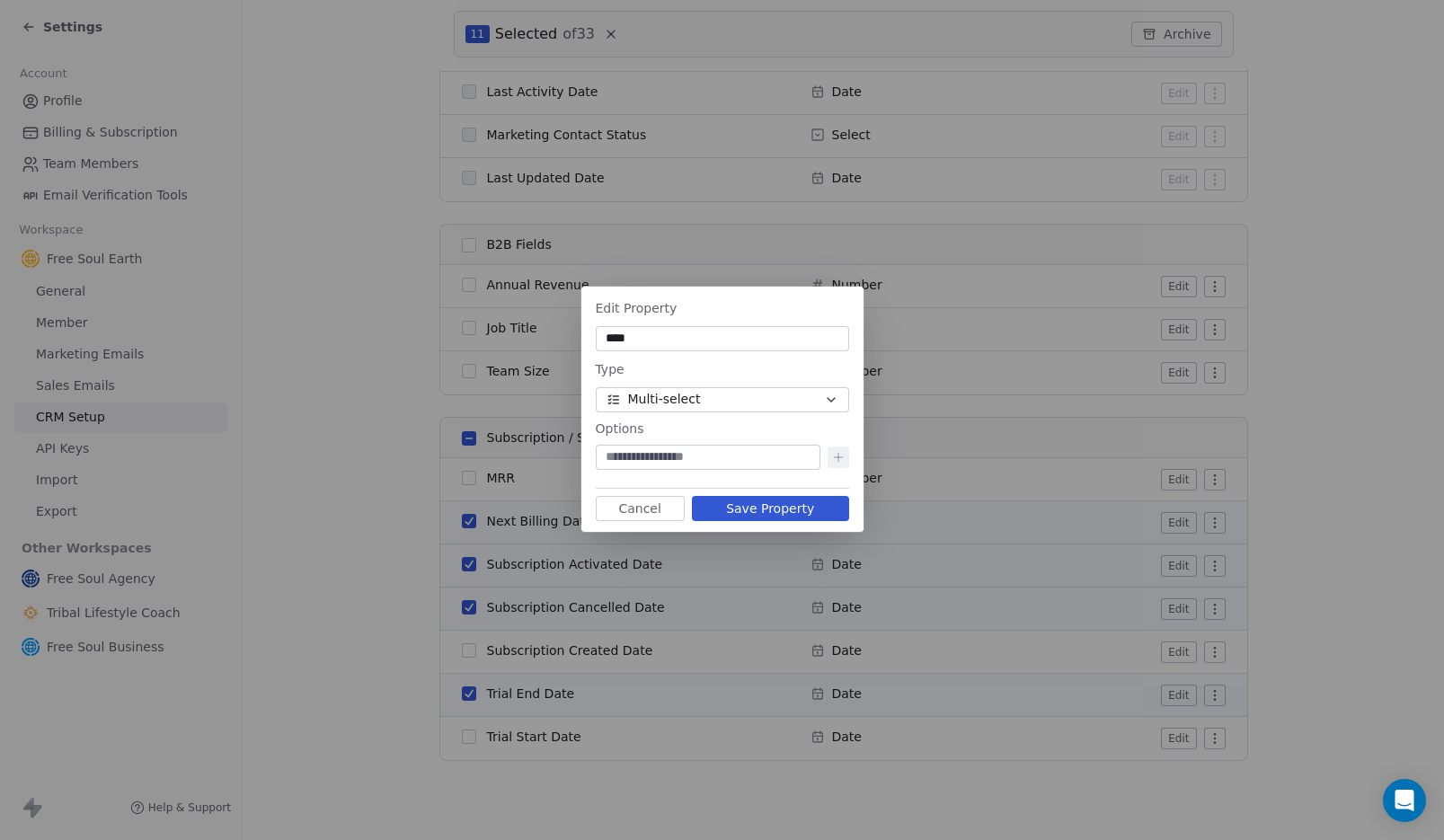
click at [754, 457] on input at bounding box center [708, 457] width 218 height 18
type input "*****"
click at [839, 457] on icon at bounding box center [839, 457] width 14 height 14
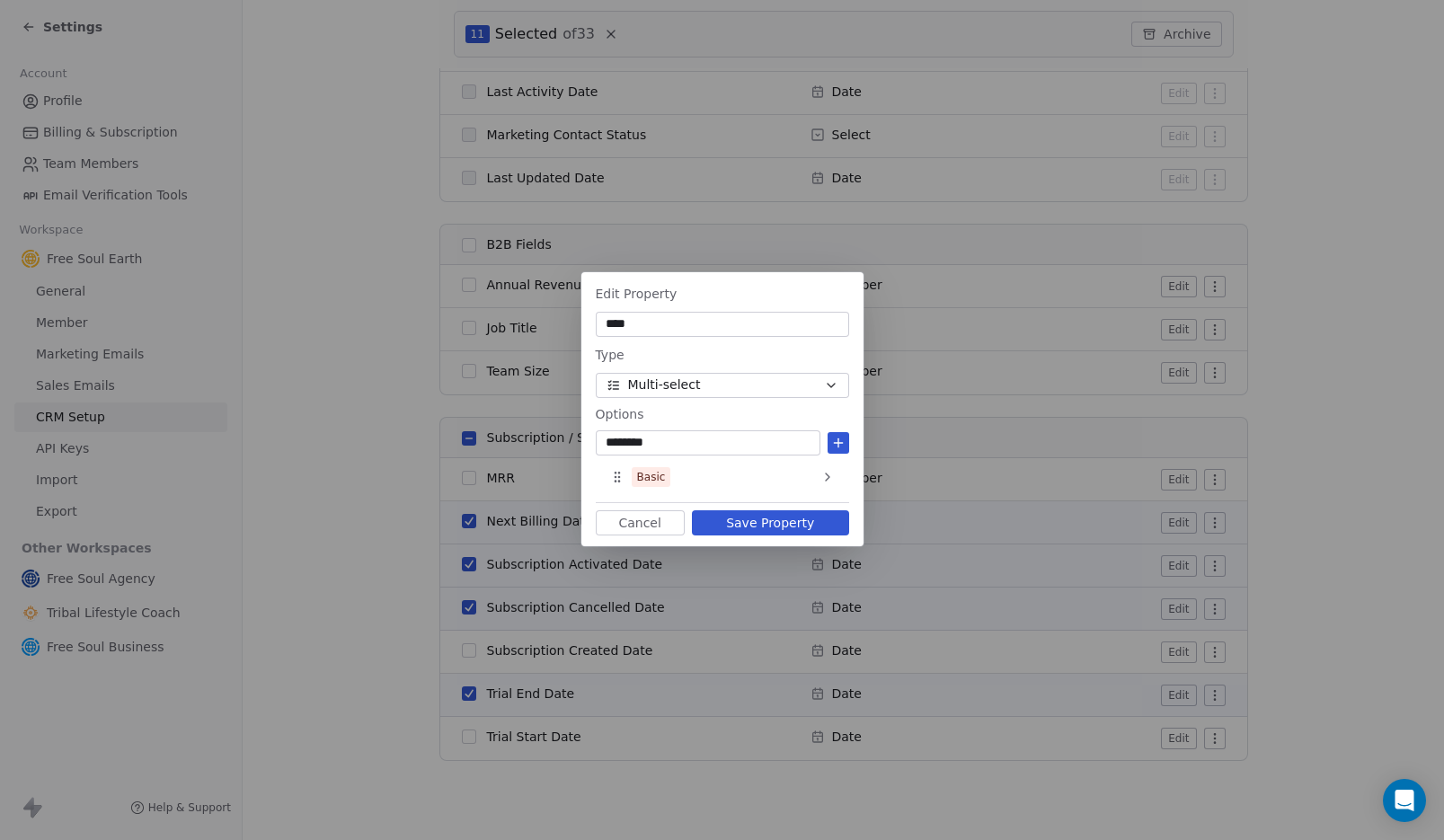
type input "********"
click at [832, 442] on icon at bounding box center [839, 443] width 14 height 14
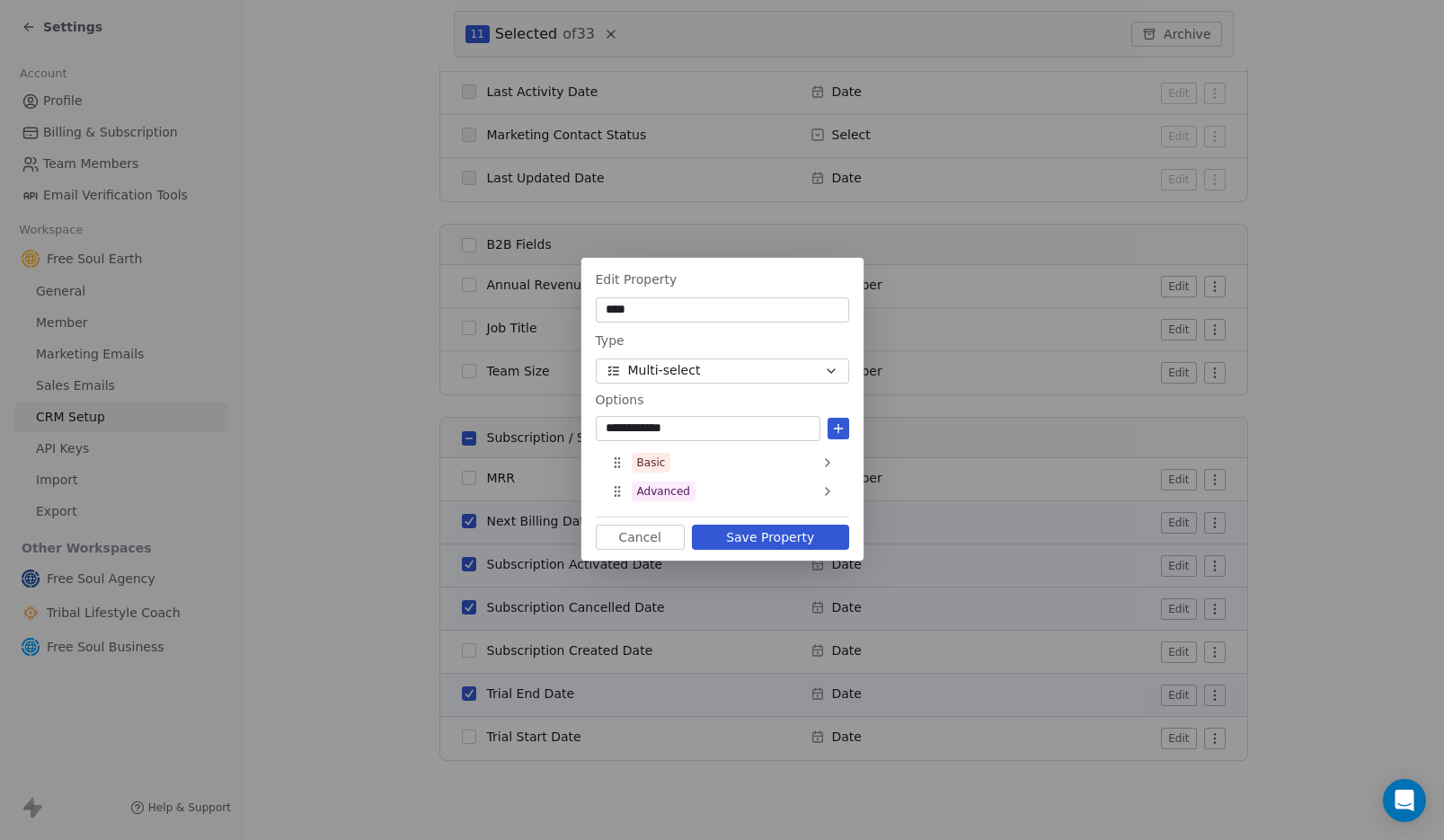
type input "**********"
click at [835, 433] on icon at bounding box center [839, 429] width 14 height 14
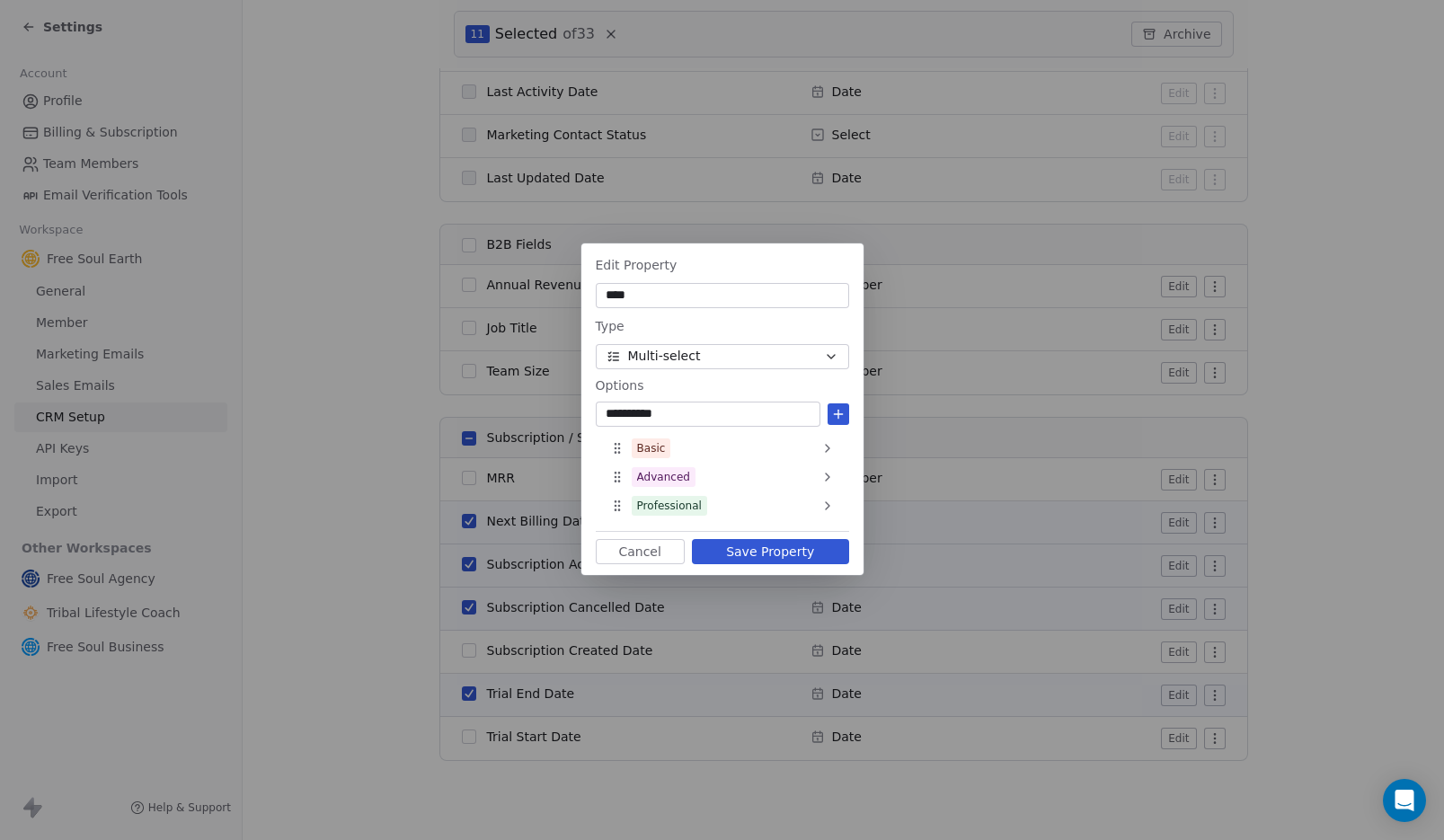
type input "**********"
click at [836, 415] on icon at bounding box center [838, 415] width 8 height 0
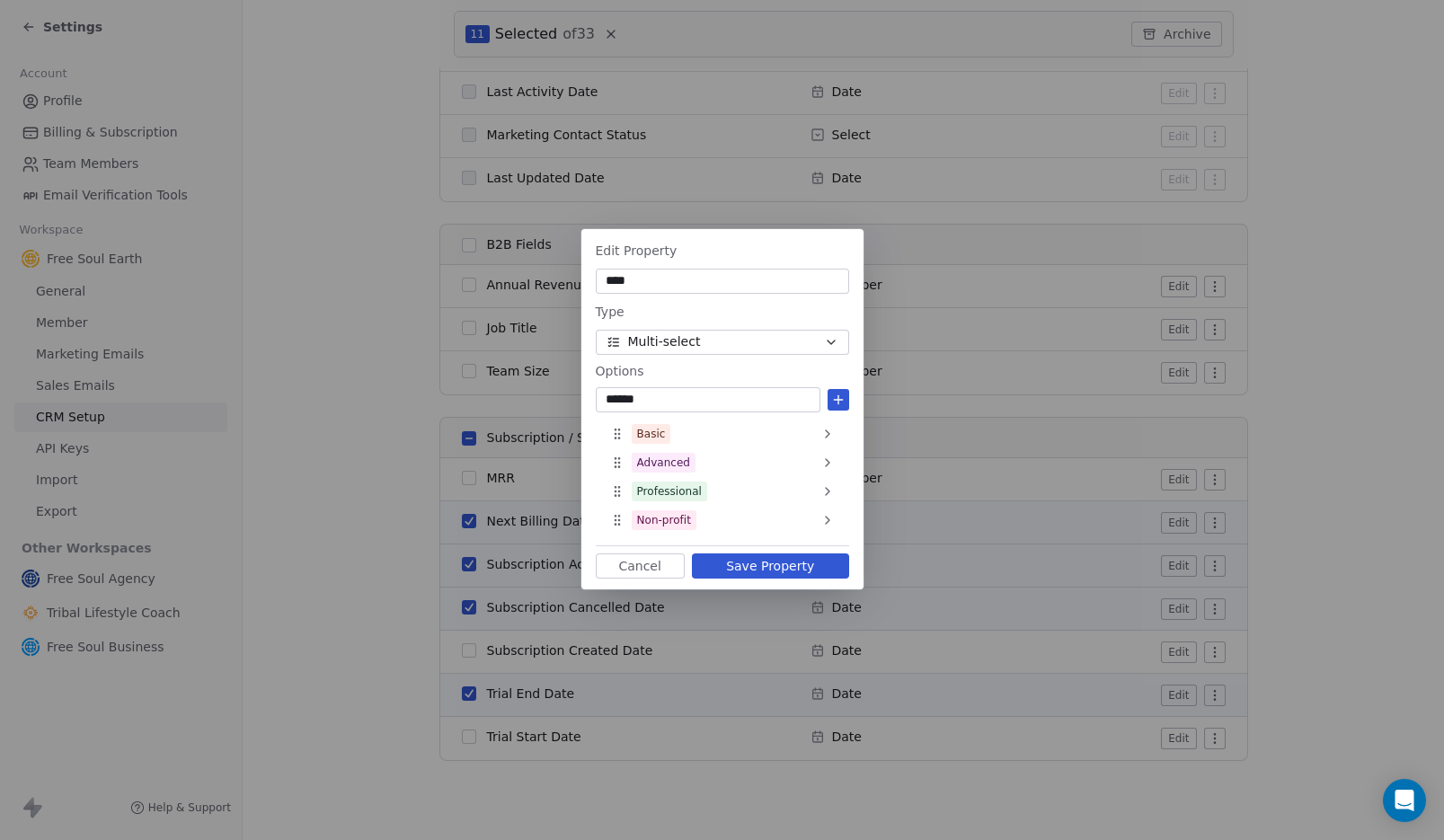
drag, startPoint x: 695, startPoint y: 402, endPoint x: 537, endPoint y: 394, distance: 158.2
click at [537, 394] on div "Edit Property **** Type Multi-select Options ****** Basic Advanced Professional…" at bounding box center [722, 420] width 1444 height 440
type input "*****"
click at [839, 403] on icon at bounding box center [839, 400] width 14 height 14
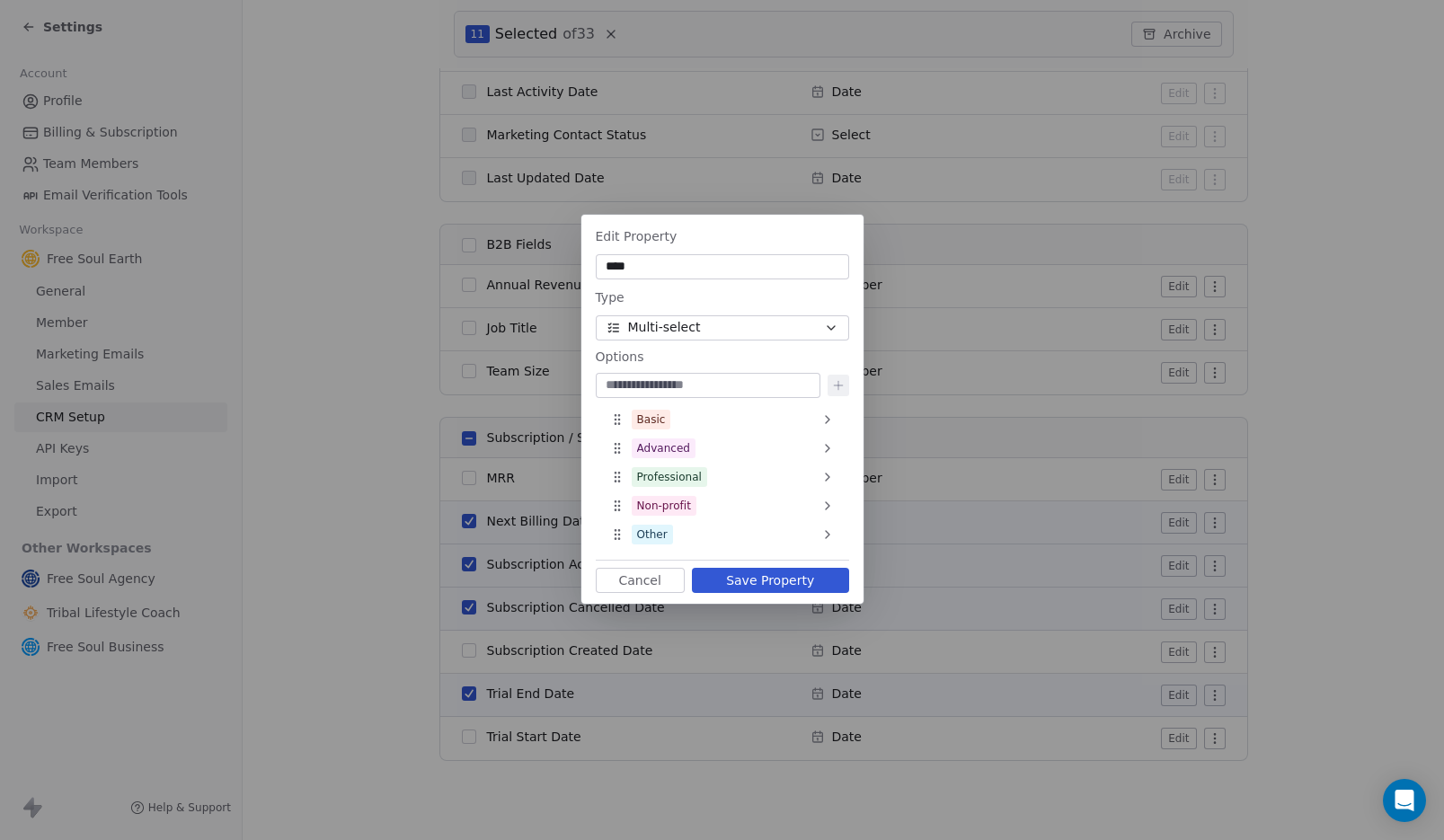
click at [615, 267] on input "****" at bounding box center [722, 267] width 247 height 18
click at [609, 269] on input "*****" at bounding box center [722, 267] width 247 height 18
click at [789, 582] on button "Save Property" at bounding box center [770, 580] width 157 height 25
type input "***"
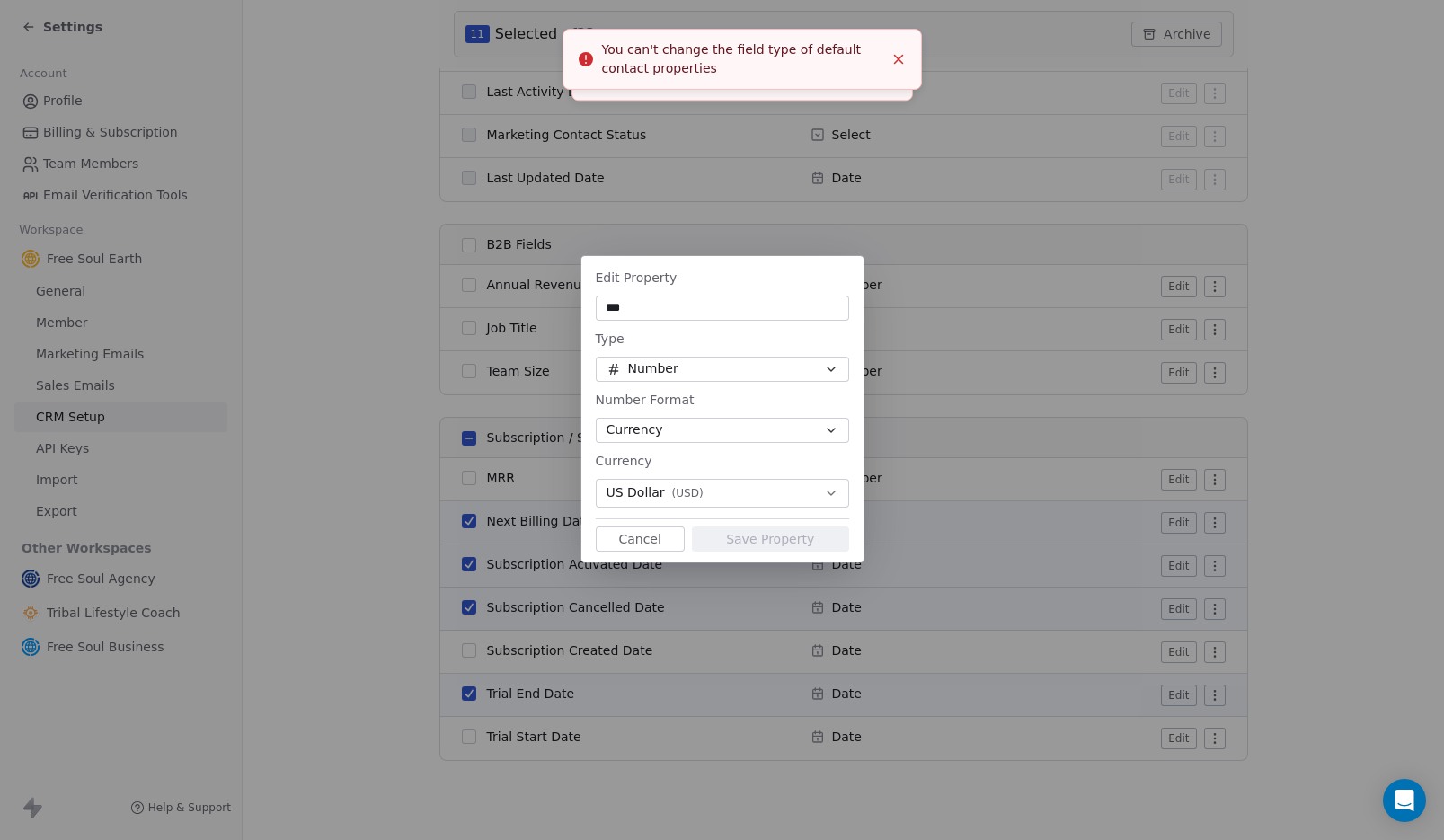
click at [722, 344] on div "Type" at bounding box center [722, 339] width 254 height 22
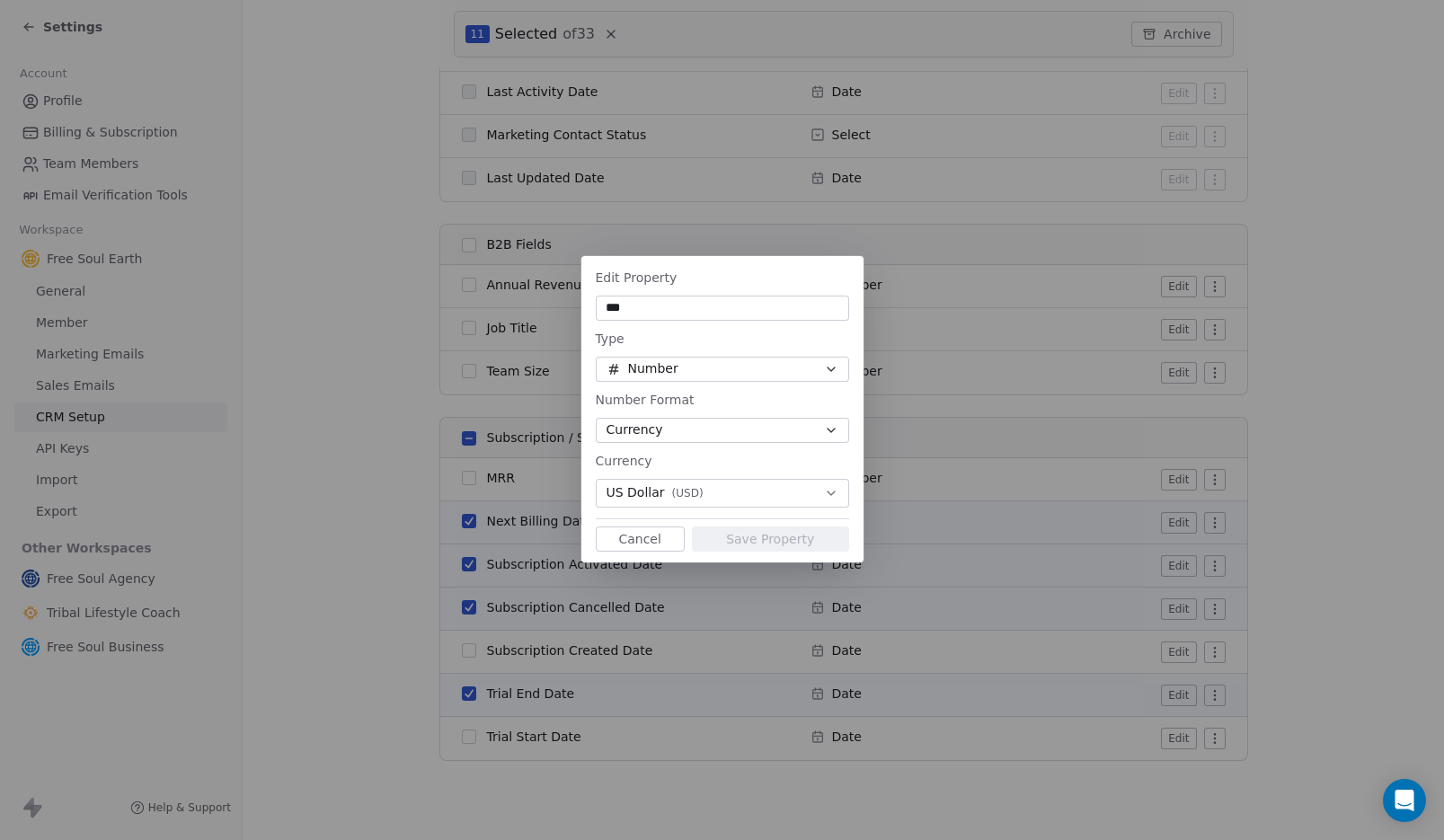
click at [647, 543] on button "Cancel" at bounding box center [640, 539] width 89 height 25
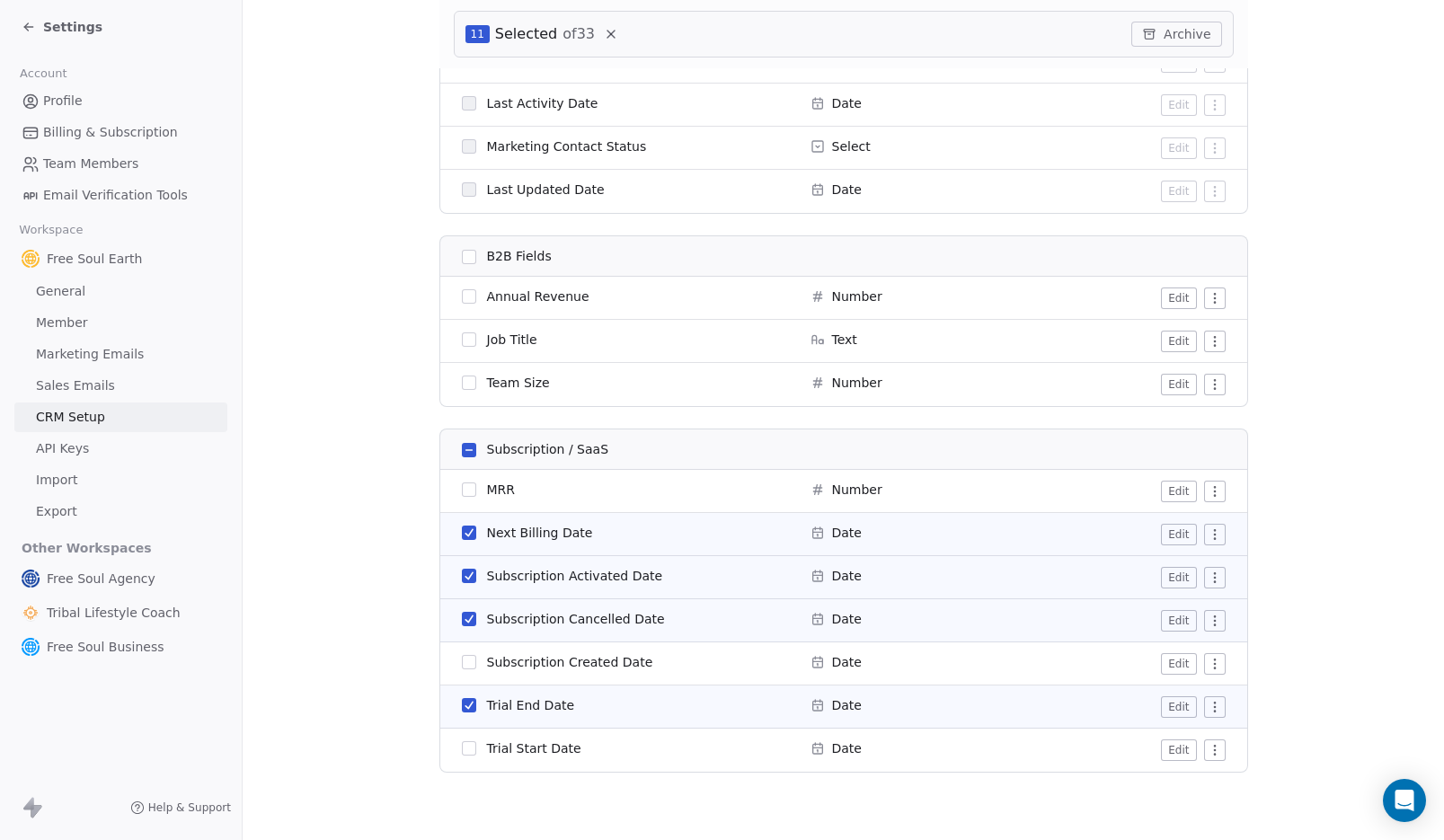
scroll to position [1275, 0]
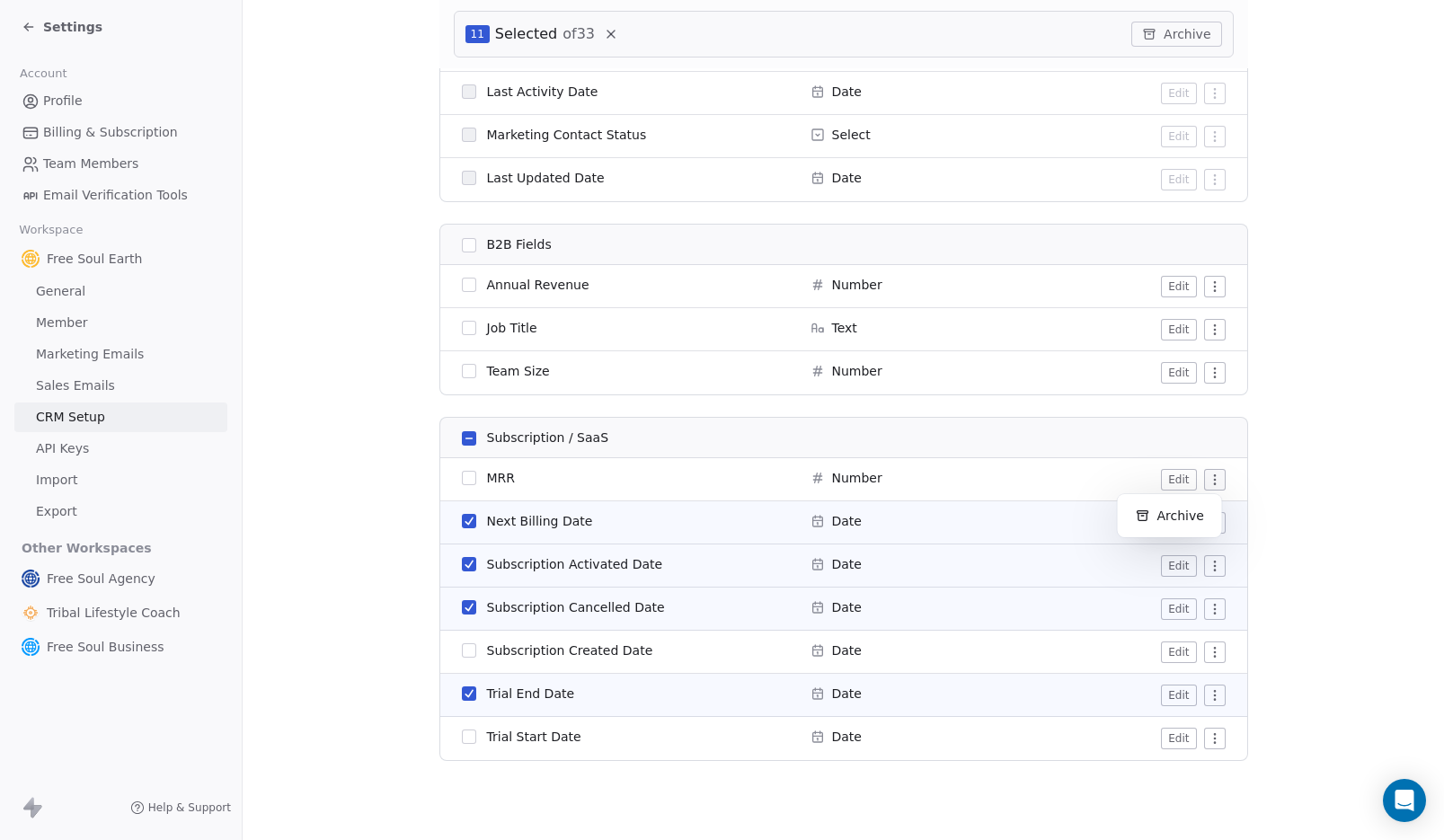
click at [1203, 477] on html "Settings Account Profile Billing & Subscription Team Members Email Verification…" at bounding box center [722, 420] width 1444 height 840
click at [1171, 483] on html "Settings Account Profile Billing & Subscription Team Members Email Verification…" at bounding box center [722, 420] width 1444 height 840
click at [1171, 481] on button "Edit" at bounding box center [1179, 479] width 35 height 22
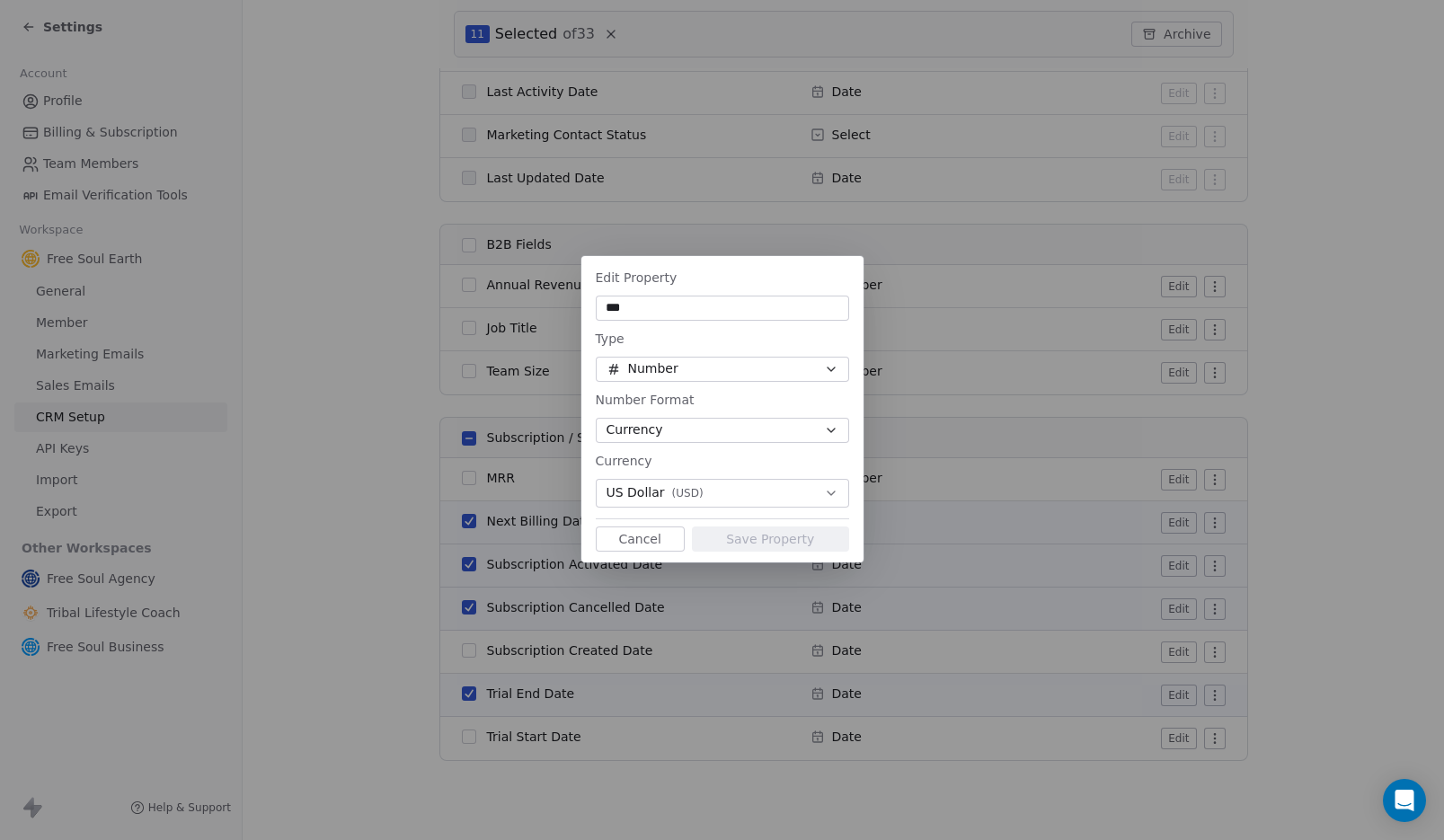
click at [684, 493] on span "( USD )" at bounding box center [687, 493] width 31 height 14
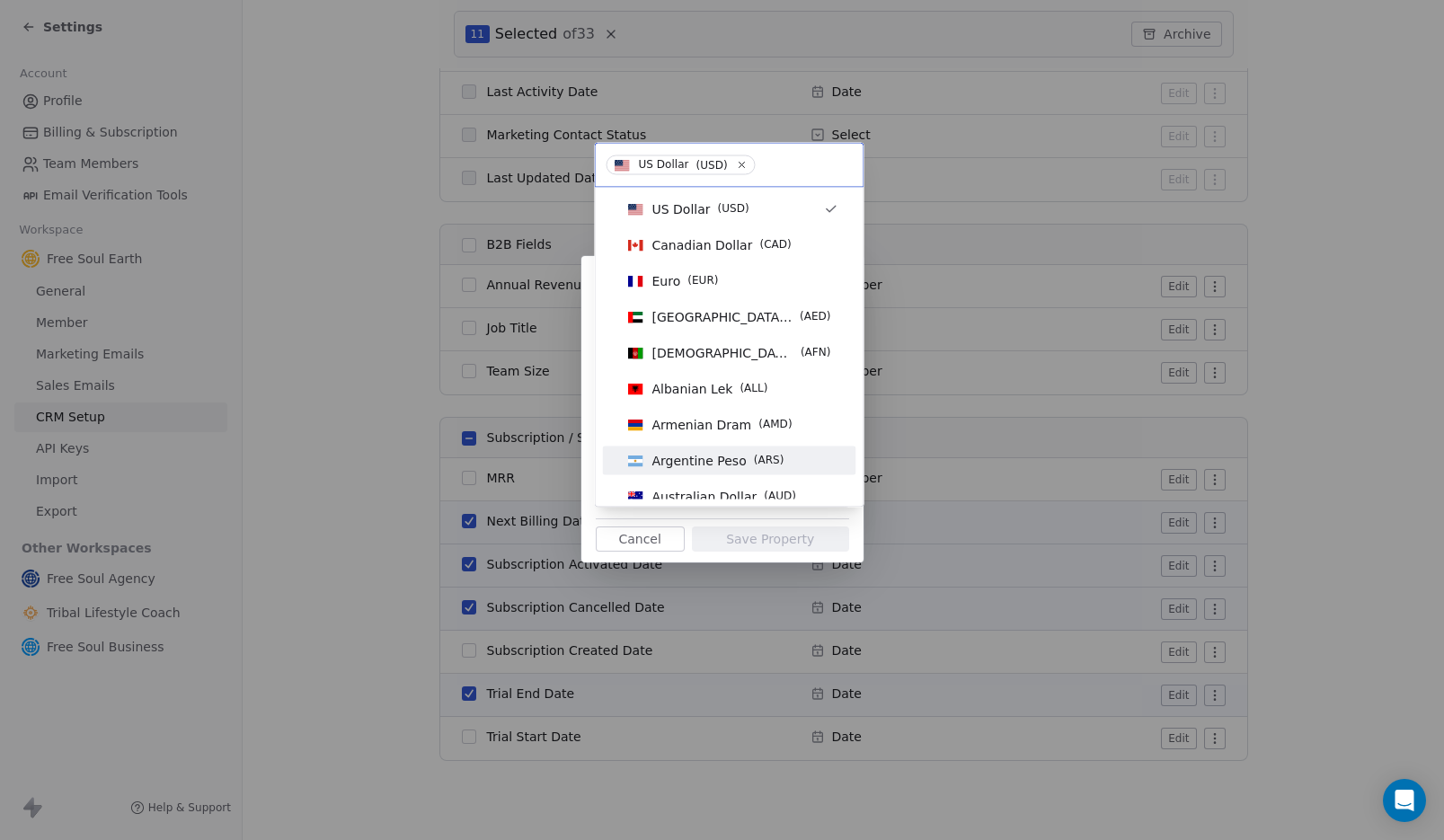
click at [585, 462] on div "Edit Property *** Type Number Number Format Currency Currency US Dollar ( USD )…" at bounding box center [722, 420] width 1444 height 386
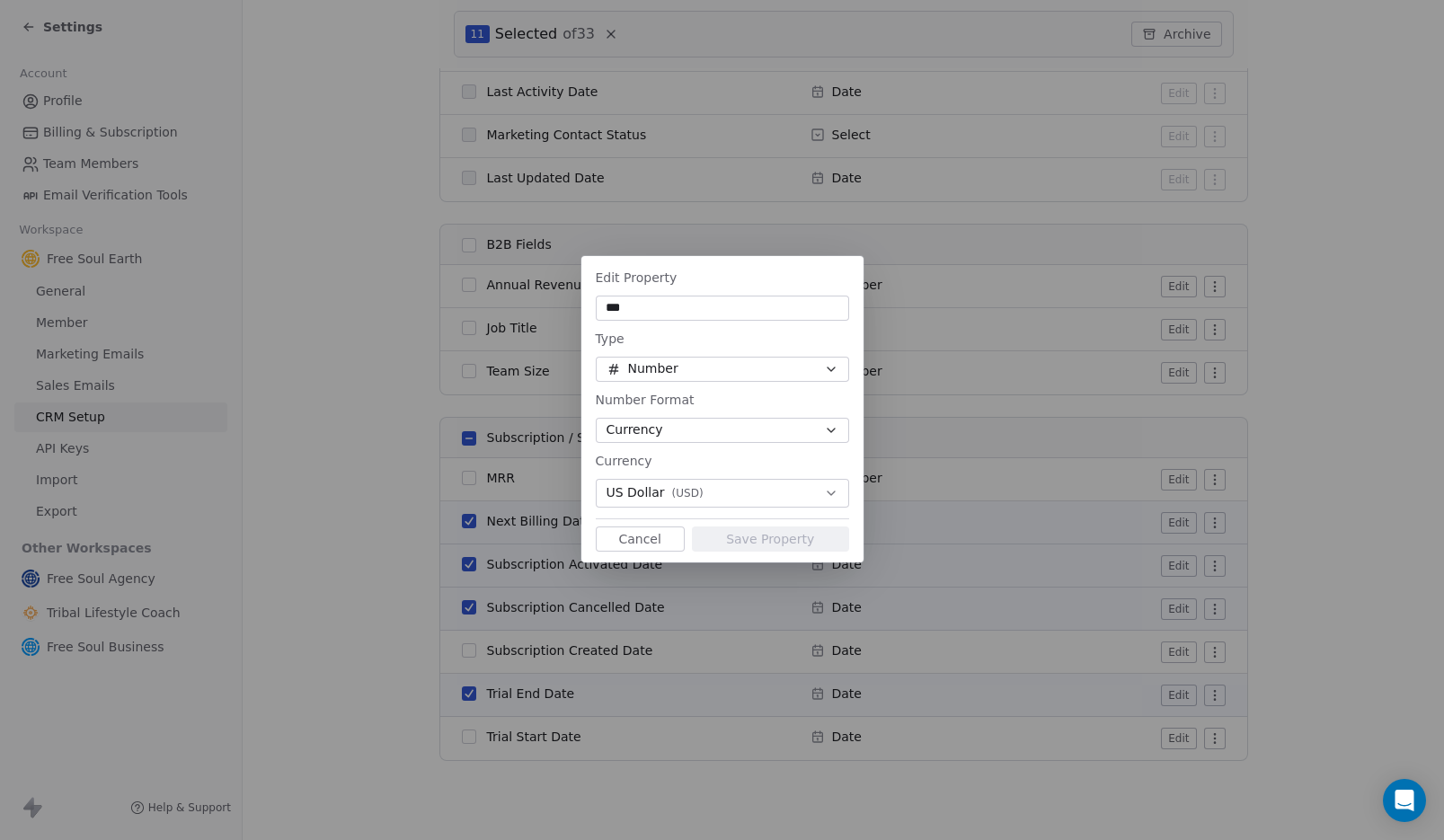
click at [664, 364] on span "Number" at bounding box center [653, 369] width 50 height 19
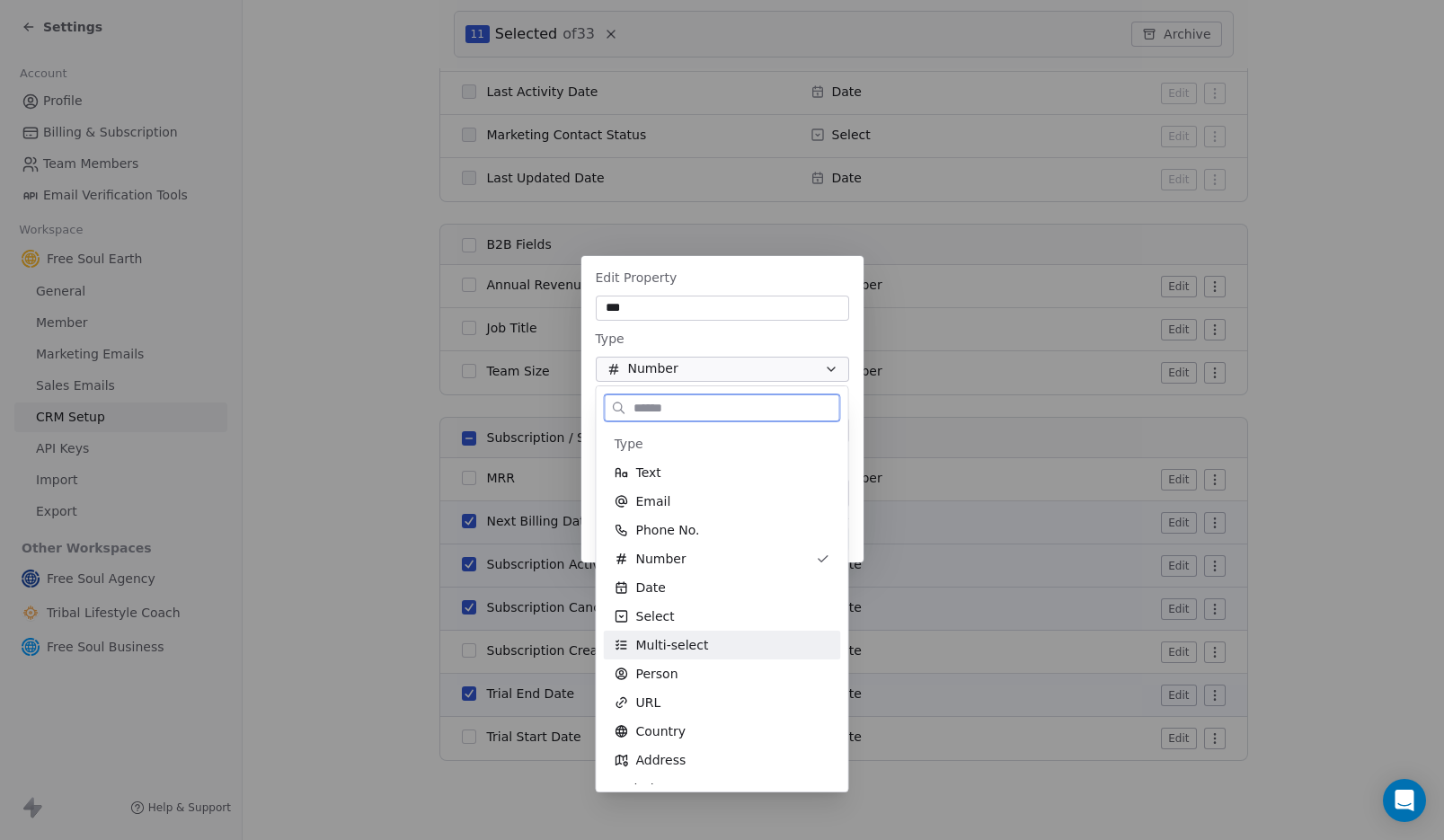
click at [664, 646] on span "Multi-select" at bounding box center [672, 645] width 73 height 18
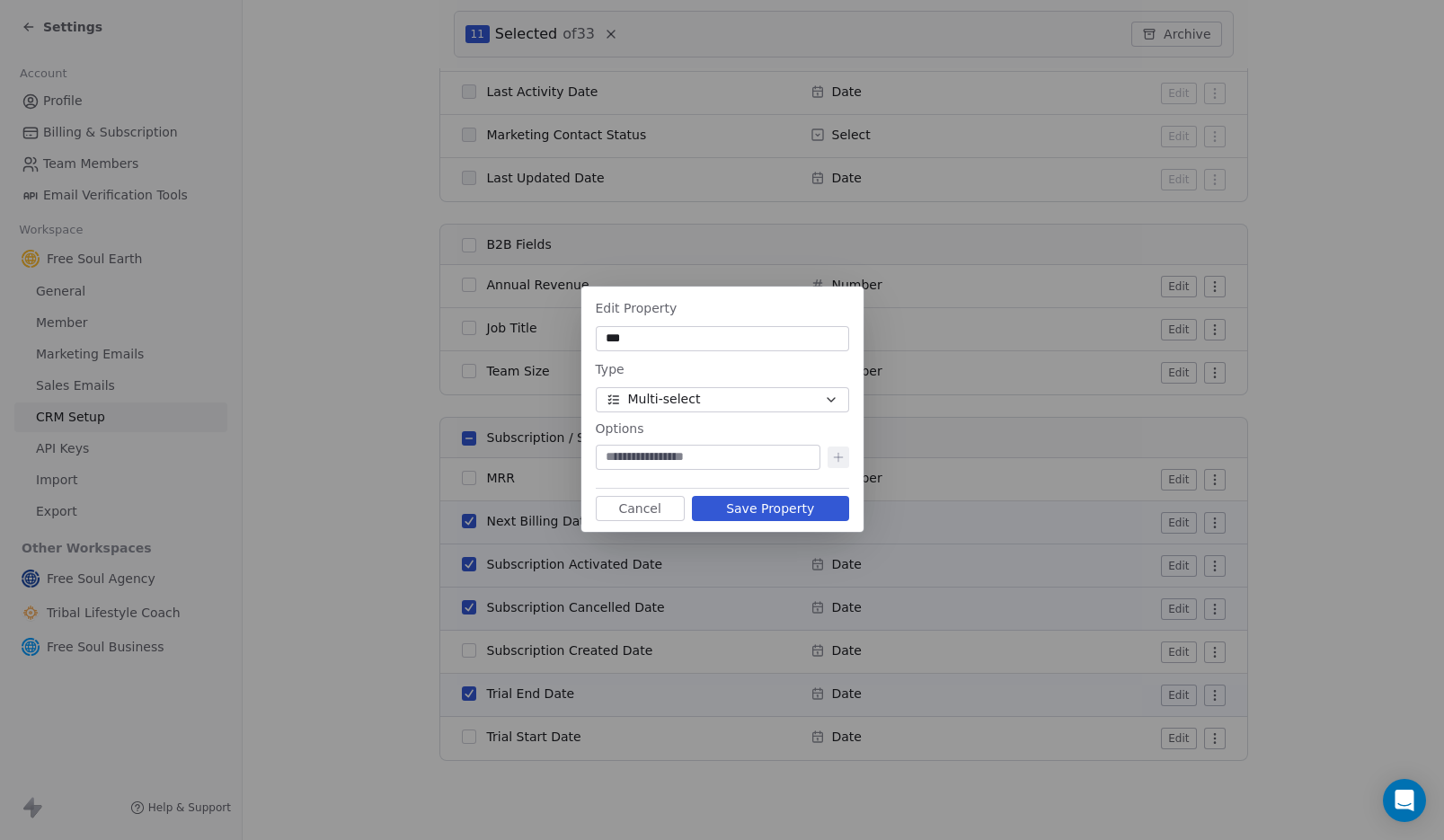
click at [783, 505] on button "Save Property" at bounding box center [770, 508] width 157 height 25
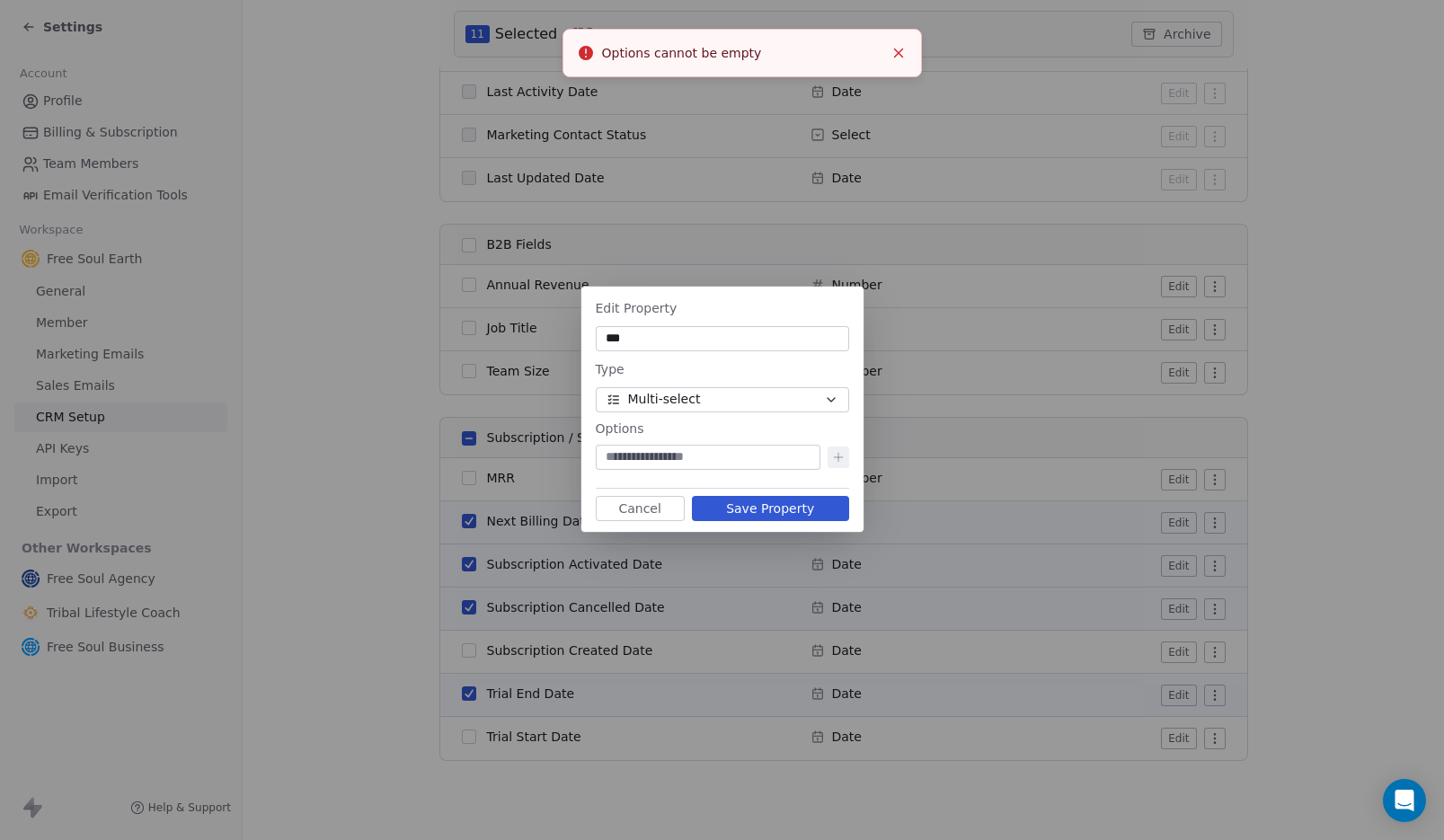
click at [692, 465] on input at bounding box center [708, 457] width 218 height 18
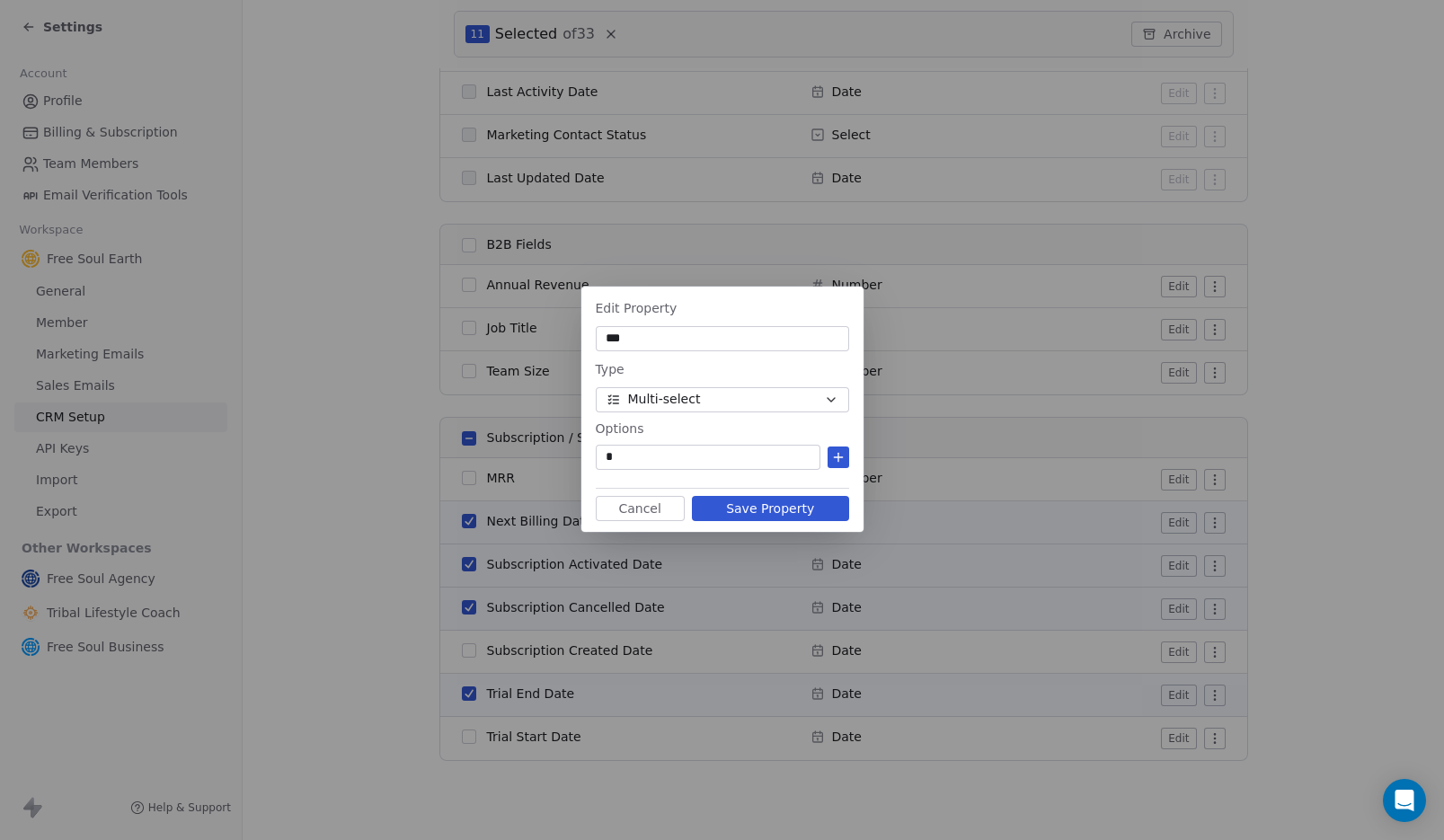
type input "*"
click at [837, 455] on icon at bounding box center [839, 457] width 14 height 14
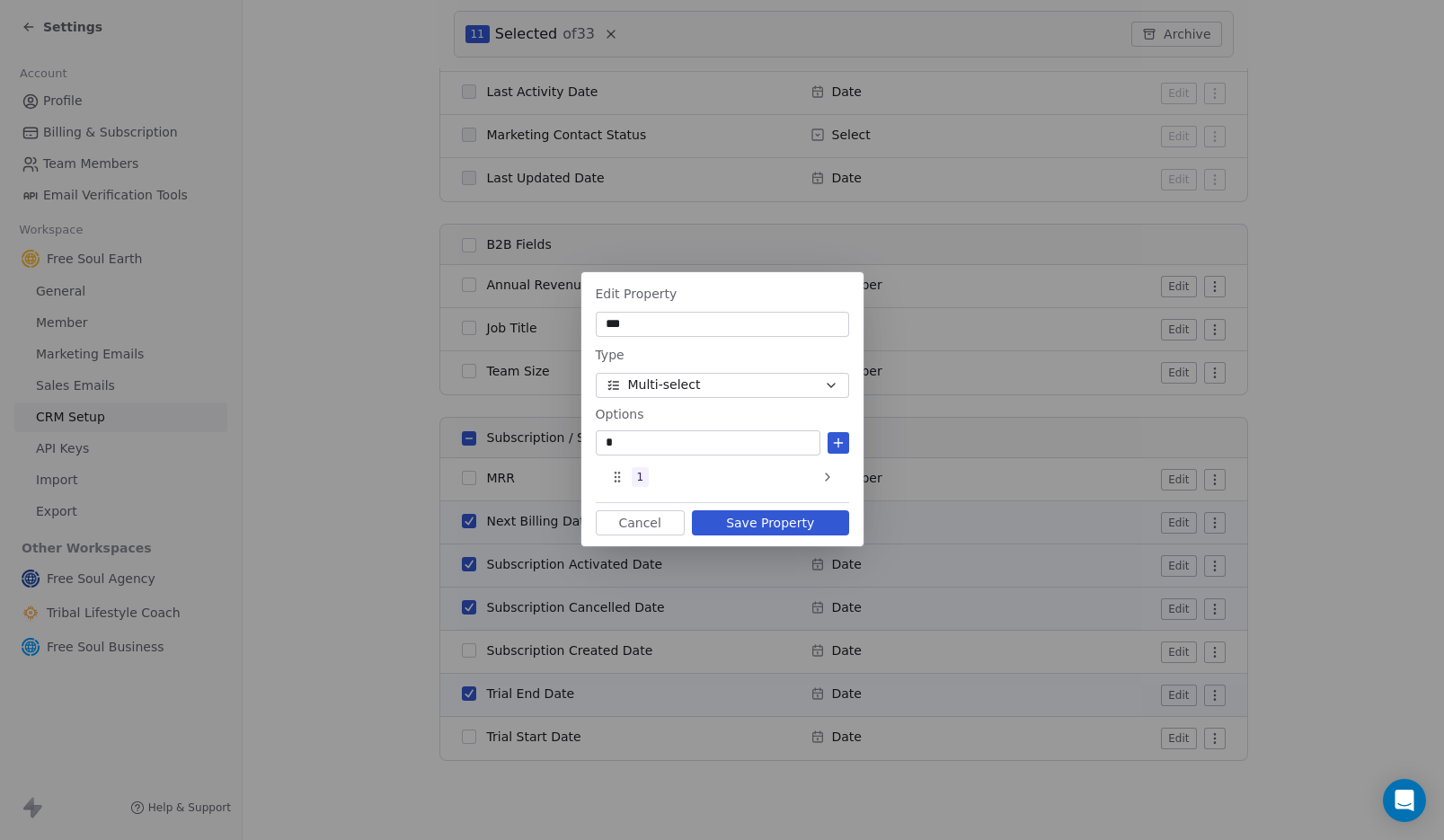
type input "*"
click at [844, 442] on icon at bounding box center [839, 443] width 14 height 14
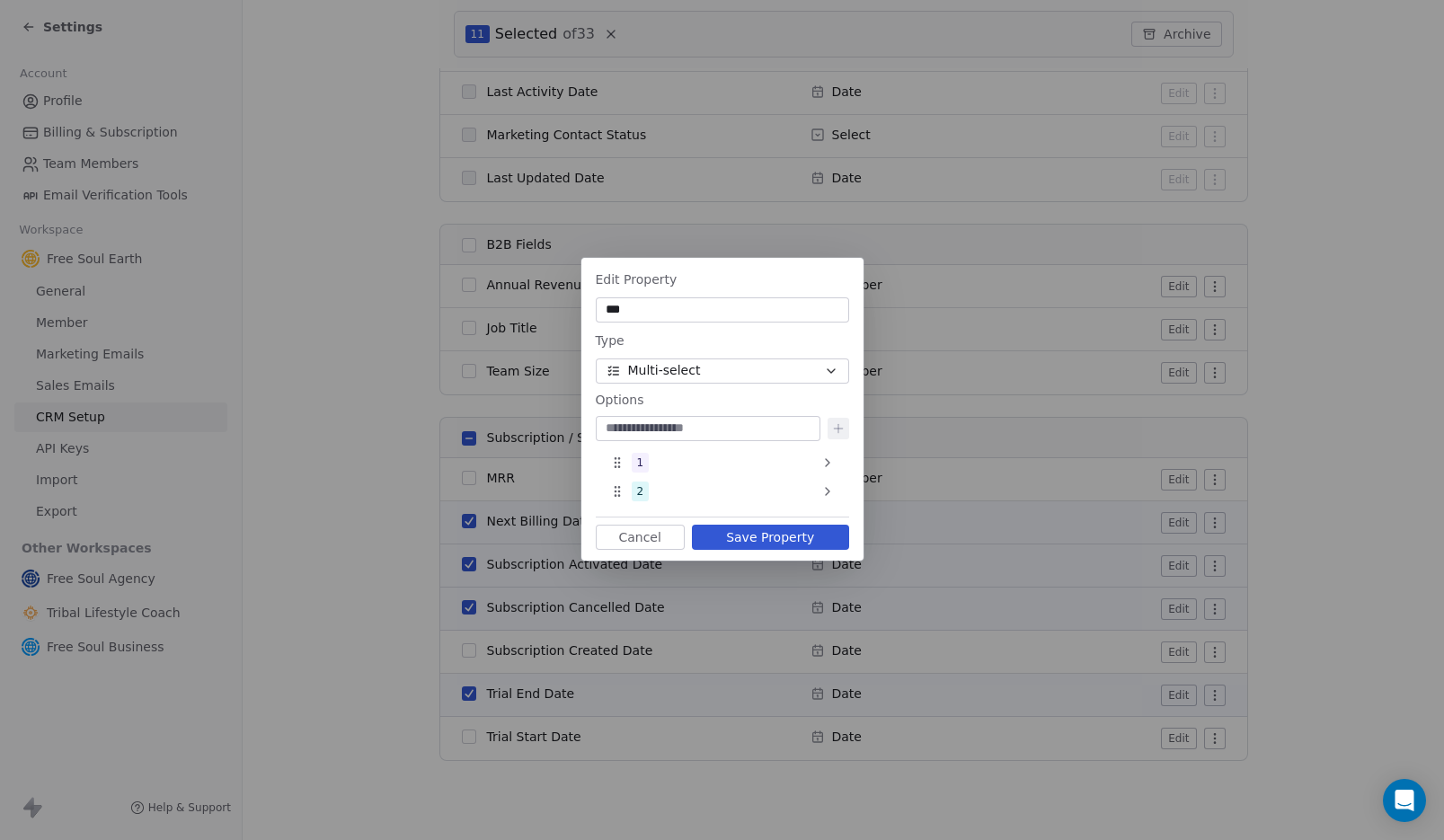
click at [785, 542] on button "Save Property" at bounding box center [770, 537] width 157 height 25
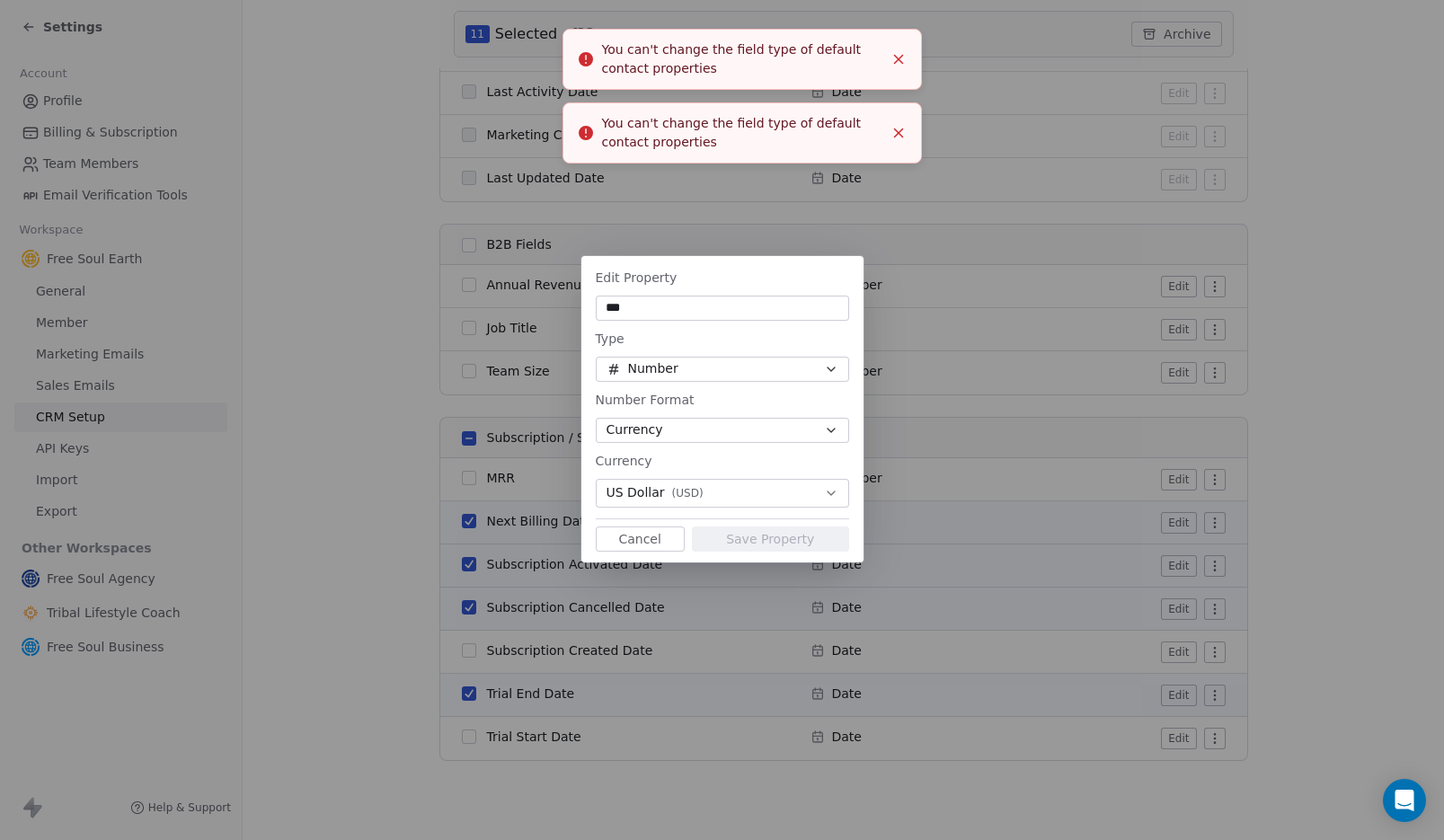
click at [900, 57] on line "Close toast" at bounding box center [898, 59] width 8 height 8
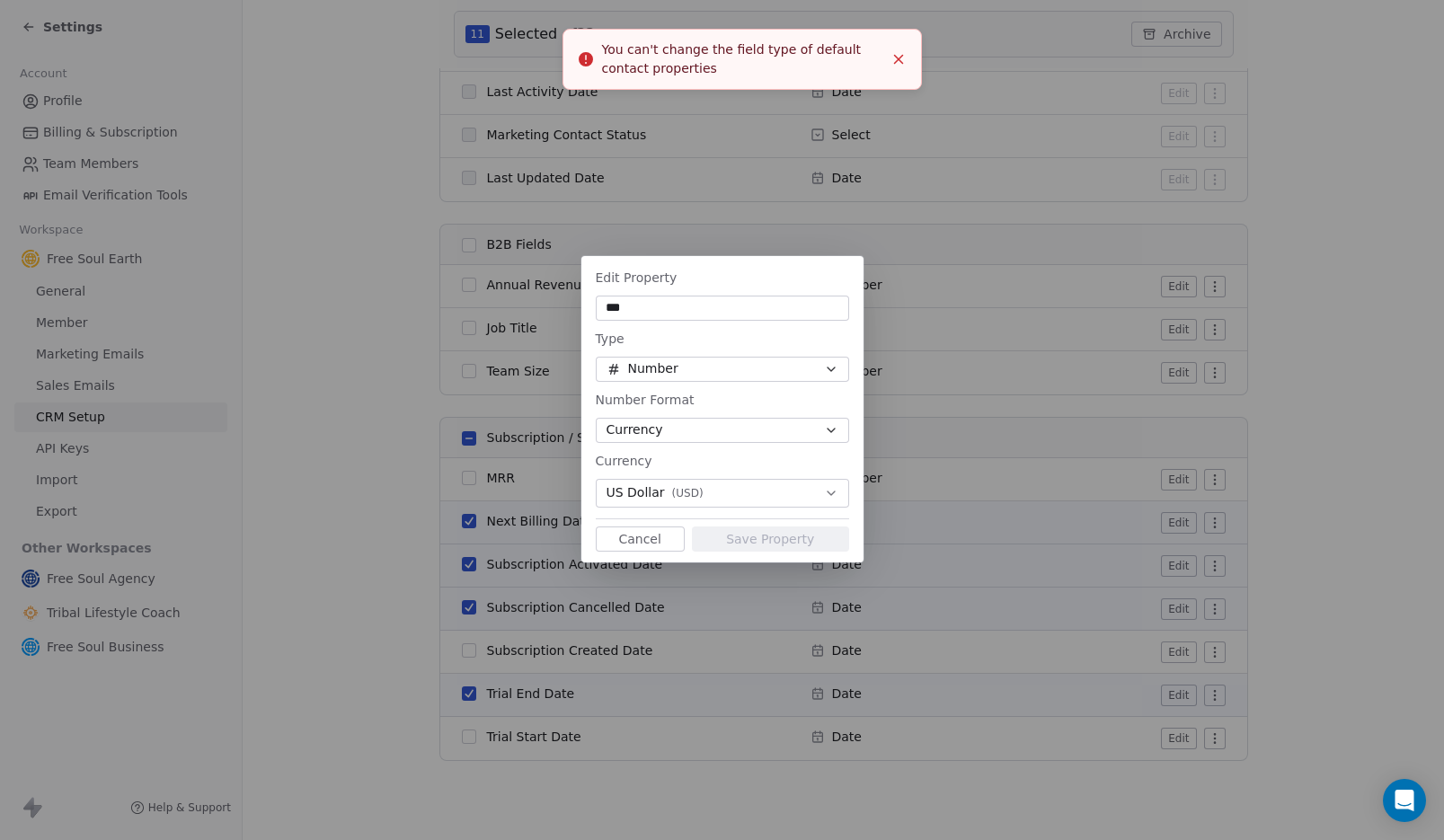
click at [896, 61] on line "Close toast" at bounding box center [898, 59] width 8 height 8
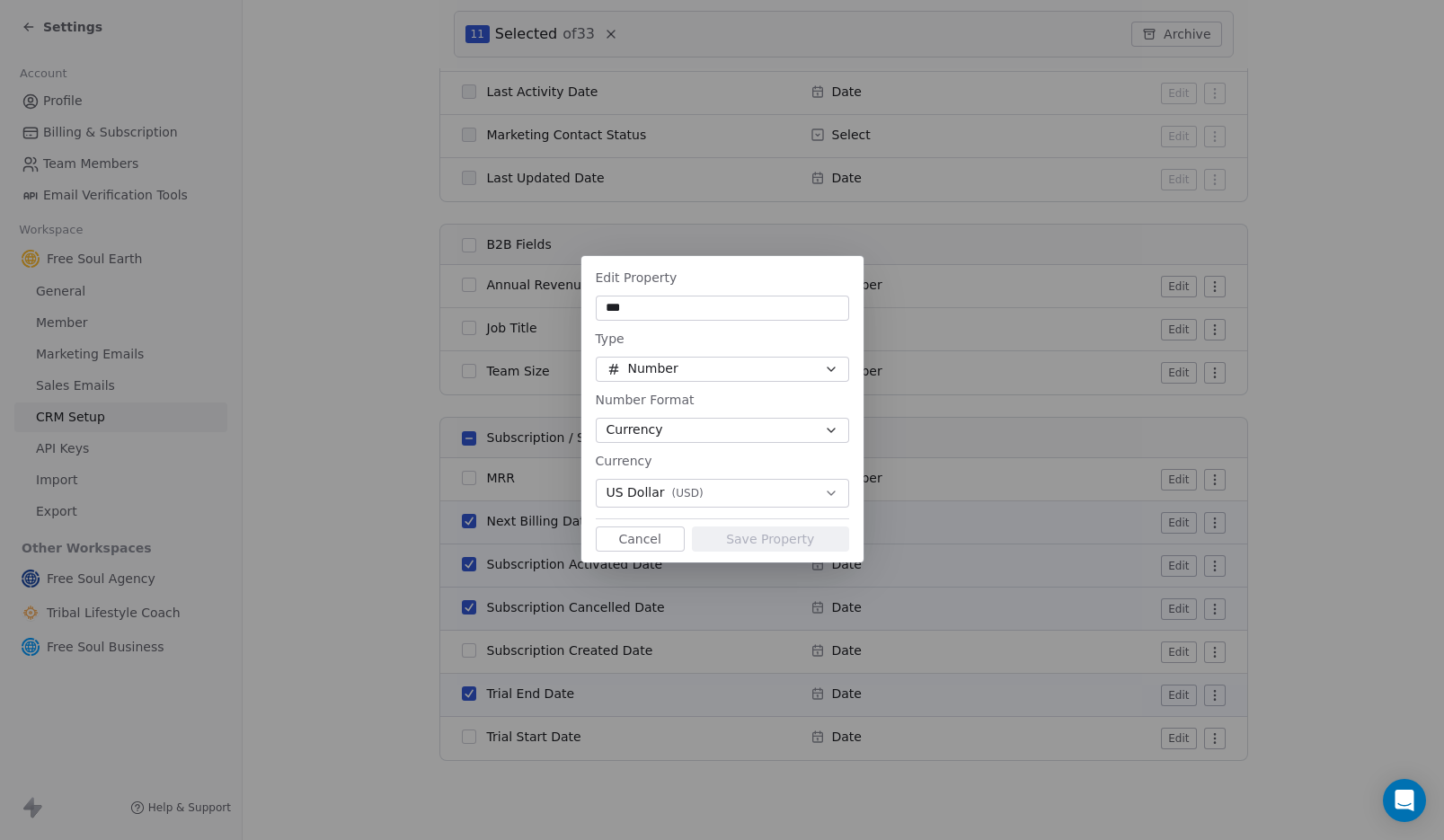
click at [693, 285] on div "Edit Property" at bounding box center [722, 278] width 254 height 22
click at [958, 319] on div "Edit Property *** Type Number Number Format Currency Currency US Dollar ( USD )…" at bounding box center [722, 420] width 1444 height 386
click at [630, 532] on button "Cancel" at bounding box center [640, 539] width 89 height 25
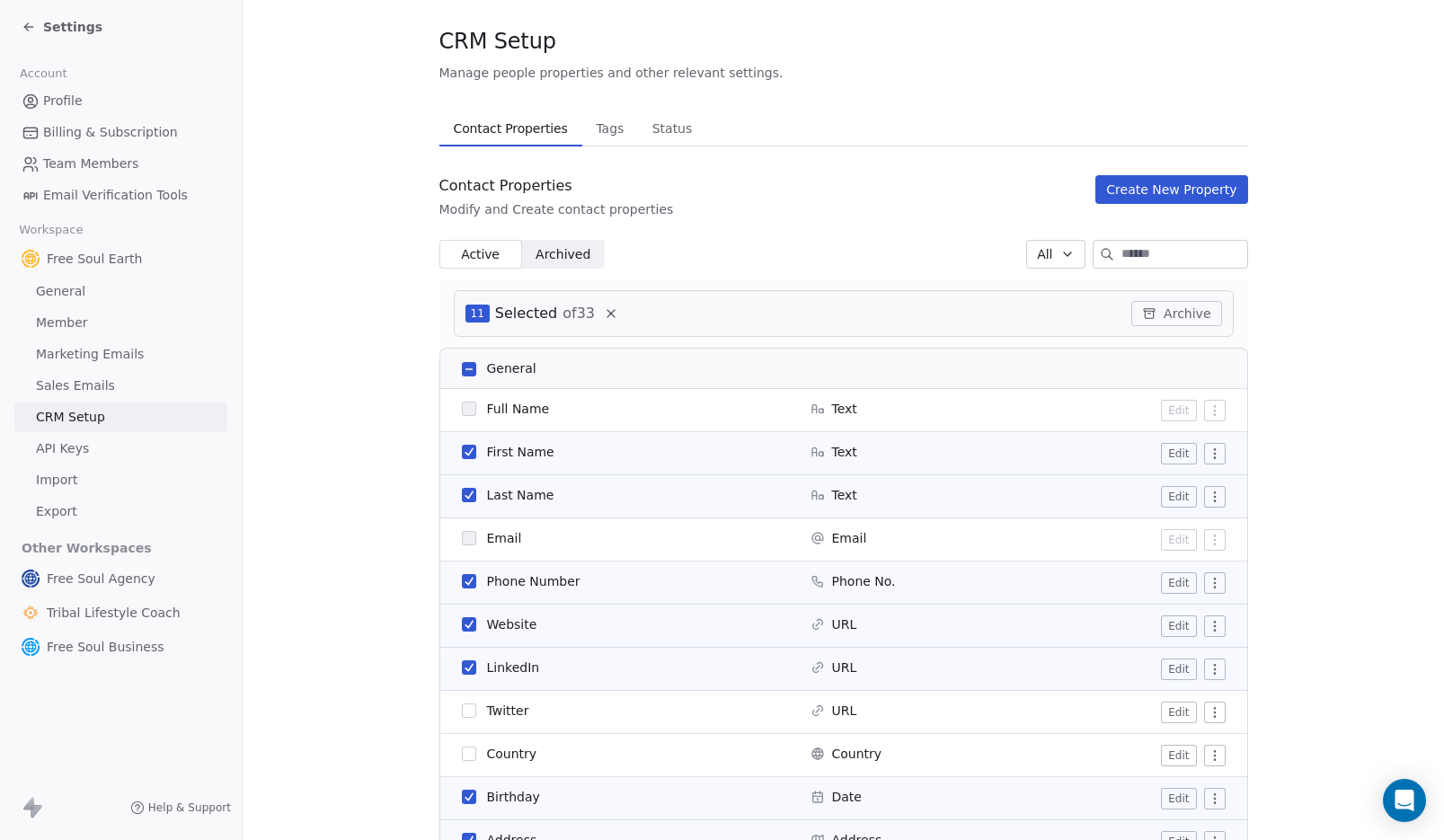
scroll to position [29, 0]
click at [1191, 187] on button "Create New Property" at bounding box center [1171, 192] width 152 height 29
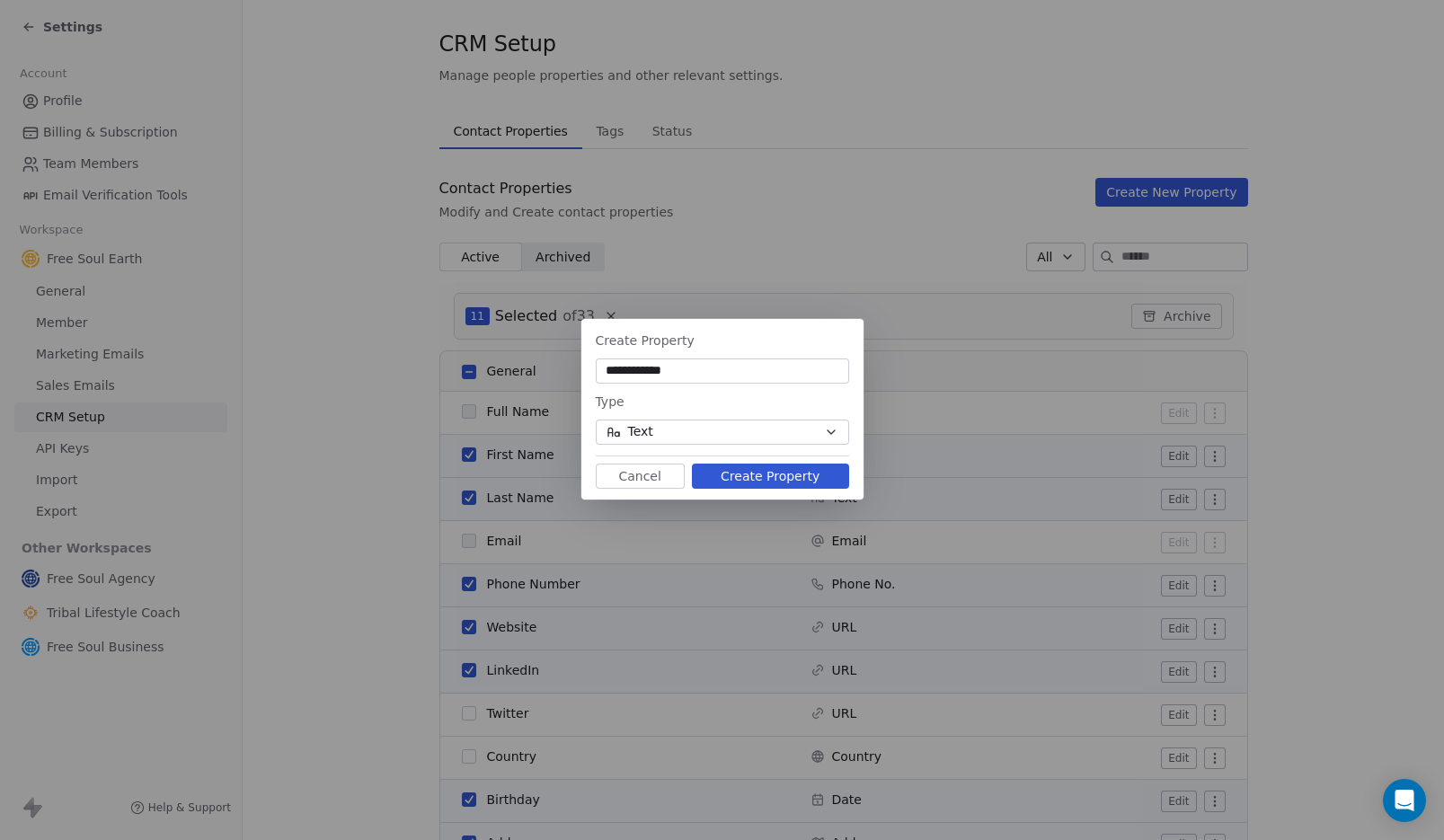
type input "**********"
click at [748, 433] on button "Text" at bounding box center [722, 433] width 254 height 25
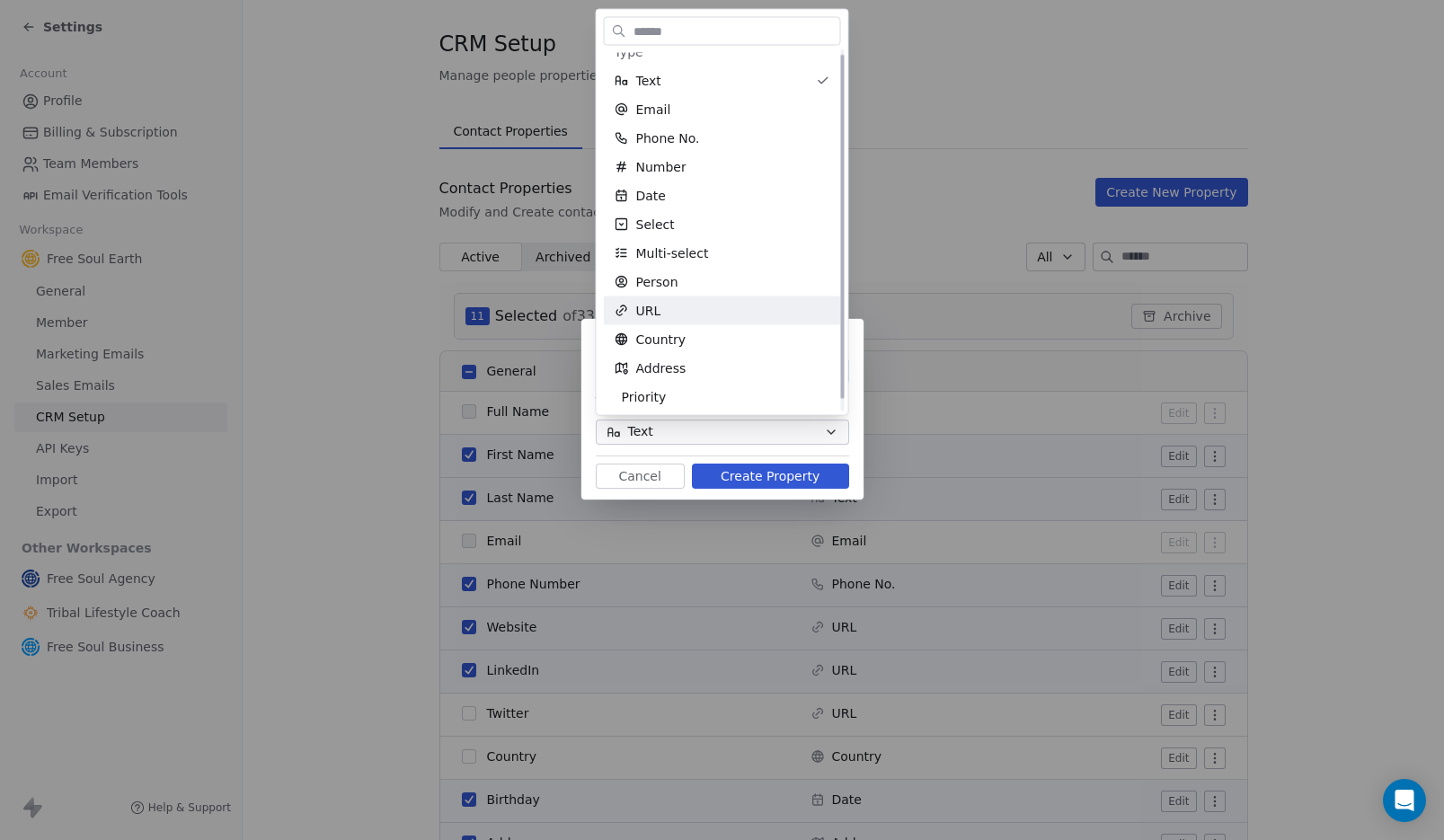
scroll to position [18, 0]
click at [704, 253] on span "Multi-select" at bounding box center [672, 251] width 73 height 18
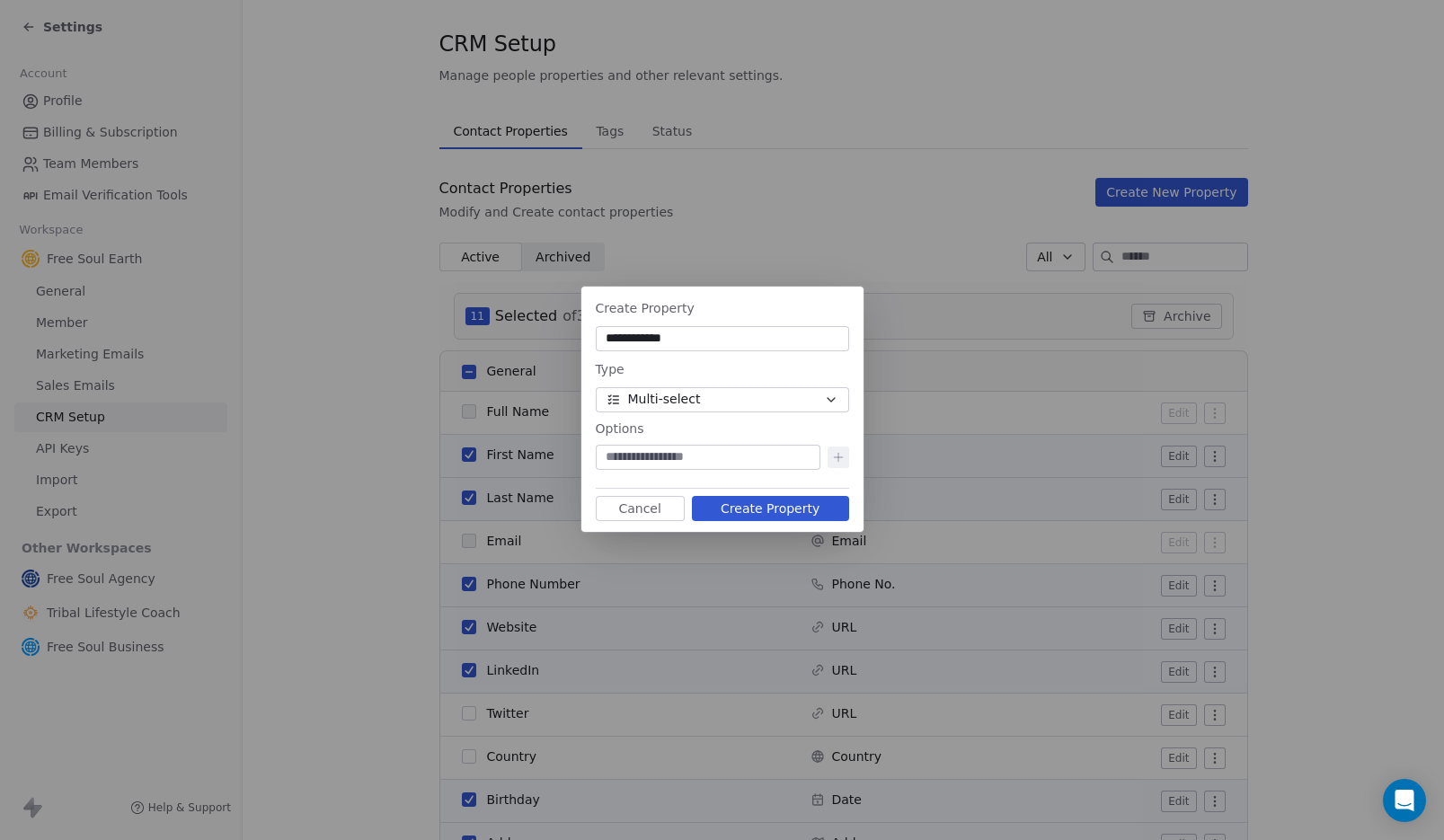
click at [700, 463] on input at bounding box center [708, 457] width 218 height 18
type input "*****"
click at [842, 455] on icon at bounding box center [839, 457] width 14 height 14
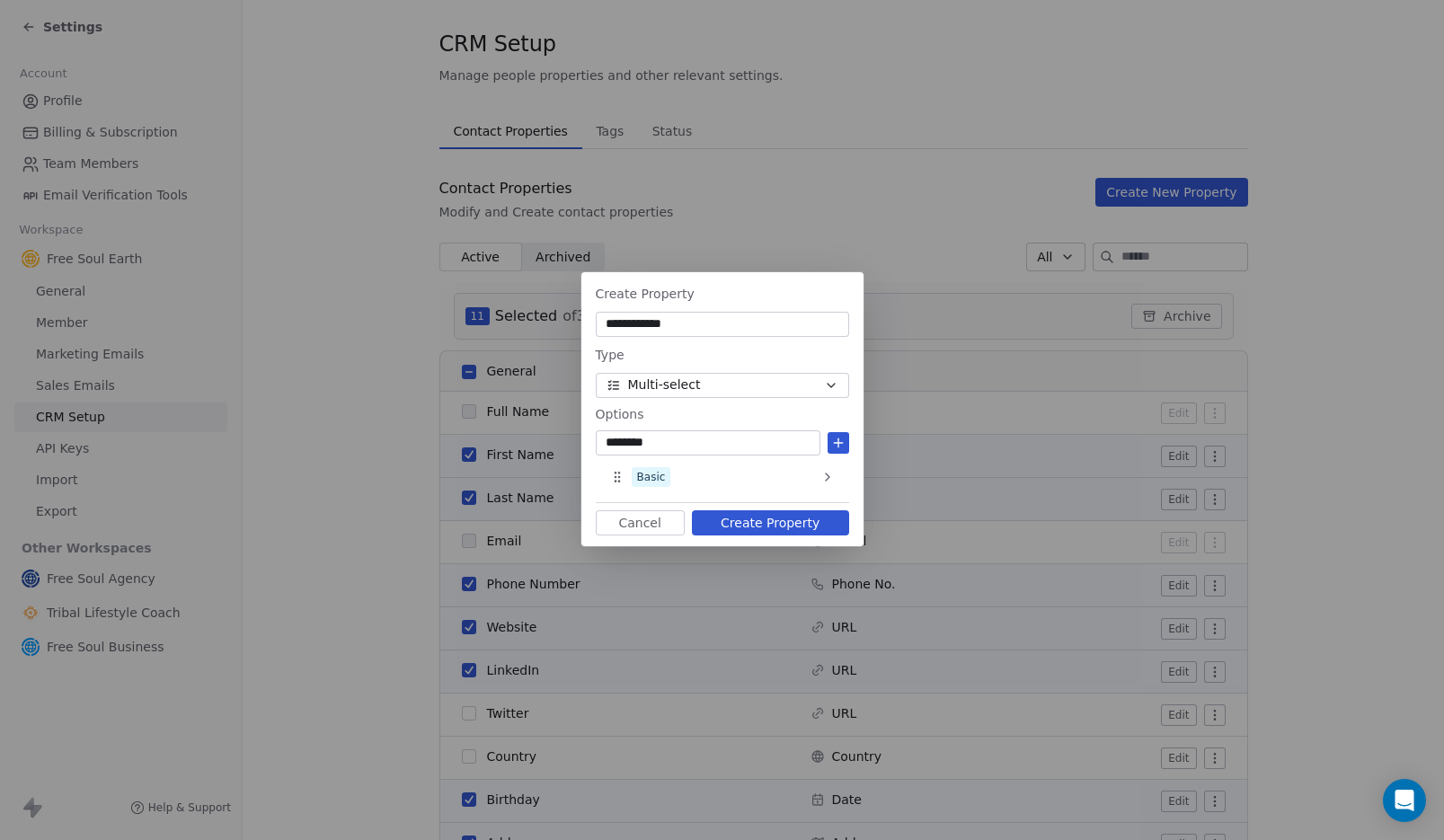
type input "********"
click at [839, 444] on icon at bounding box center [839, 442] width 0 height 8
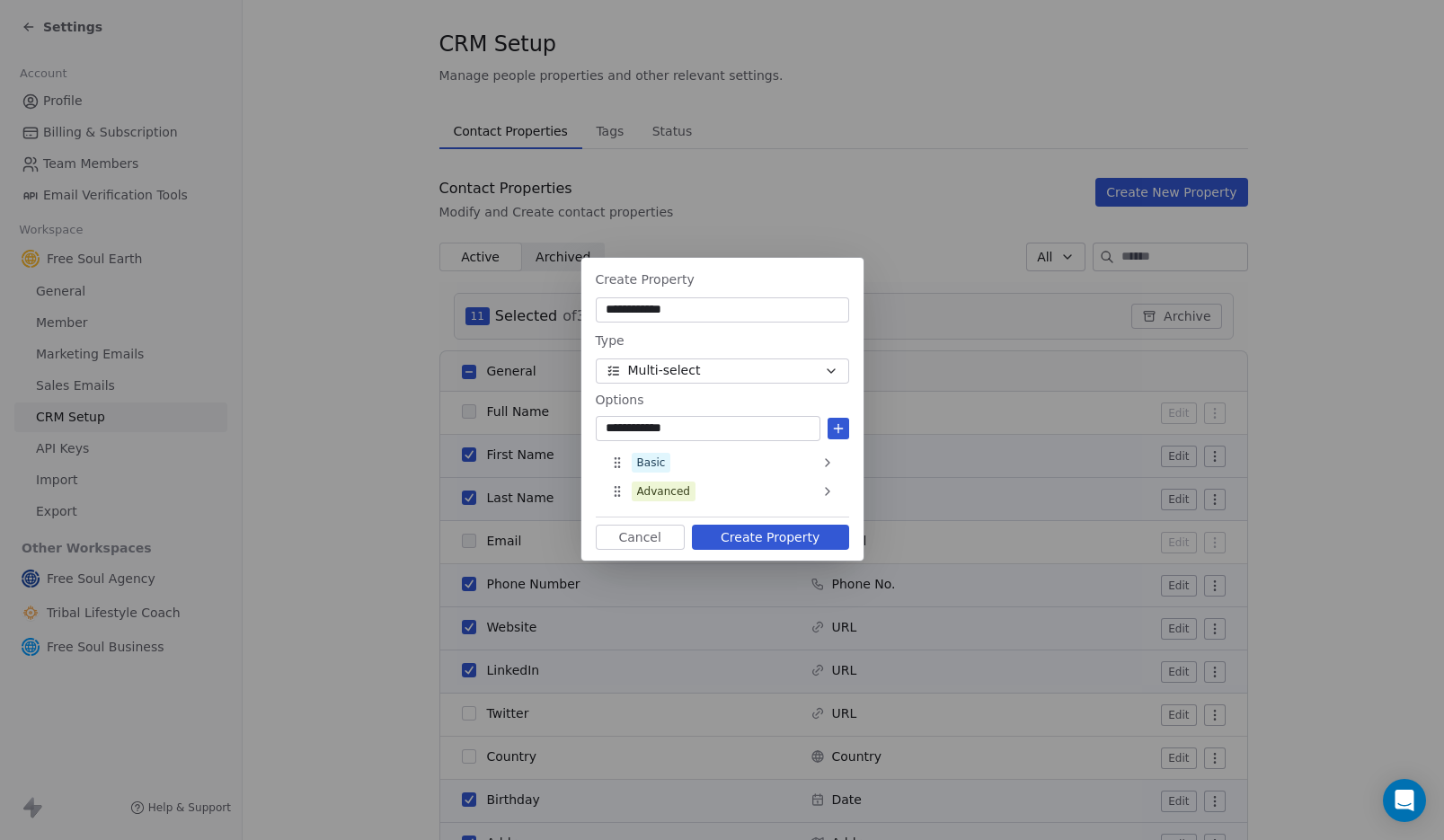
type input "**********"
click at [834, 425] on icon at bounding box center [839, 429] width 14 height 14
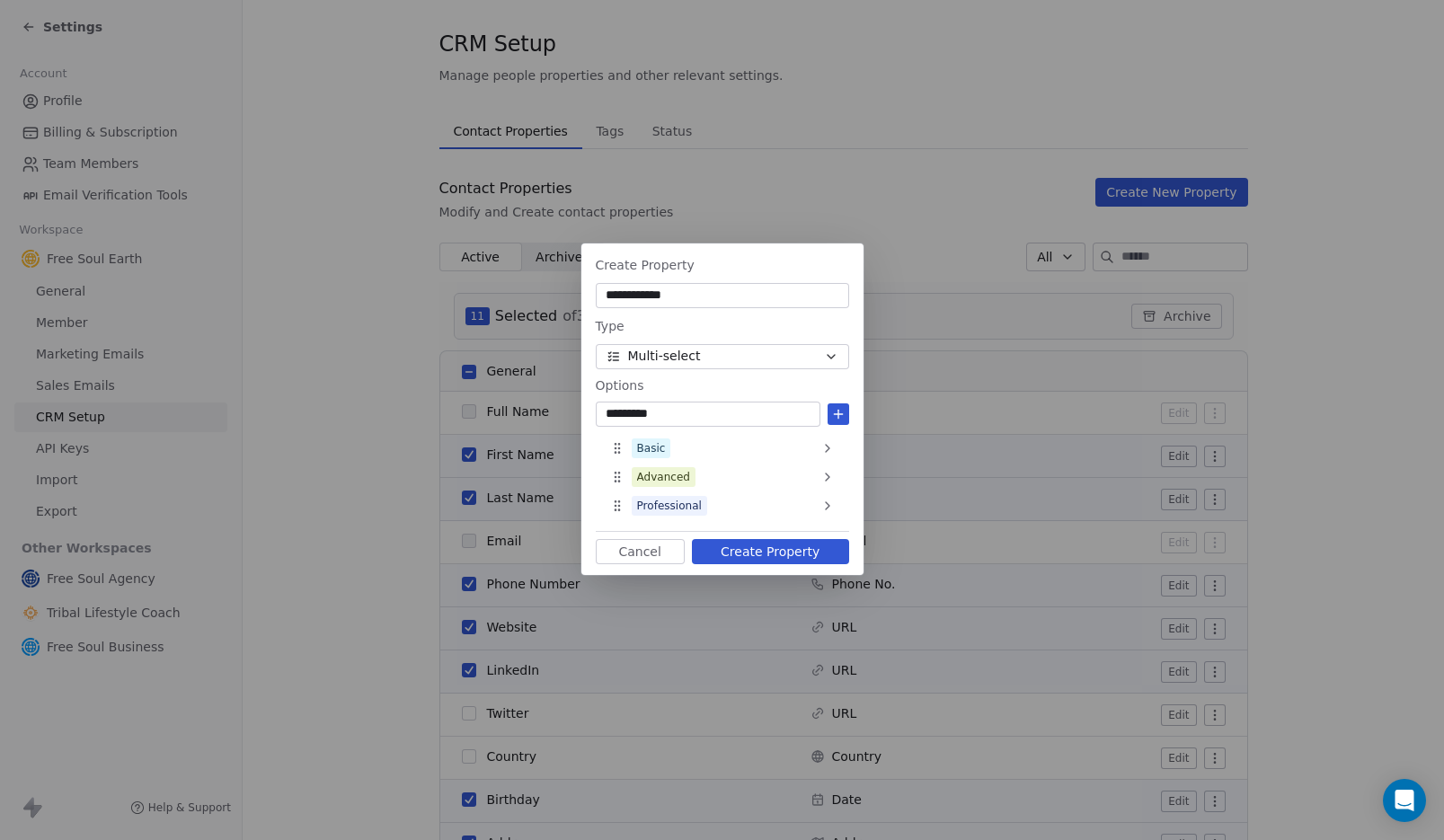
type input "**********"
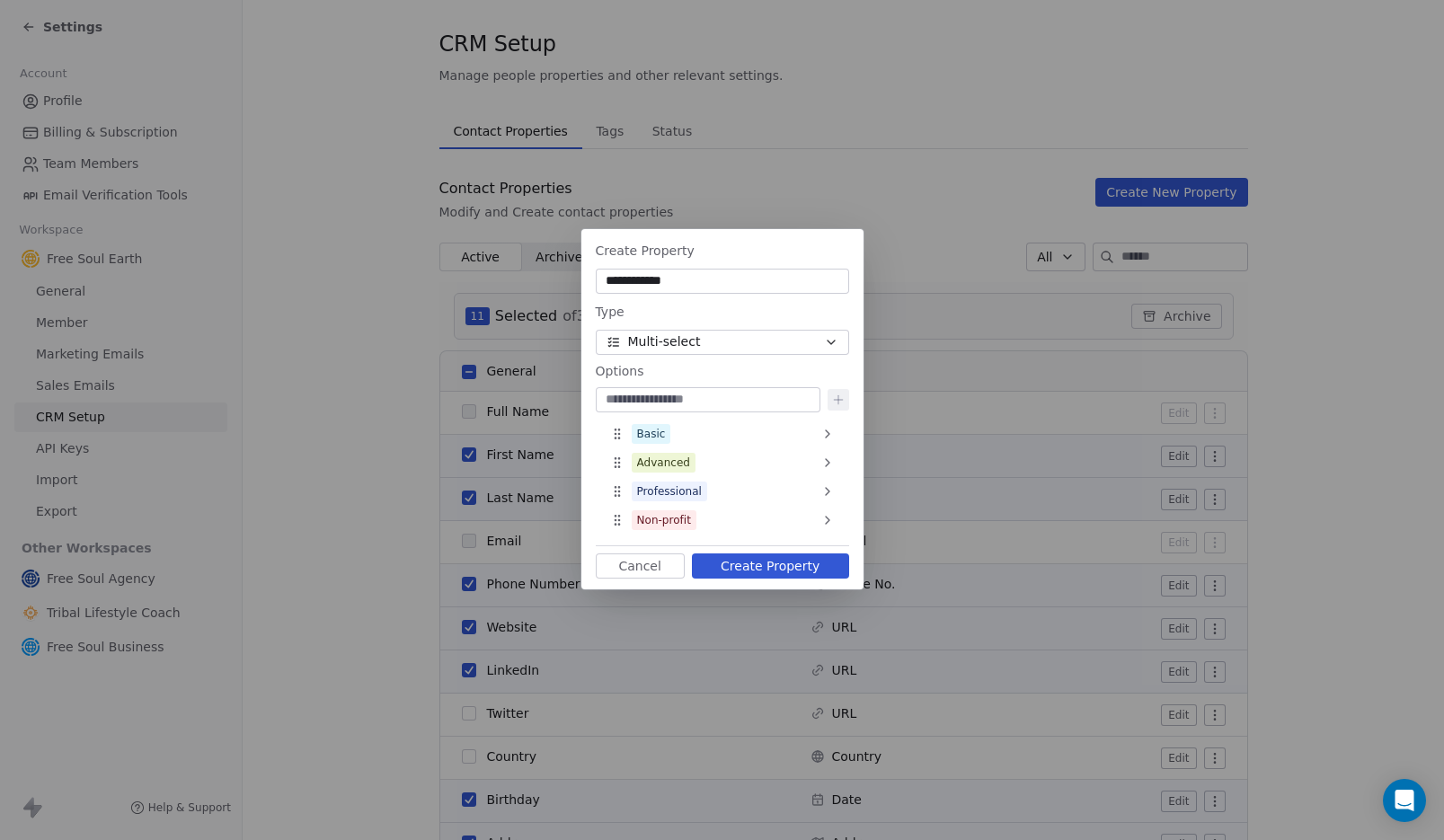
type input "*"
type input "*****"
click at [837, 400] on icon at bounding box center [839, 400] width 14 height 14
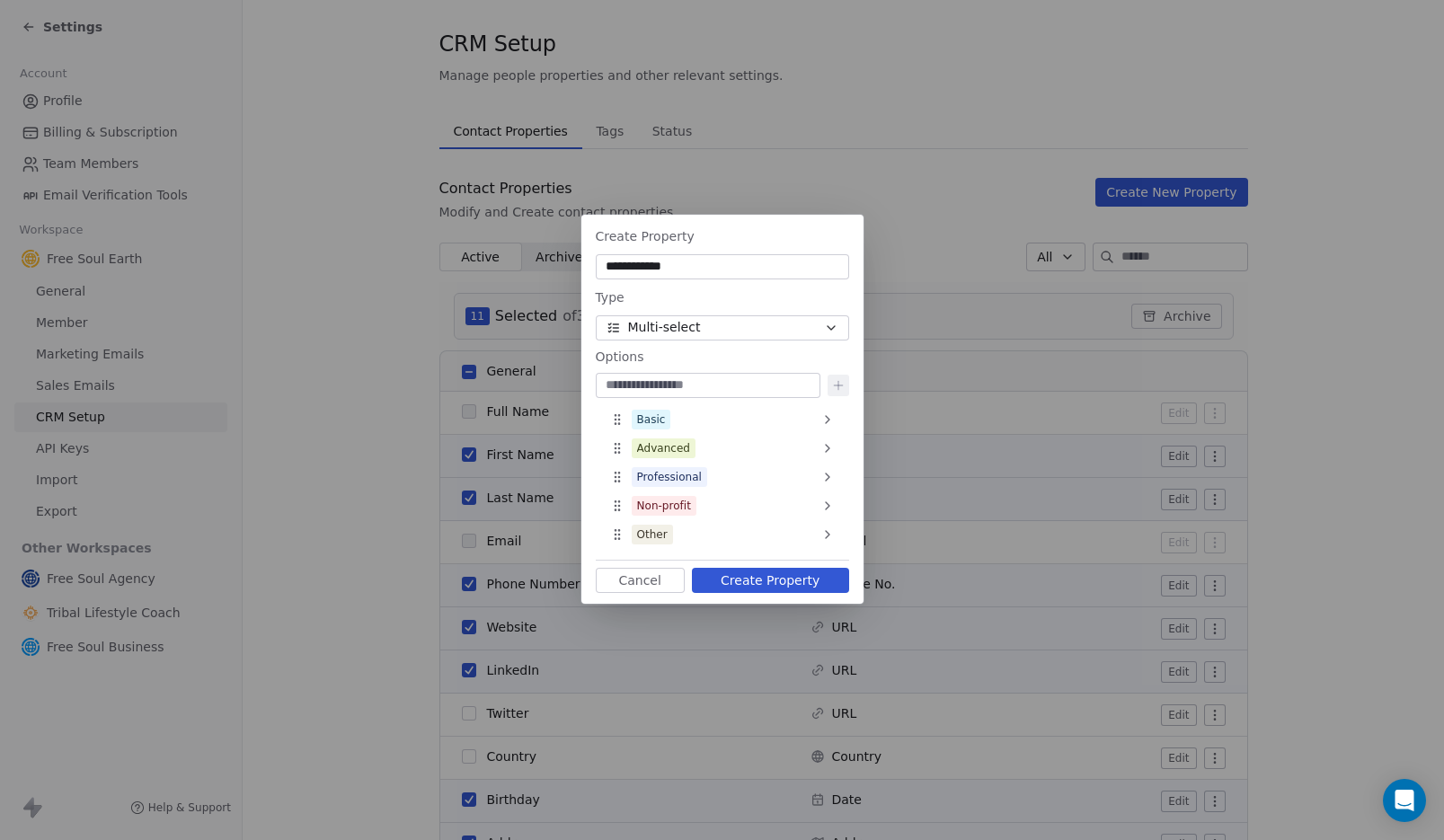
click at [733, 580] on button "Create Property" at bounding box center [770, 580] width 157 height 25
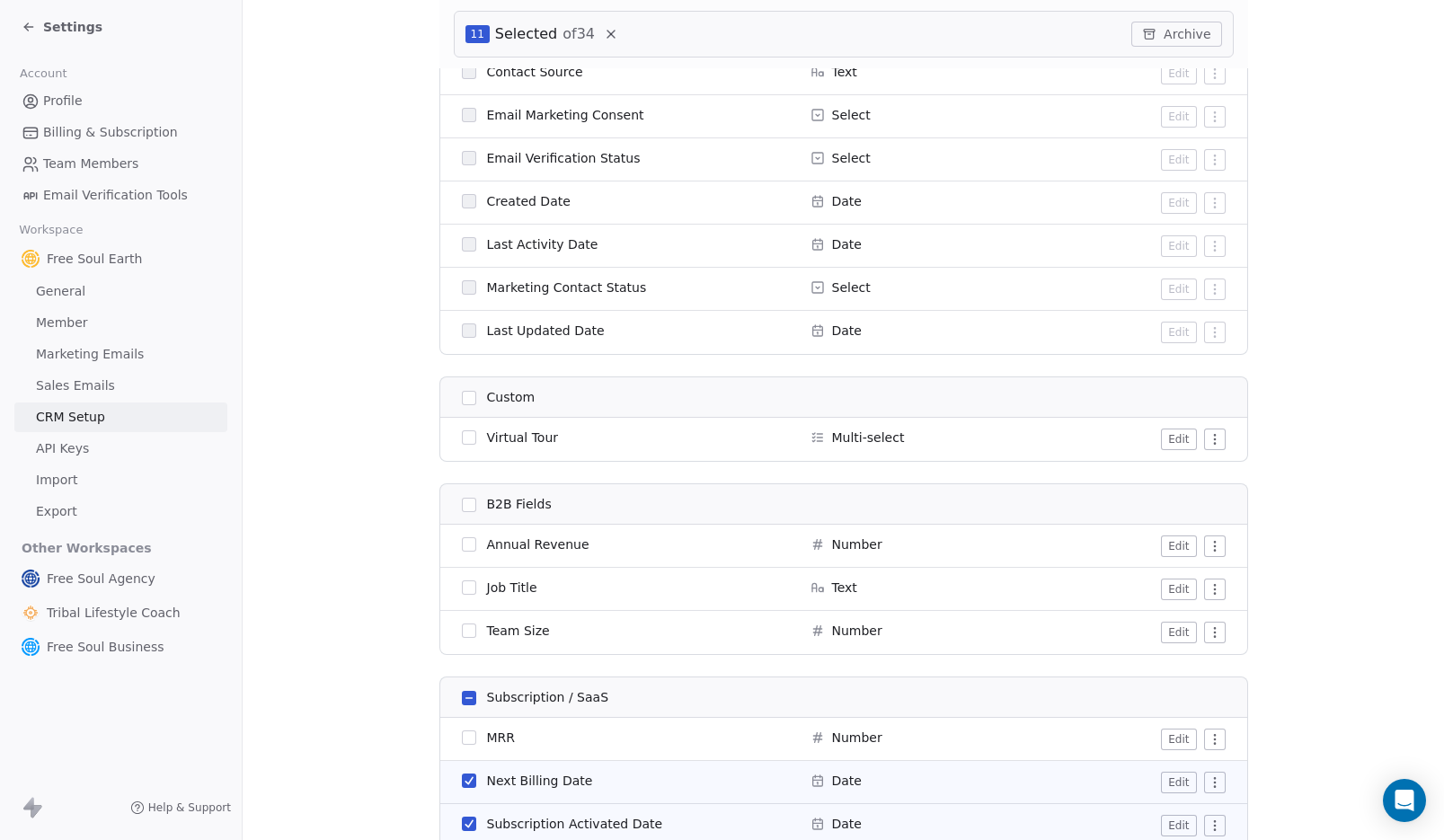
scroll to position [1381, 0]
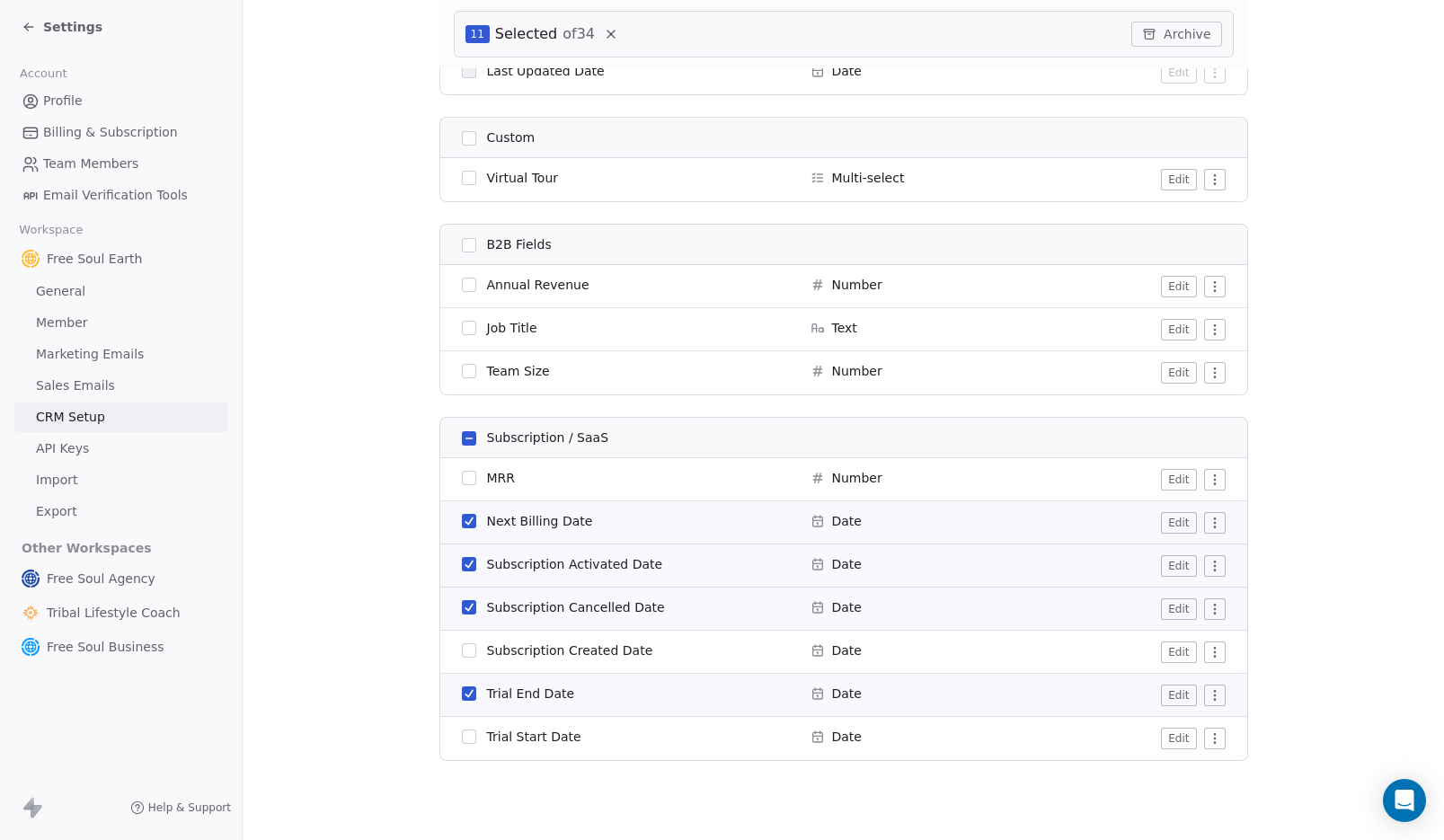
click at [462, 178] on button "button" at bounding box center [469, 178] width 14 height 14
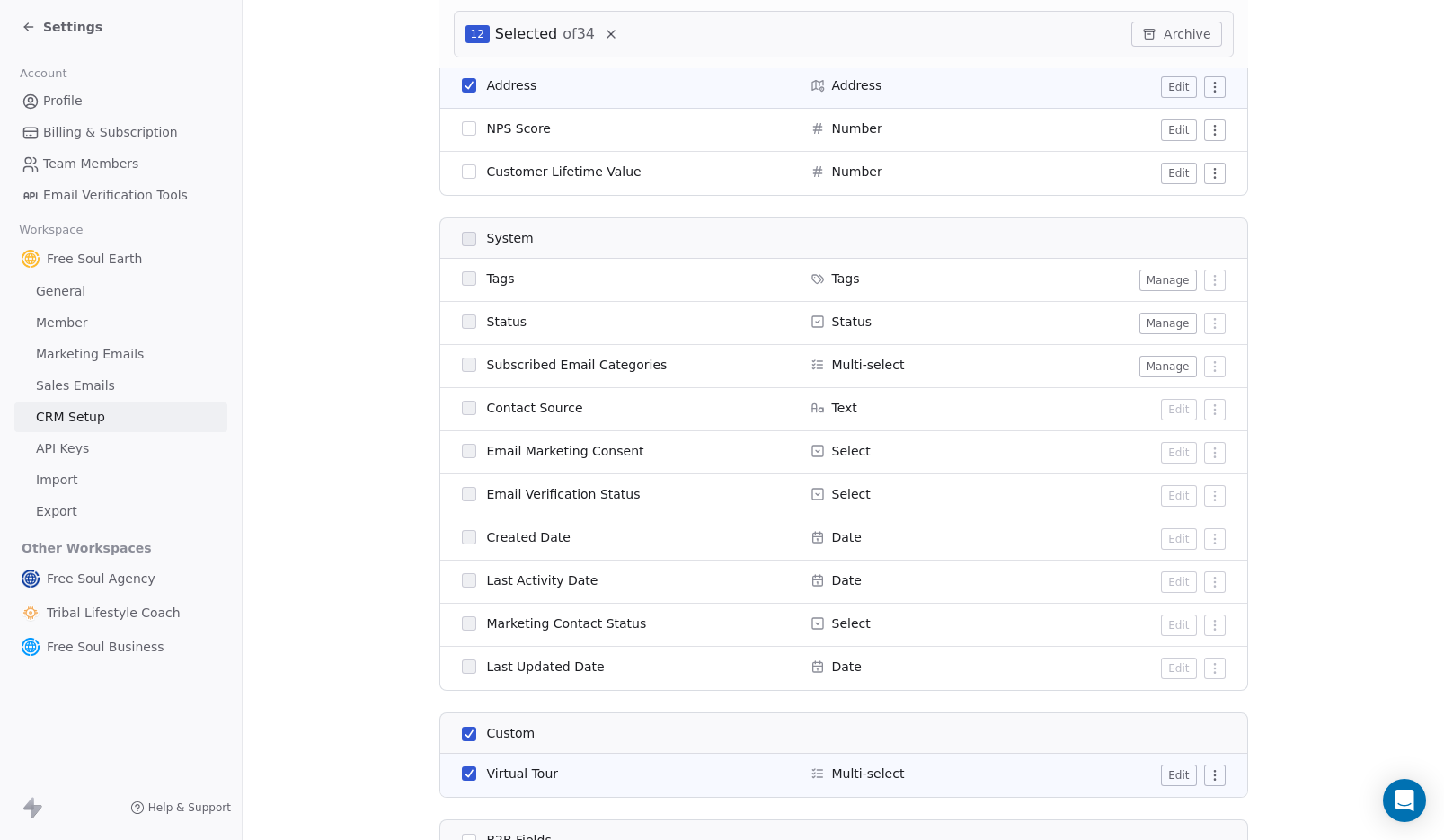
scroll to position [0, 0]
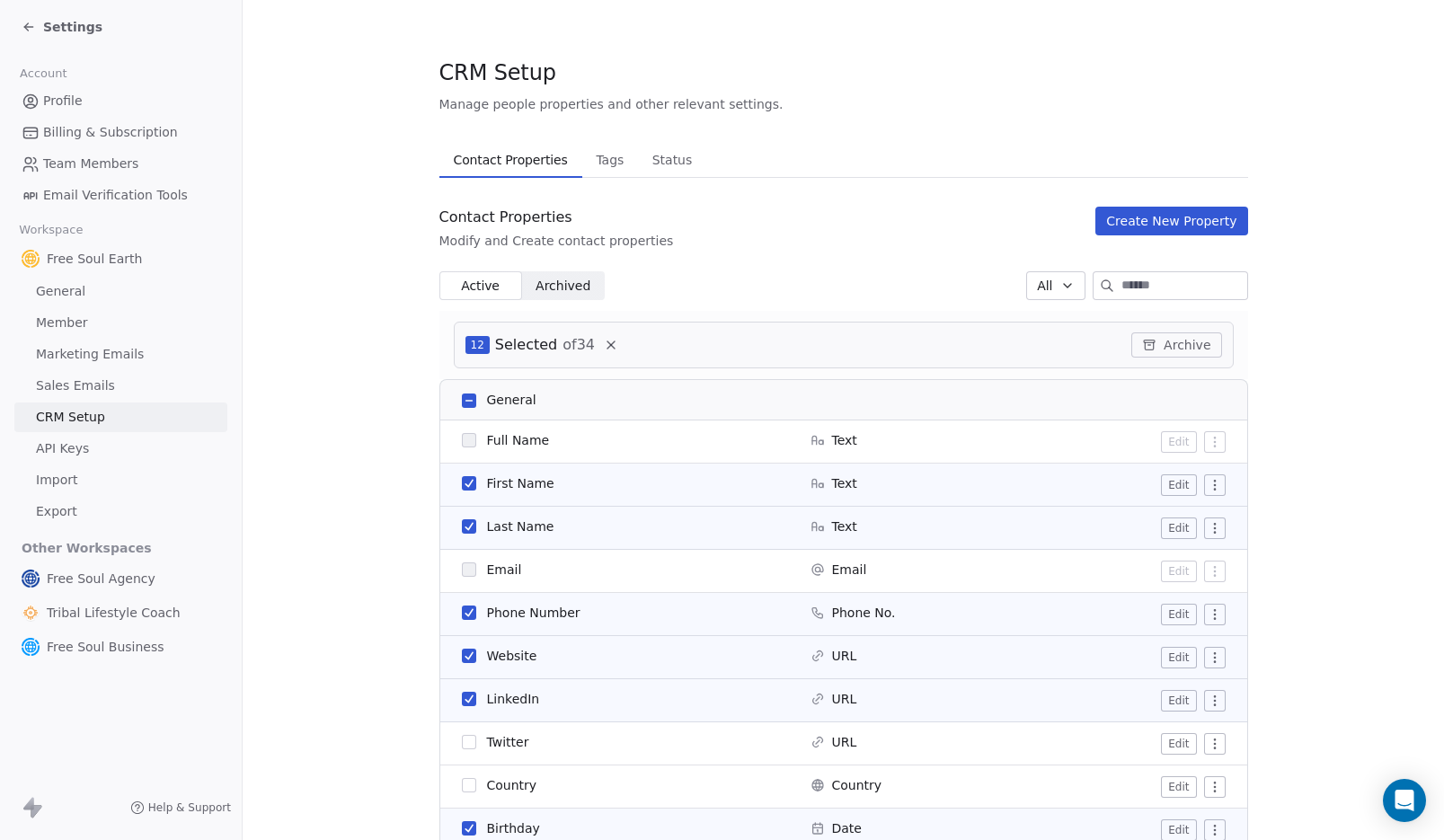
click at [588, 162] on span "Tags" at bounding box center [609, 160] width 42 height 25
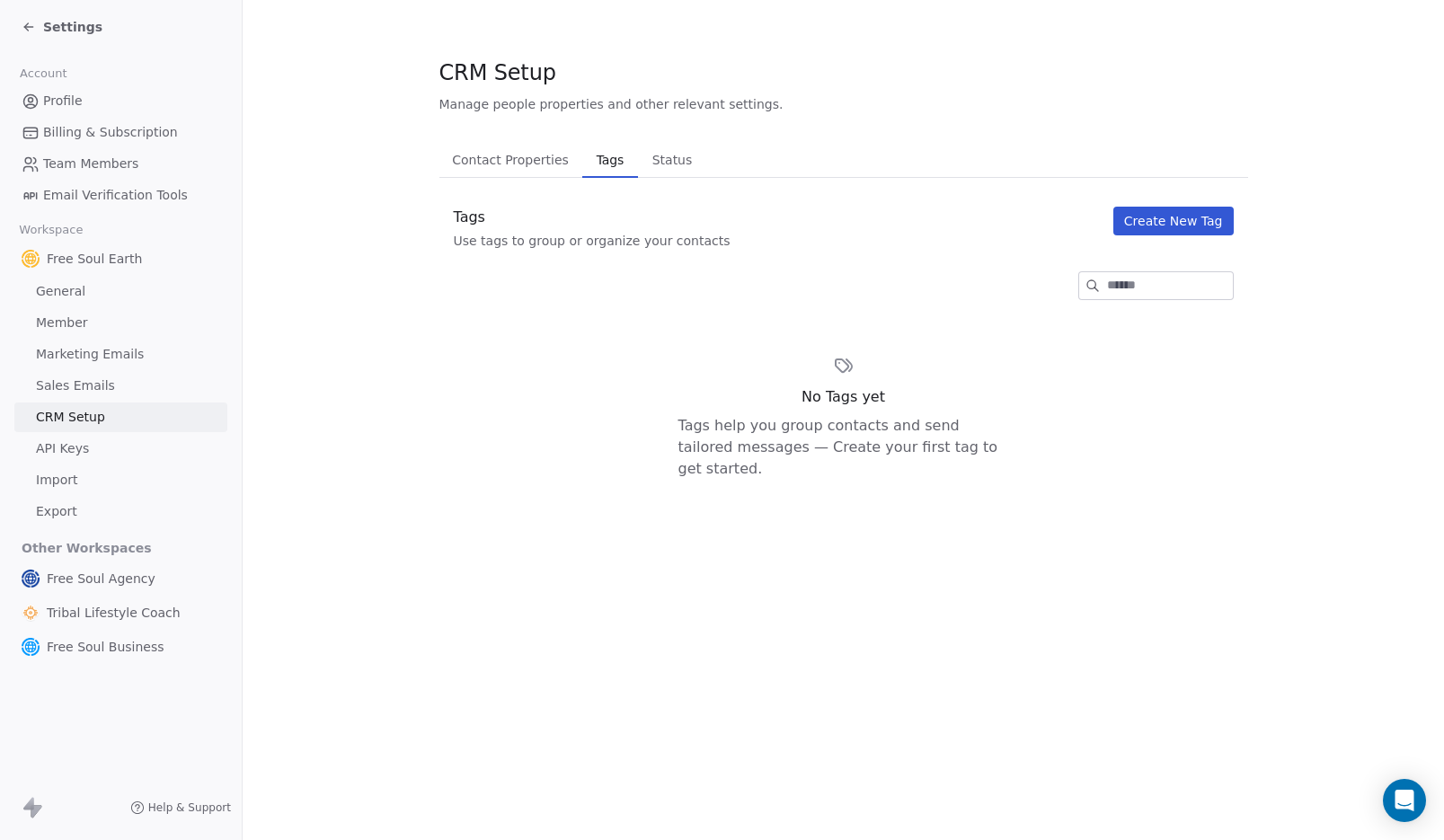
click at [659, 157] on span "Status" at bounding box center [672, 160] width 55 height 25
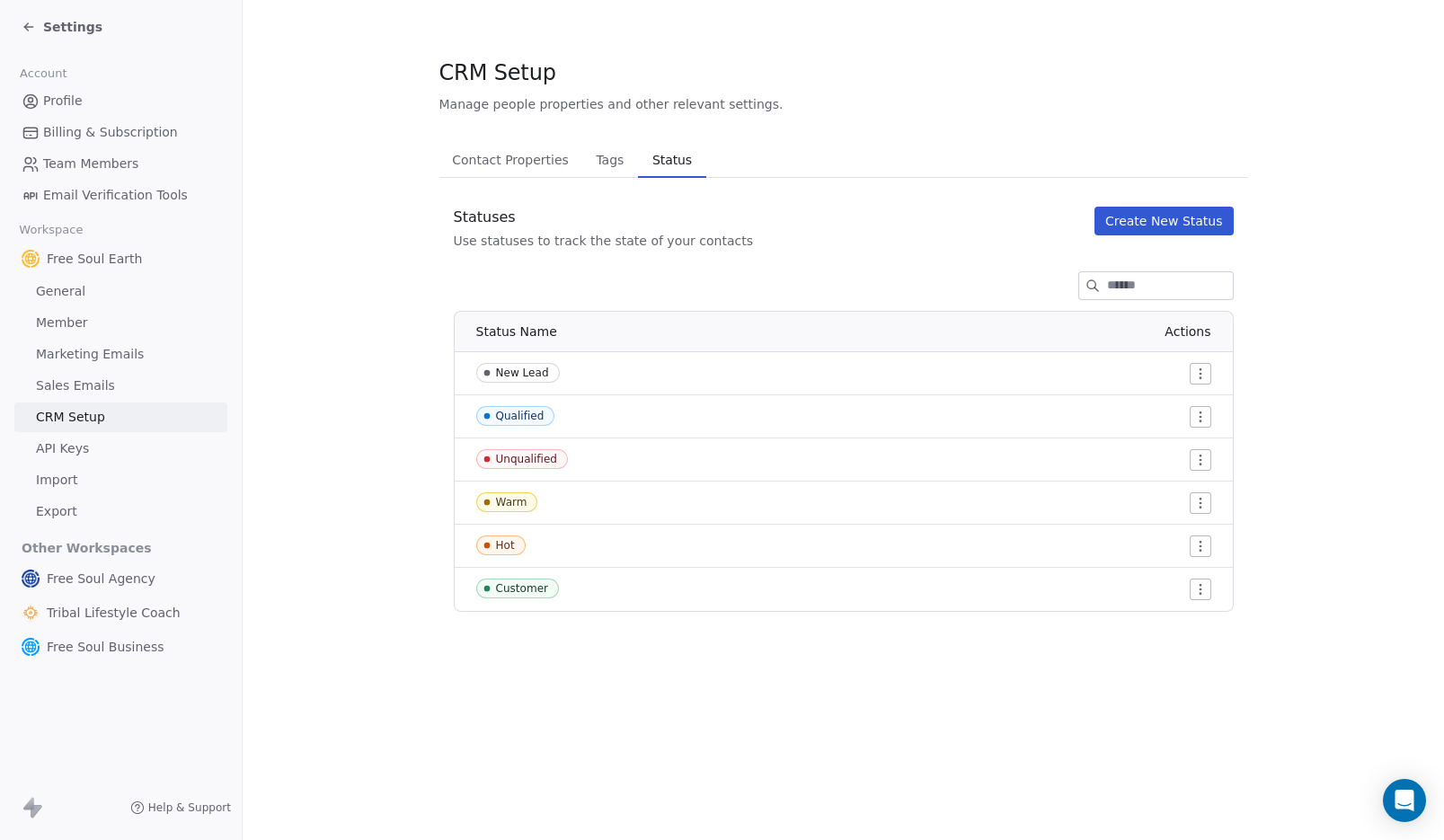
click at [88, 448] on link "API Keys" at bounding box center [121, 449] width 213 height 30
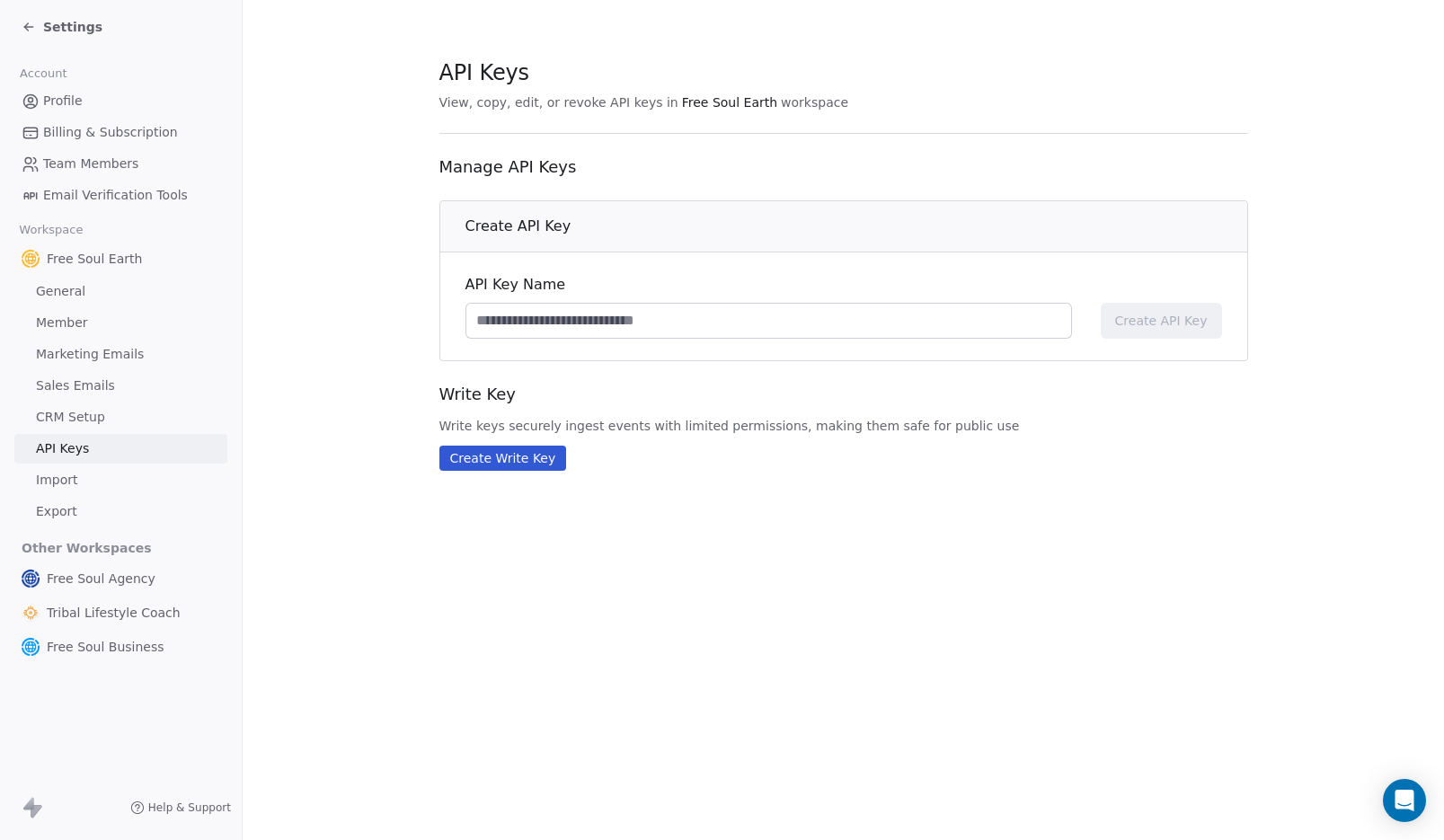
click at [516, 462] on button "Create Write Key" at bounding box center [504, 458] width 128 height 25
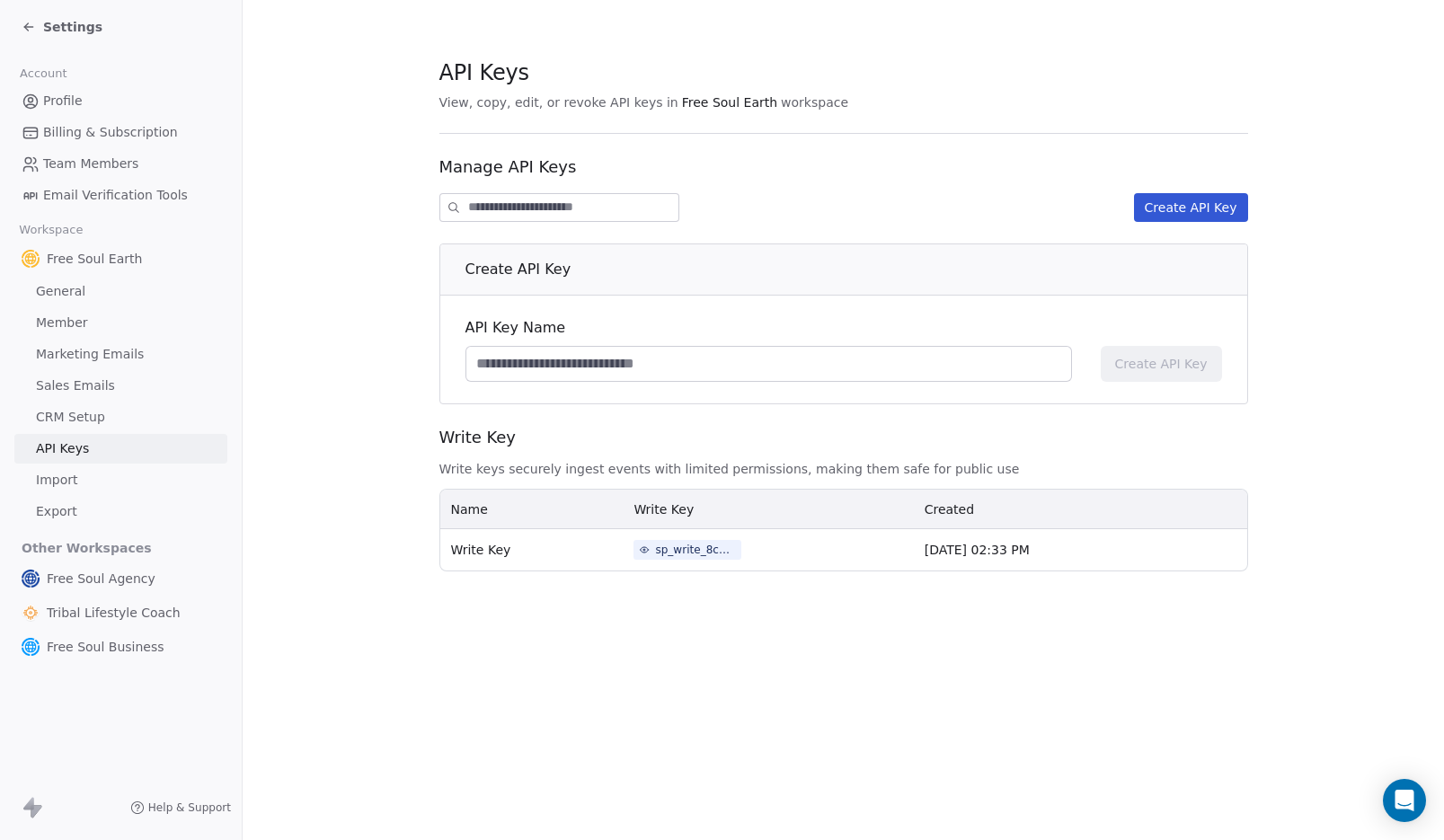
click at [794, 742] on div "API Keys View, copy, edit, or revoke API keys in Free Soul Earth workspace Mana…" at bounding box center [844, 420] width 1202 height 840
click at [76, 481] on link "Import" at bounding box center [121, 479] width 213 height 30
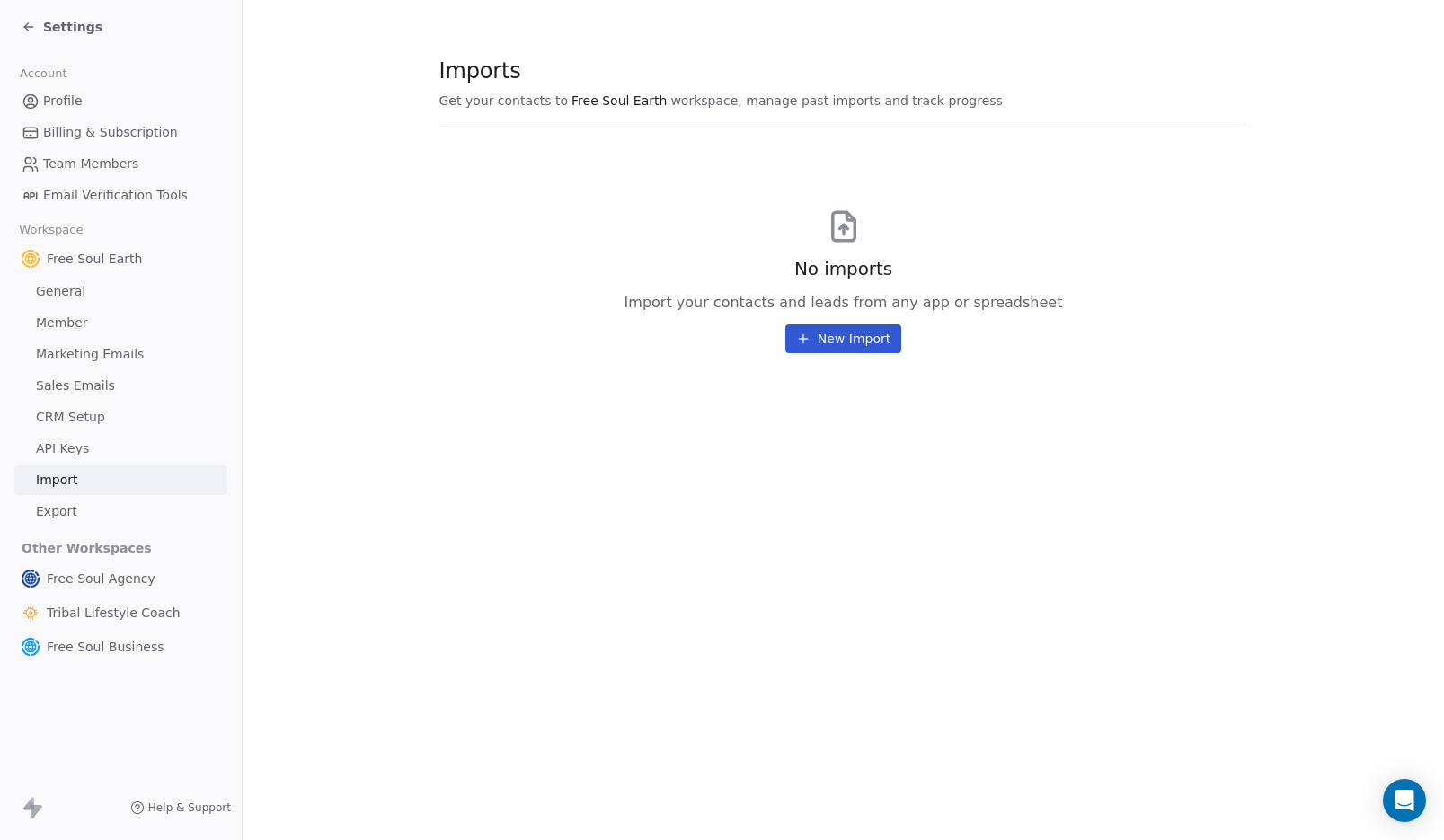
click at [858, 342] on button "New Import" at bounding box center [843, 339] width 116 height 29
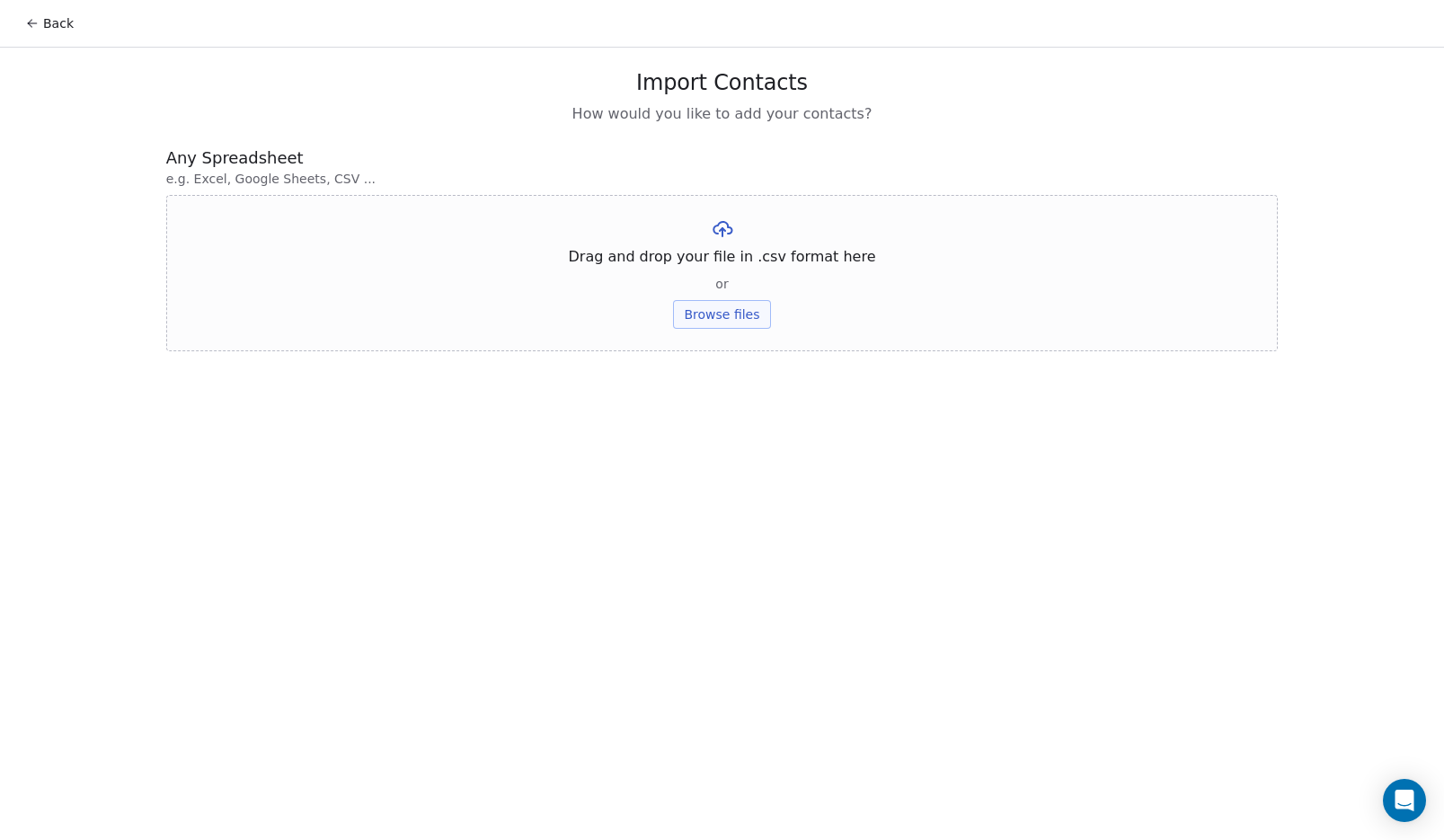
click at [58, 23] on button "Back" at bounding box center [49, 23] width 70 height 32
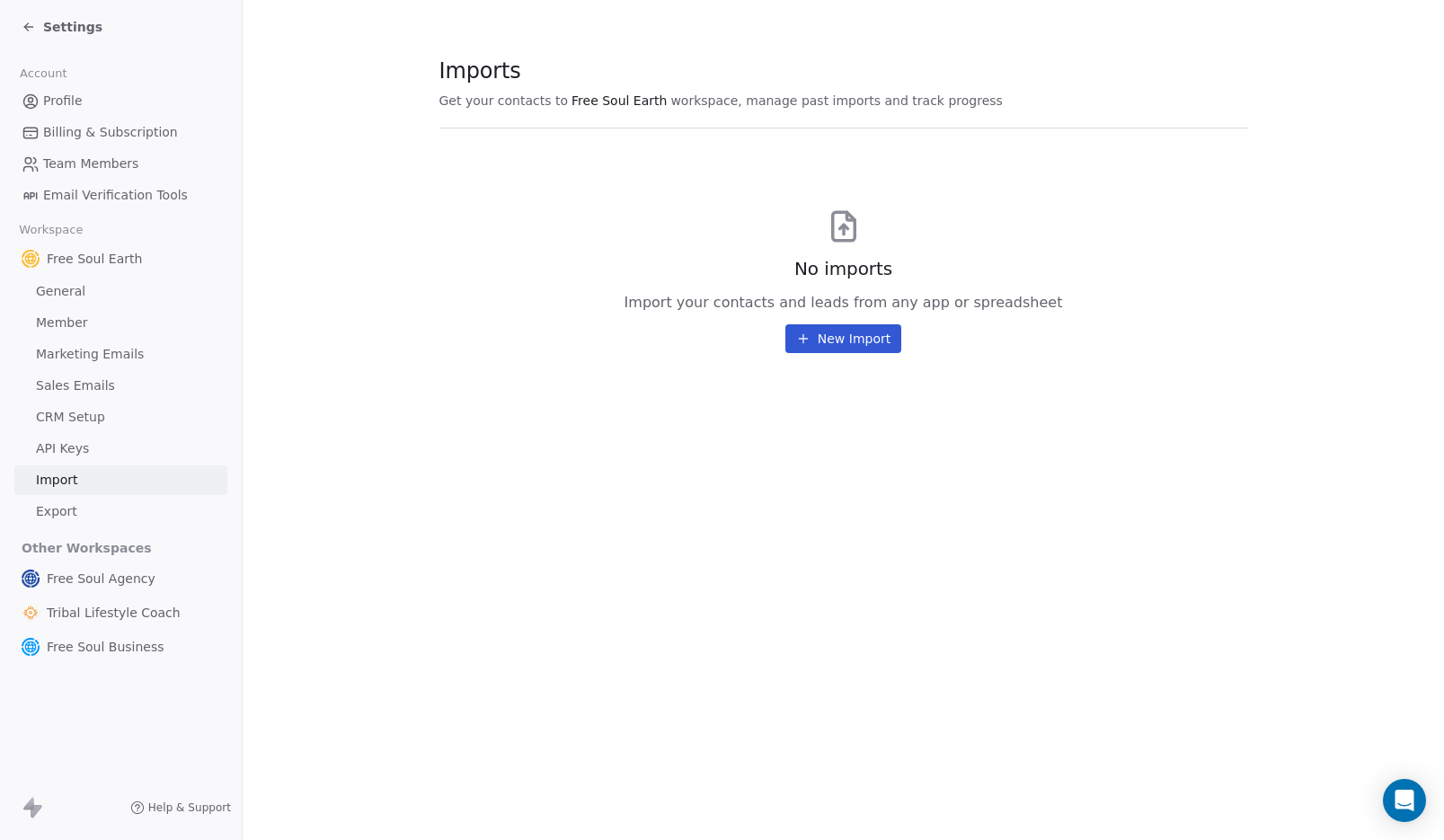
click at [82, 445] on span "API Keys" at bounding box center [62, 449] width 53 height 19
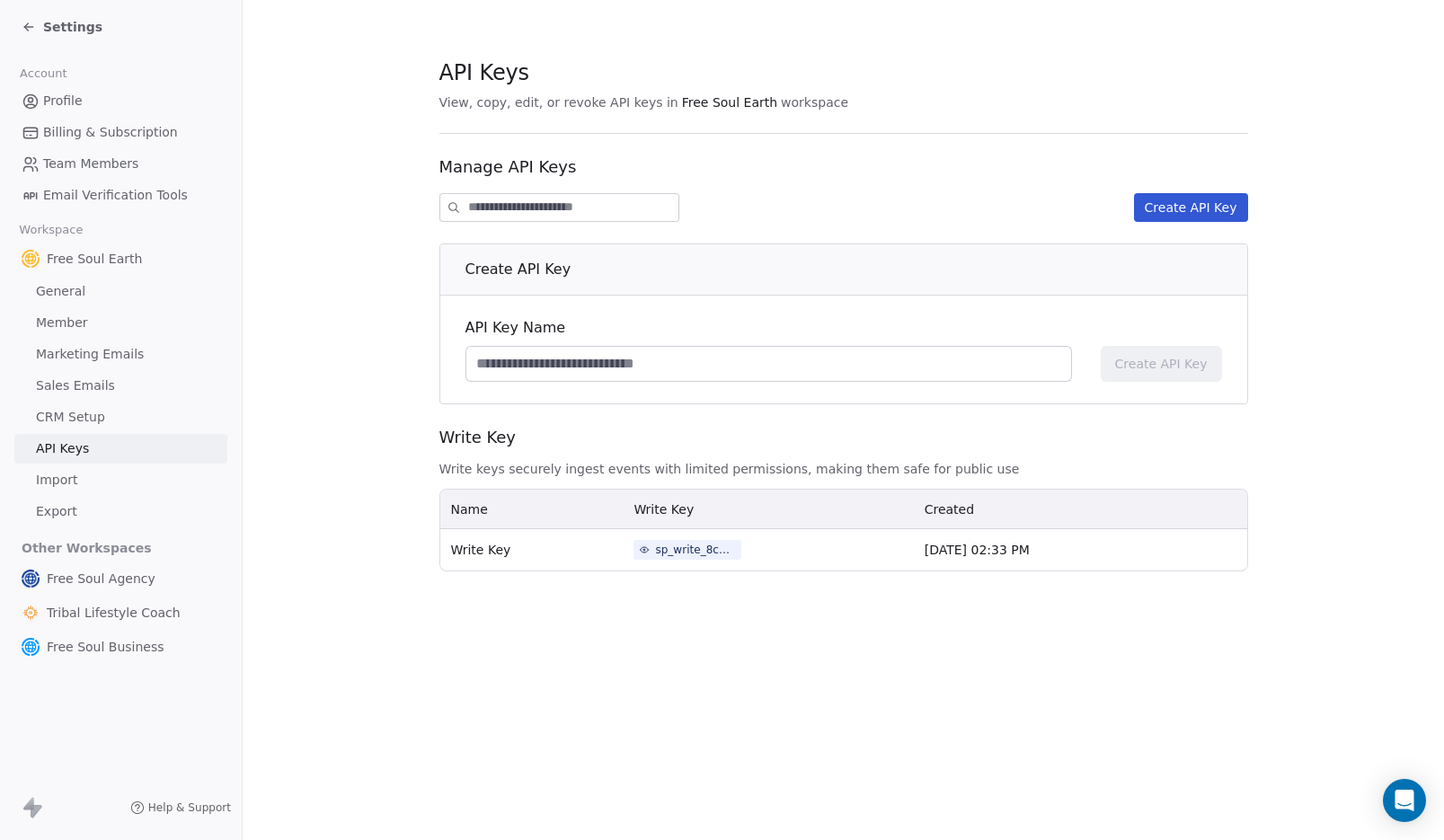
click at [1197, 210] on button "Create API Key" at bounding box center [1191, 208] width 114 height 29
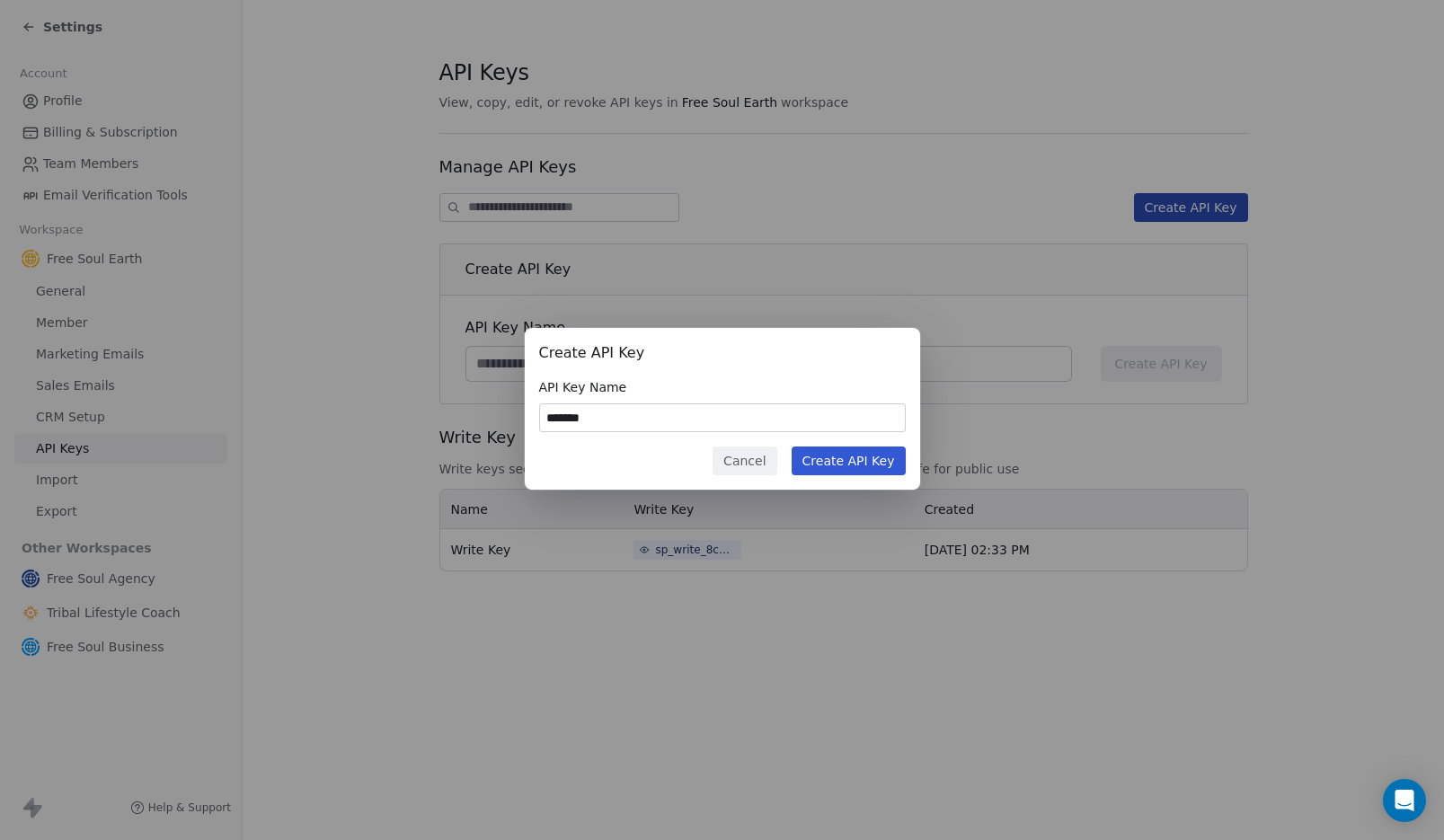
type input "*******"
click at [845, 466] on button "Create API Key" at bounding box center [848, 460] width 114 height 29
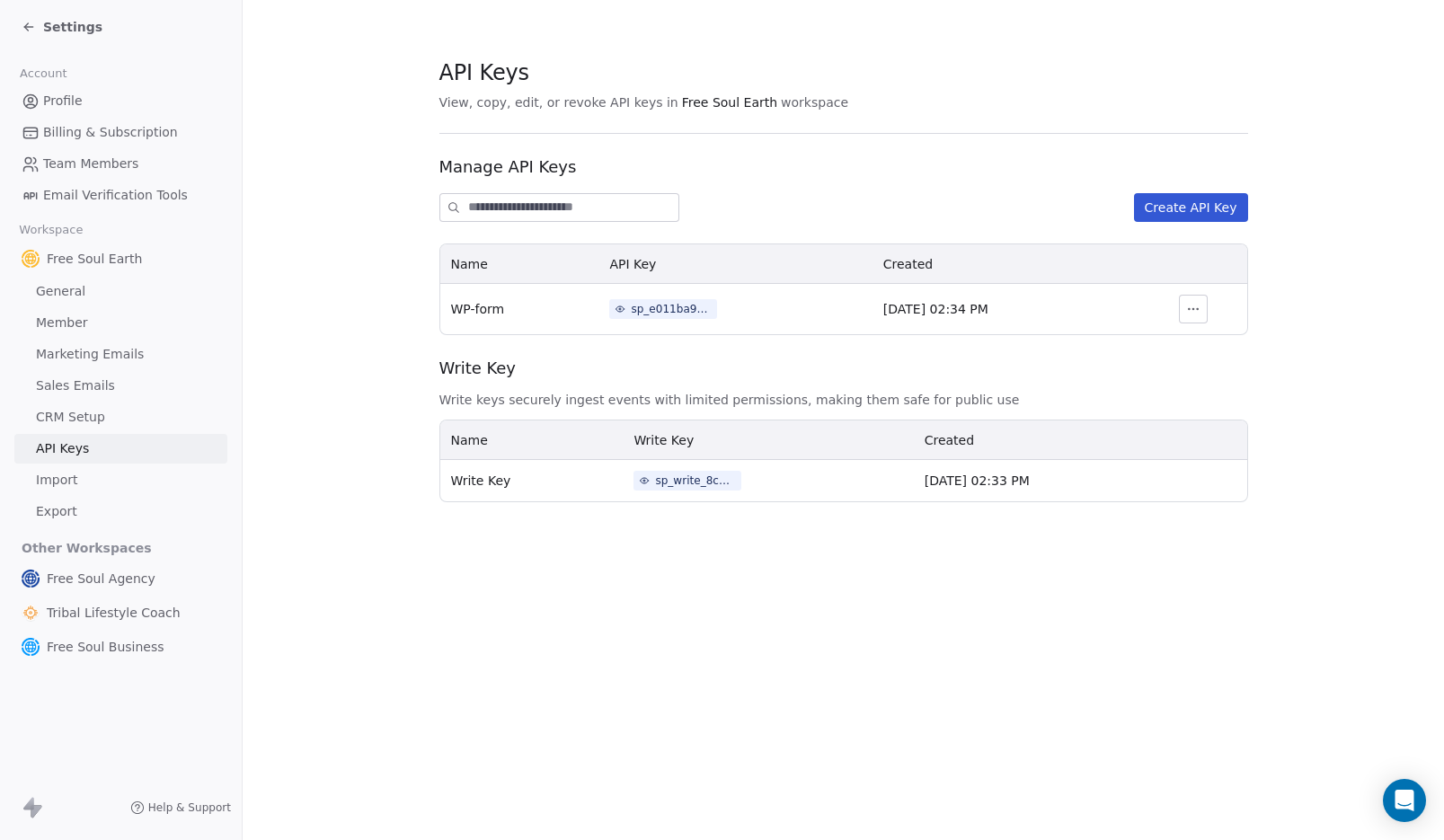
click at [1201, 309] on icon "button" at bounding box center [1194, 309] width 14 height 14
click at [672, 309] on div "sp_e011ba910a5940b493e5791369ee3f0f" at bounding box center [671, 309] width 81 height 16
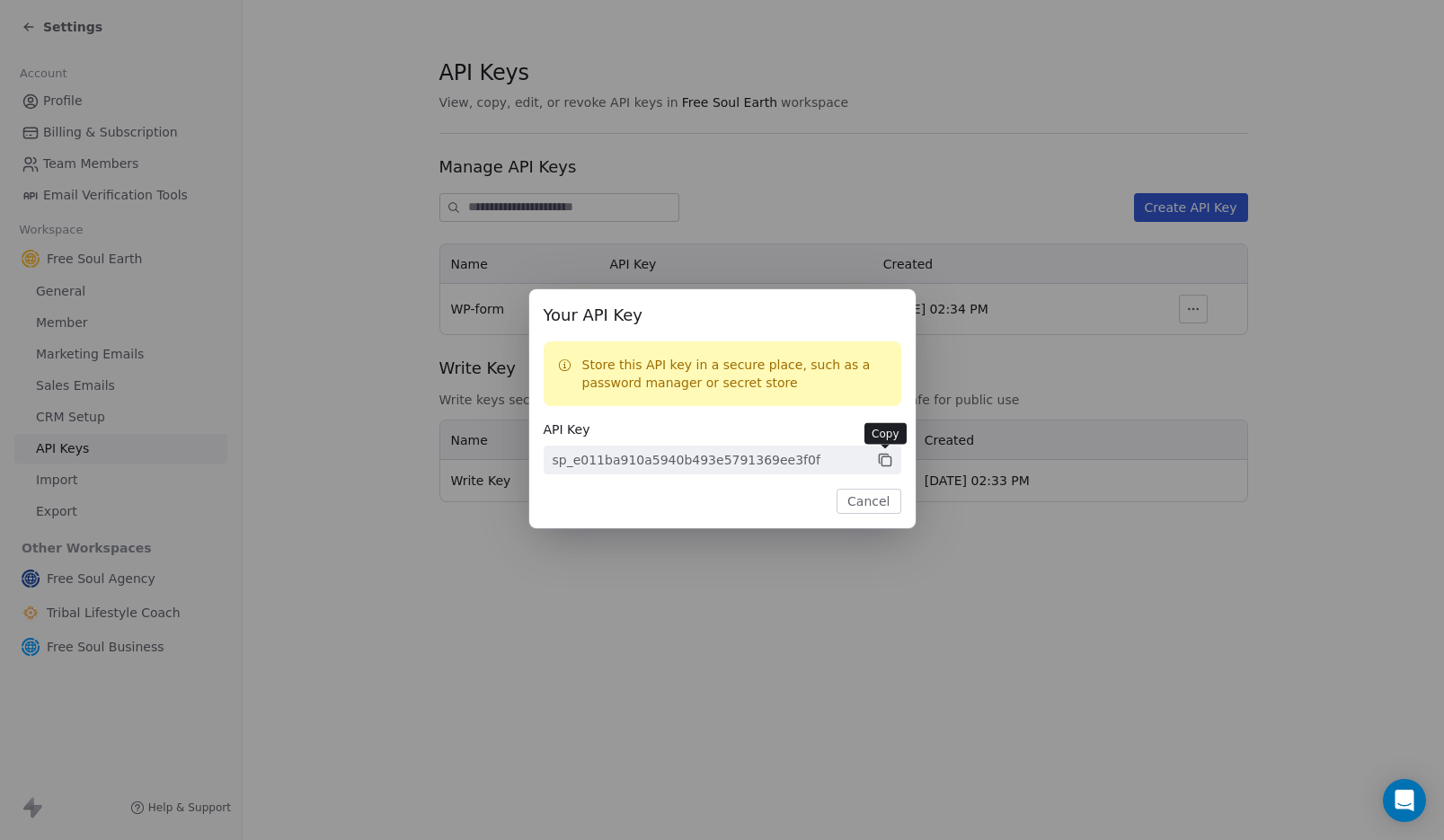
click at [885, 460] on icon at bounding box center [885, 460] width 16 height 16
click at [679, 452] on div "sp_e011ba910a5940b493e5791369ee3f0f" at bounding box center [686, 460] width 268 height 18
click at [678, 459] on div "sp_e011ba910a5940b493e5791369ee3f0f" at bounding box center [686, 460] width 268 height 18
click at [882, 500] on button "Cancel" at bounding box center [868, 501] width 64 height 25
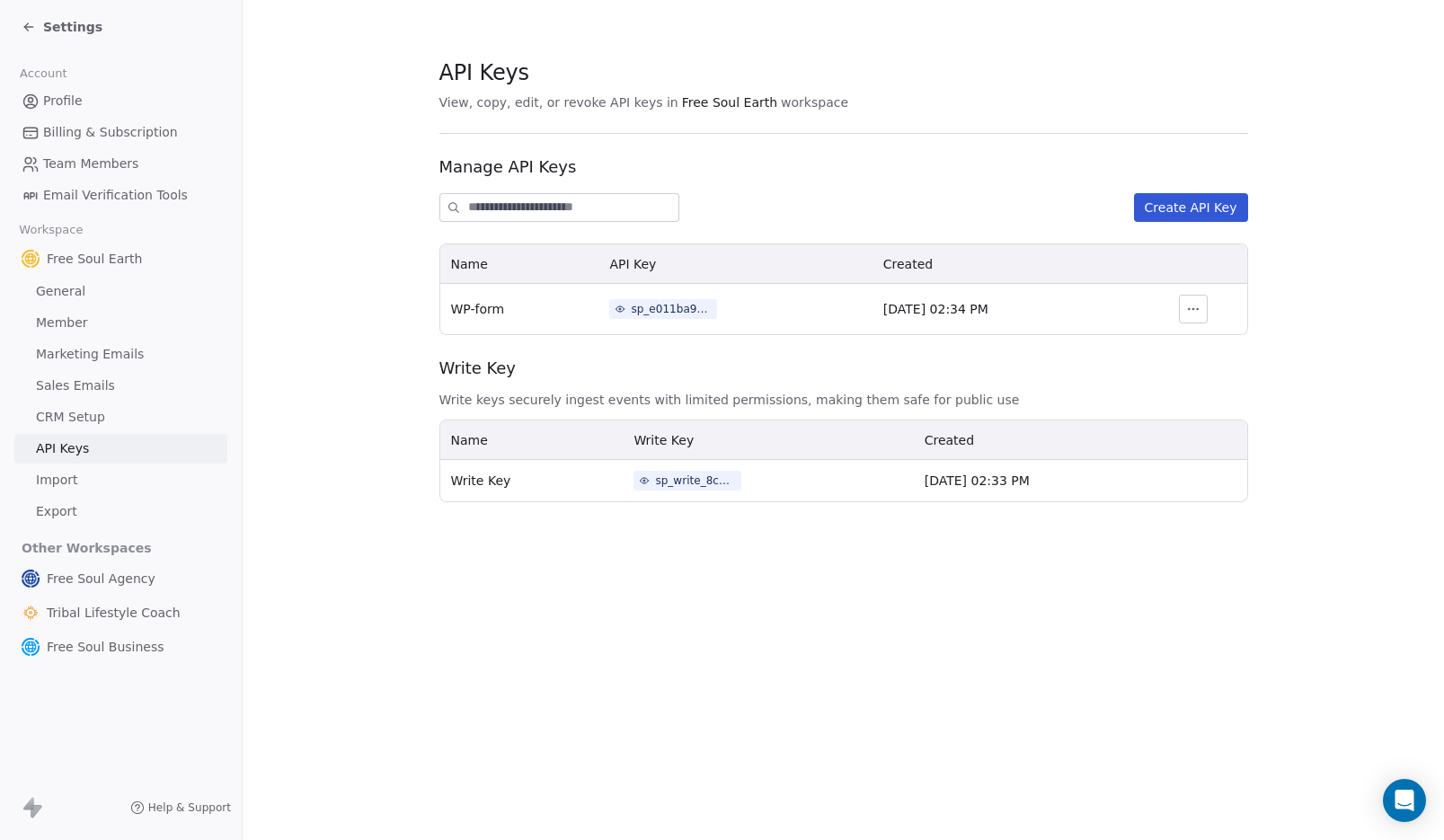
click at [53, 27] on span "Settings" at bounding box center [73, 27] width 59 height 18
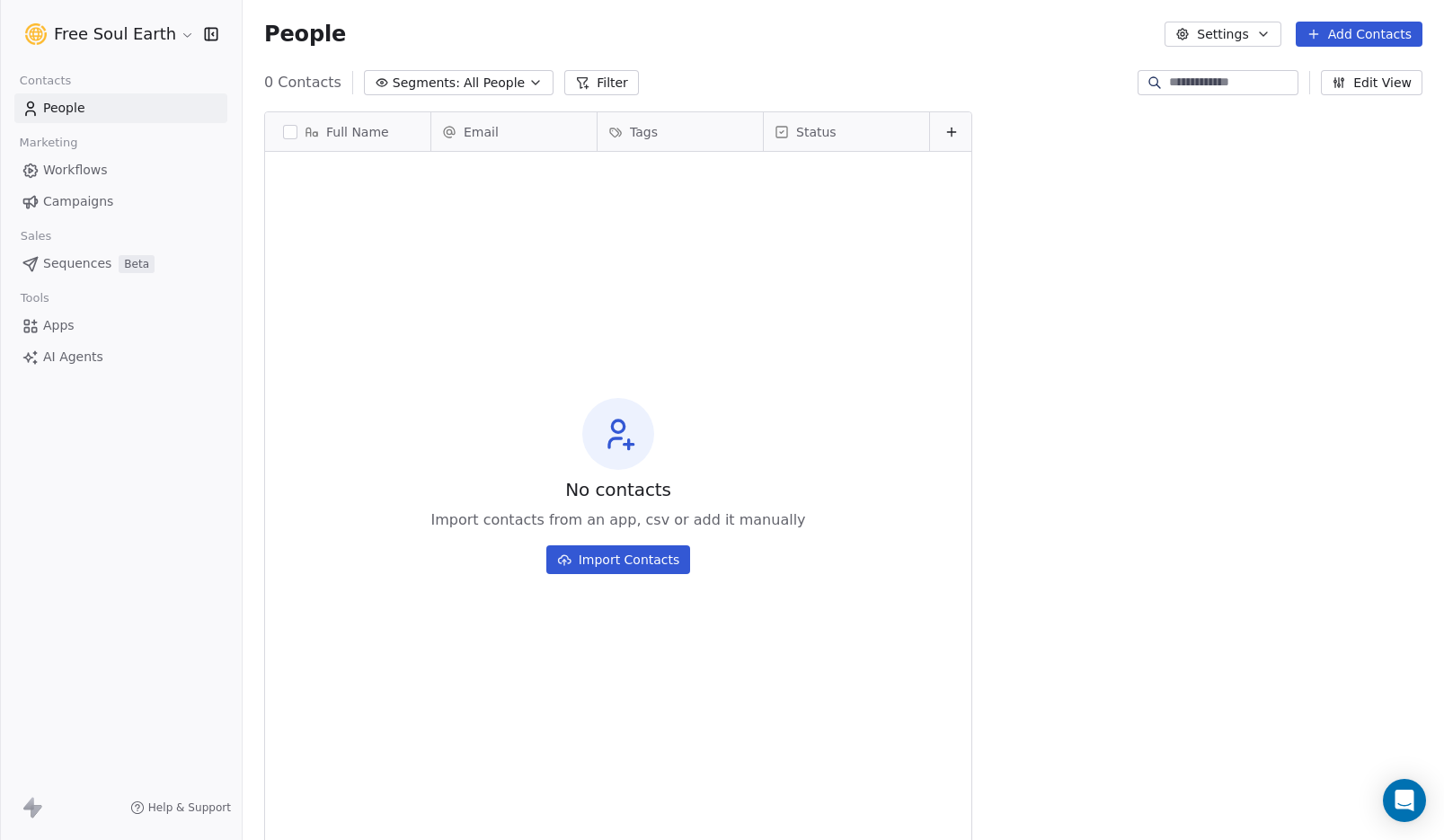
scroll to position [725, 1188]
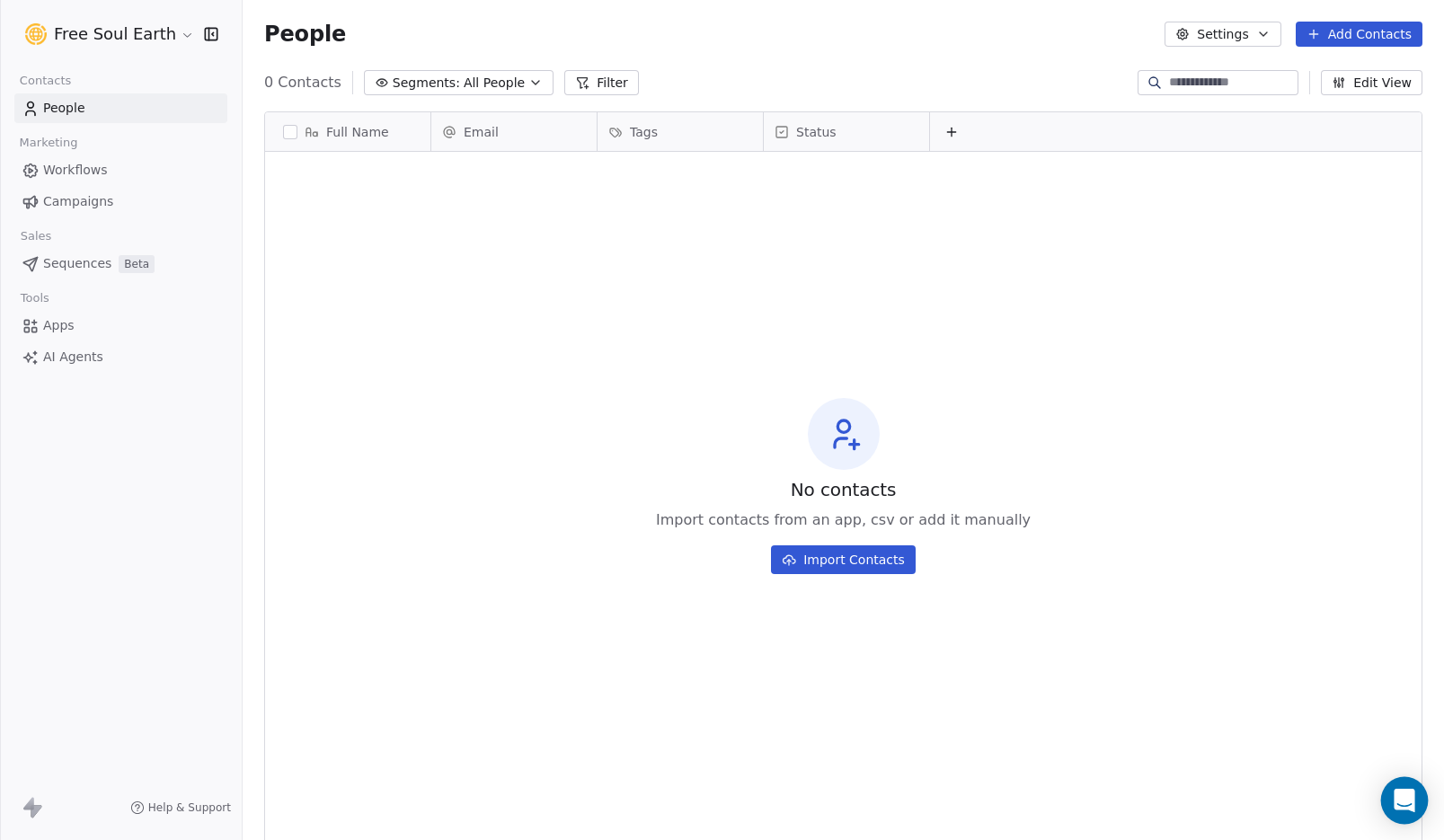
click at [1395, 796] on icon "Open Intercom Messenger" at bounding box center [1404, 800] width 23 height 23
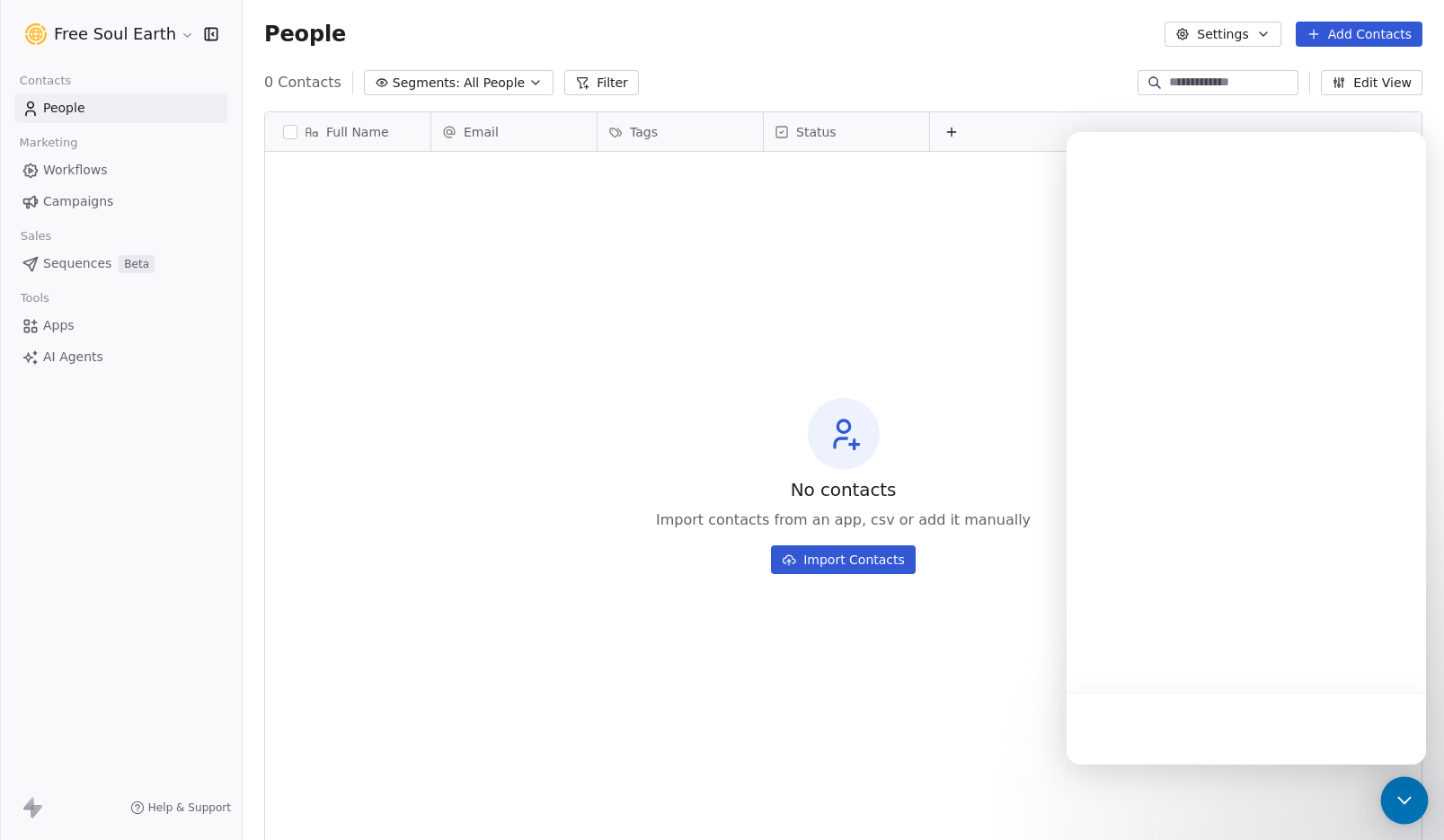
scroll to position [0, 0]
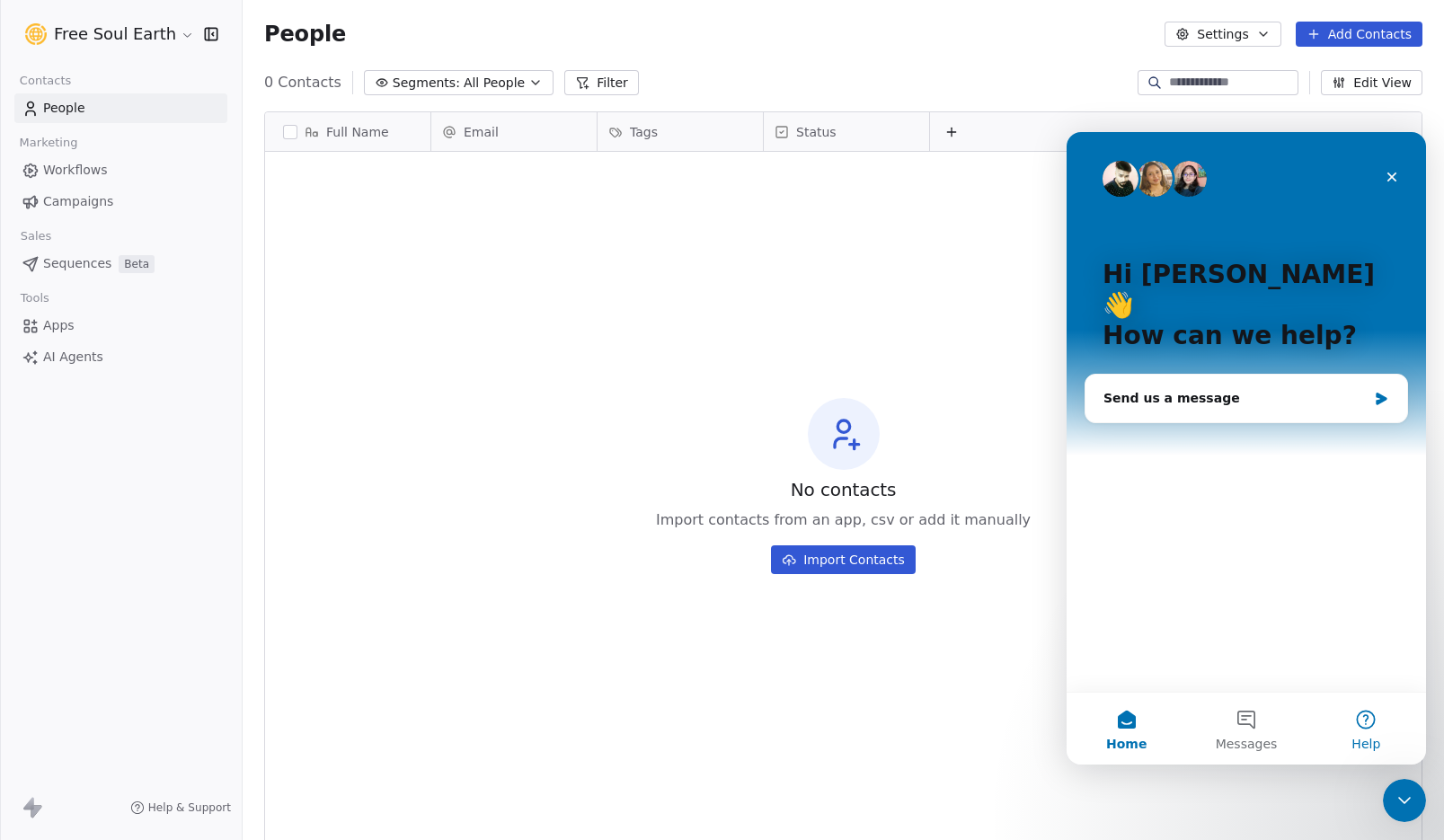
click at [1371, 730] on button "Help" at bounding box center [1367, 728] width 120 height 72
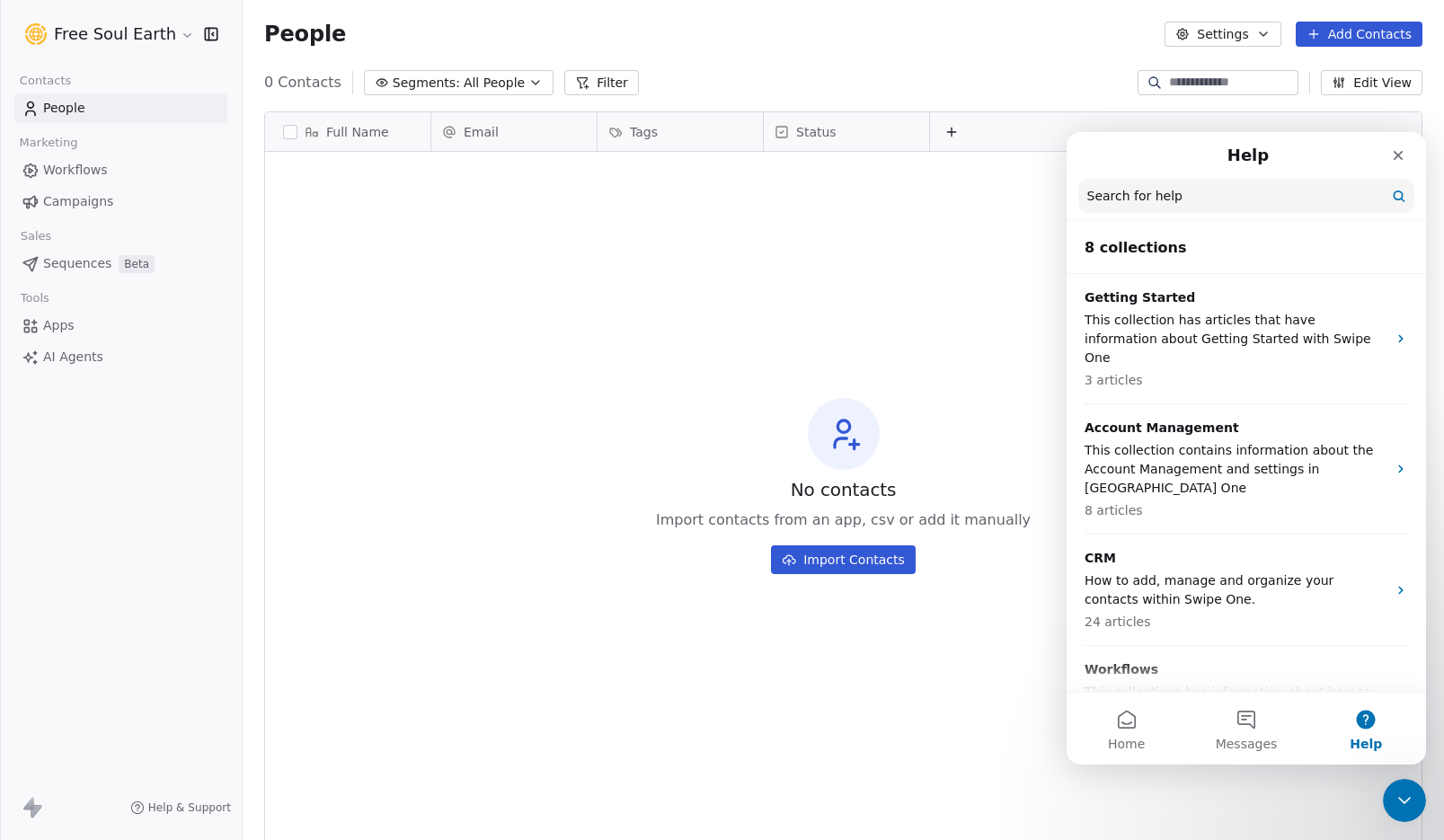
click at [1145, 200] on input "Search for help" at bounding box center [1247, 196] width 336 height 34
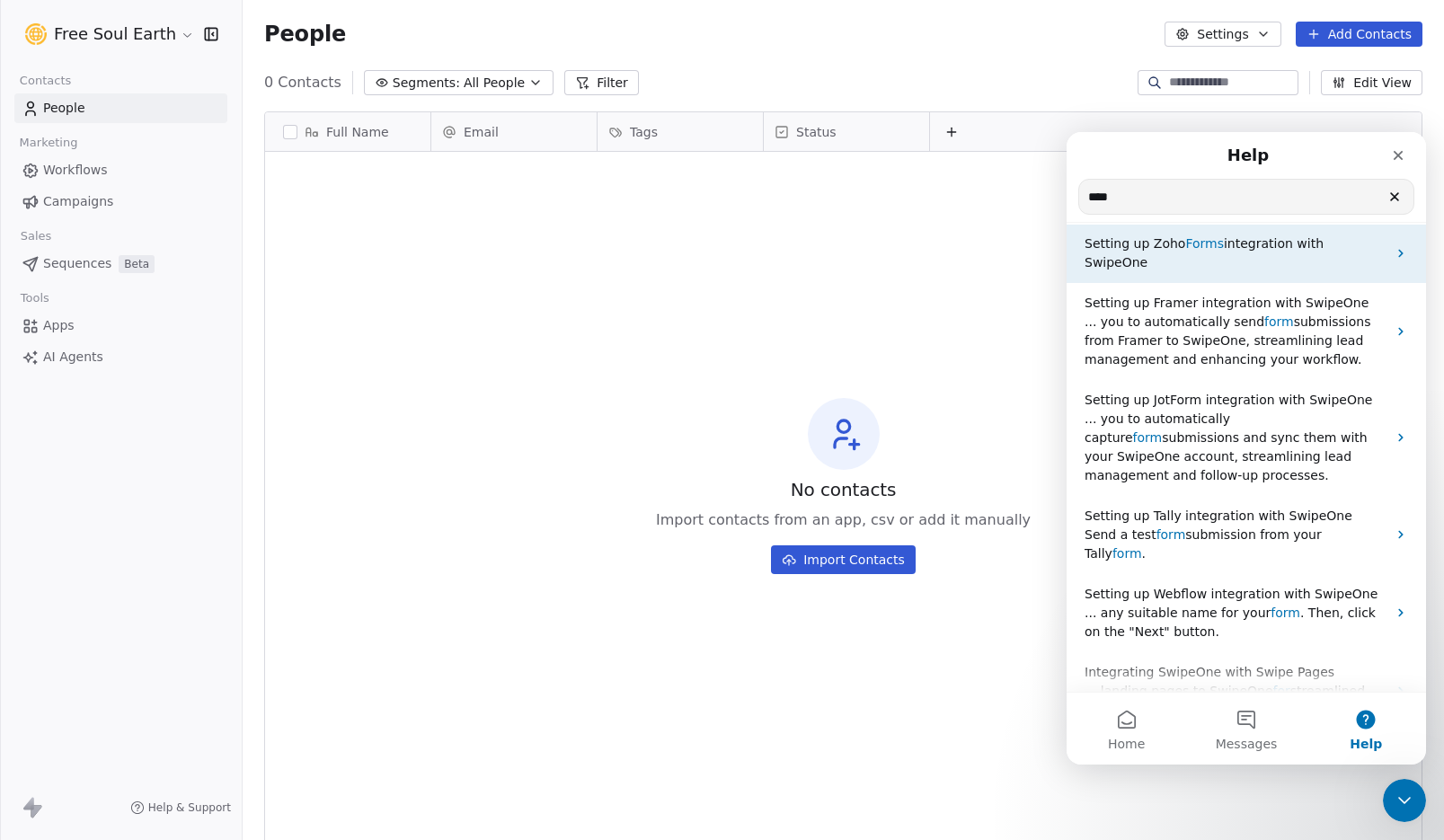
scroll to position [306, 0]
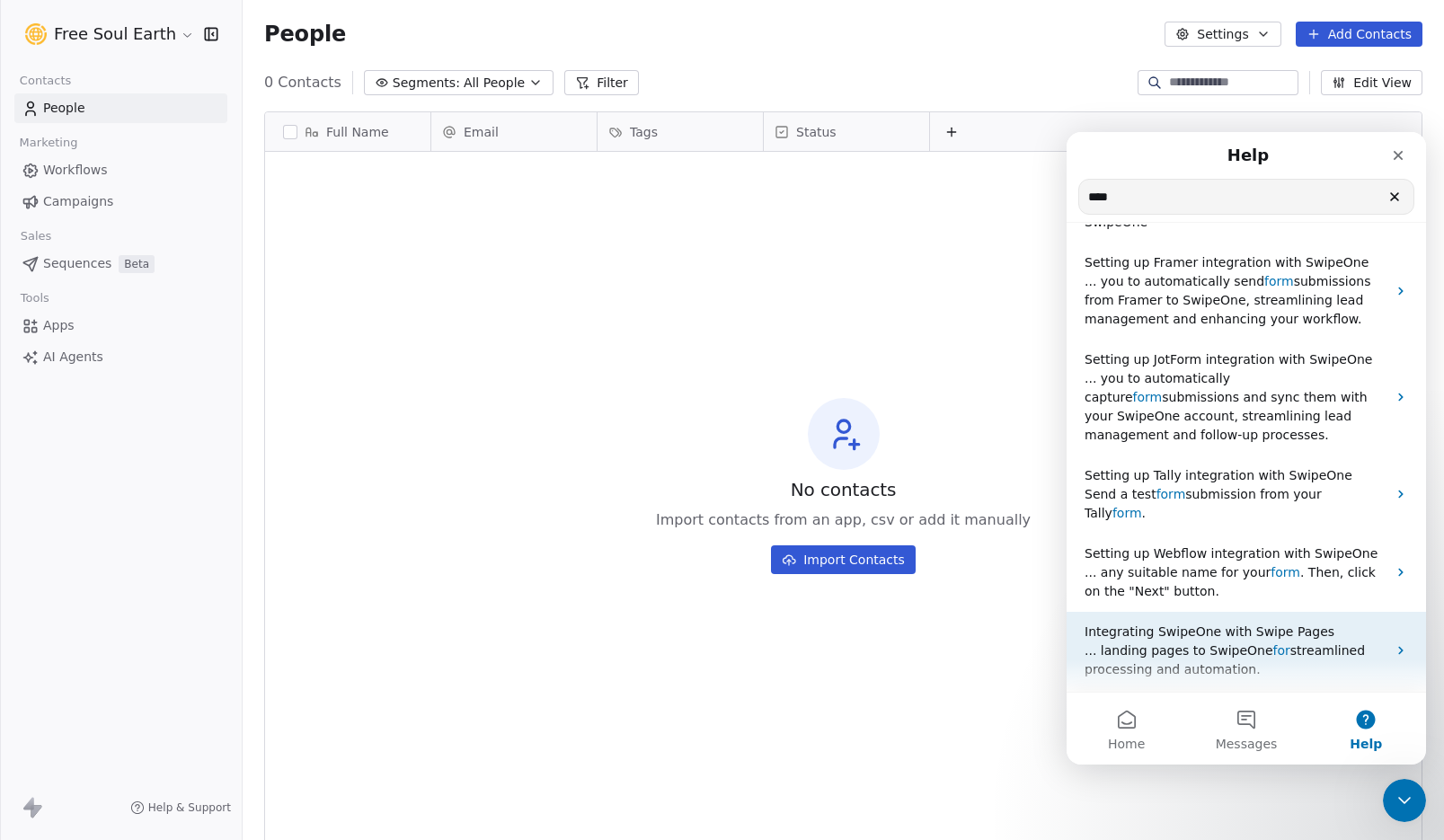
type input "****"
click at [1274, 643] on span "for" at bounding box center [1282, 650] width 17 height 14
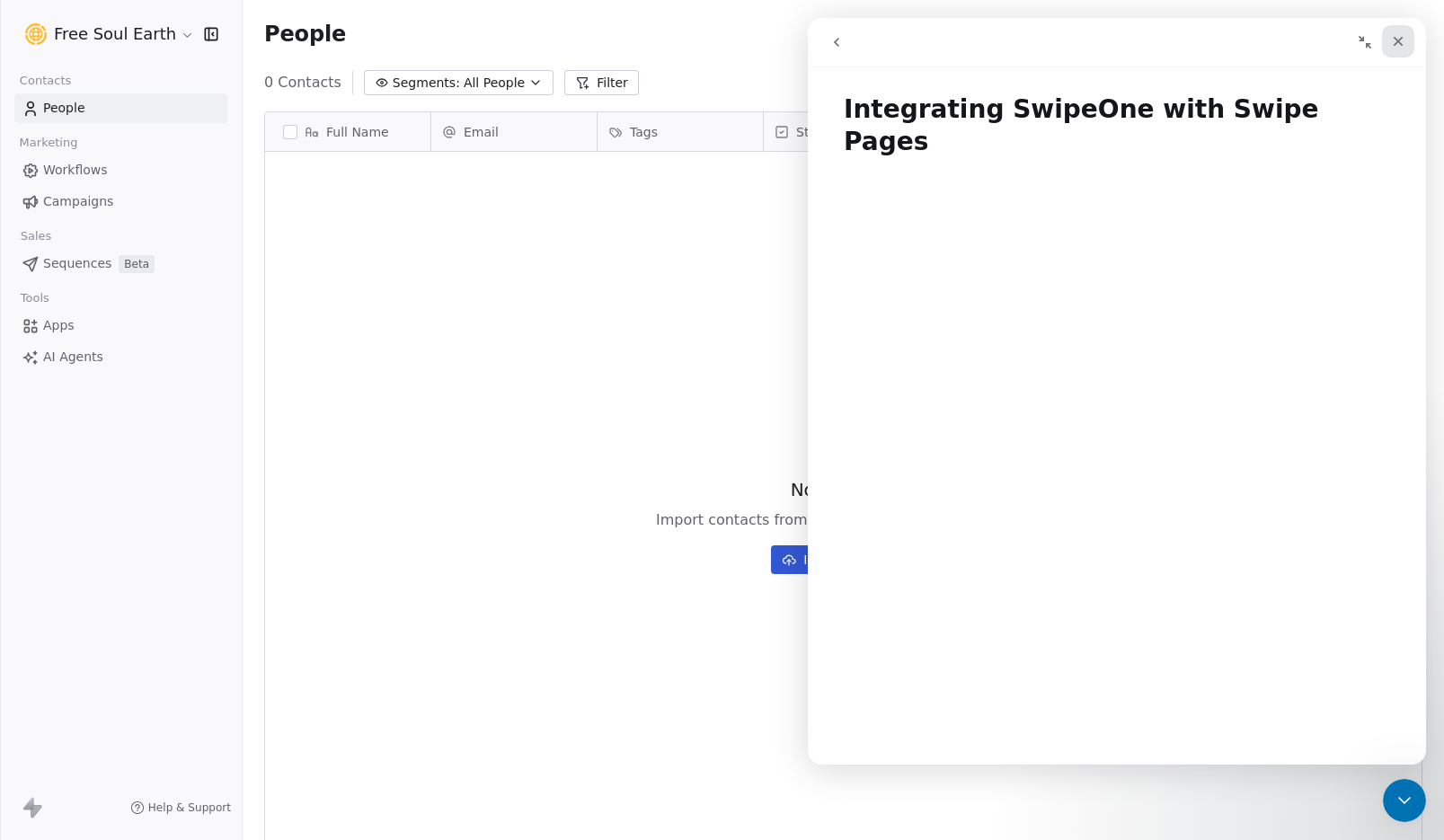
click at [1398, 37] on icon "Close" at bounding box center [1398, 41] width 14 height 14
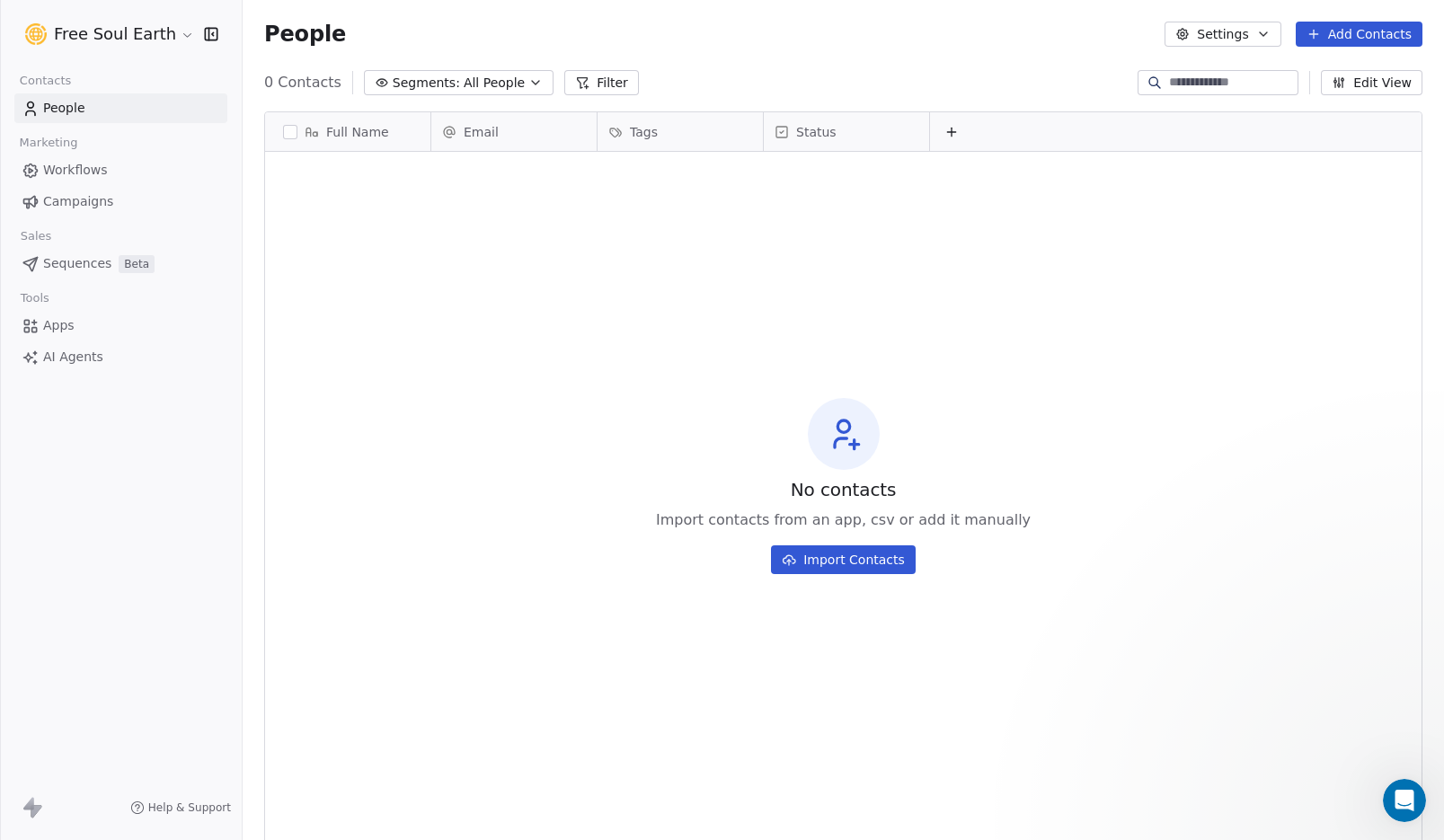
scroll to position [0, 0]
click at [50, 333] on span "Apps" at bounding box center [58, 326] width 31 height 19
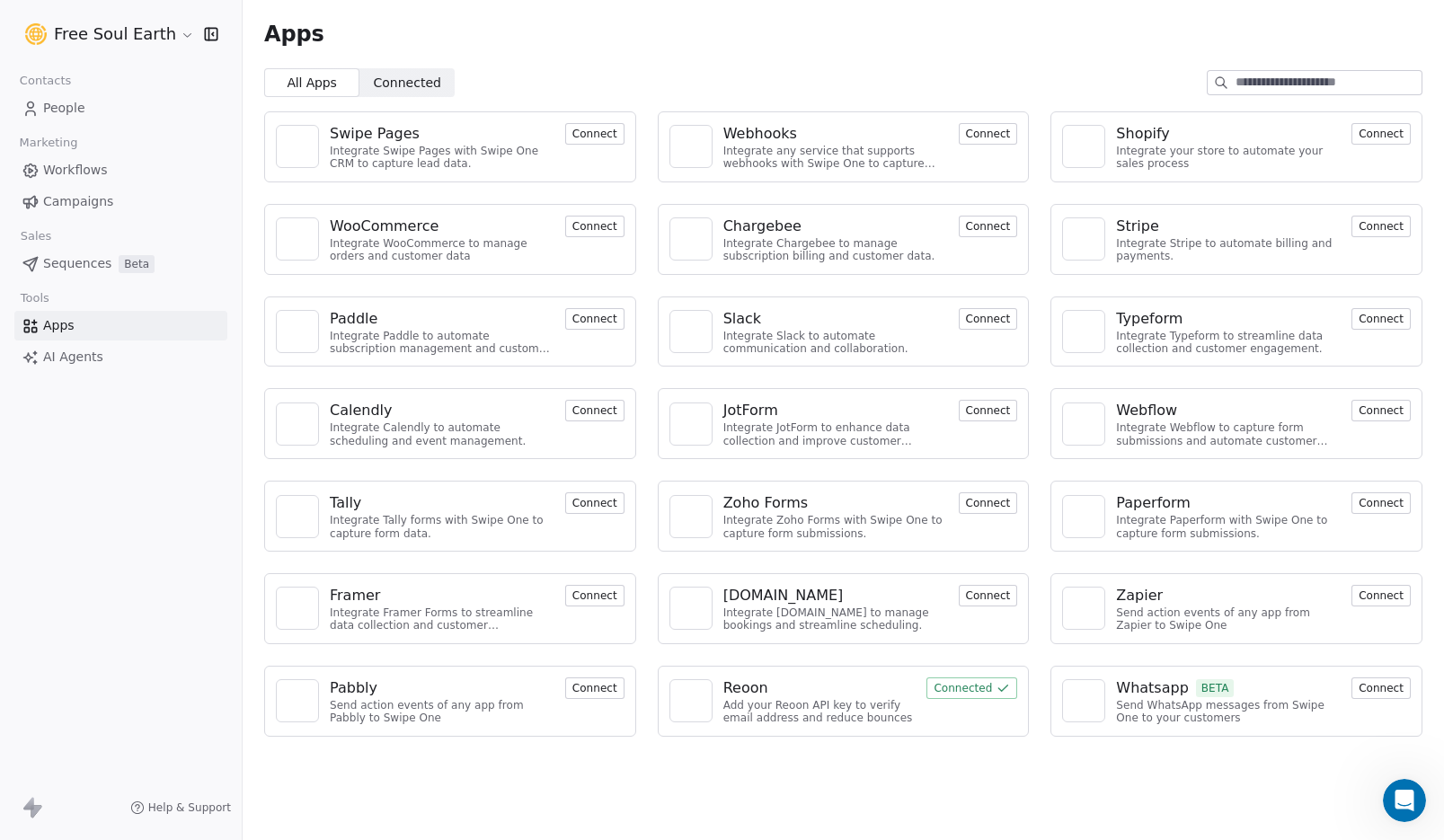
click at [605, 691] on button "Connect" at bounding box center [595, 688] width 59 height 22
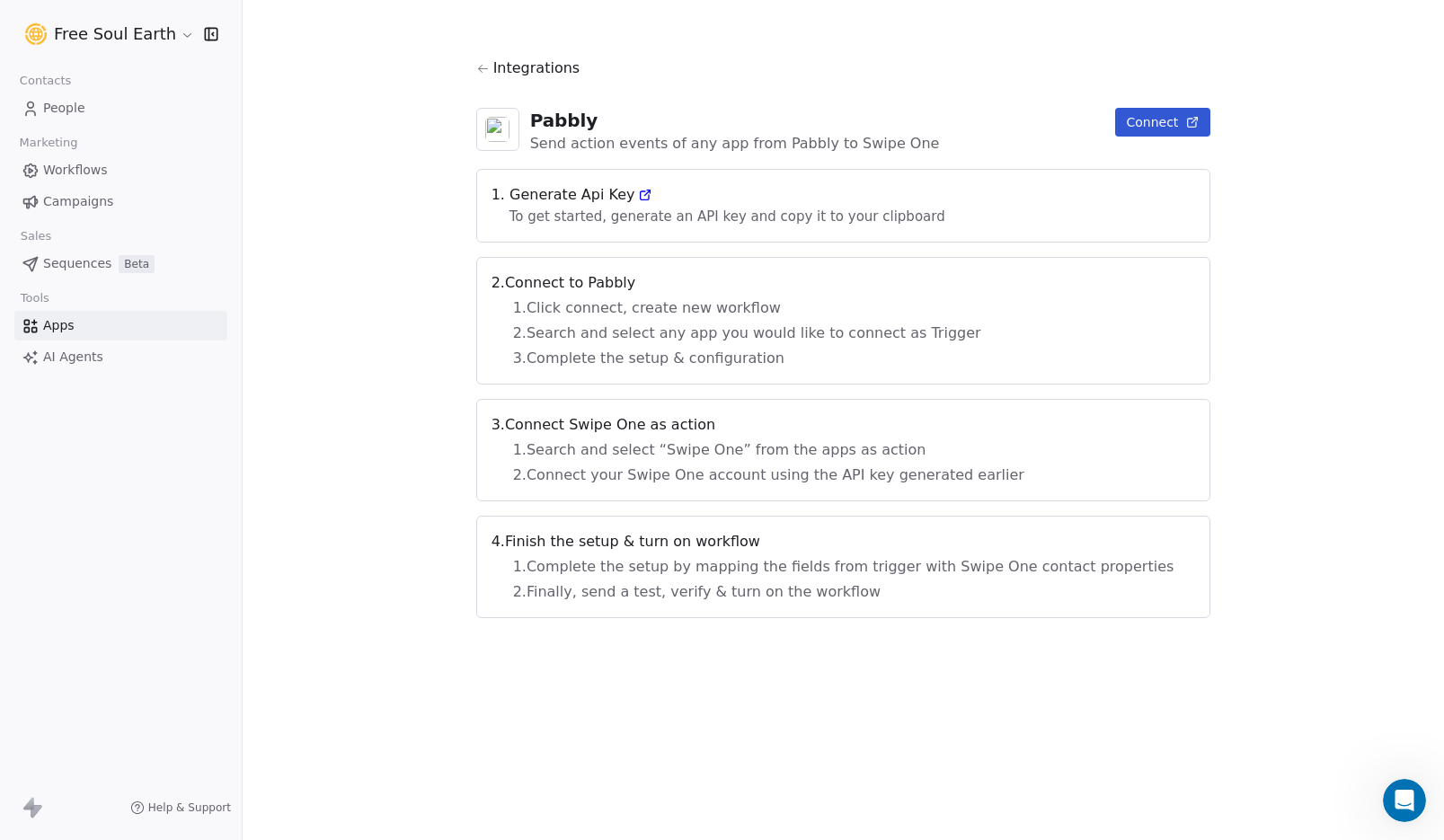
click at [652, 193] on icon at bounding box center [645, 195] width 14 height 14
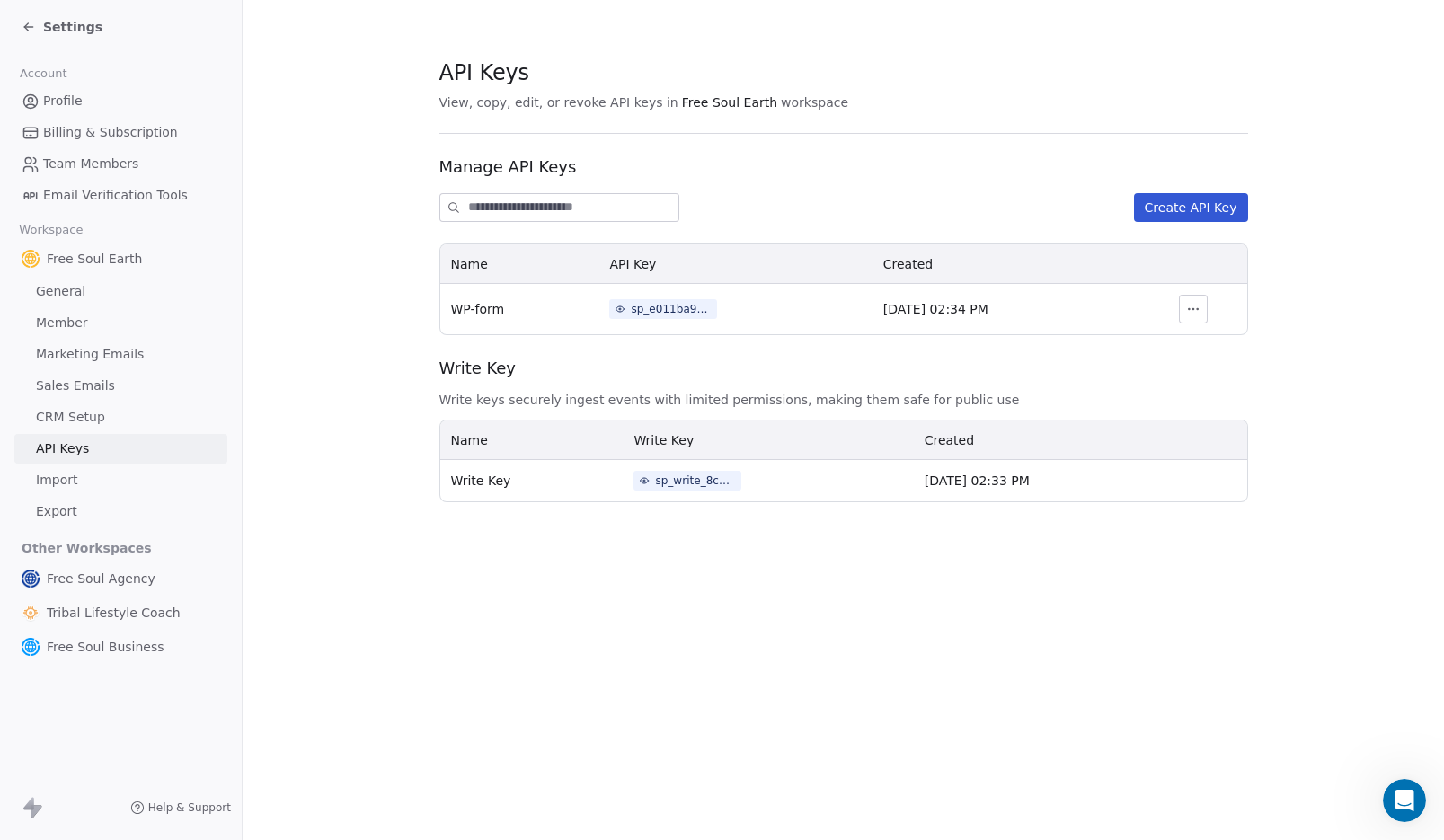
click at [670, 311] on div "sp_e011ba910a5940b493e5791369ee3f0f" at bounding box center [671, 309] width 81 height 16
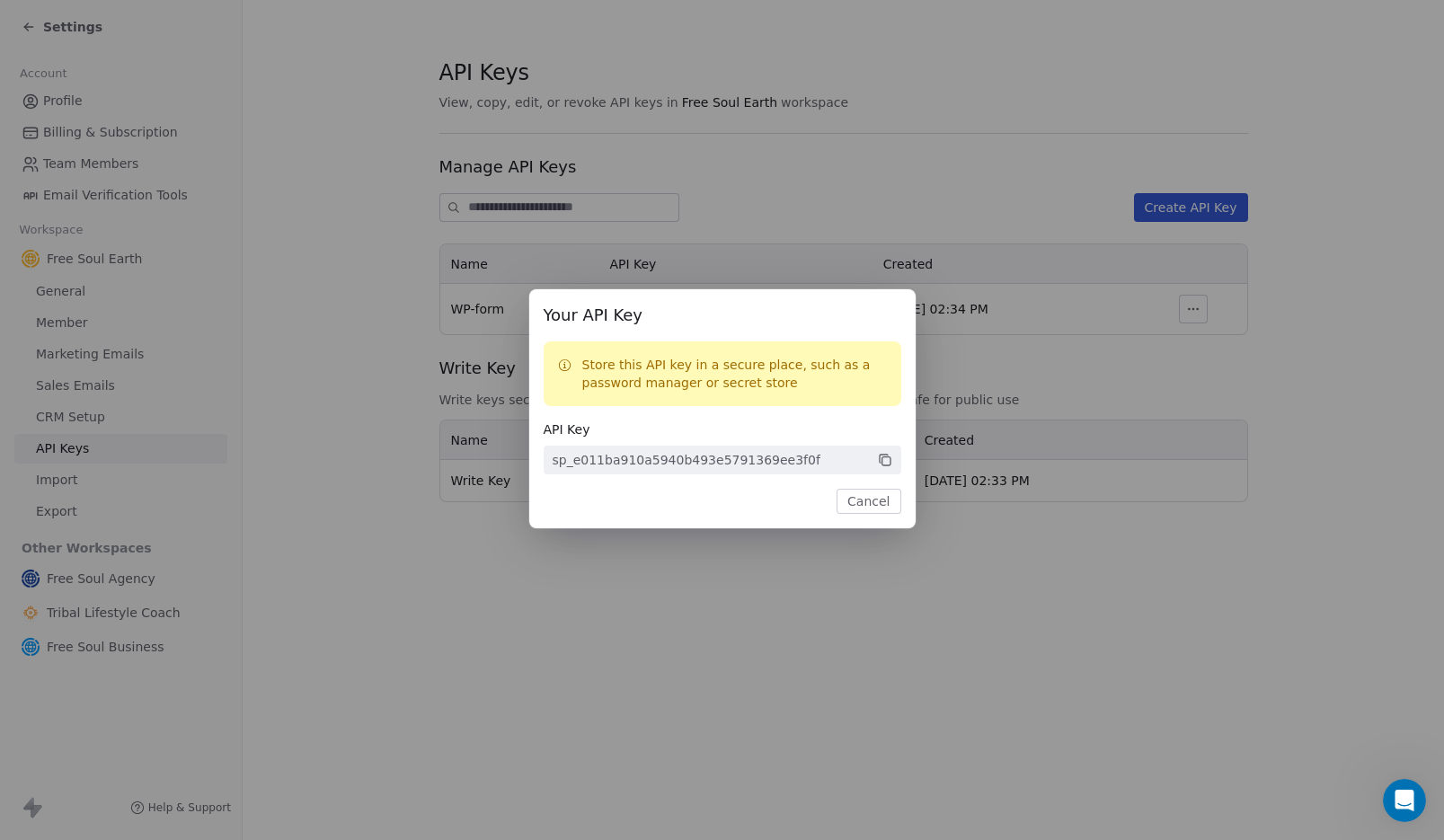
click at [865, 502] on button "Cancel" at bounding box center [868, 501] width 64 height 25
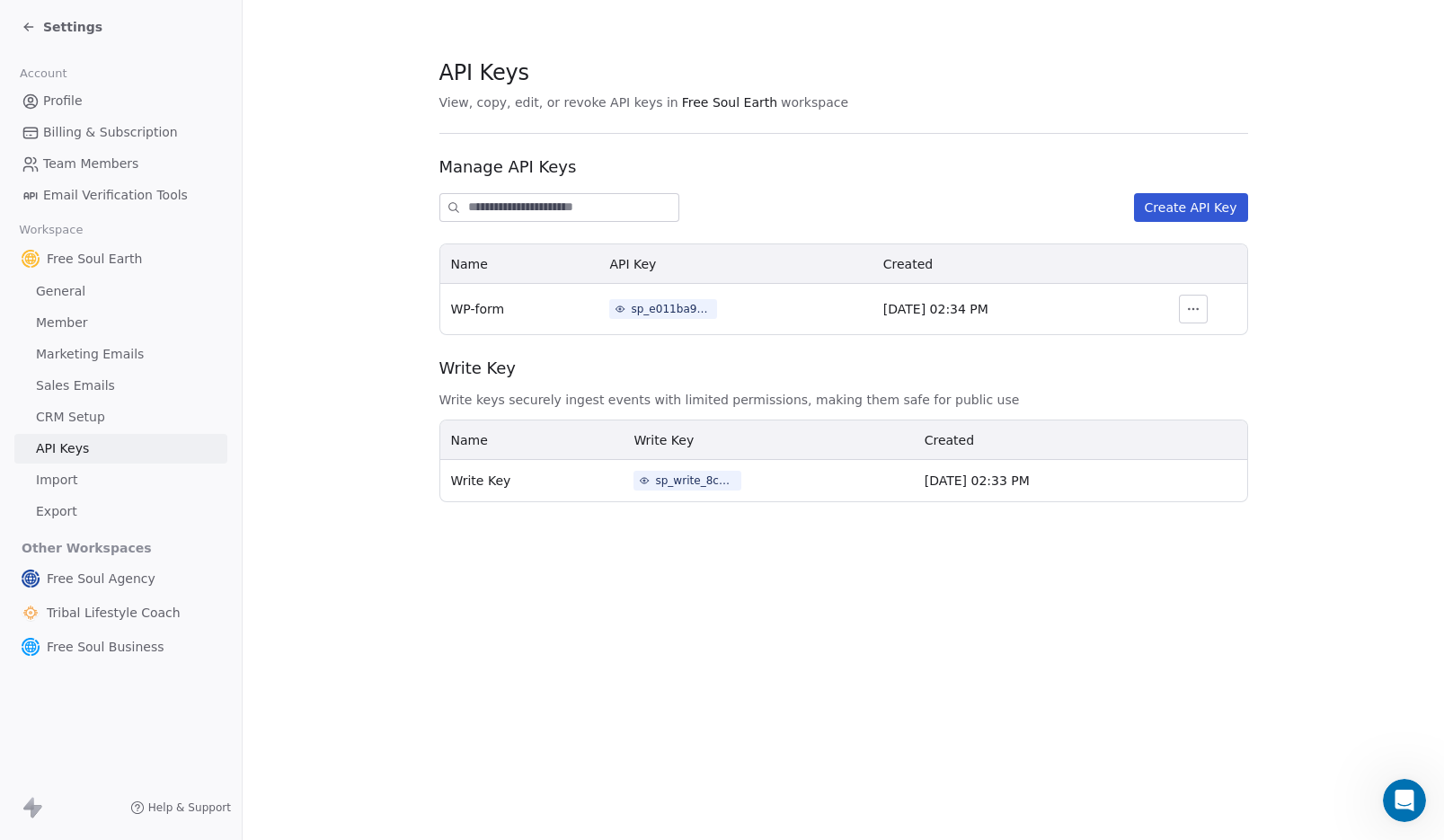
click at [1197, 310] on icon "button" at bounding box center [1194, 309] width 14 height 14
click at [1216, 353] on span "Revoke" at bounding box center [1226, 350] width 46 height 18
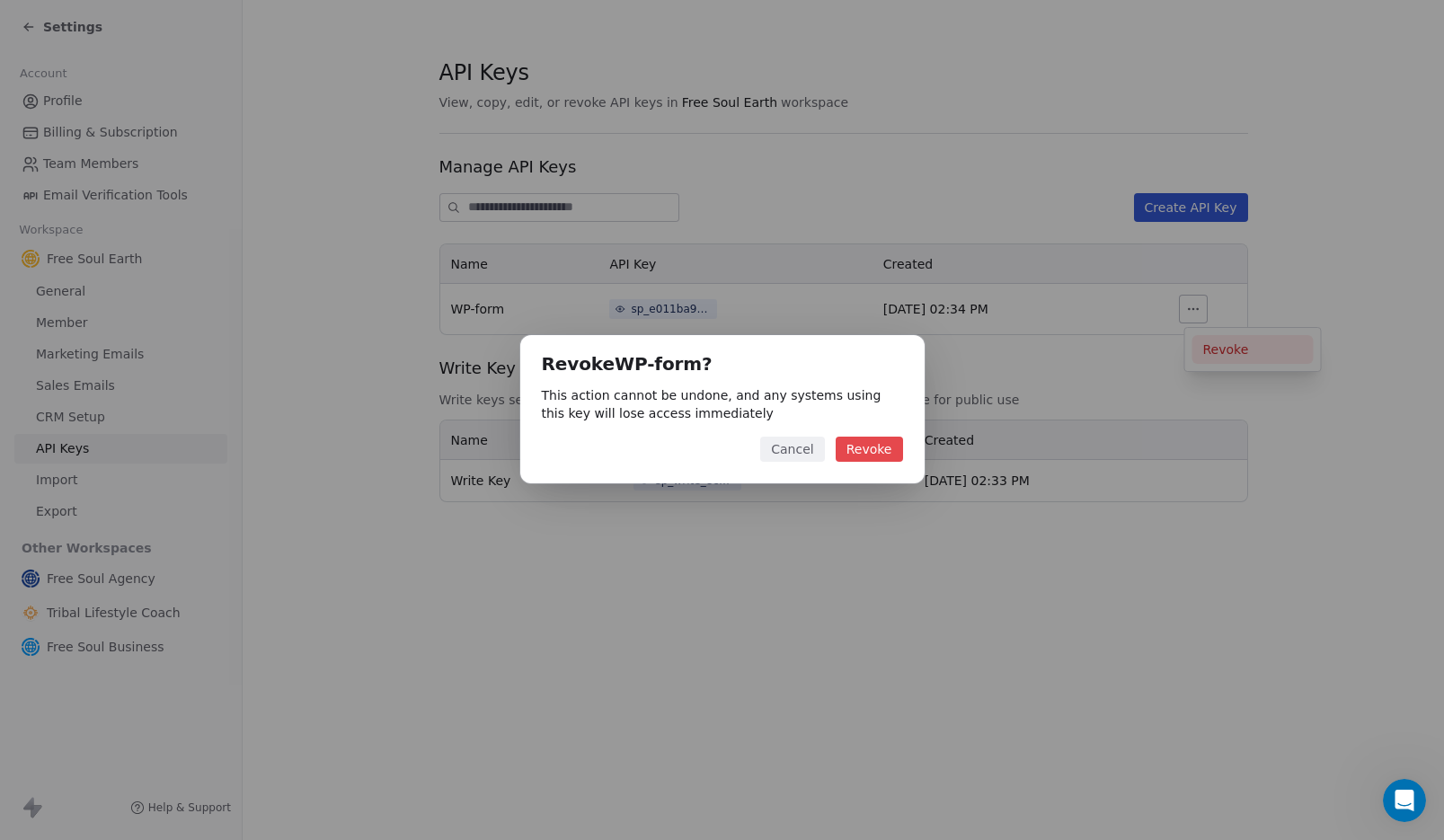
click at [857, 444] on button "Revoke" at bounding box center [869, 450] width 67 height 25
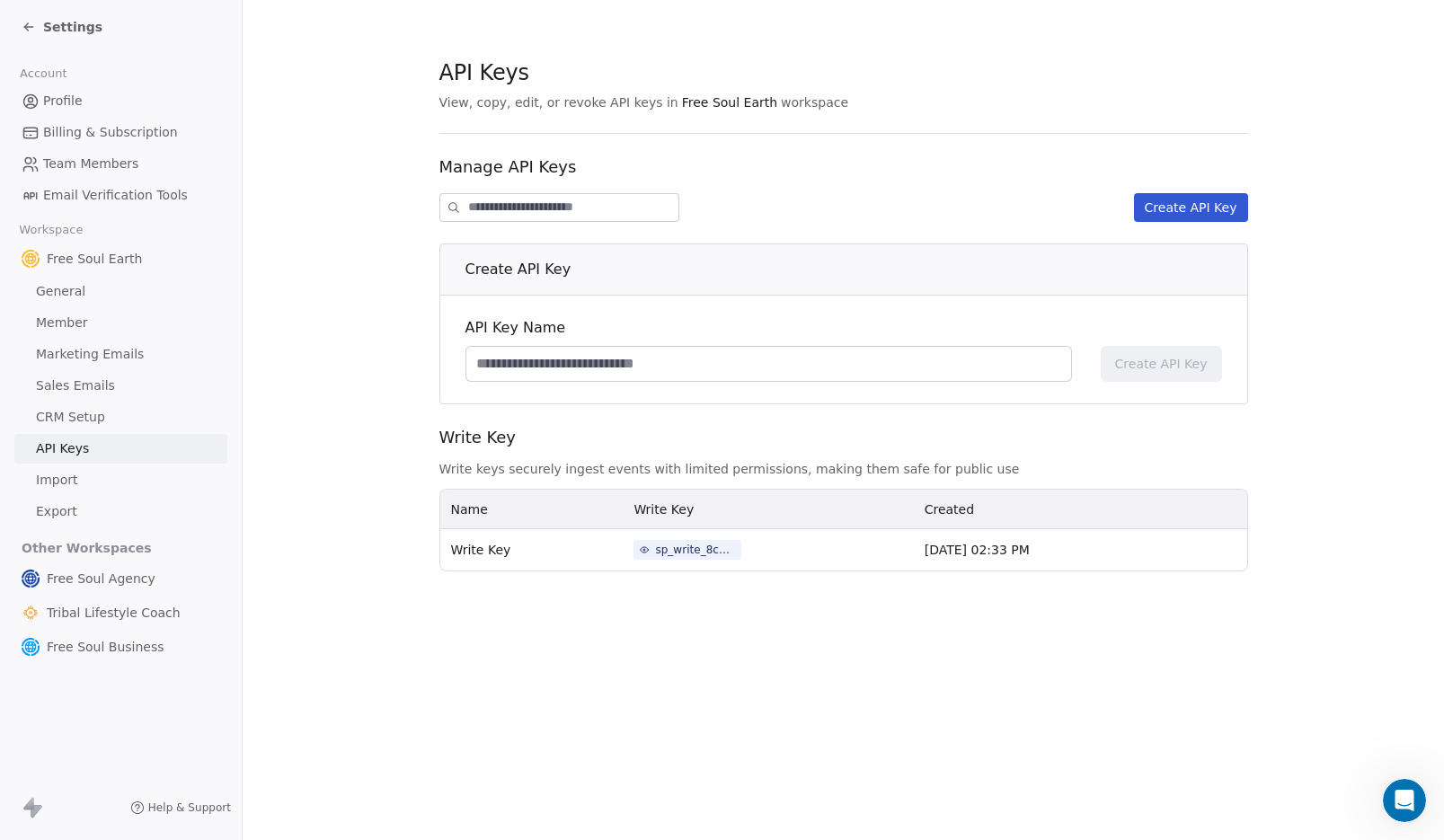
click at [641, 359] on input at bounding box center [768, 364] width 605 height 34
type input "**********"
click at [1163, 369] on span "Create API Key" at bounding box center [1161, 364] width 93 height 18
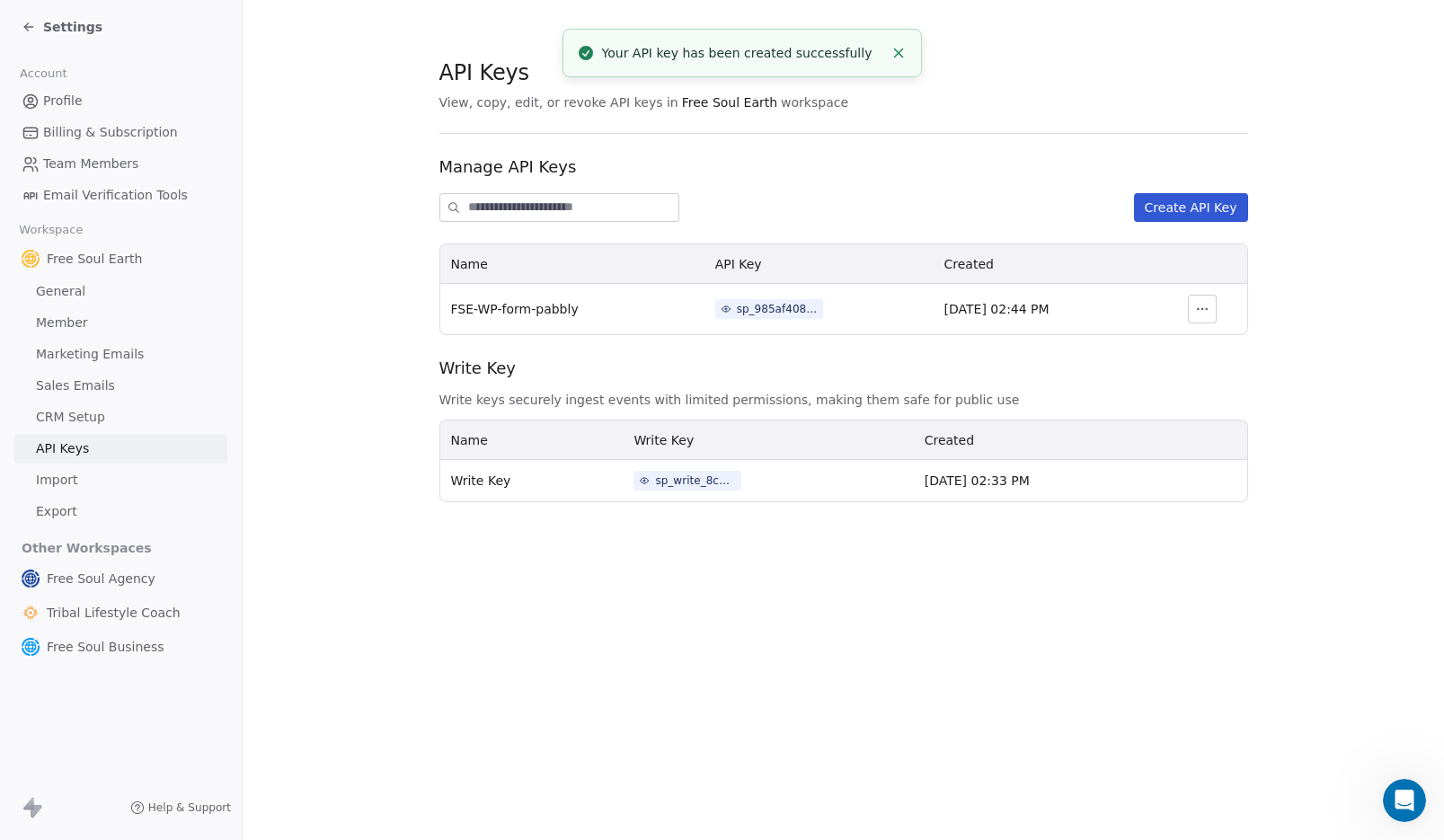
click at [785, 310] on div "sp_985af4086c4c431a87762a5f21e70521" at bounding box center [777, 309] width 81 height 16
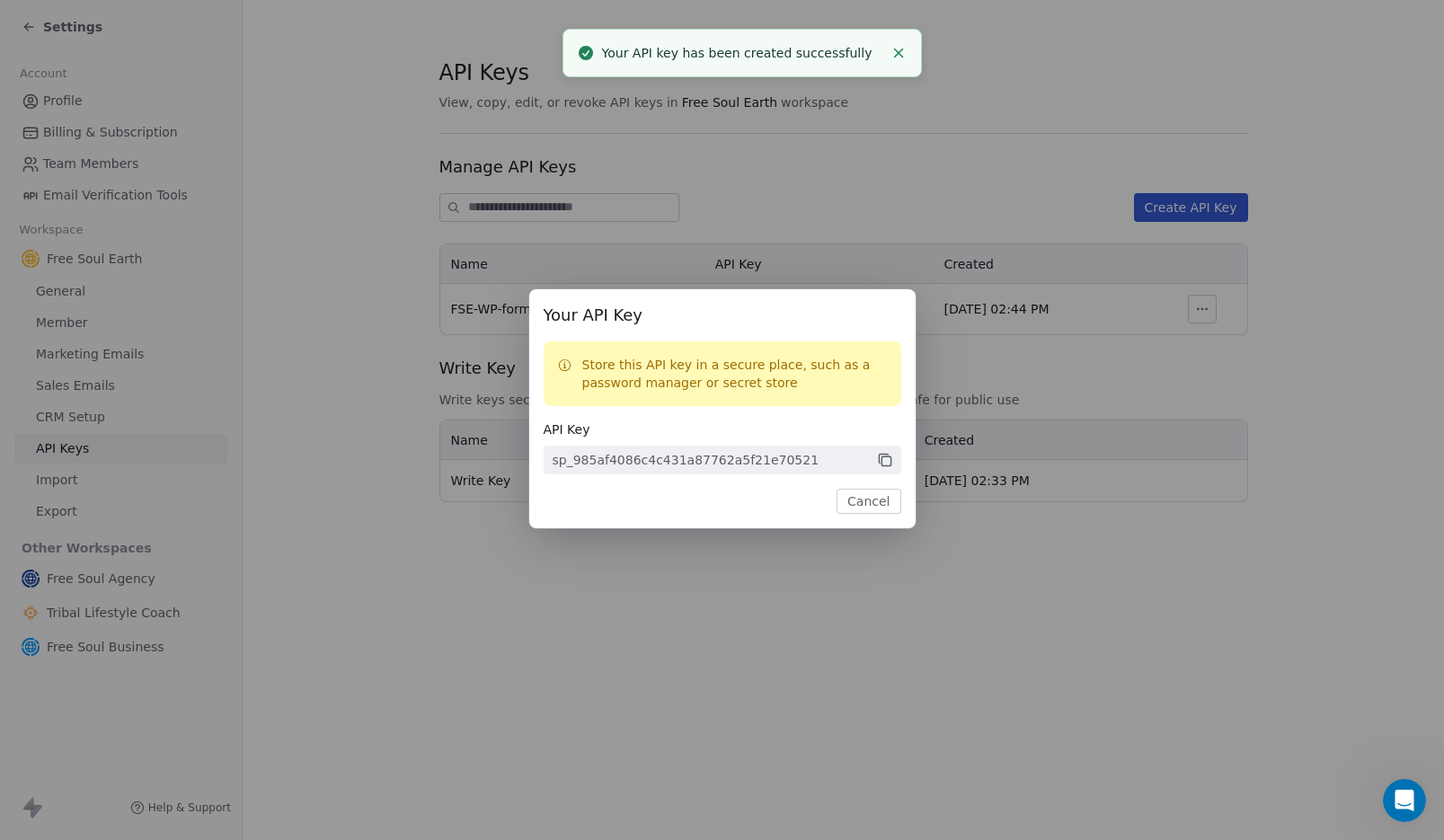
click at [883, 458] on icon at bounding box center [885, 460] width 16 height 16
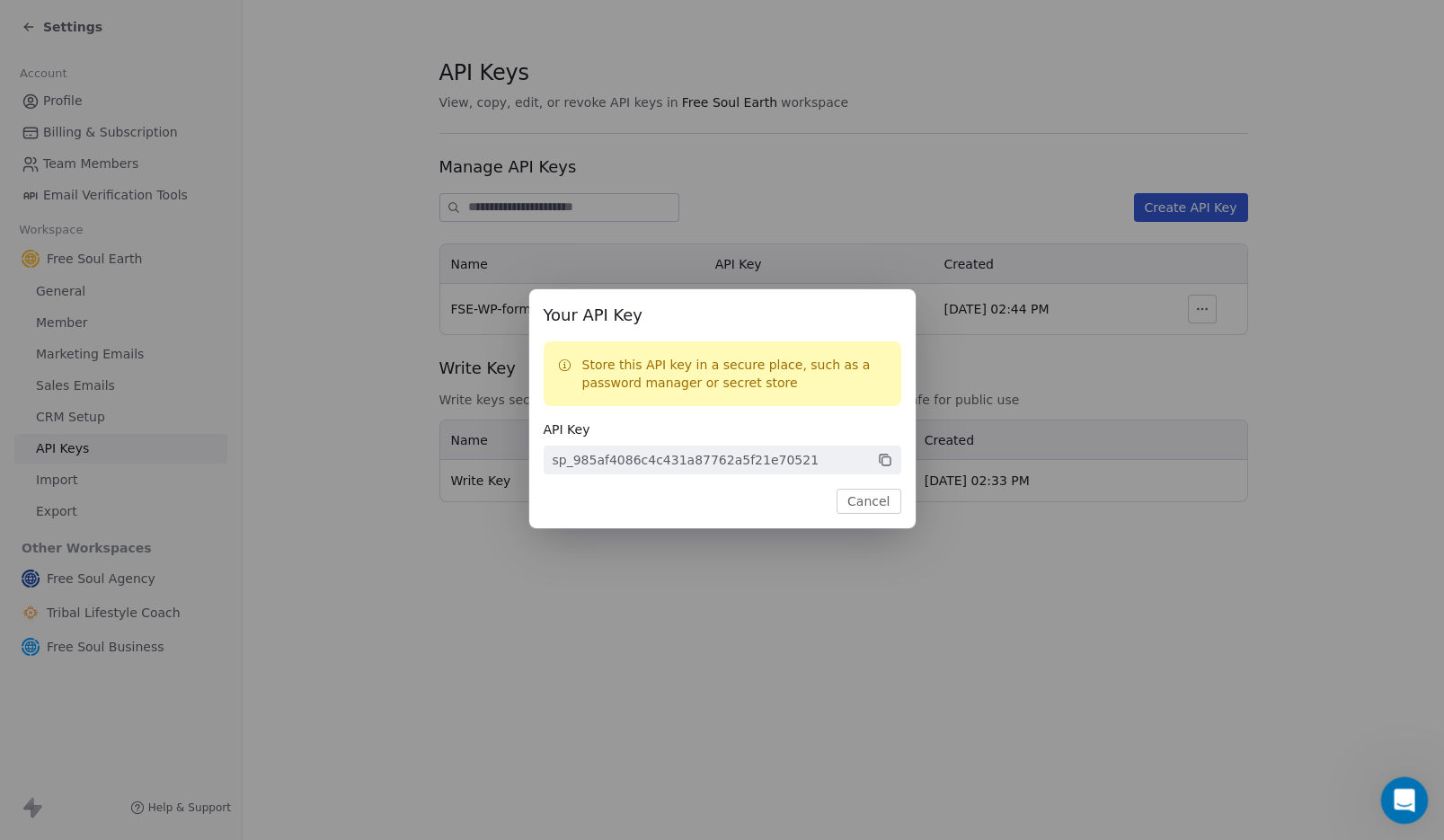
click at [1393, 795] on icon "Open Intercom Messenger" at bounding box center [1402, 798] width 30 height 30
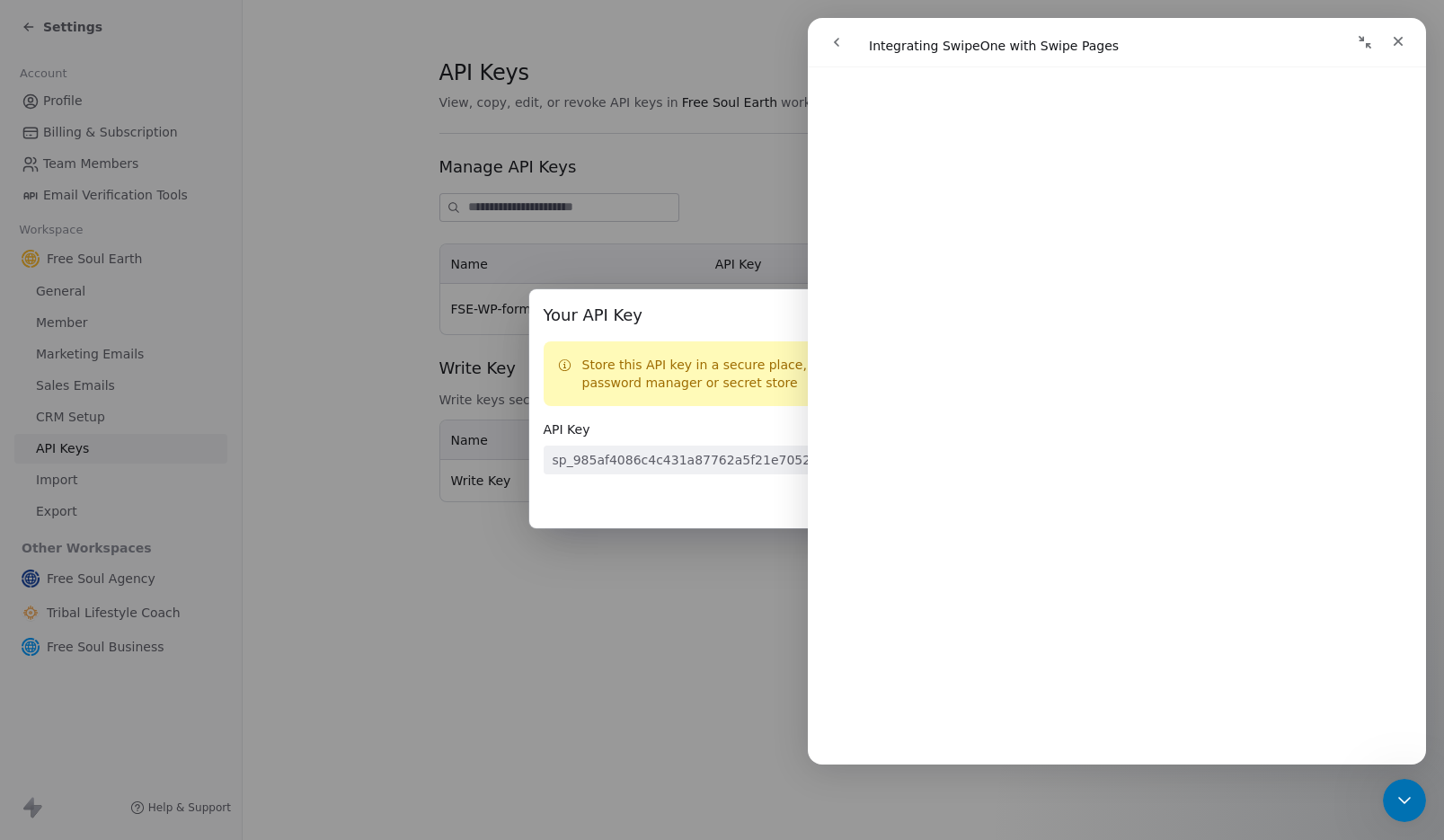
scroll to position [98, 0]
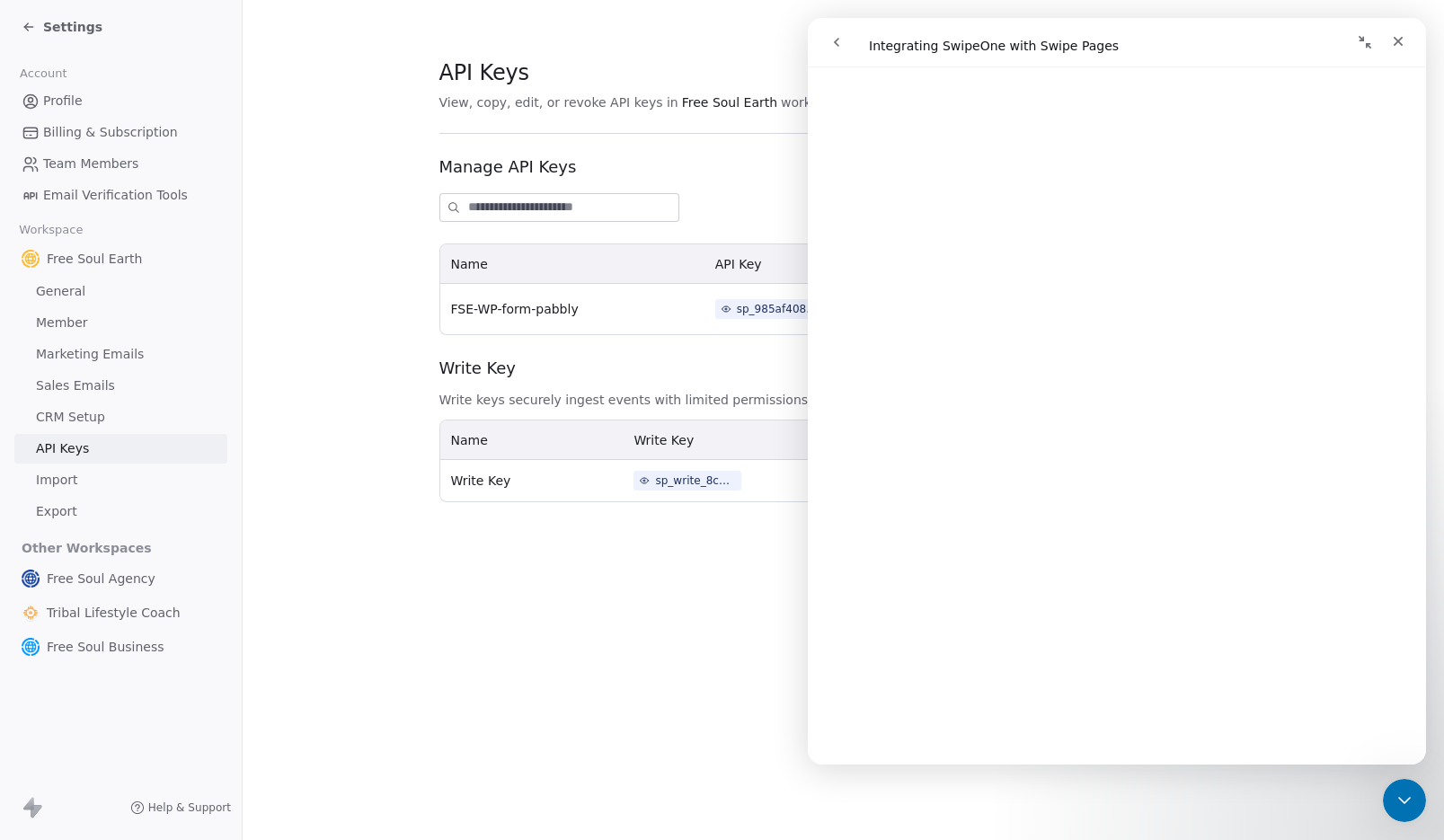
click at [524, 592] on div "Your API Key Store this API key in a secure place, such as a password manager o…" at bounding box center [722, 420] width 1444 height 840
click at [288, 398] on section "API Keys View, copy, edit, or revoke API keys in Free Soul Earth workspace Mana…" at bounding box center [844, 280] width 1202 height 559
click at [1399, 37] on icon "Close" at bounding box center [1398, 41] width 14 height 14
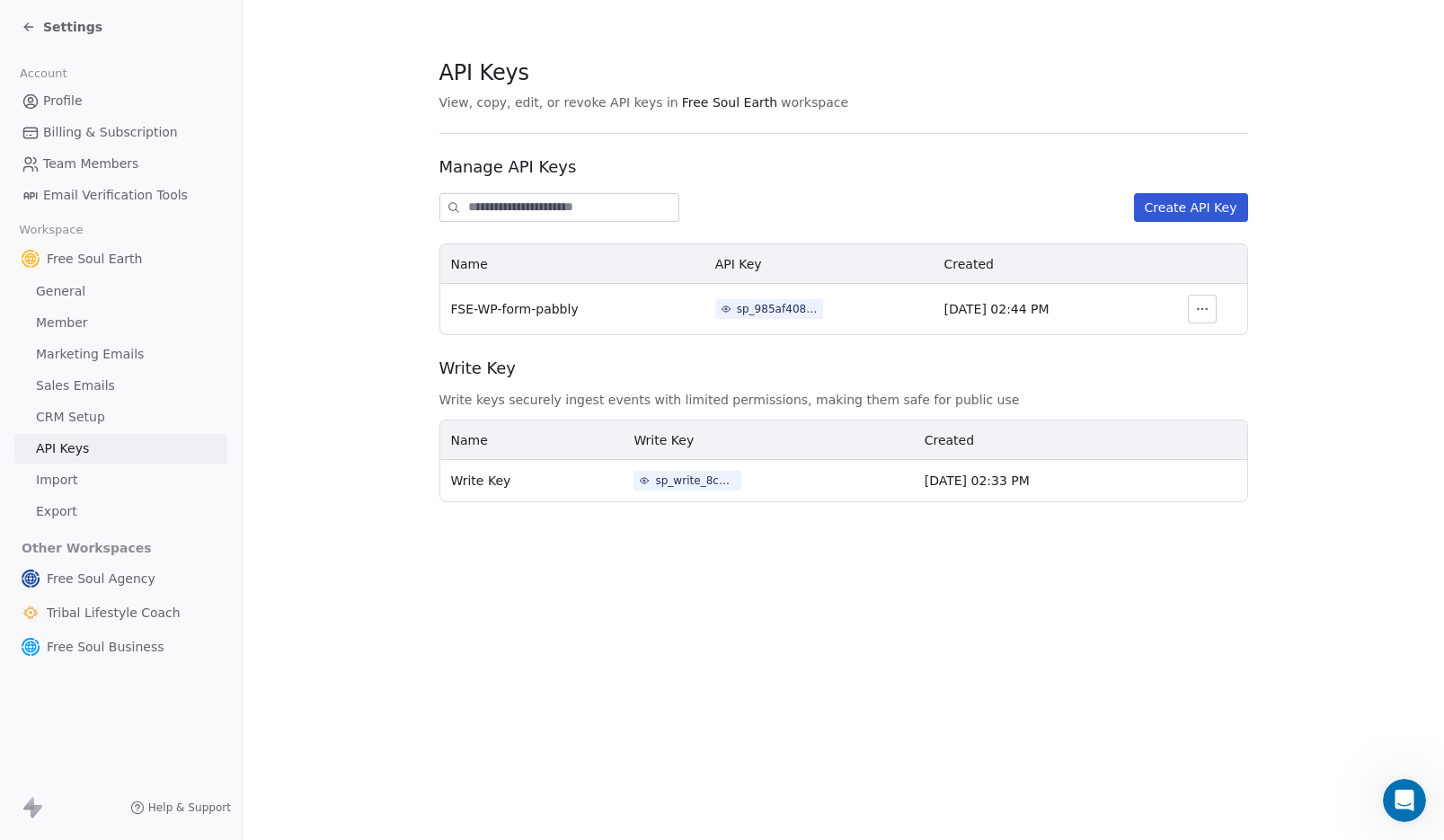
click at [53, 27] on span "Settings" at bounding box center [73, 27] width 59 height 18
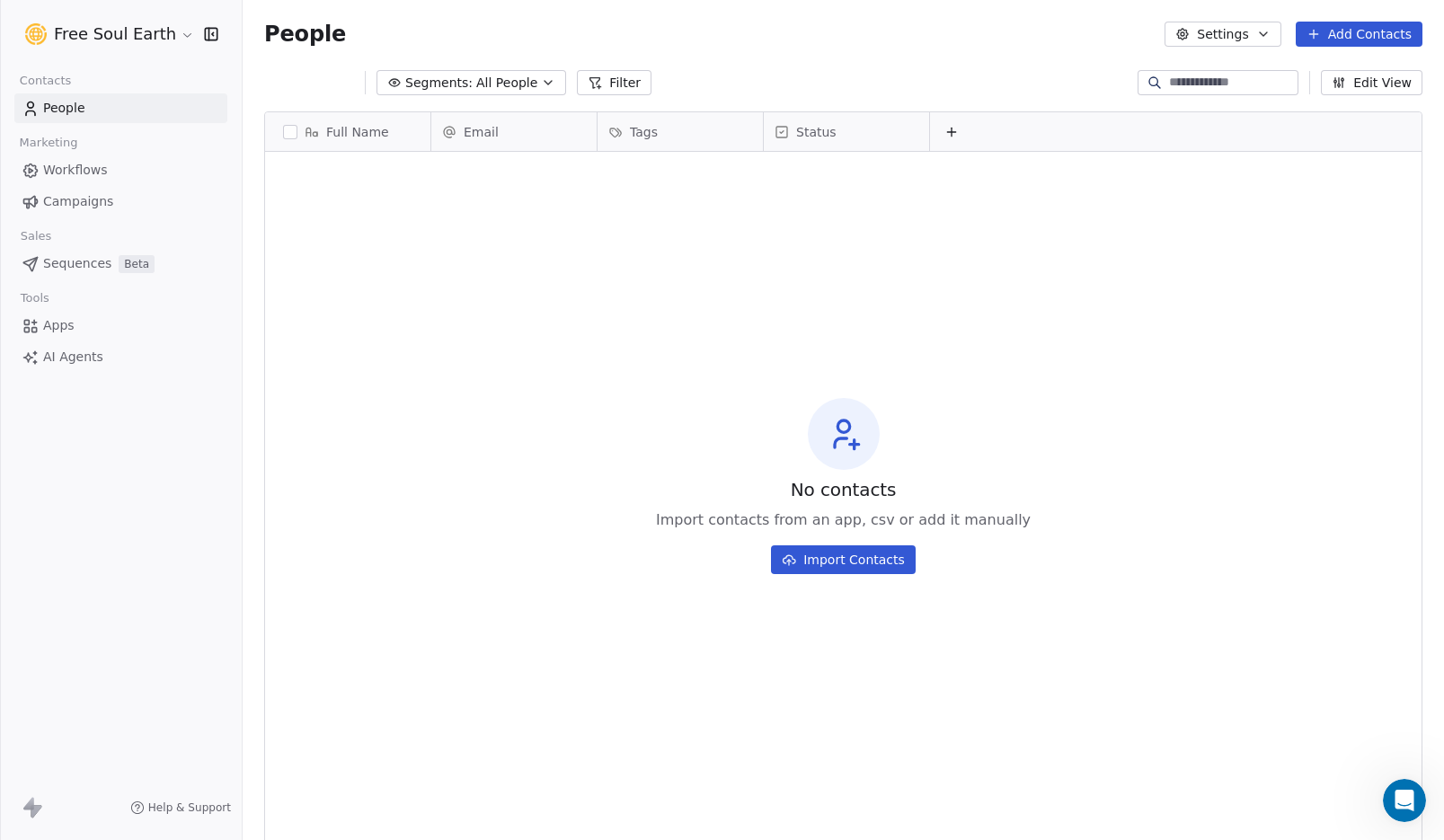
scroll to position [725, 1188]
click at [70, 326] on span "Apps" at bounding box center [58, 326] width 31 height 19
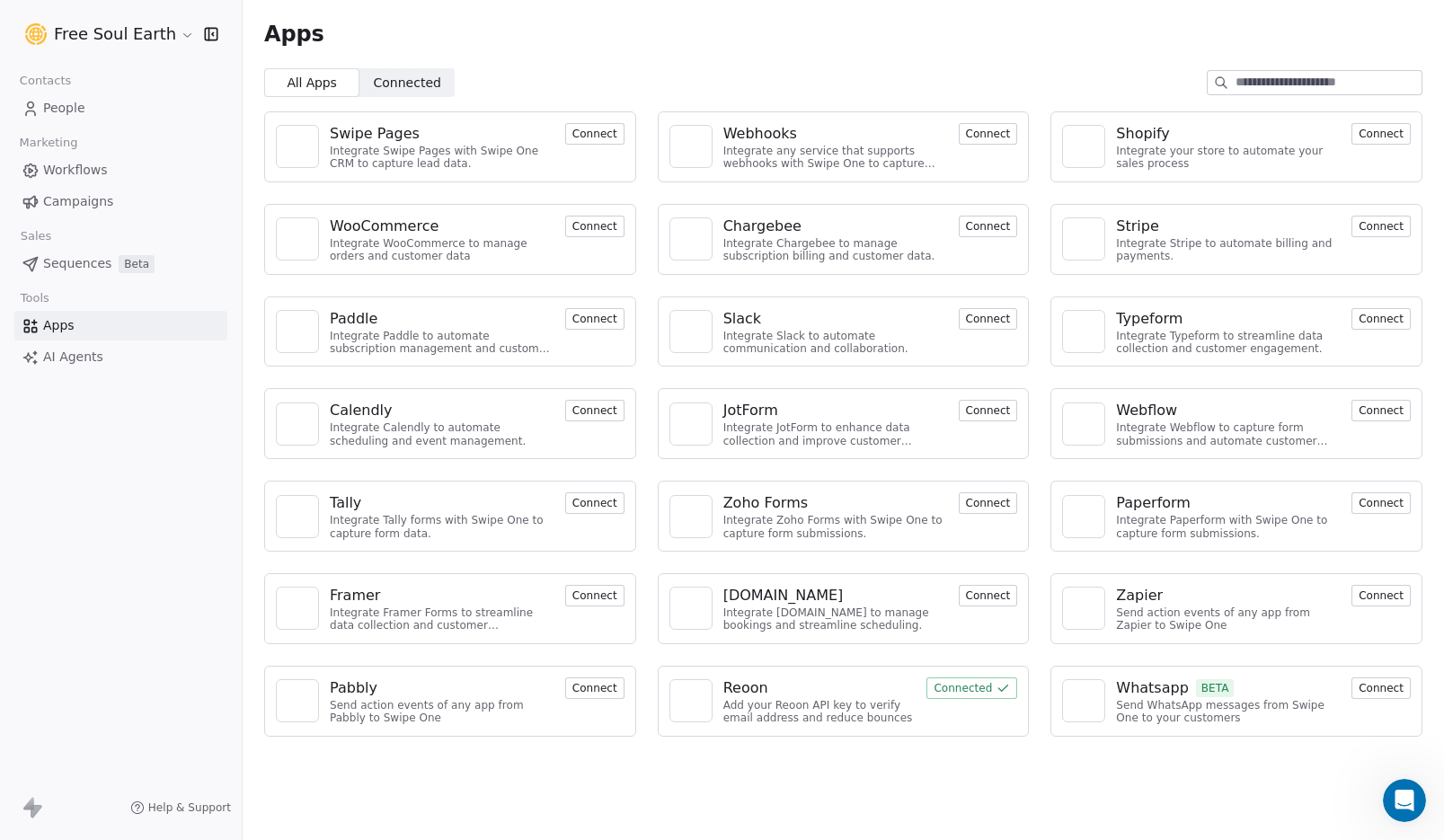
click at [589, 690] on button "Connect" at bounding box center [595, 688] width 59 height 22
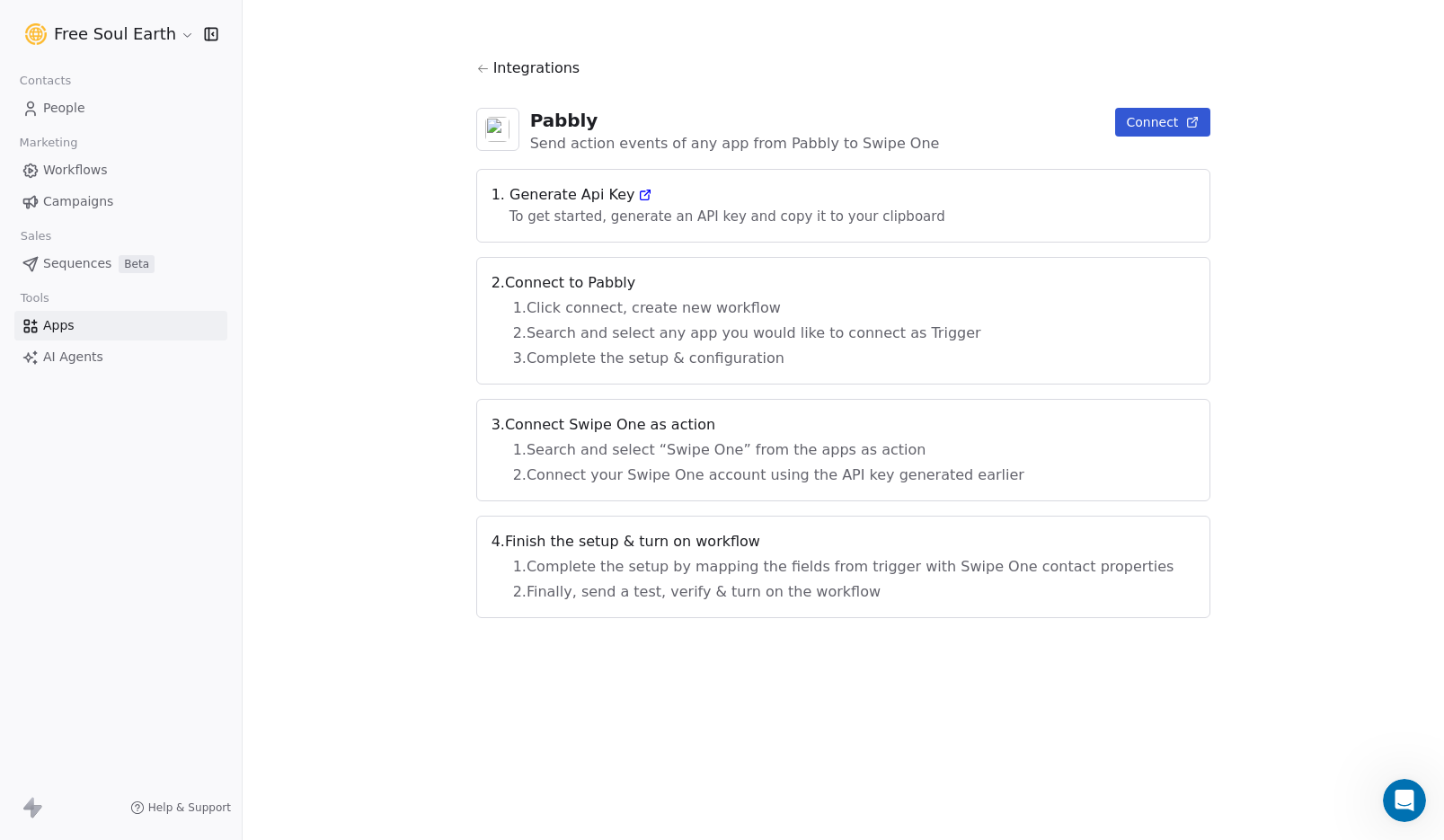
click at [1116, 120] on button "Connect" at bounding box center [1163, 122] width 95 height 29
click at [65, 329] on span "Apps" at bounding box center [58, 326] width 31 height 19
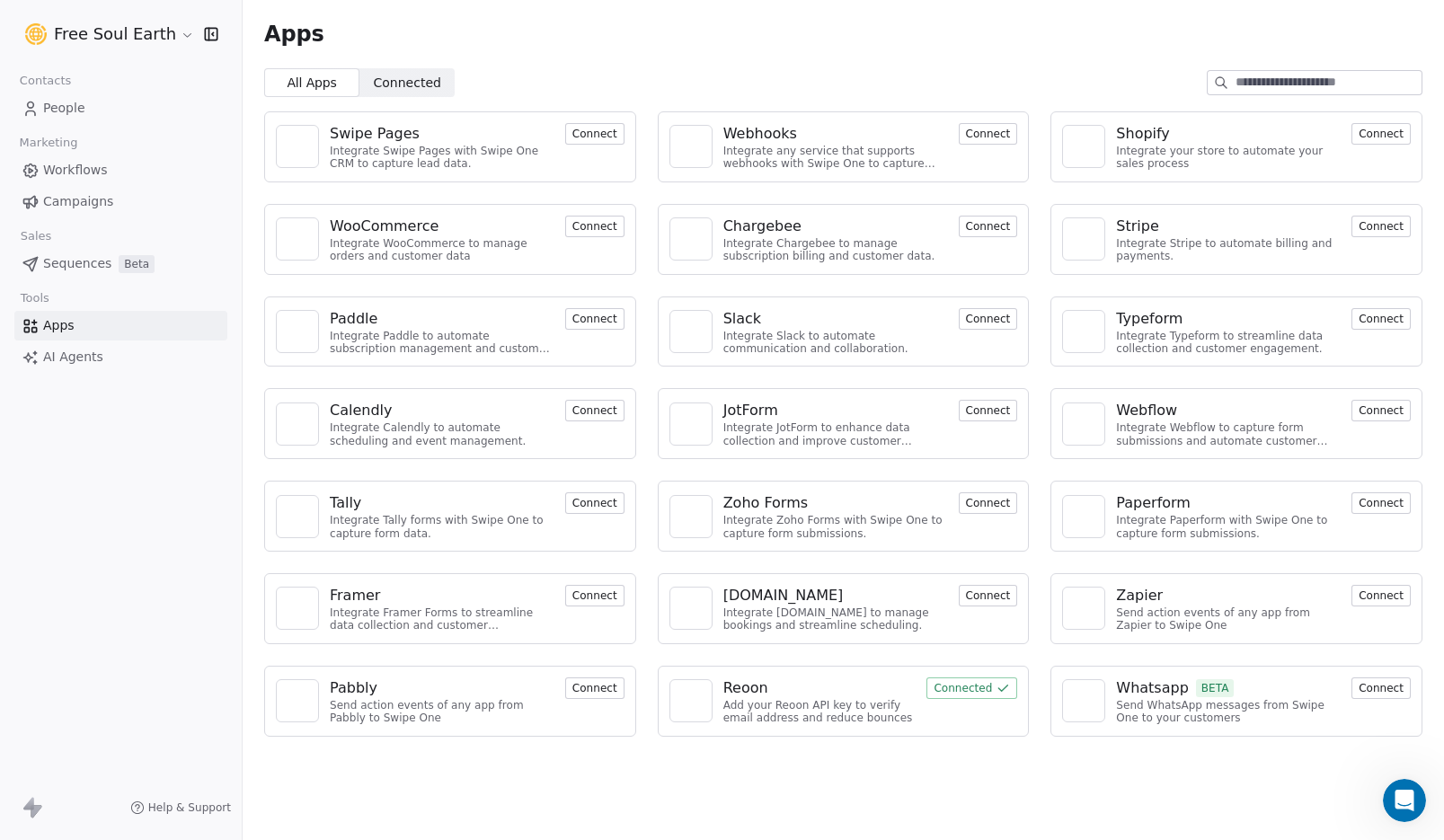
click at [996, 134] on button "Connect" at bounding box center [989, 134] width 59 height 22
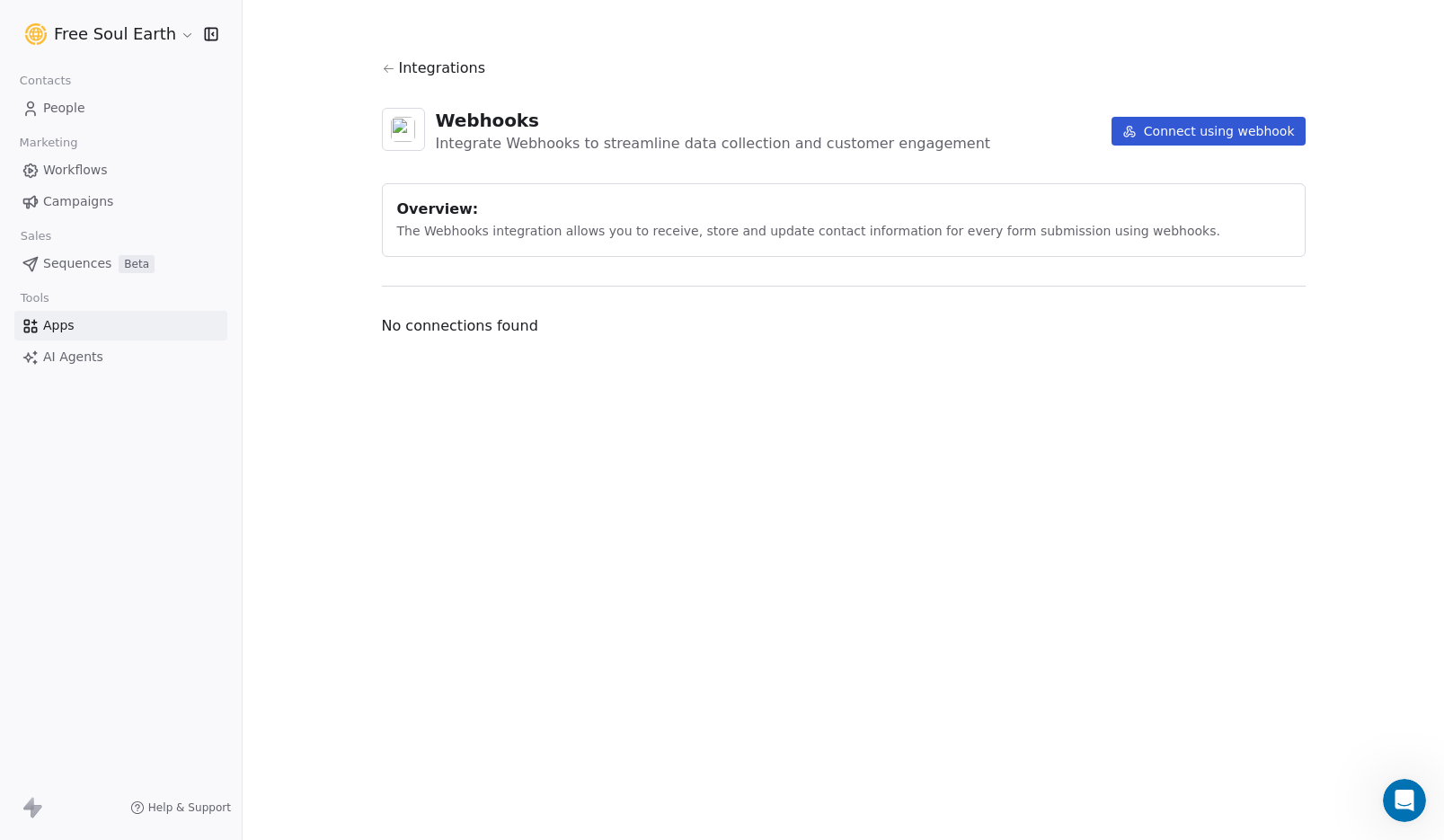
click at [57, 327] on span "Apps" at bounding box center [58, 326] width 31 height 19
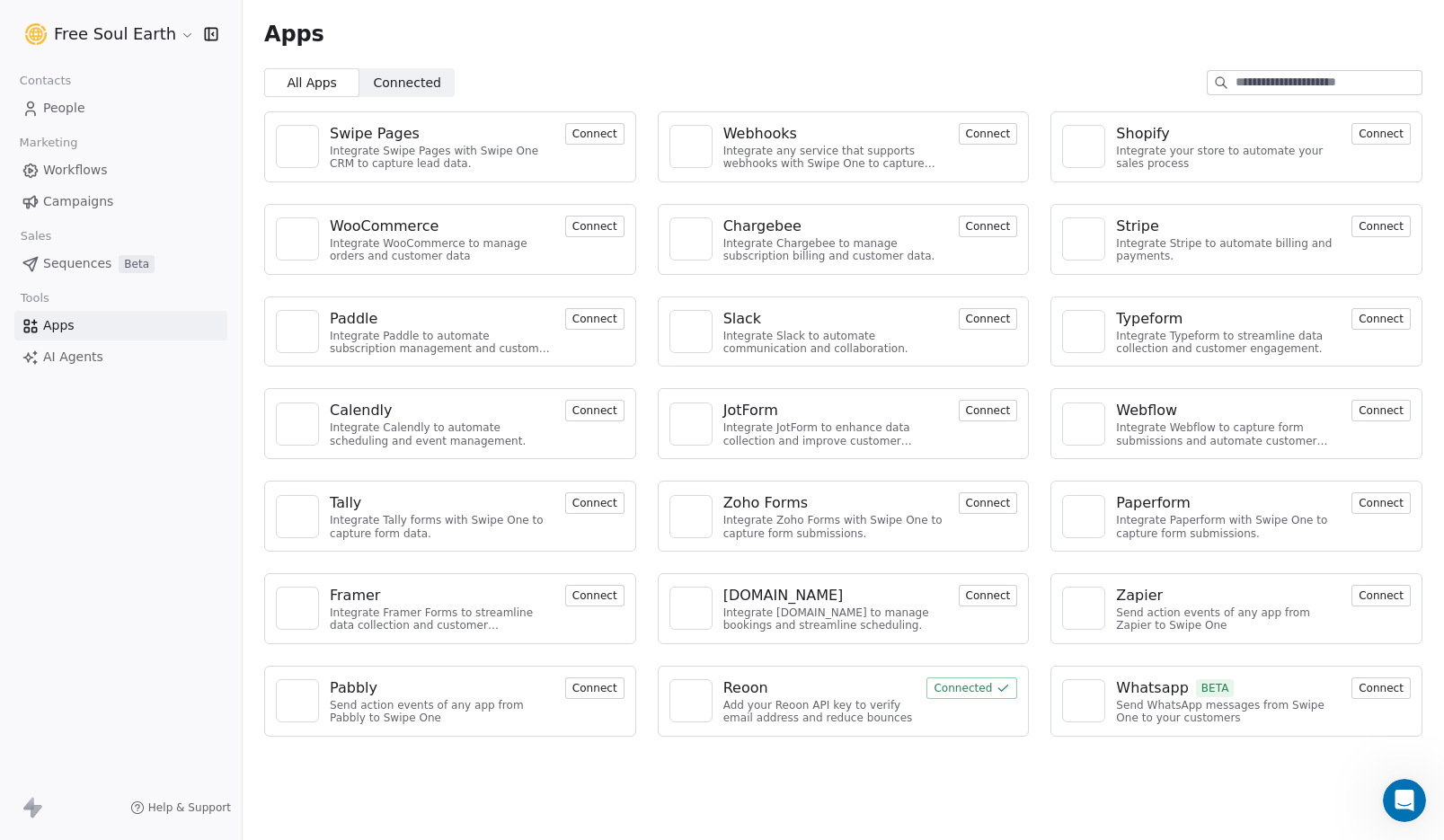
click at [609, 139] on button "Connect" at bounding box center [595, 134] width 59 height 22
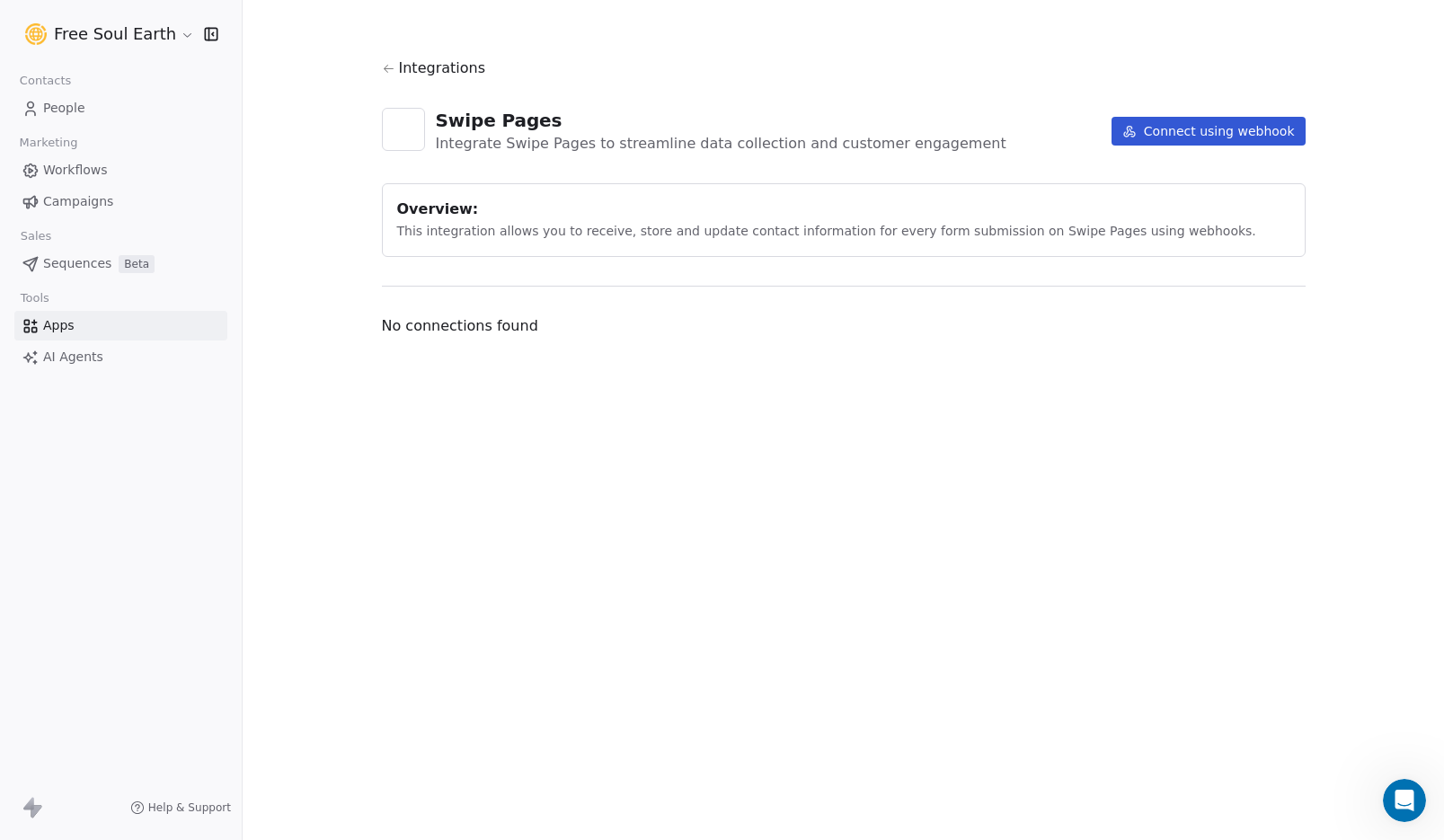
click at [1224, 132] on button "Connect using webhook" at bounding box center [1209, 131] width 194 height 29
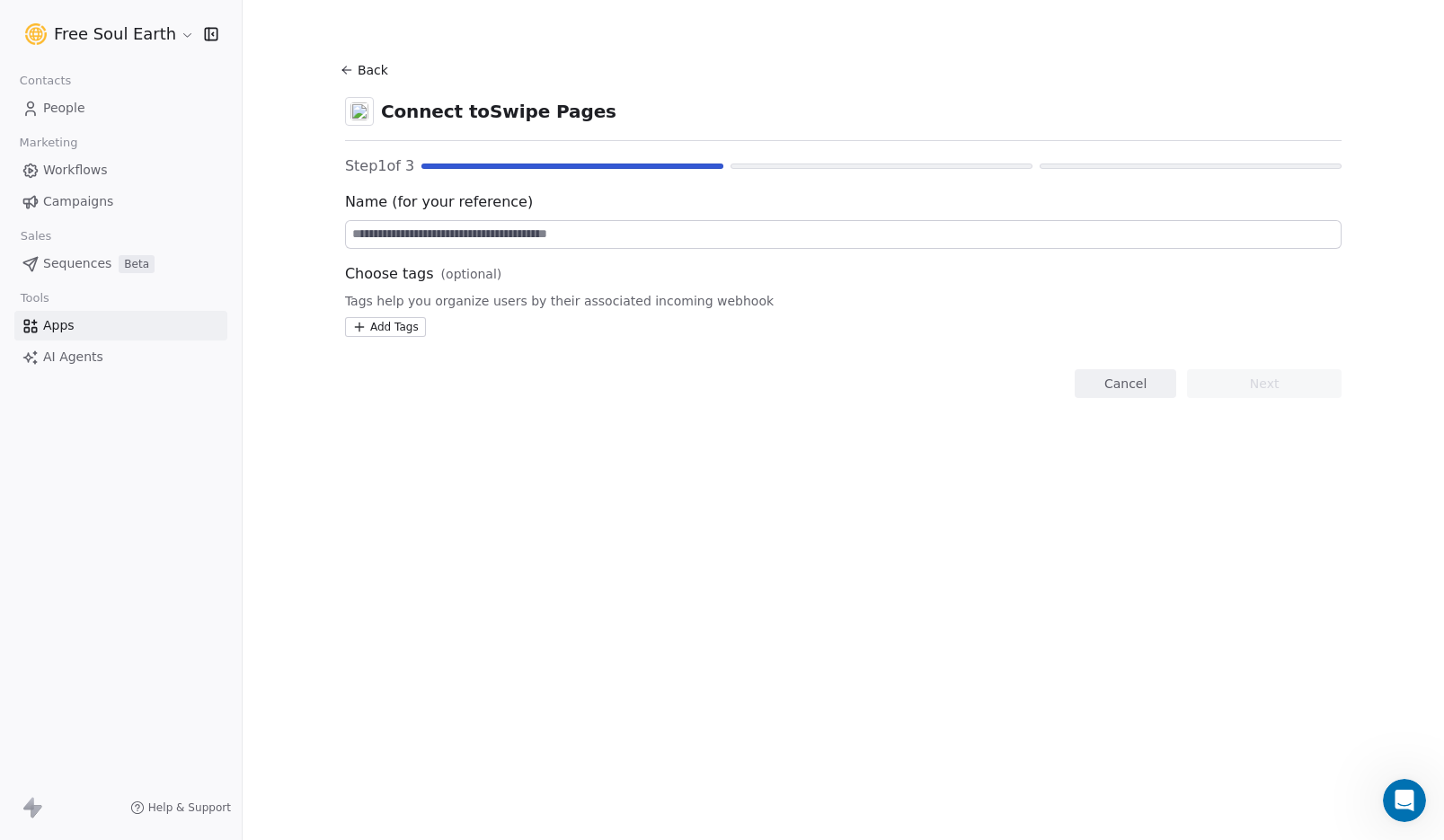
click at [498, 232] on input at bounding box center [844, 235] width 995 height 27
type input "**********"
click at [409, 333] on html "**********" at bounding box center [722, 420] width 1444 height 840
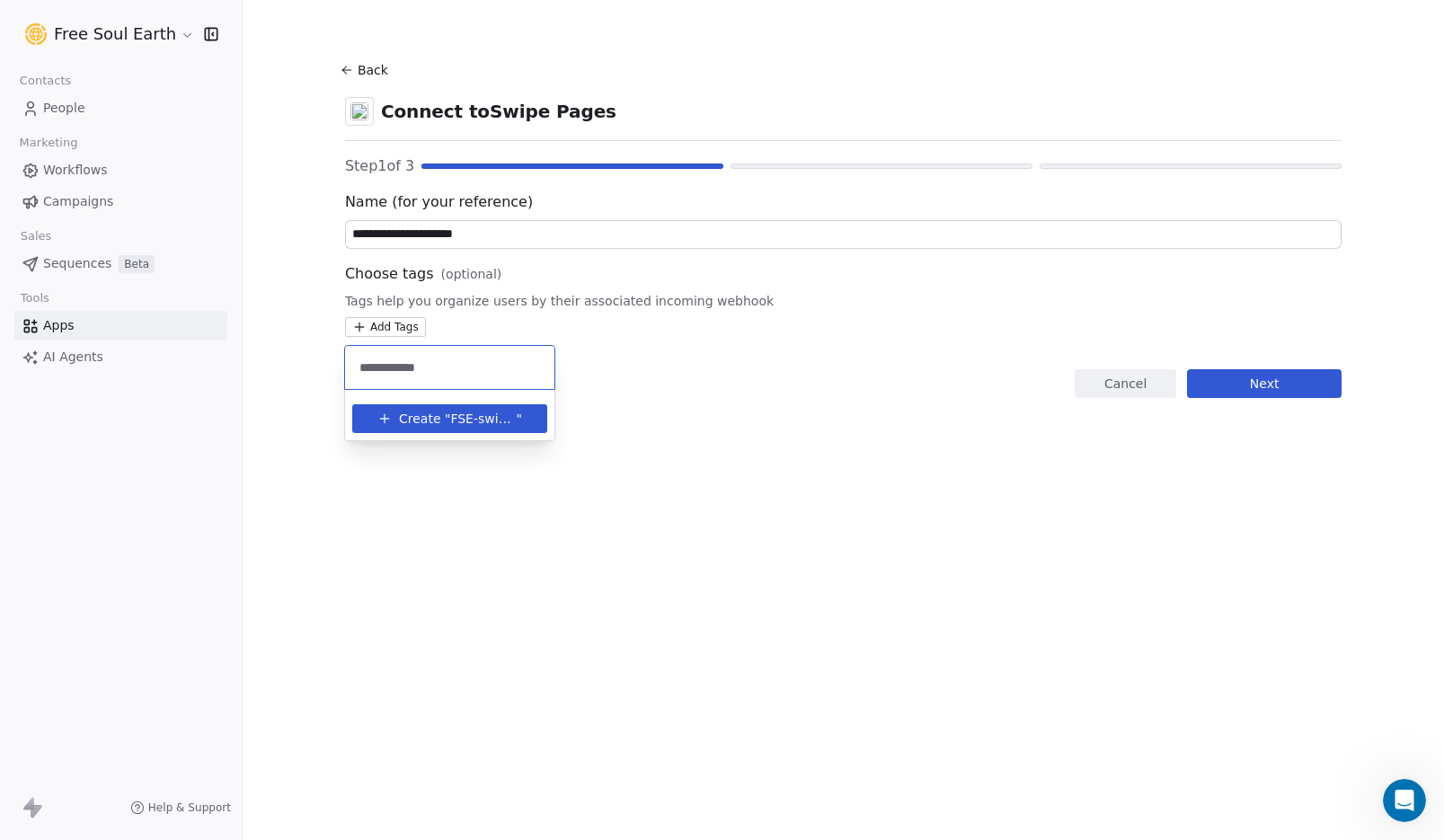
type input "**********"
click at [521, 416] on span """ at bounding box center [519, 419] width 5 height 19
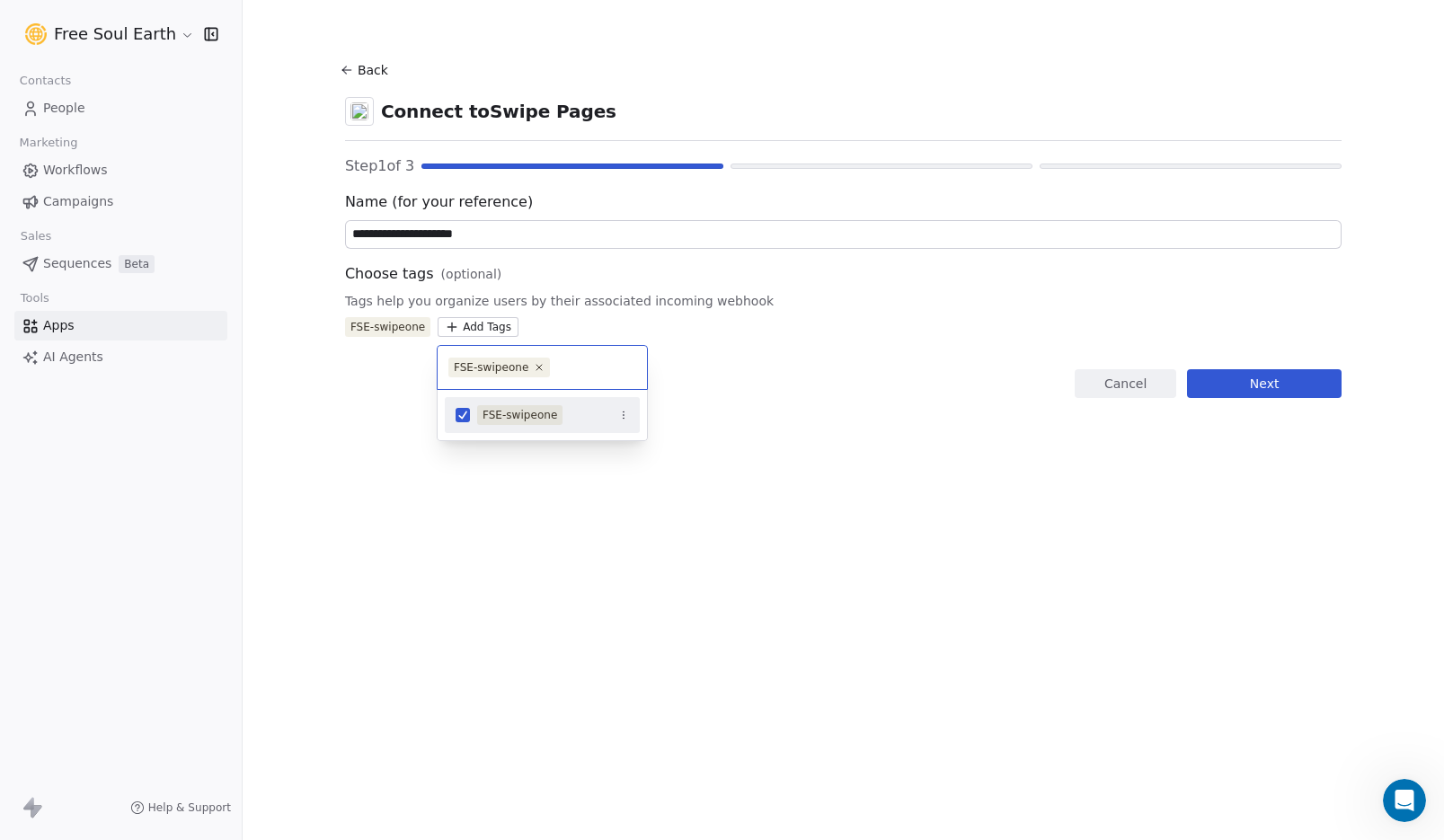
click at [1258, 386] on html "**********" at bounding box center [722, 420] width 1444 height 840
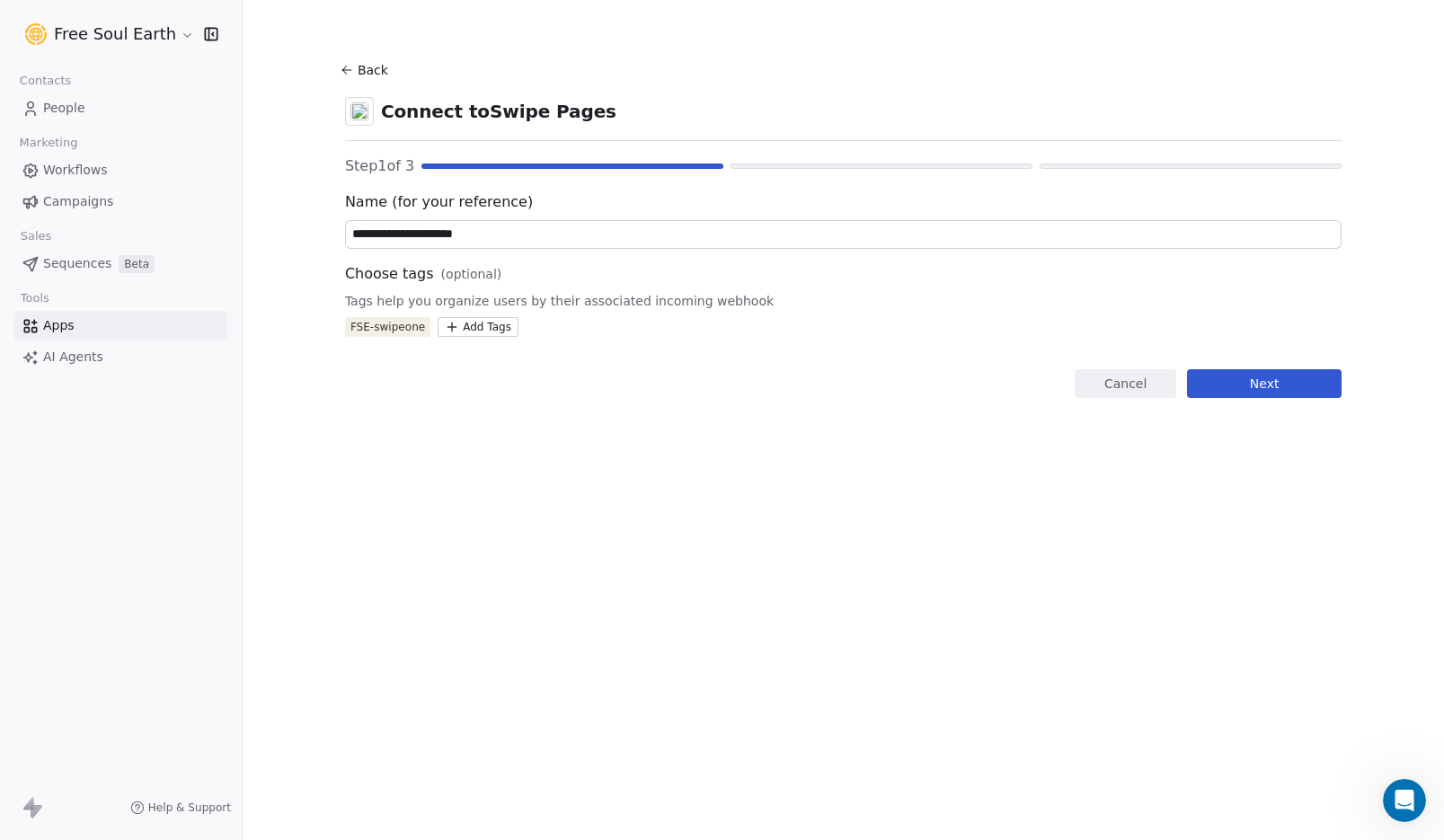
click at [1255, 384] on button "Next" at bounding box center [1265, 384] width 155 height 29
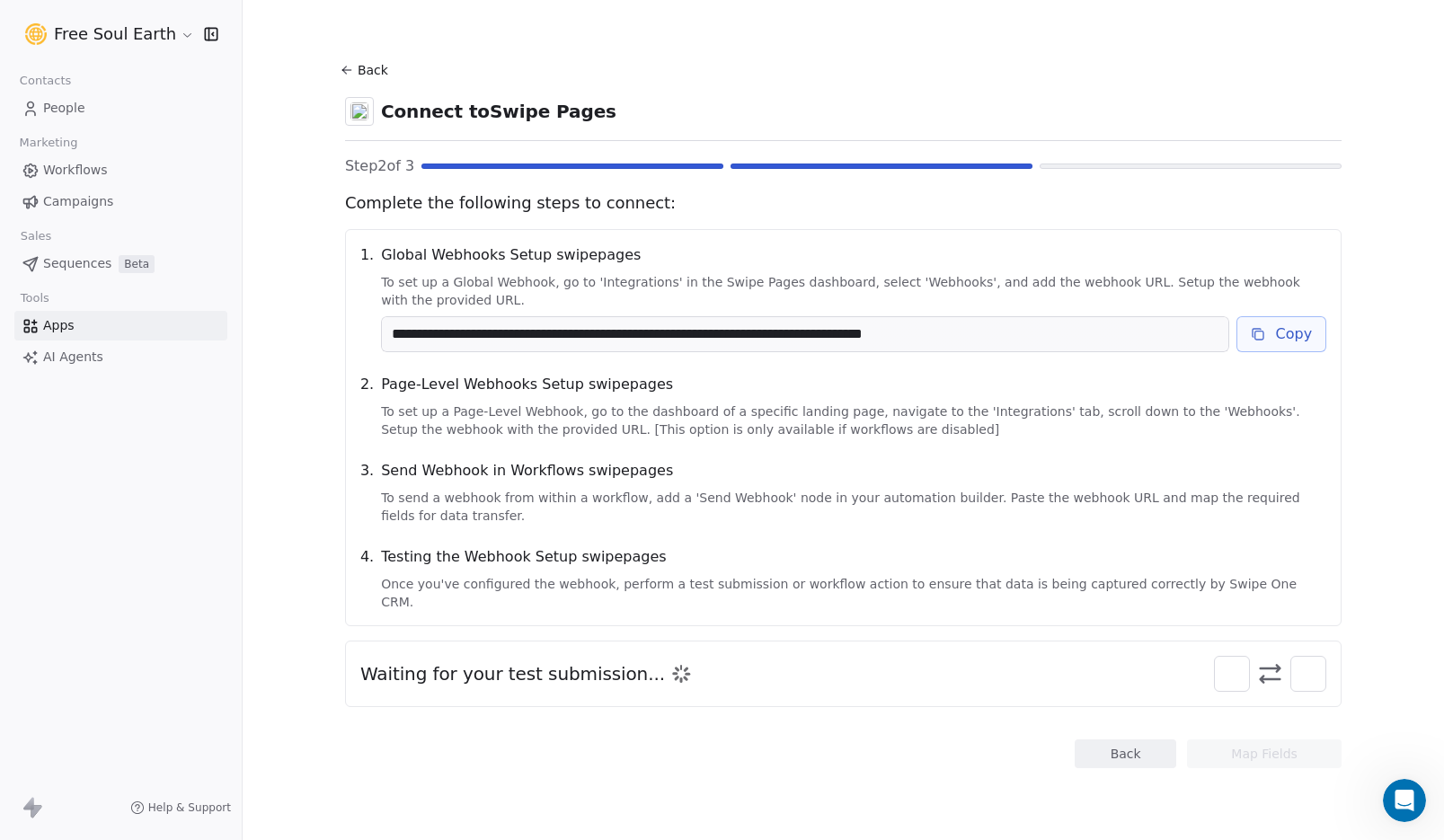
click at [54, 329] on span "Apps" at bounding box center [58, 326] width 31 height 19
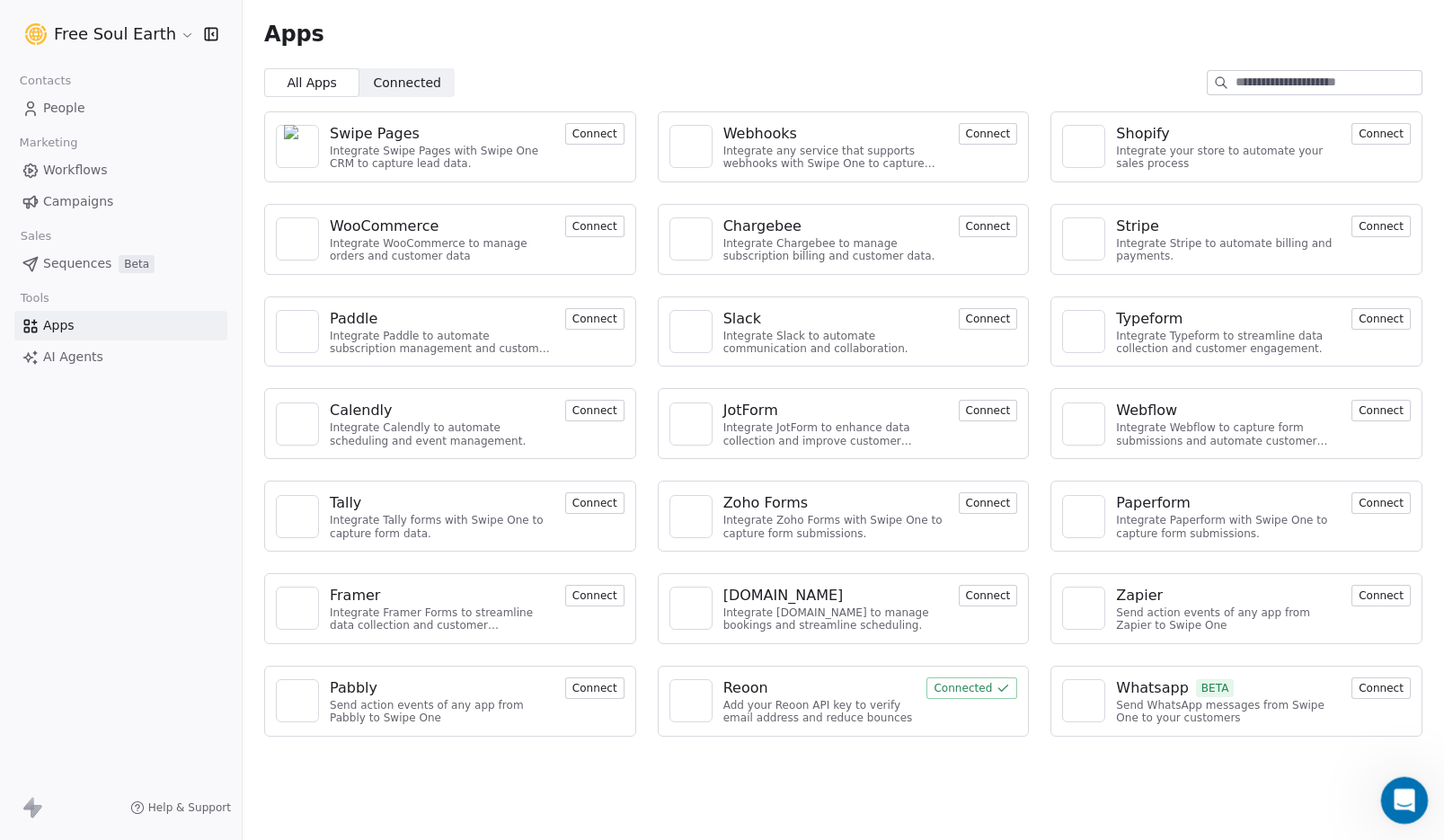
click at [1408, 793] on icon "Open Intercom Messenger" at bounding box center [1402, 798] width 30 height 30
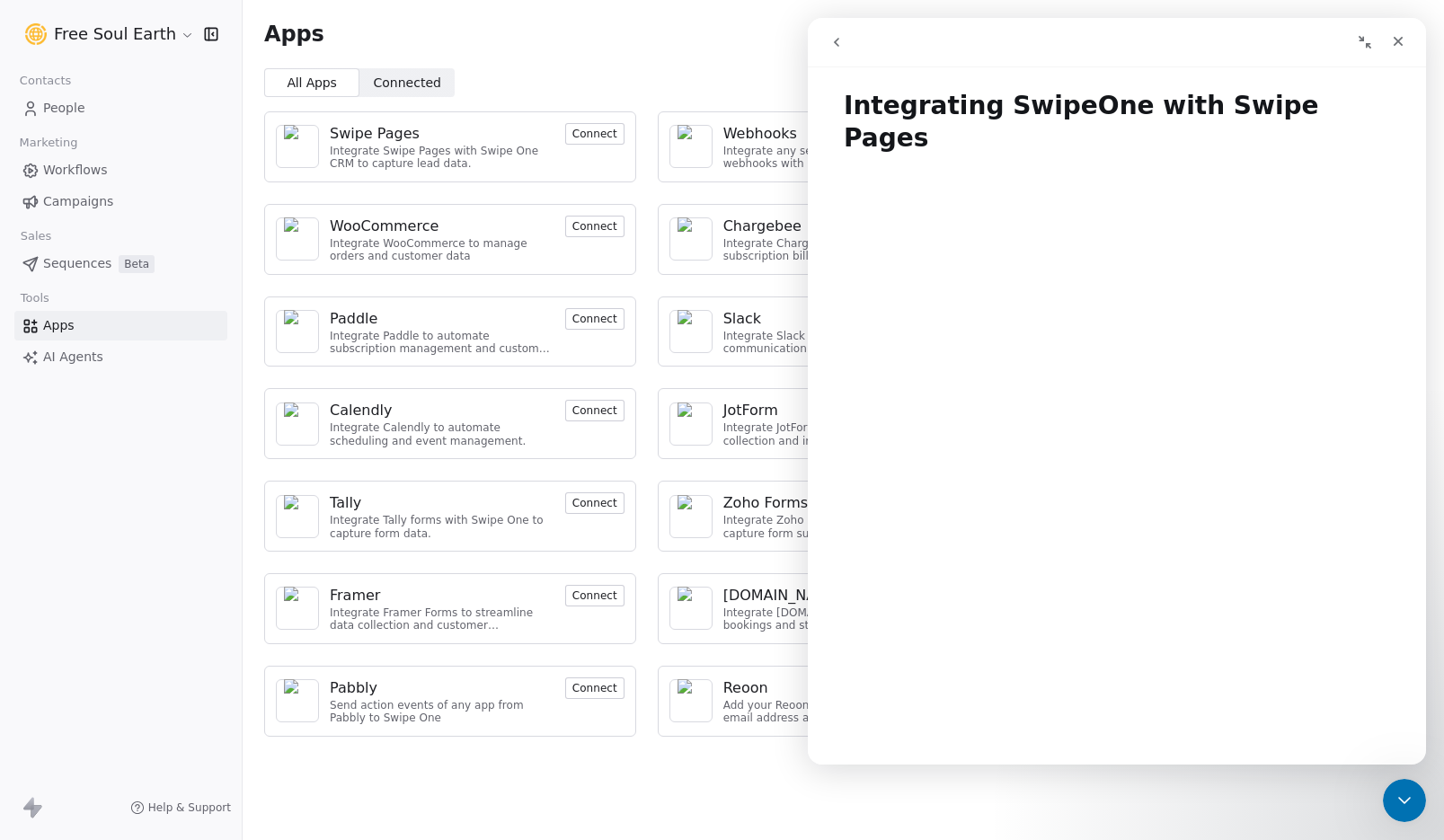
scroll to position [7, 0]
click at [832, 38] on icon "go back" at bounding box center [837, 42] width 14 height 14
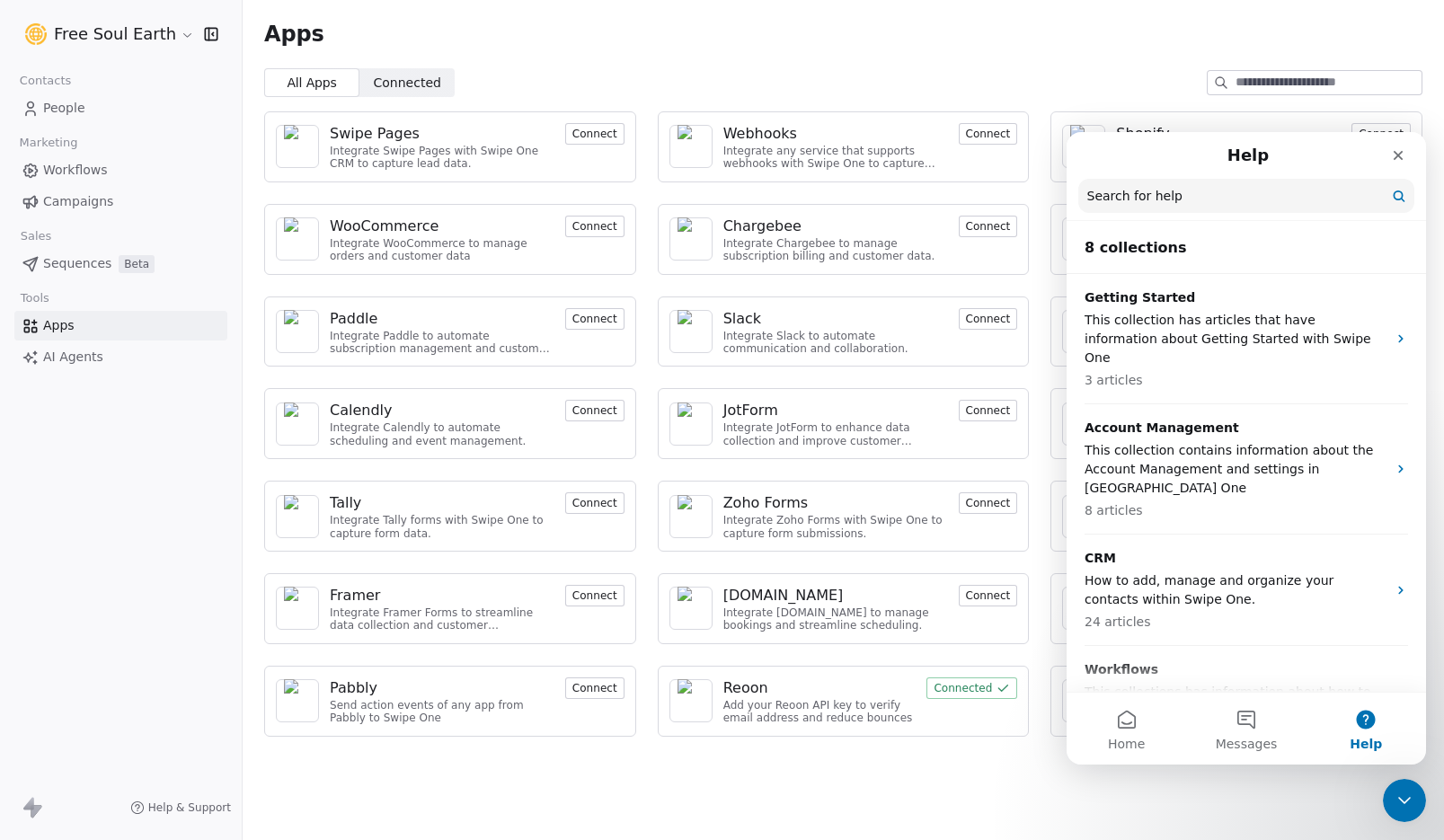
click at [1189, 190] on input "Search for help" at bounding box center [1247, 196] width 336 height 34
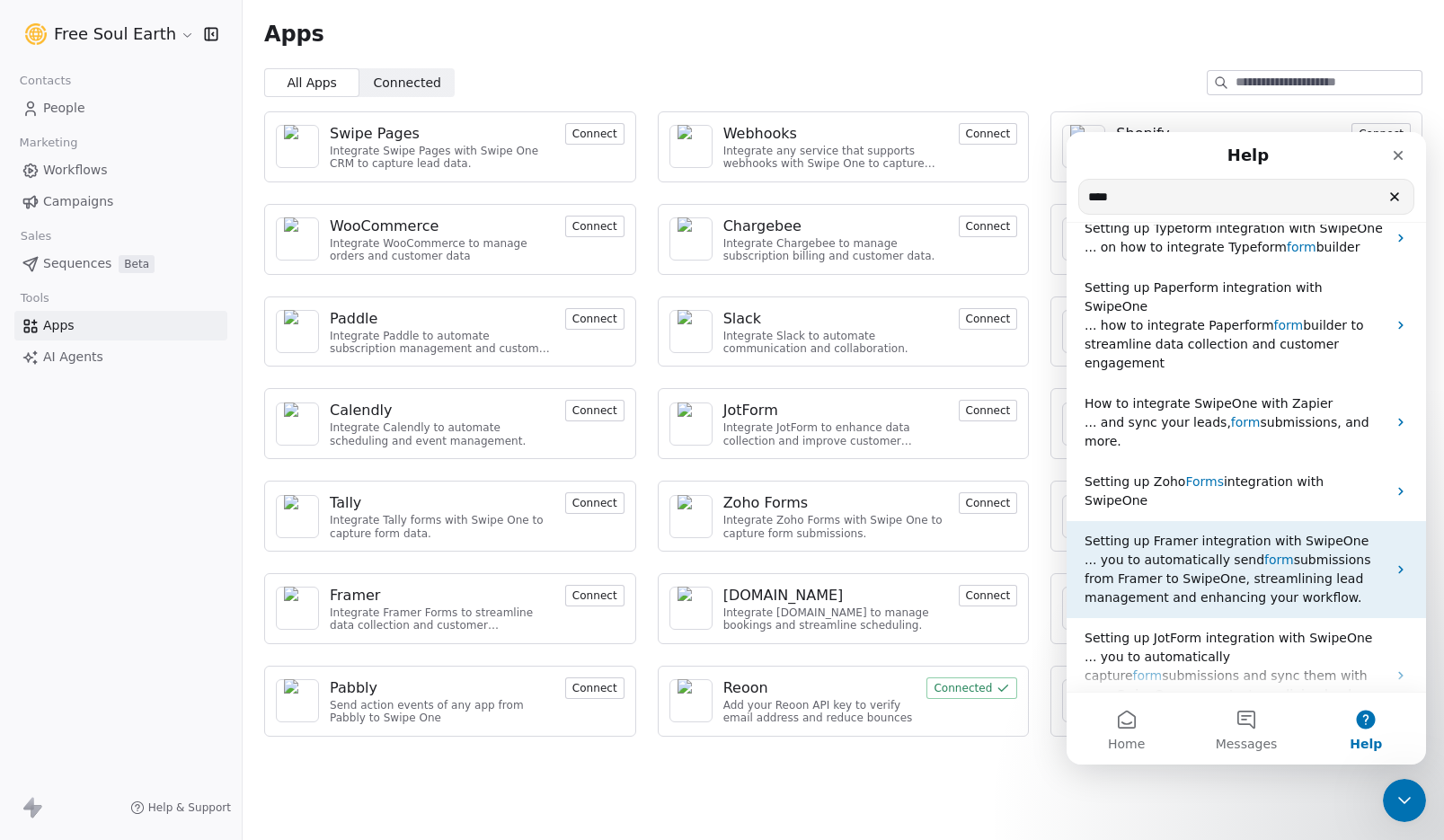
scroll to position [36, 0]
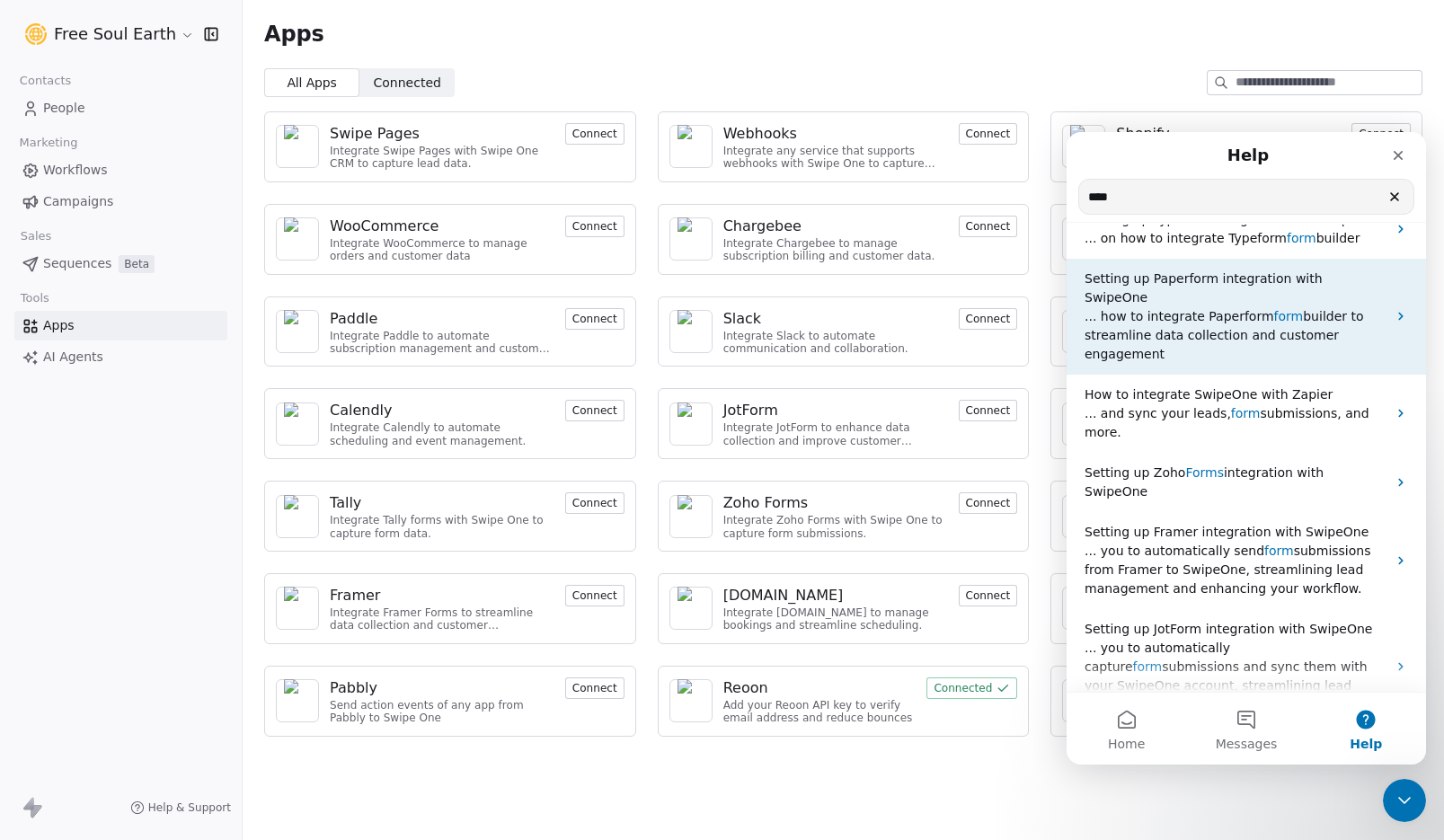
type input "****"
click at [1280, 309] on span "form" at bounding box center [1289, 317] width 30 height 14
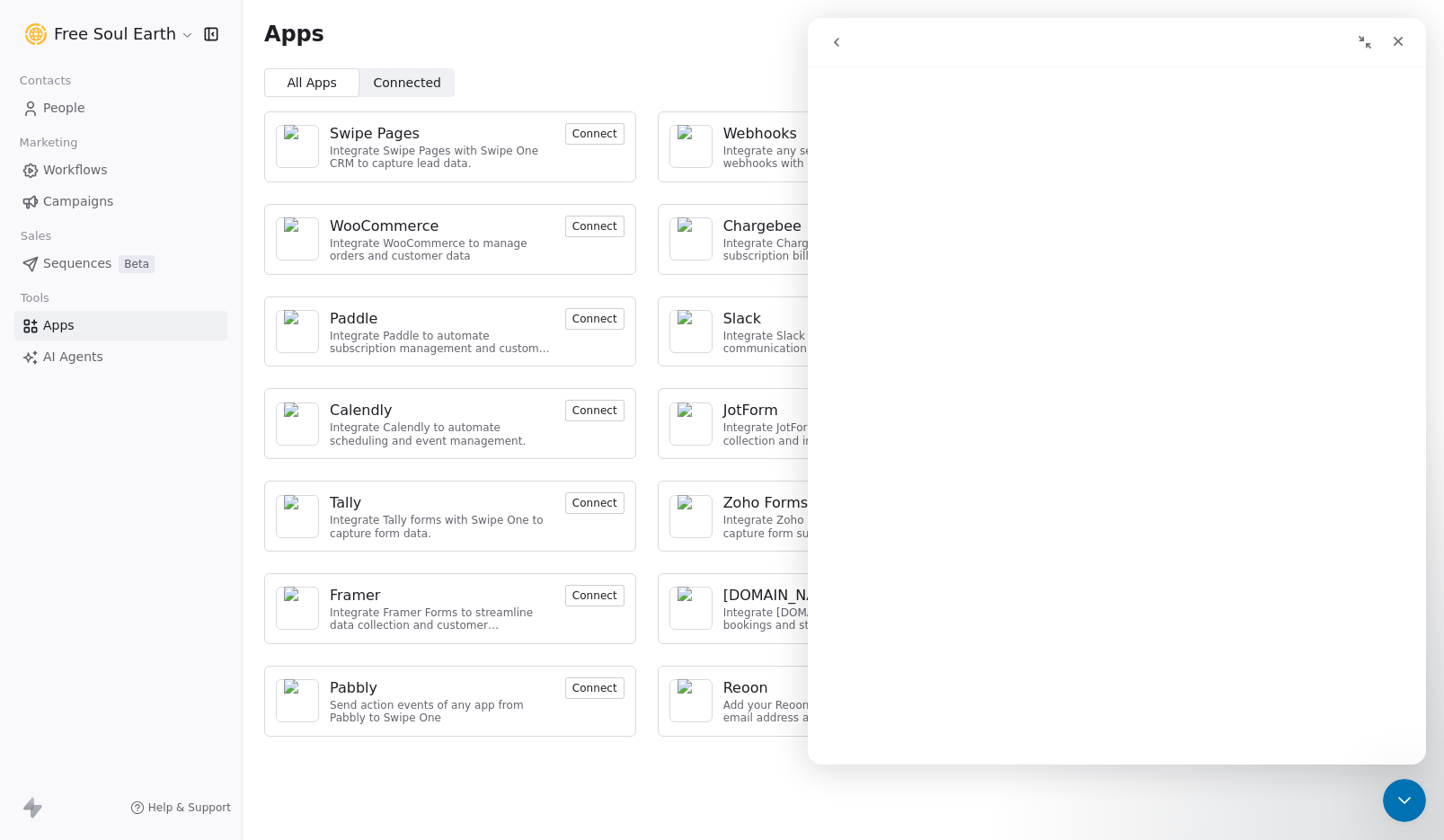
scroll to position [137, 0]
click at [1395, 36] on icon "Close" at bounding box center [1398, 41] width 14 height 14
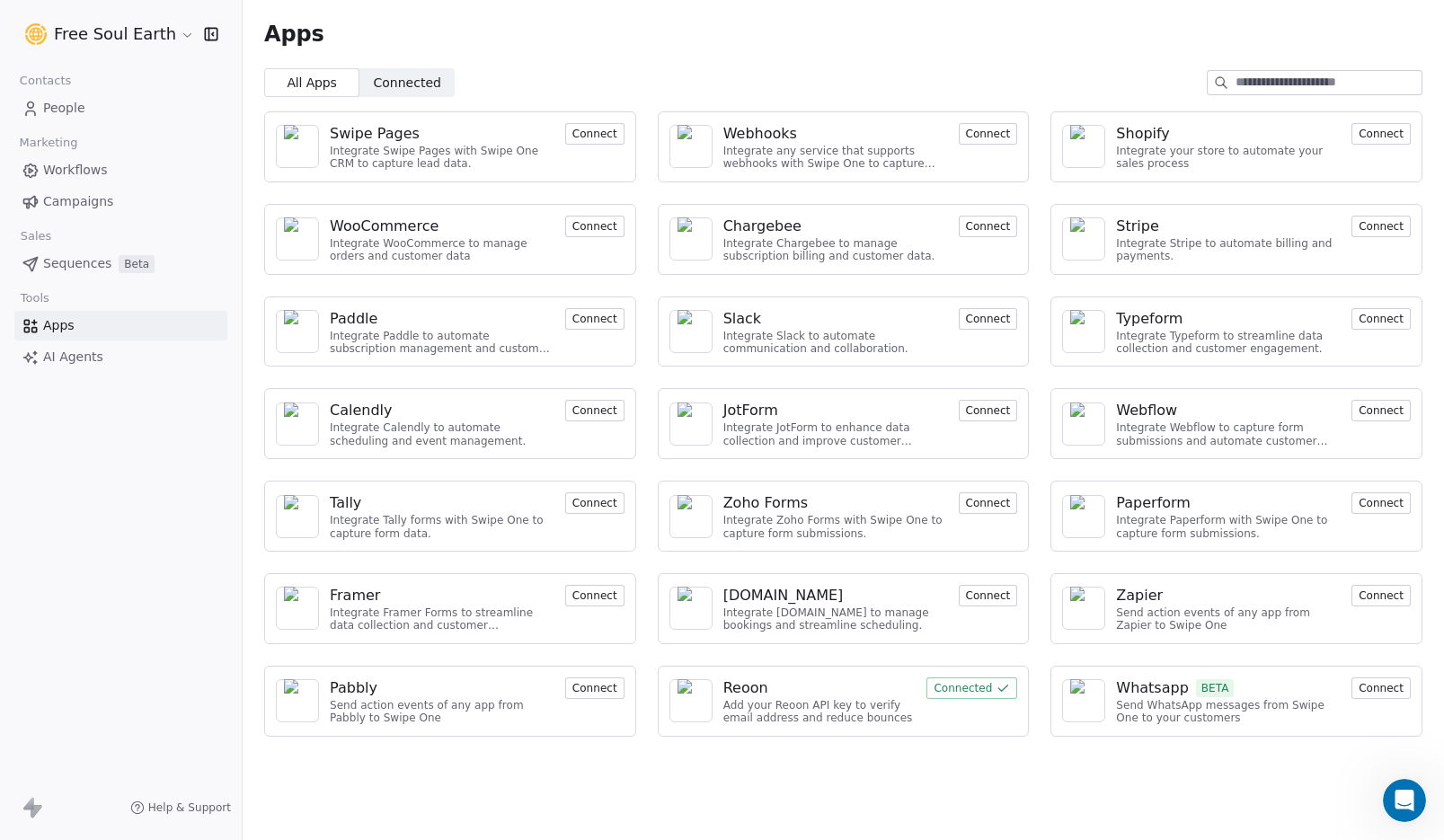
click at [1377, 499] on button "Connect" at bounding box center [1381, 503] width 59 height 22
